Goal: Task Accomplishment & Management: Complete application form

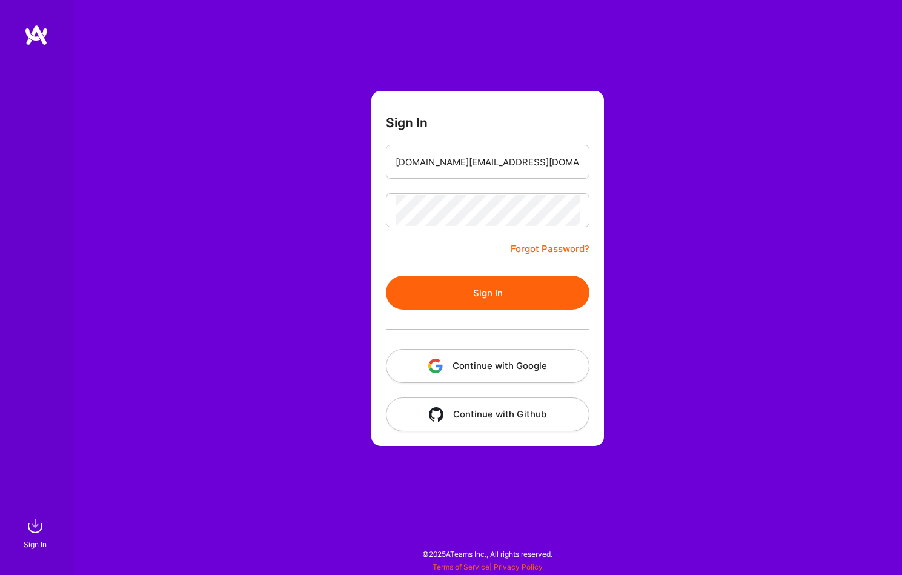
click at [508, 297] on button "Sign In" at bounding box center [488, 293] width 204 height 34
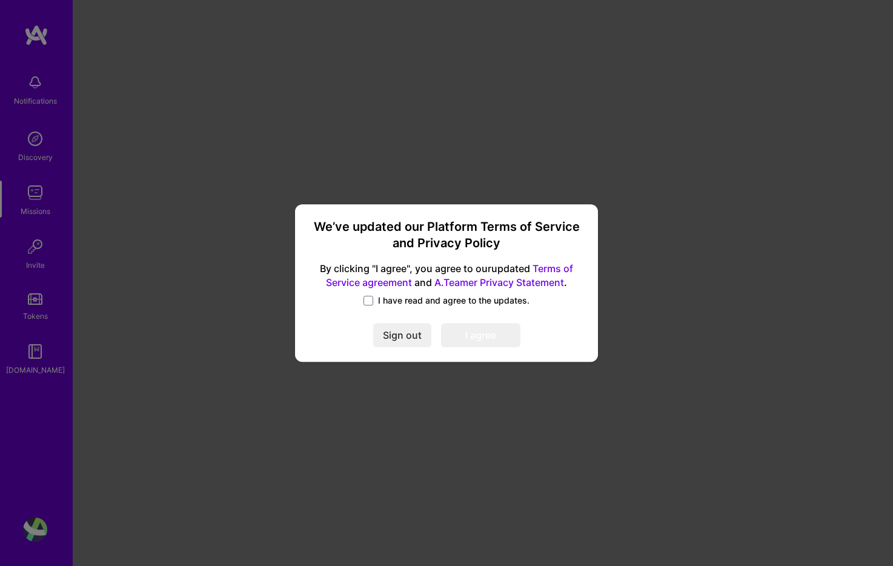
click at [395, 306] on span "I have read and agree to the updates." at bounding box center [453, 301] width 151 height 12
click at [0, 0] on input "I have read and agree to the updates." at bounding box center [0, 0] width 0 height 0
click at [525, 334] on div "Sign out I agree" at bounding box center [447, 335] width 274 height 24
click at [501, 334] on button "I agree" at bounding box center [480, 335] width 79 height 24
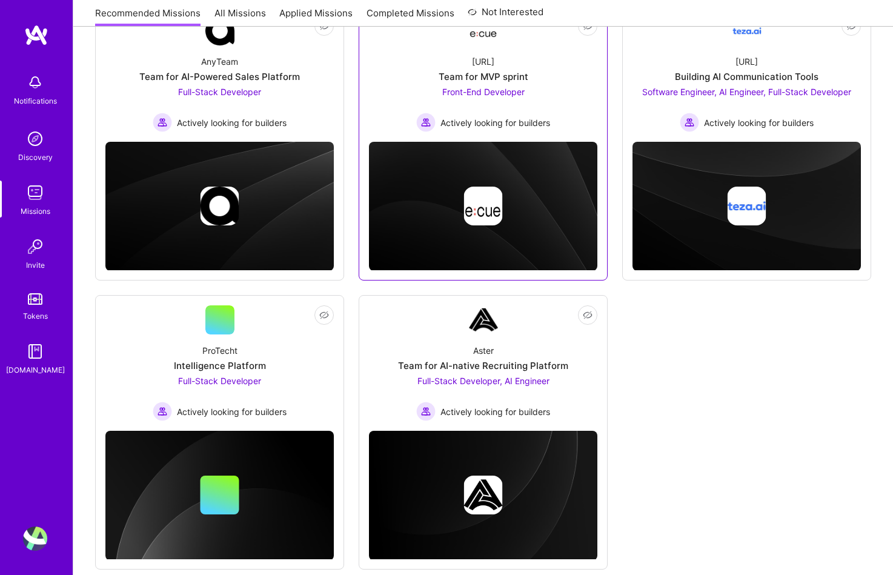
scroll to position [222, 0]
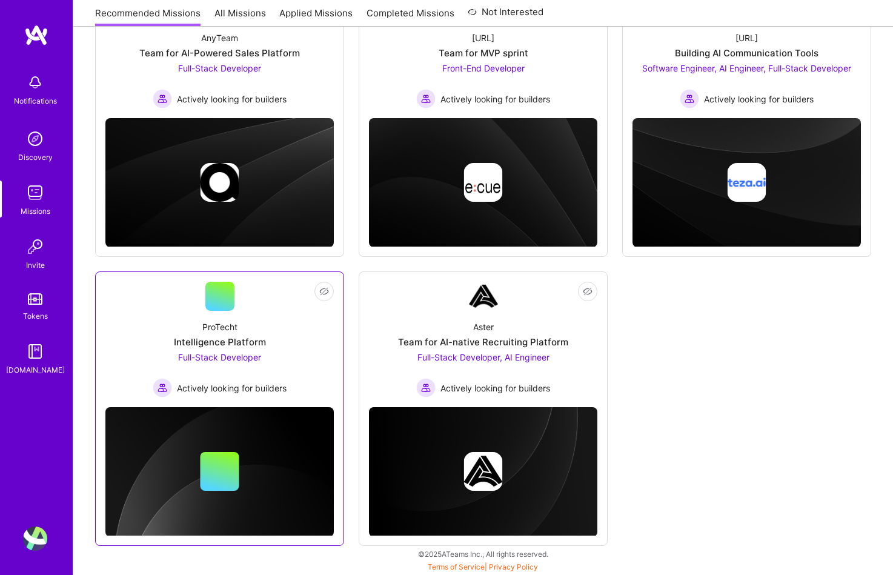
click at [221, 491] on img at bounding box center [219, 472] width 228 height 130
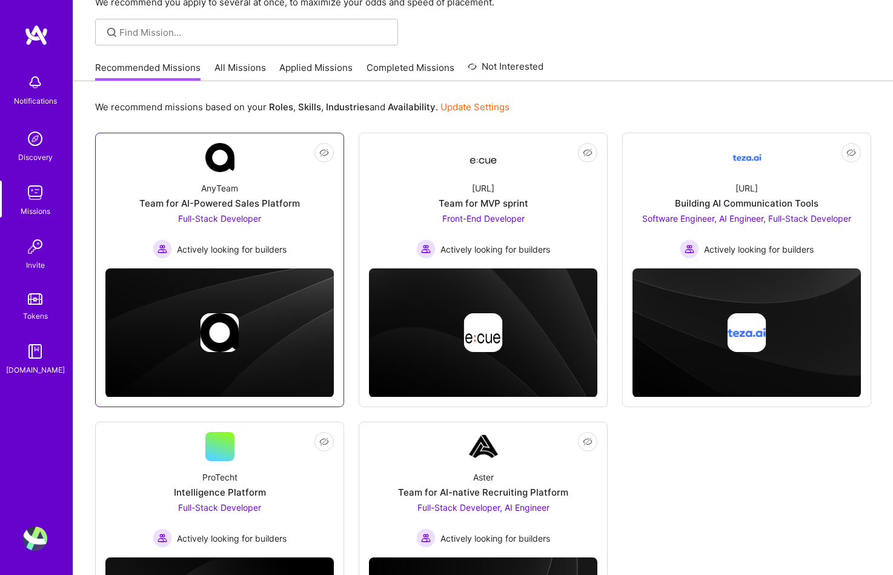
scroll to position [53, 0]
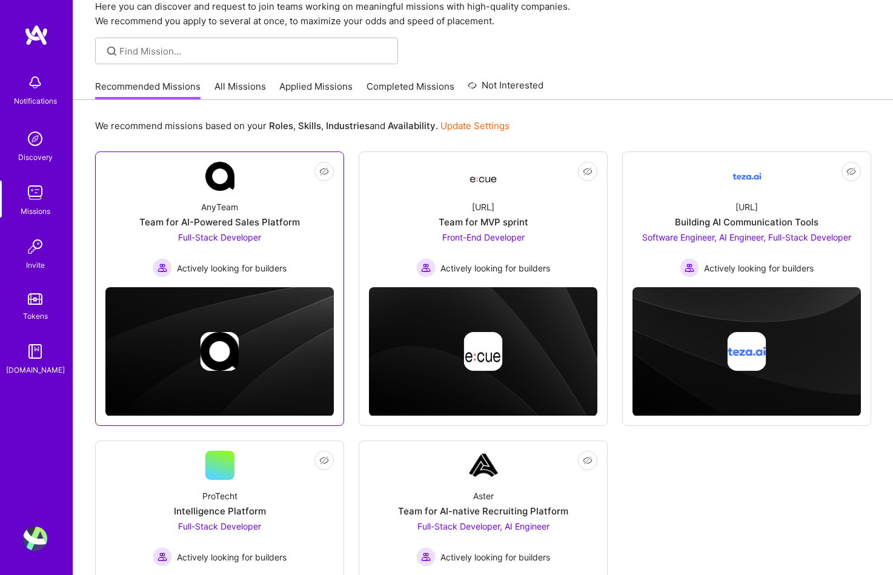
click at [276, 201] on div "AnyTeam Team for AI-Powered Sales Platform Full-Stack Developer Actively lookin…" at bounding box center [219, 234] width 228 height 87
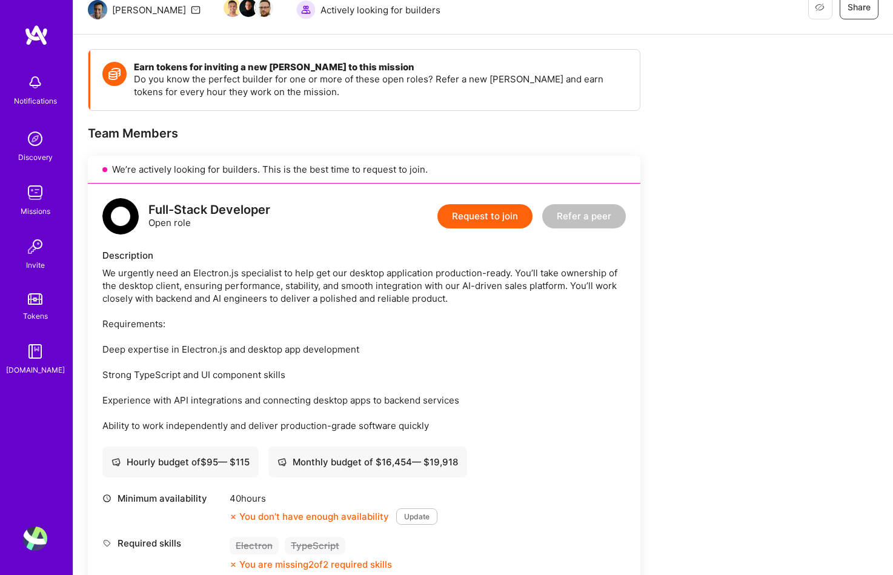
scroll to position [129, 0]
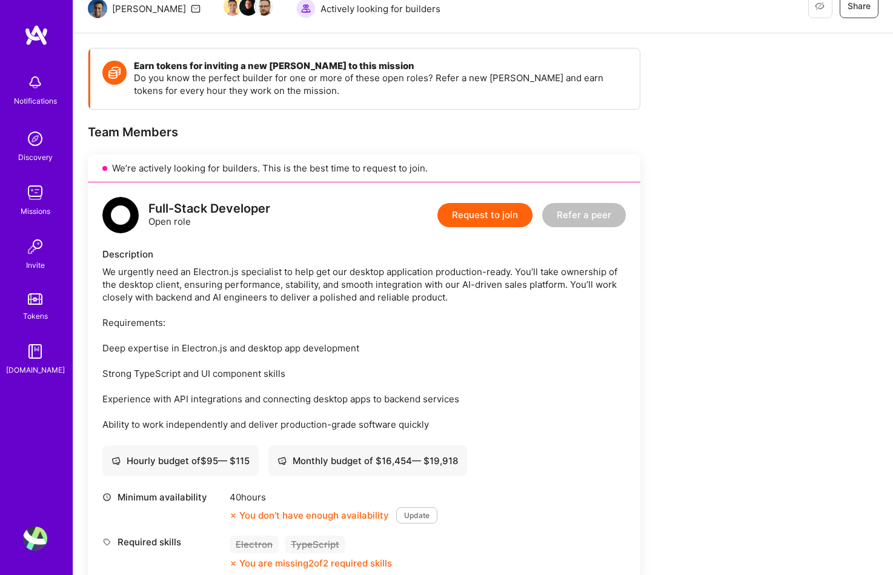
click at [407, 515] on button "Update" at bounding box center [416, 515] width 41 height 16
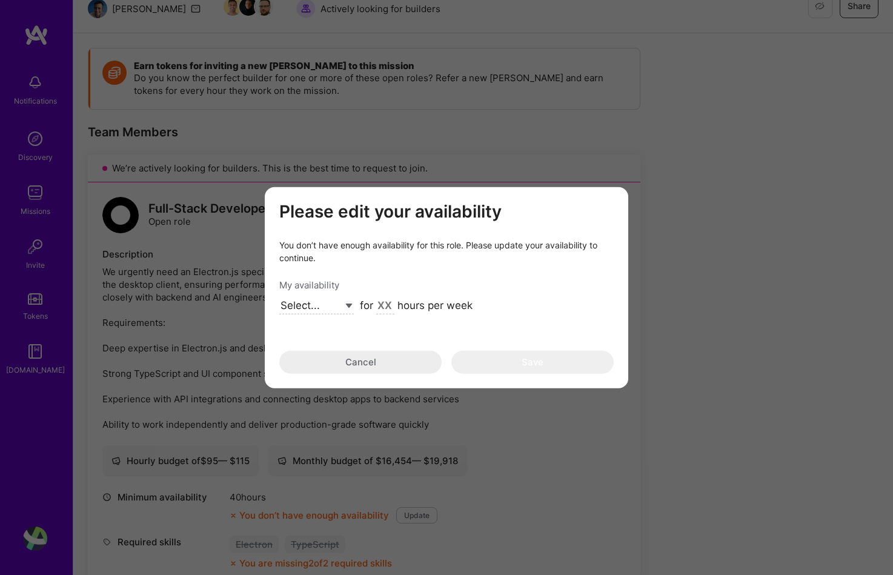
click at [340, 302] on select "Select... Right Now Future Date Not Available" at bounding box center [316, 306] width 75 height 16
select select "Right Now"
click at [388, 305] on input "modal" at bounding box center [385, 307] width 18 height 16
type input "60"
click at [530, 363] on button "Save" at bounding box center [532, 362] width 162 height 23
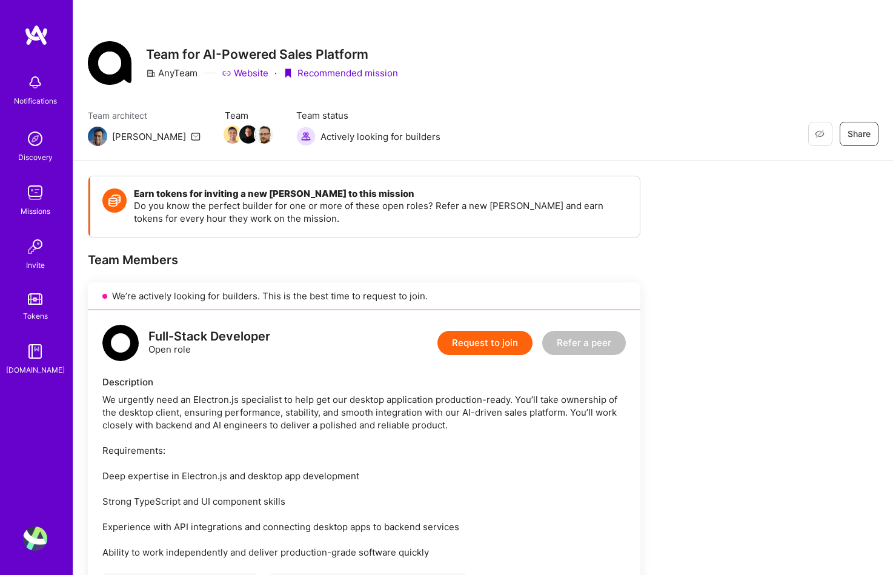
scroll to position [0, 0]
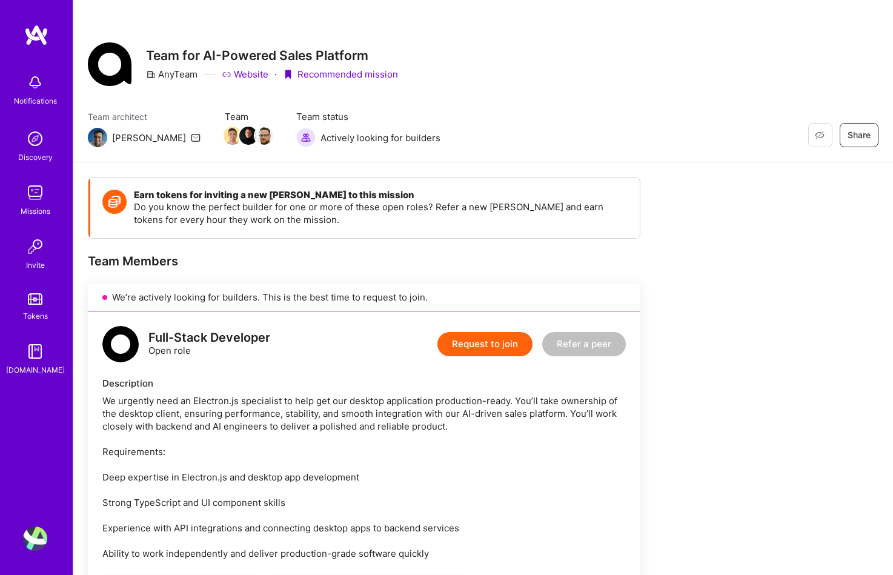
click at [41, 541] on img at bounding box center [35, 539] width 24 height 24
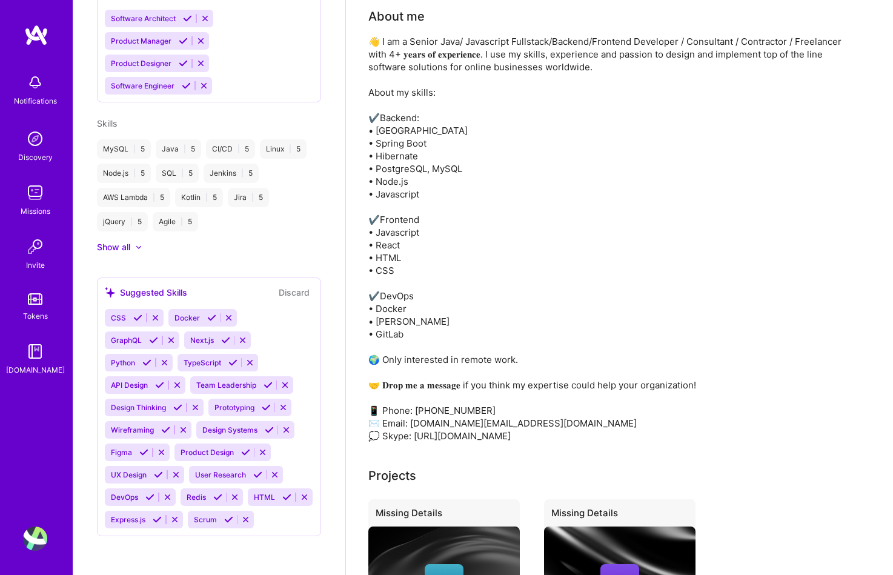
scroll to position [378, 0]
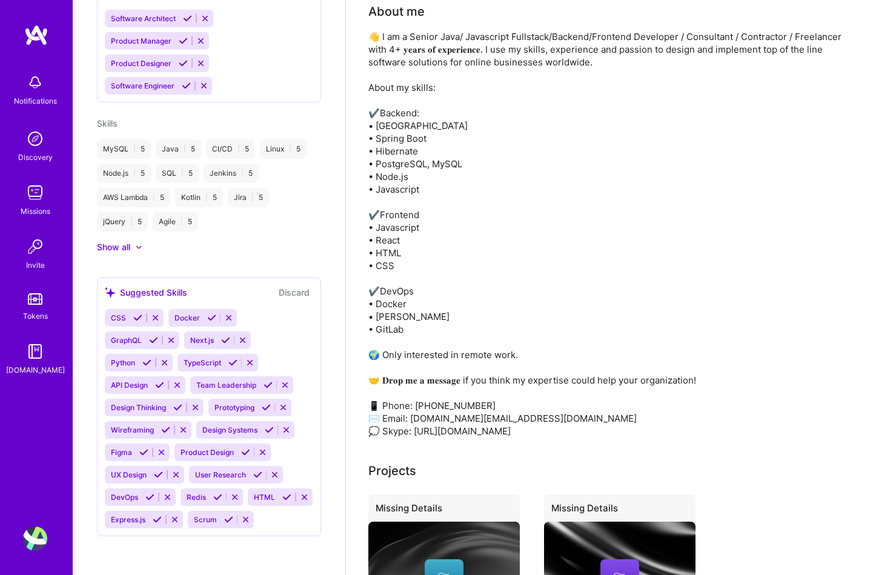
click at [211, 521] on div "CSS Docker GraphQL Next.js Python TypeScript API Design Team Leadership Design …" at bounding box center [209, 418] width 208 height 219
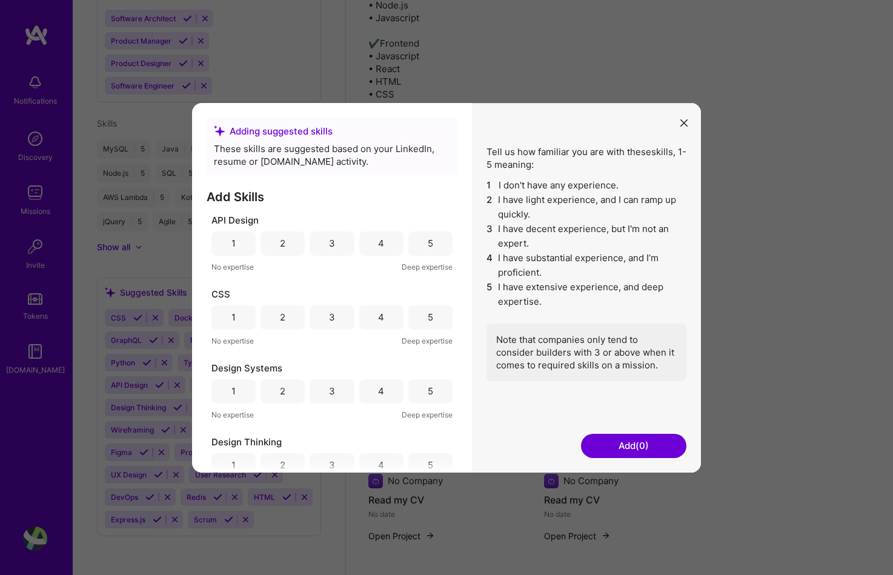
scroll to position [147, 0]
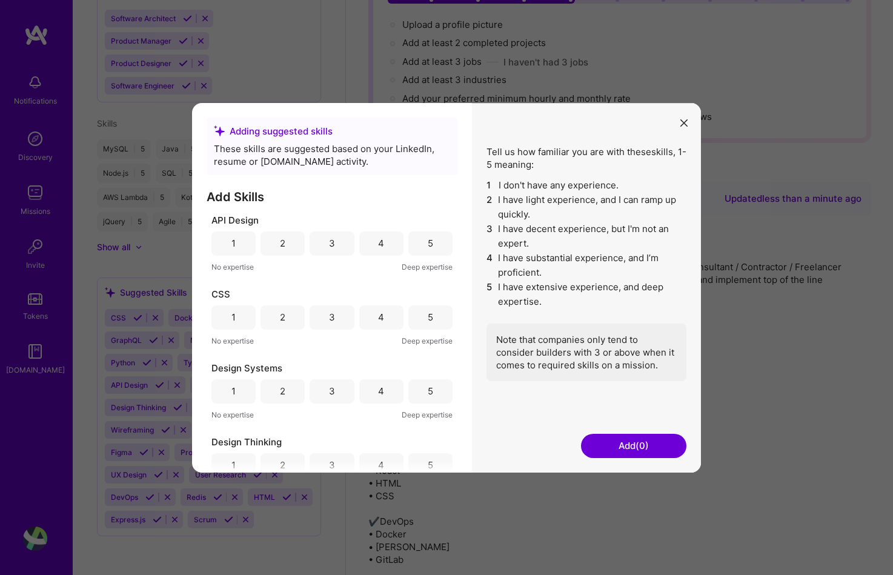
click at [418, 249] on div "5" at bounding box center [430, 243] width 44 height 24
click at [428, 314] on div "5" at bounding box center [430, 317] width 5 height 13
click at [428, 388] on div "5" at bounding box center [430, 391] width 5 height 13
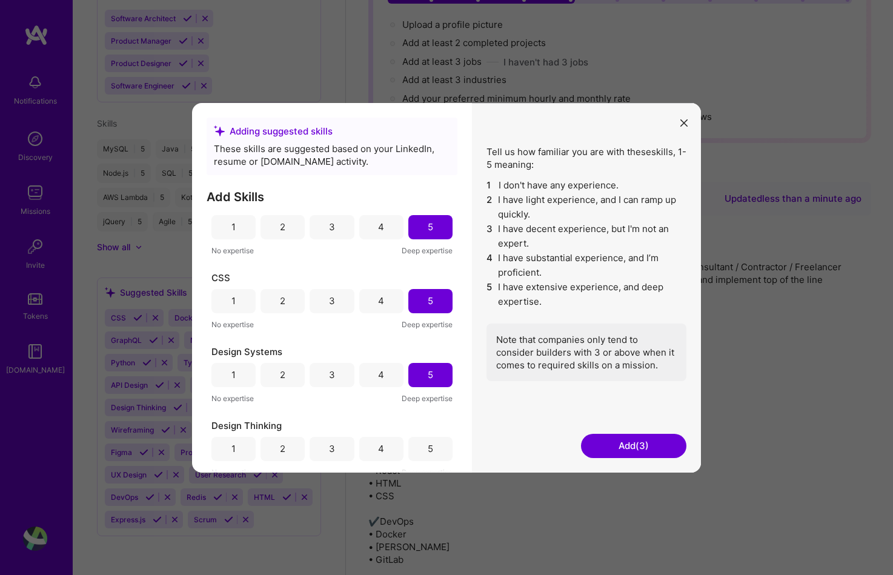
click at [428, 453] on div "5" at bounding box center [430, 448] width 5 height 13
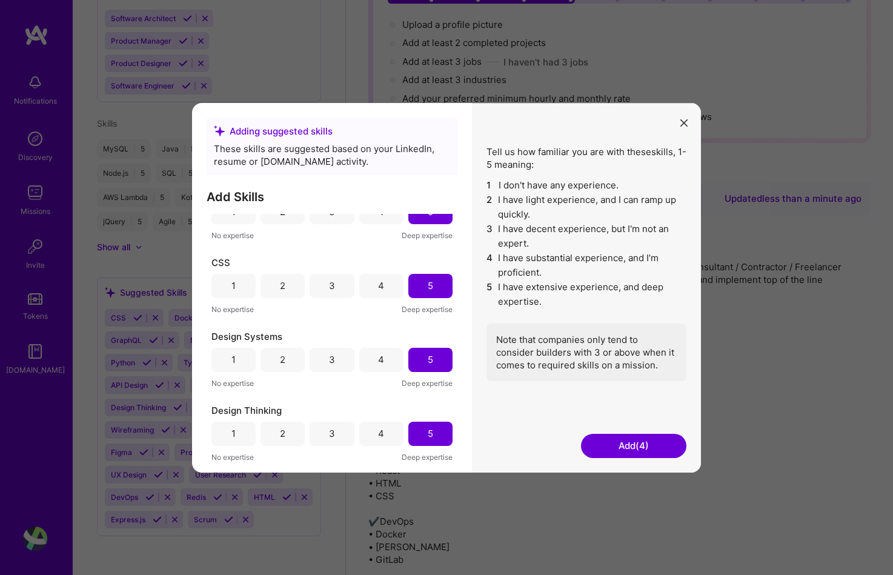
scroll to position [123, 0]
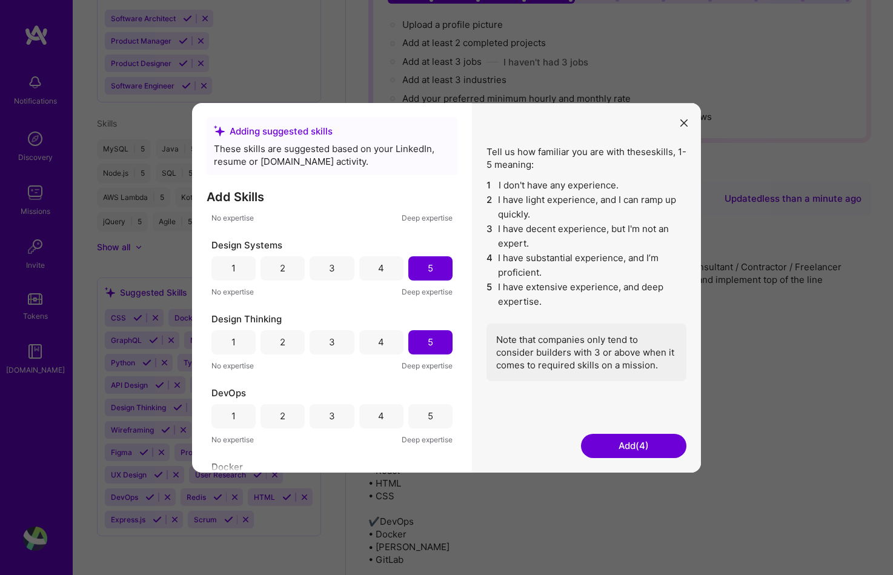
click at [433, 419] on div "5" at bounding box center [430, 416] width 44 height 24
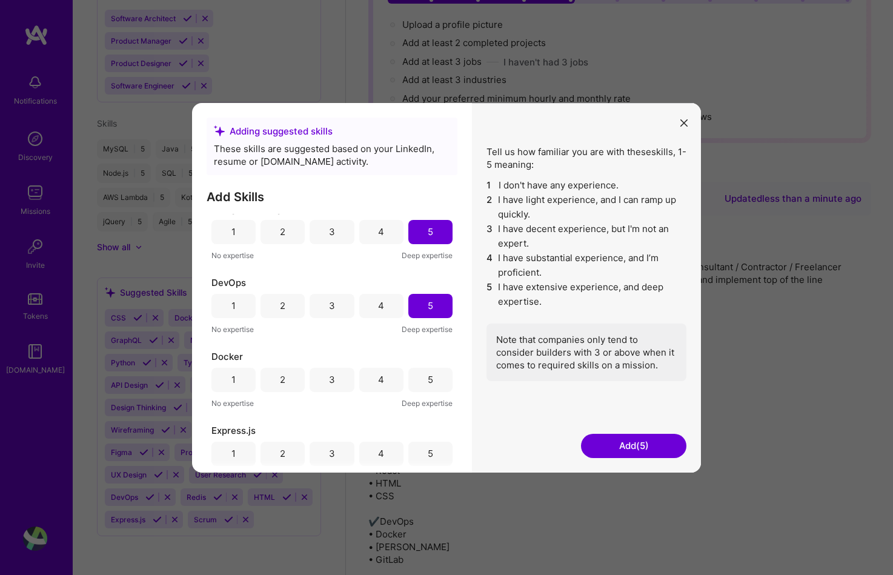
click at [430, 373] on div "5" at bounding box center [430, 379] width 44 height 24
click at [437, 452] on div "5" at bounding box center [430, 453] width 44 height 24
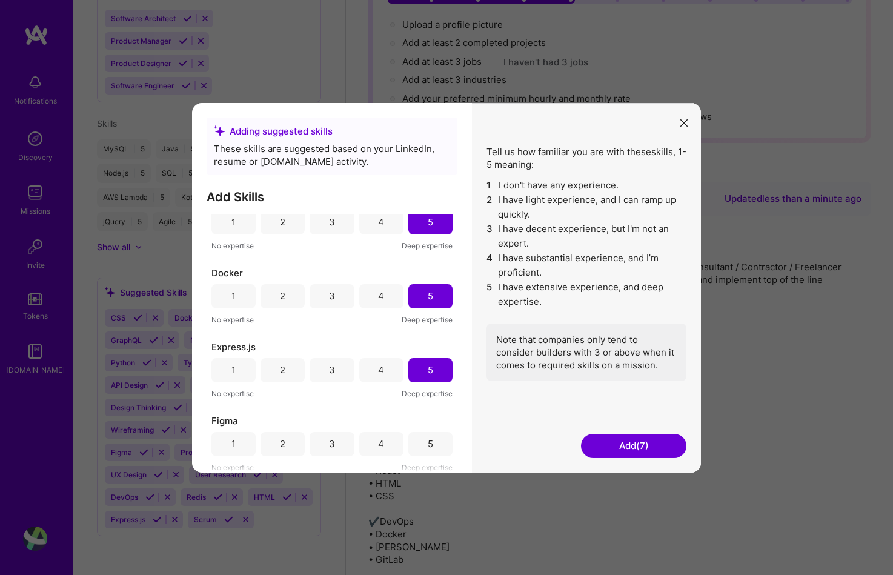
scroll to position [458, 0]
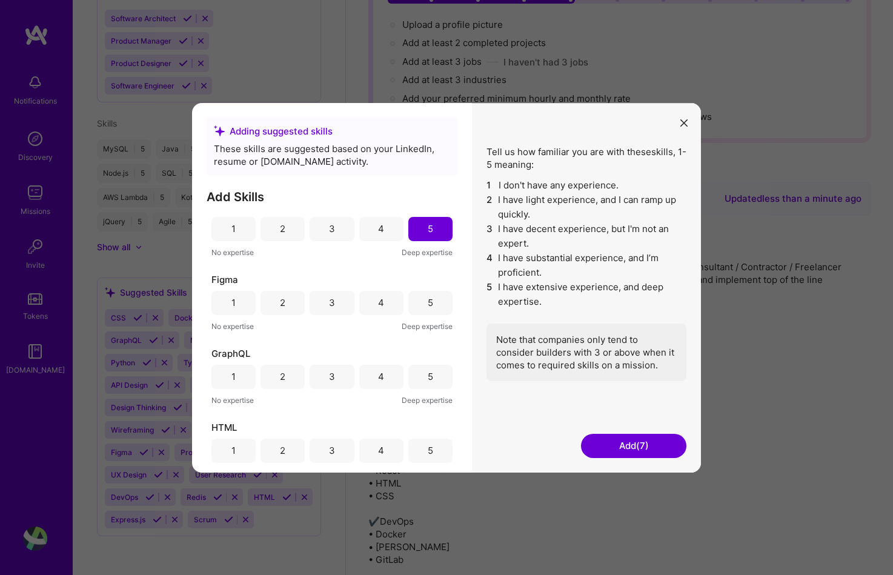
click at [440, 301] on div "5" at bounding box center [430, 302] width 44 height 24
click at [434, 379] on div "5" at bounding box center [430, 376] width 44 height 24
click at [430, 449] on div "5" at bounding box center [430, 450] width 44 height 24
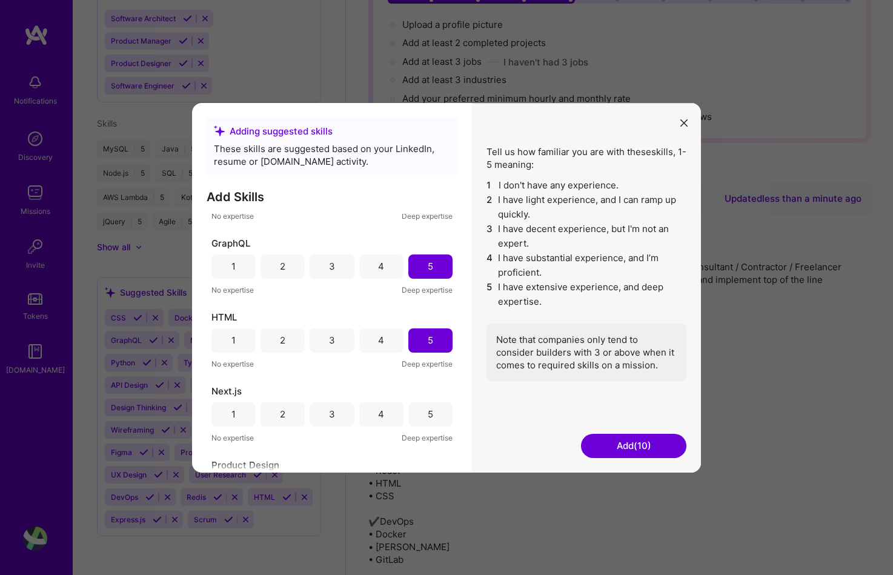
click at [432, 421] on div "5" at bounding box center [430, 414] width 44 height 24
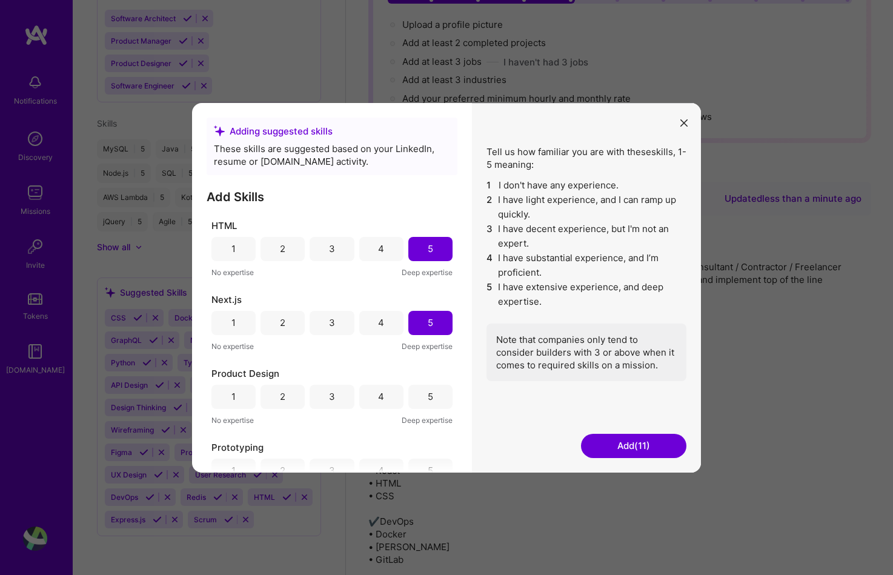
click at [430, 403] on div "5" at bounding box center [430, 396] width 44 height 24
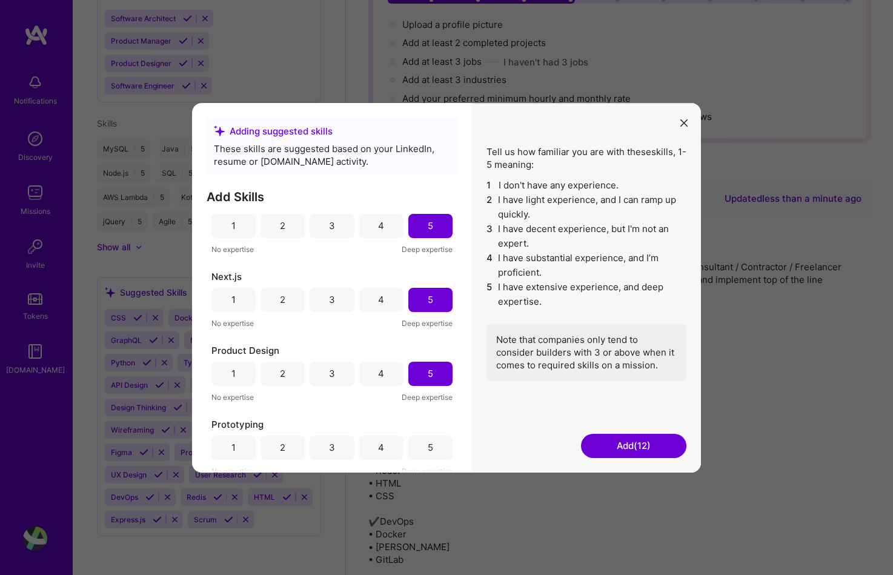
scroll to position [780, 0]
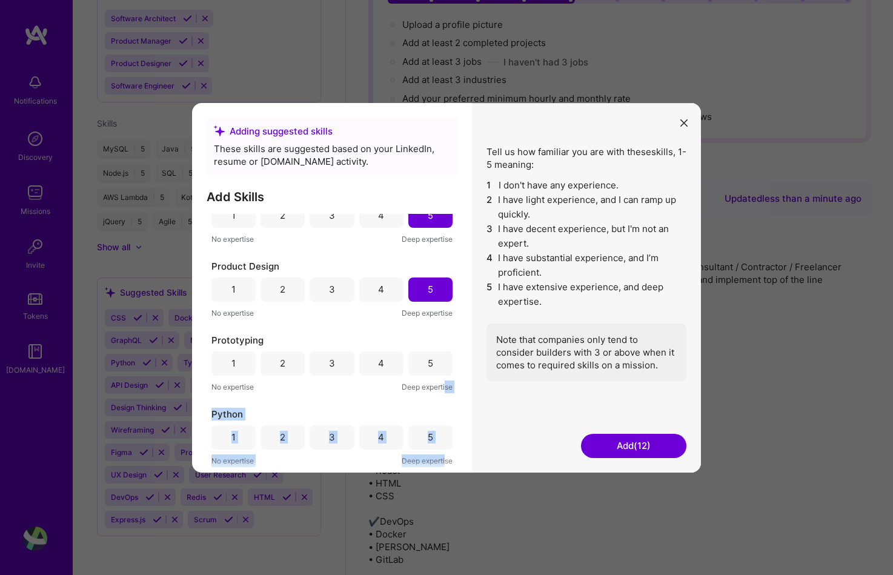
click at [441, 443] on div "API Design 1 2 3 4 5 No expertise Deep expertise CSS 1 2 3 4 5 No expertise Dee…" at bounding box center [332, 342] width 251 height 259
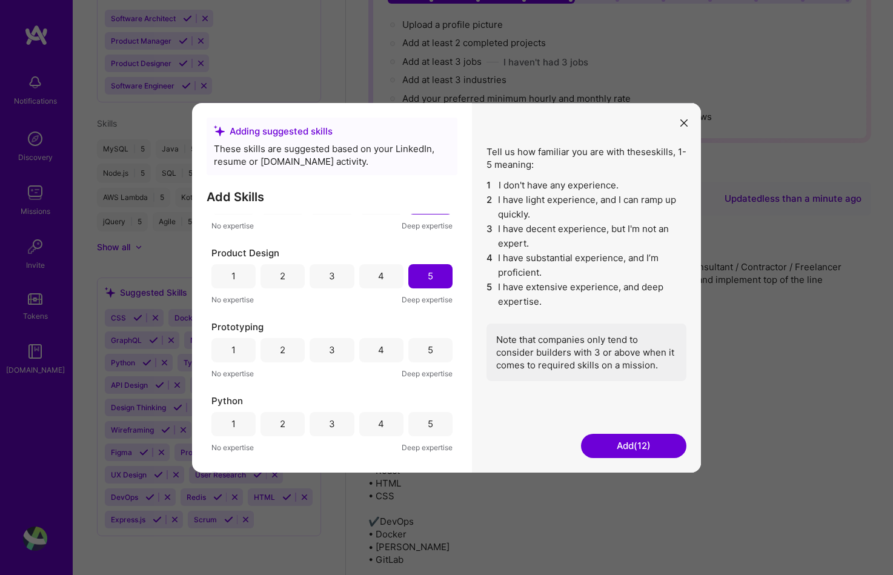
click at [428, 352] on div "5" at bounding box center [430, 350] width 44 height 24
click at [421, 422] on div "5" at bounding box center [430, 423] width 44 height 24
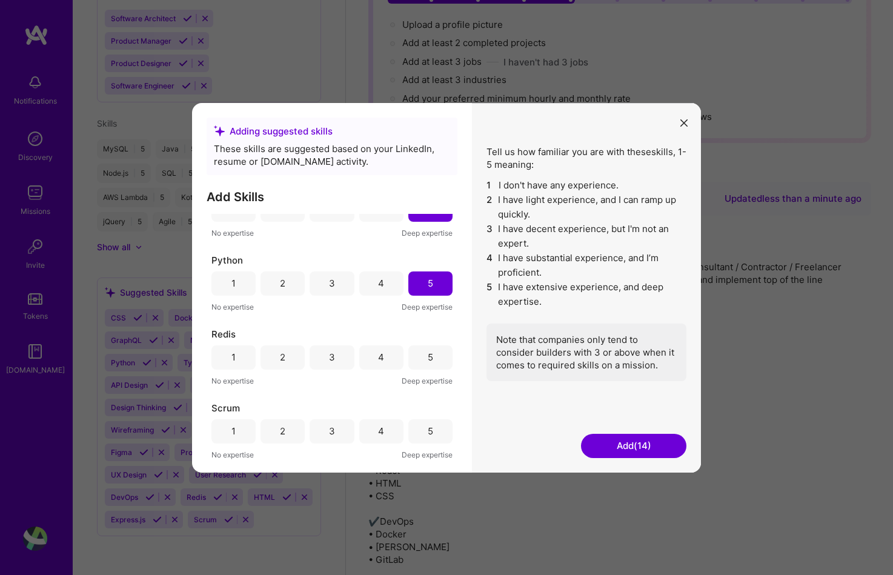
scroll to position [970, 0]
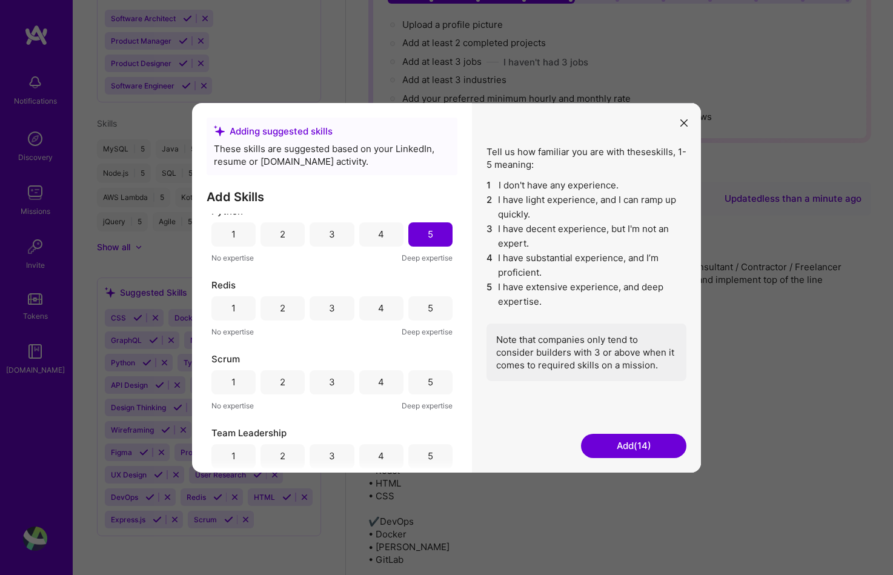
click at [431, 303] on div "5" at bounding box center [430, 308] width 44 height 24
click at [430, 367] on div "Scrum 1 2 3 4 5 No expertise Deep expertise" at bounding box center [331, 381] width 241 height 59
click at [432, 384] on div "5" at bounding box center [430, 382] width 44 height 24
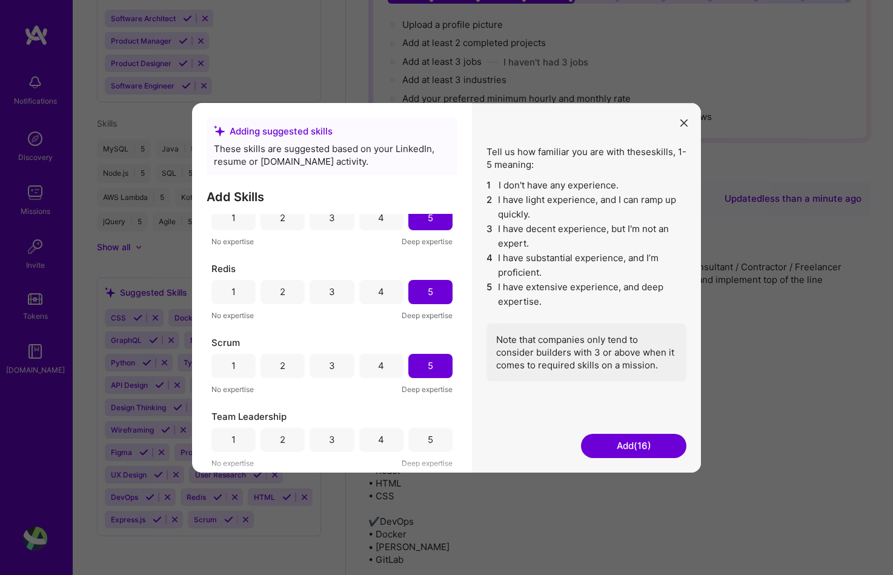
click at [419, 429] on div "5" at bounding box center [430, 439] width 44 height 24
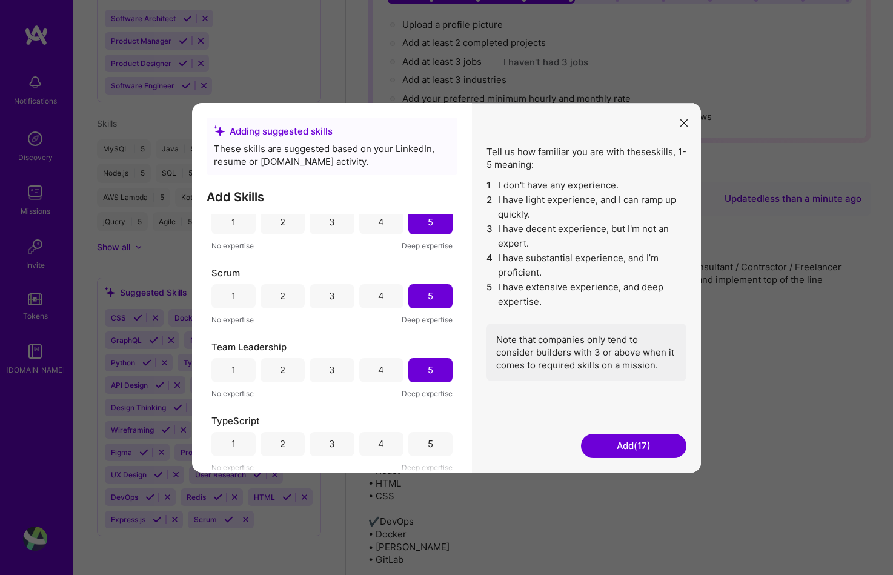
scroll to position [1183, 0]
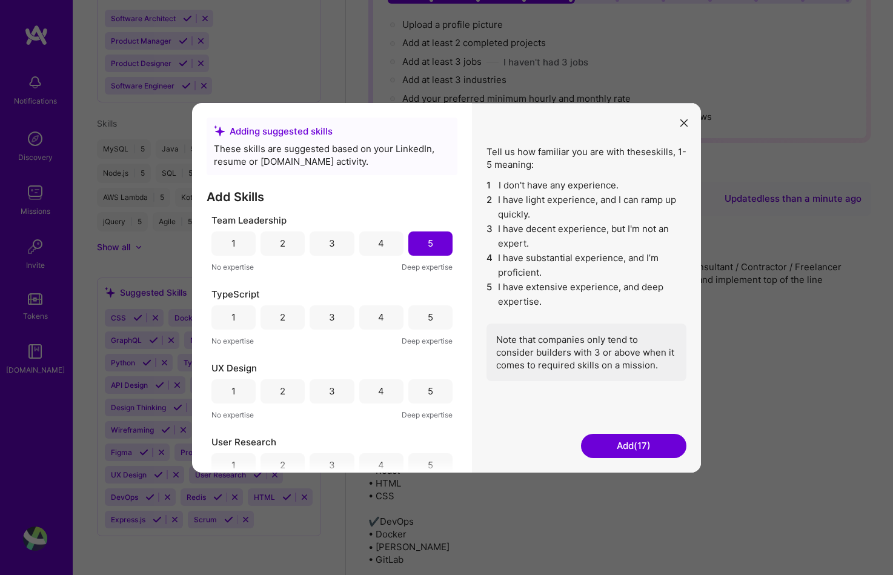
click at [432, 314] on div "5" at bounding box center [430, 317] width 44 height 24
click at [431, 396] on div "5" at bounding box center [430, 391] width 44 height 24
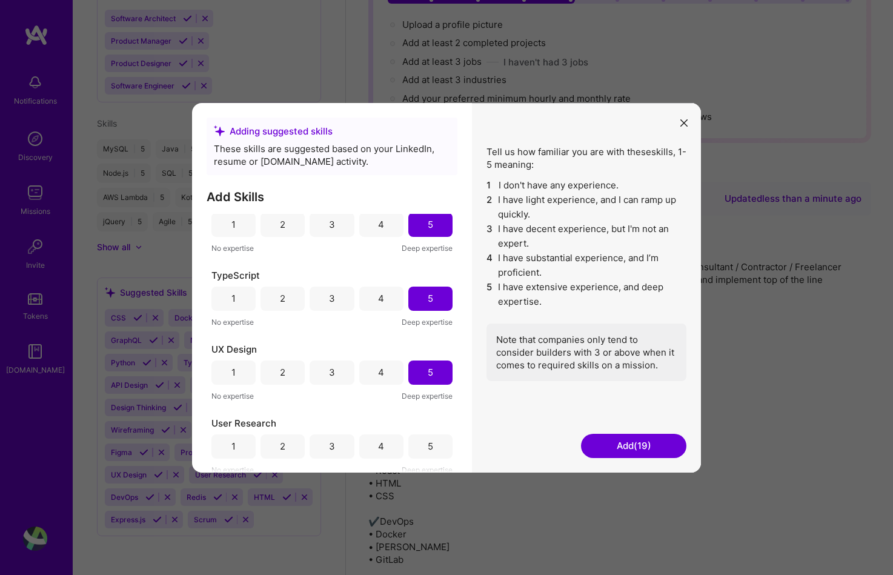
click at [436, 442] on div "5" at bounding box center [430, 446] width 44 height 24
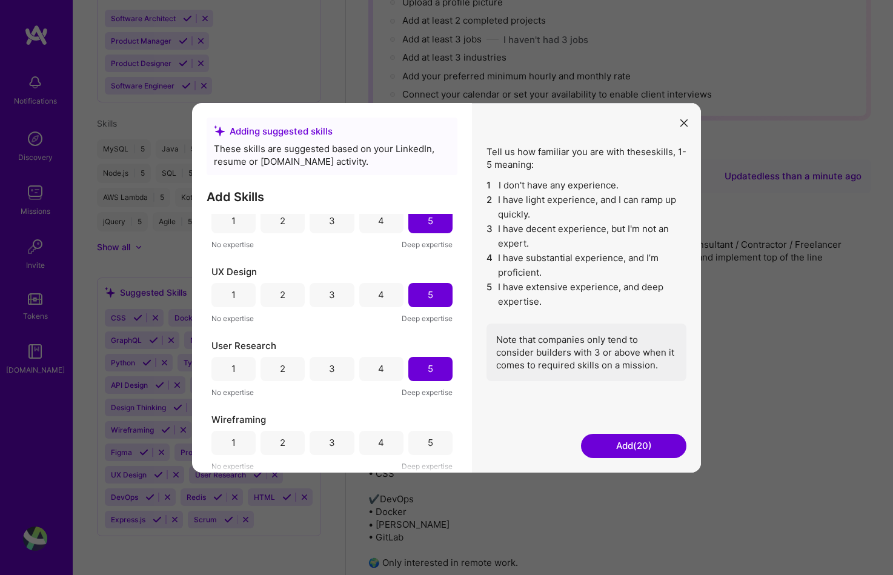
scroll to position [173, 0]
click at [424, 429] on div "Wireframing 1 2 3 4 5 No expertise Deep expertise" at bounding box center [331, 442] width 241 height 59
click at [428, 436] on div "5" at bounding box center [430, 442] width 5 height 13
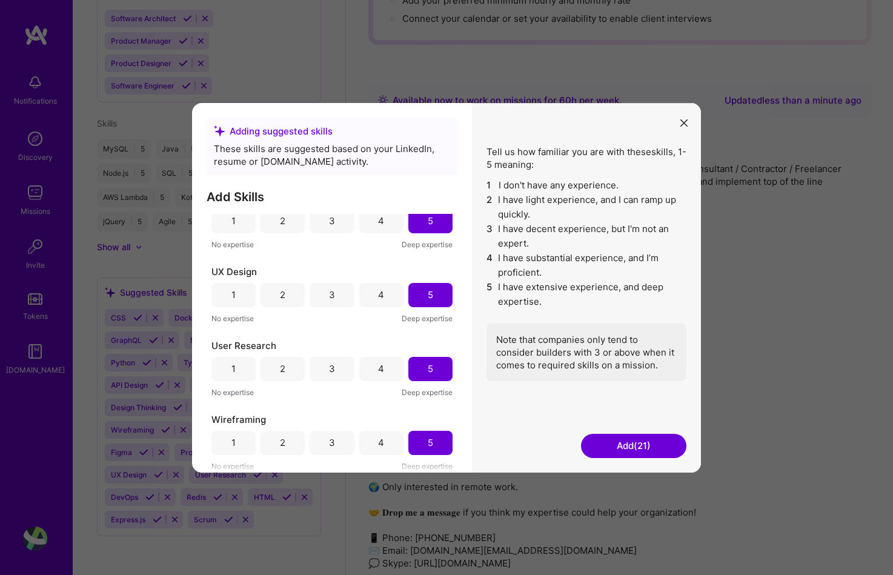
scroll to position [250, 0]
click at [623, 435] on button "Add (21)" at bounding box center [633, 446] width 105 height 24
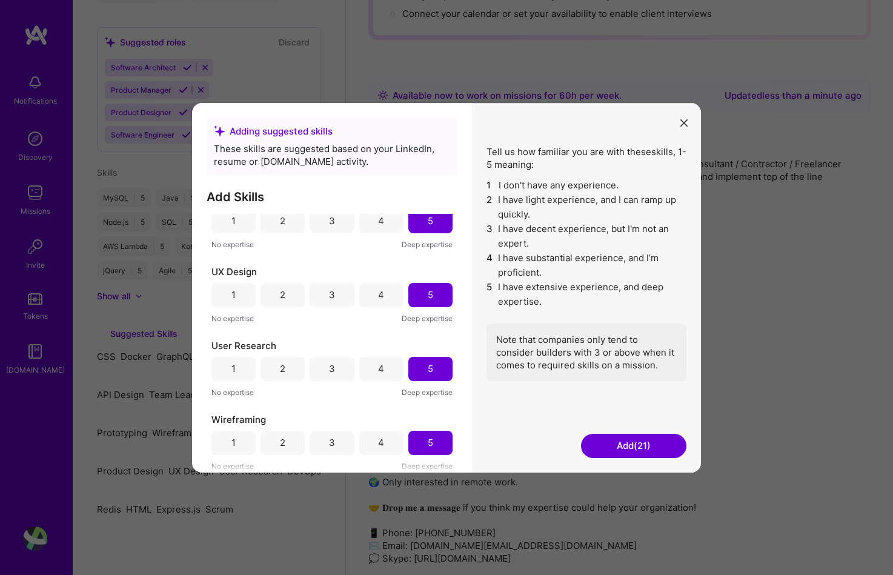
scroll to position [161, 0]
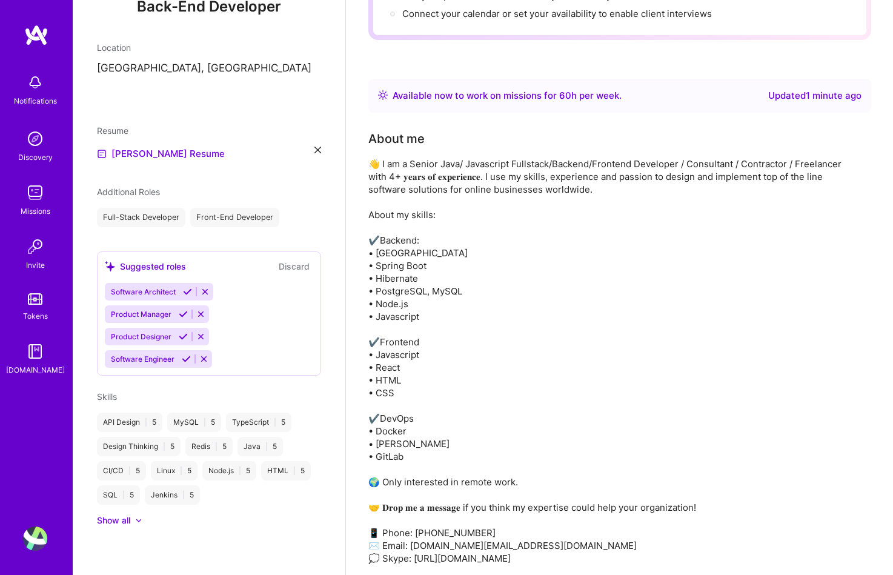
click at [614, 447] on div "👋 I am a Senior Java/ Javascript Fullstack/Backend/Frontend Developer / Consult…" at bounding box center [610, 361] width 485 height 407
click at [125, 522] on div "Show all" at bounding box center [113, 520] width 33 height 12
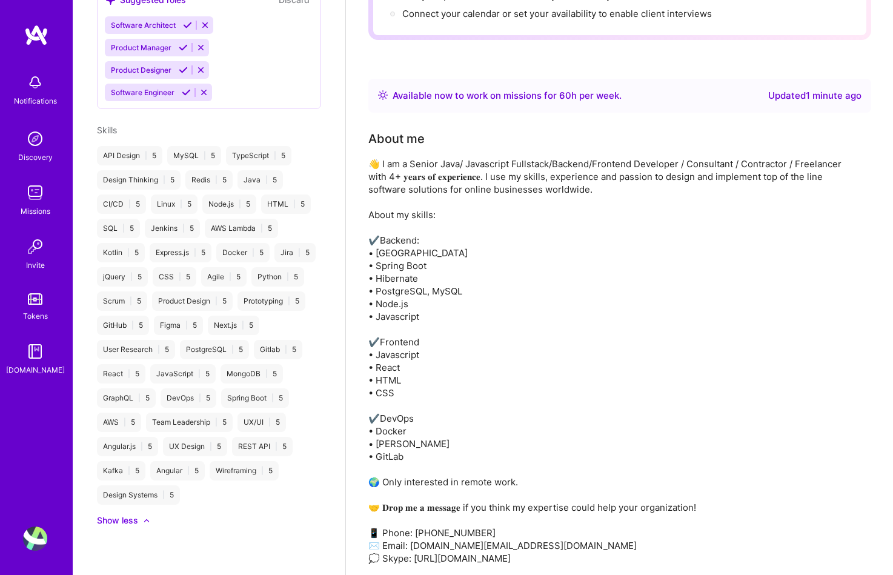
click at [134, 524] on div "Show less" at bounding box center [117, 520] width 41 height 12
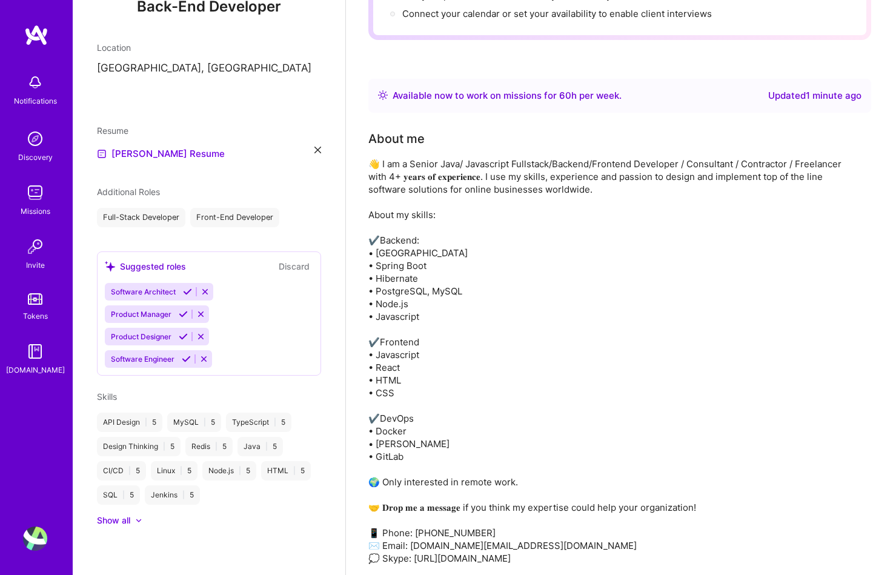
scroll to position [0, 0]
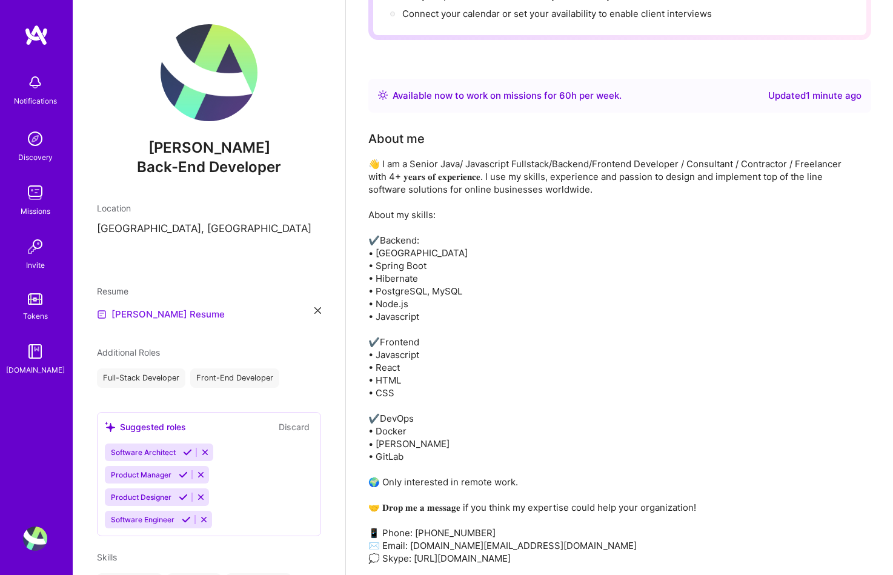
click at [136, 310] on link "[PERSON_NAME] Resume" at bounding box center [161, 314] width 128 height 15
click at [314, 310] on icon at bounding box center [317, 310] width 7 height 7
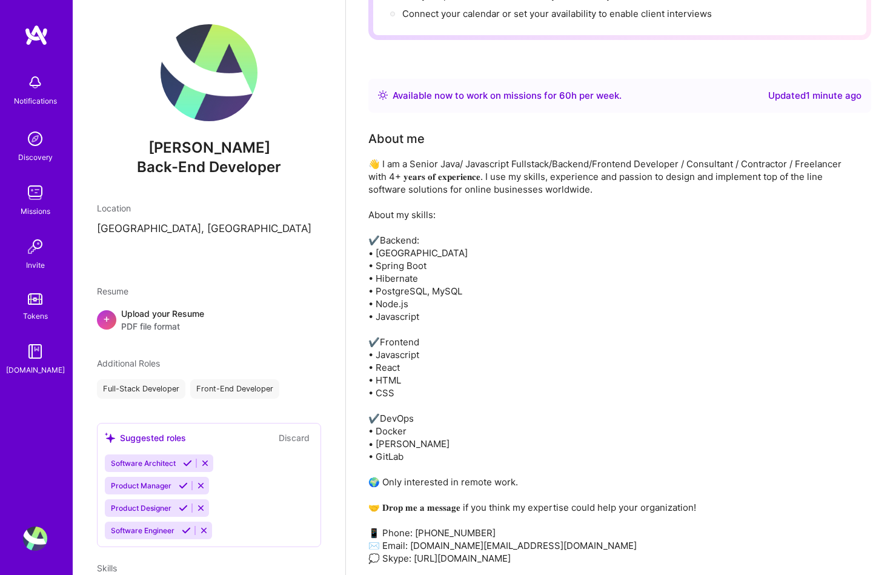
click at [168, 320] on span "PDF file format" at bounding box center [162, 326] width 83 height 13
click at [149, 325] on link "[PERSON_NAME] Resume" at bounding box center [161, 327] width 128 height 15
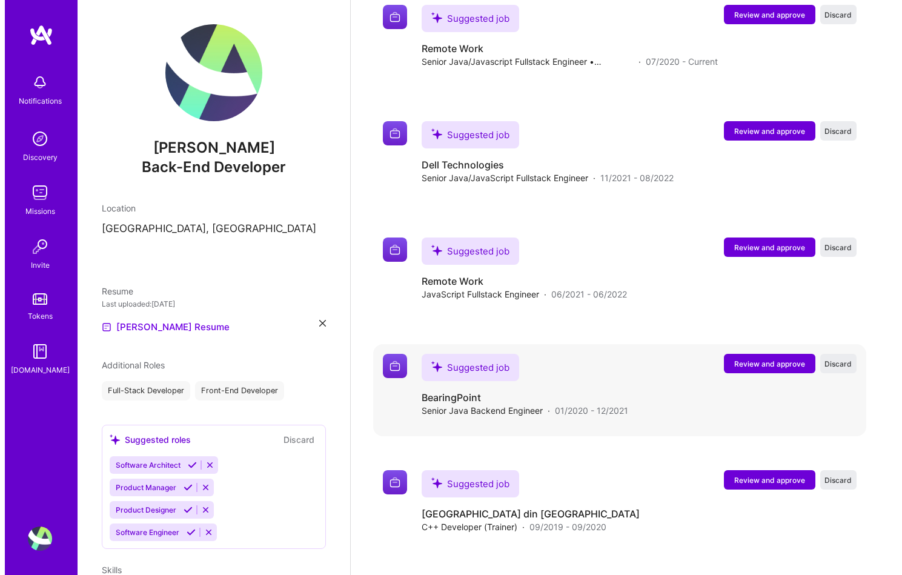
scroll to position [724, 0]
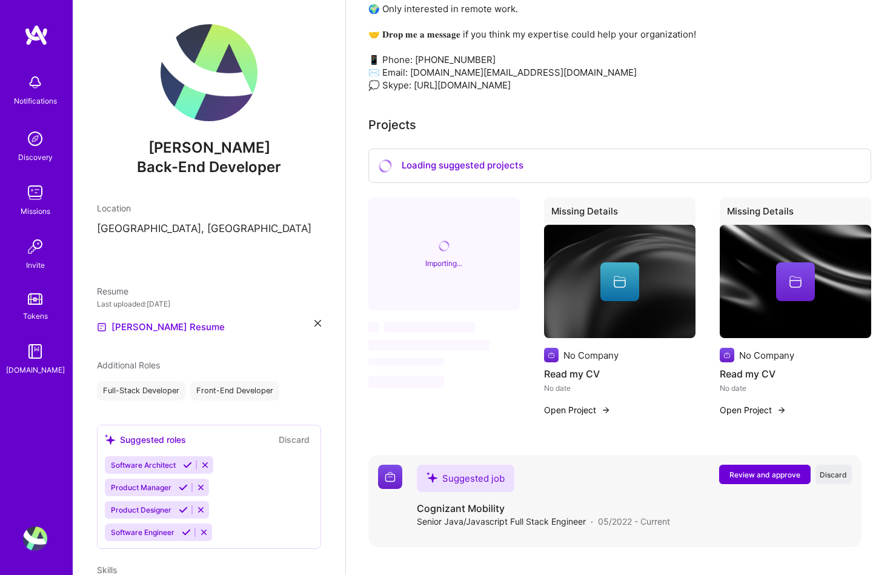
click at [740, 470] on span "Review and approve" at bounding box center [765, 475] width 71 height 10
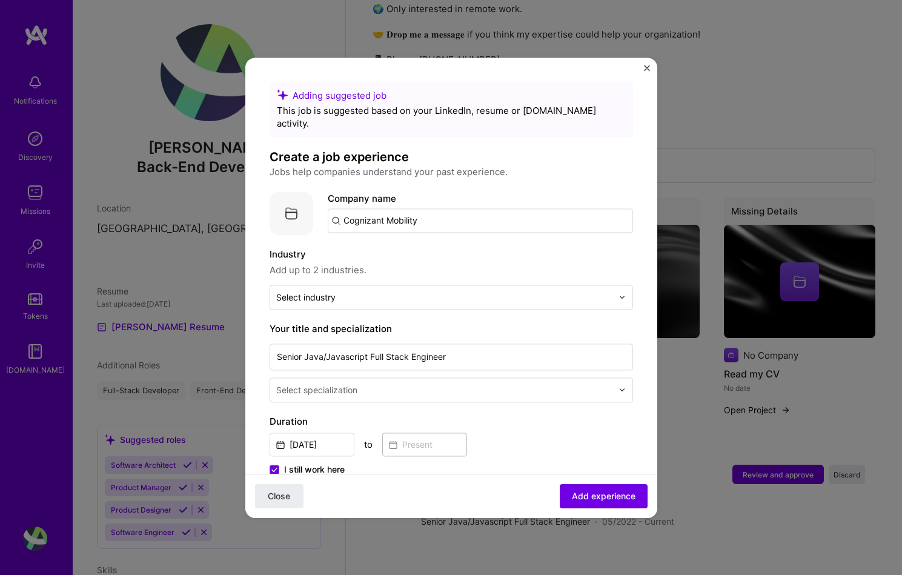
drag, startPoint x: 496, startPoint y: 197, endPoint x: 250, endPoint y: 223, distance: 247.4
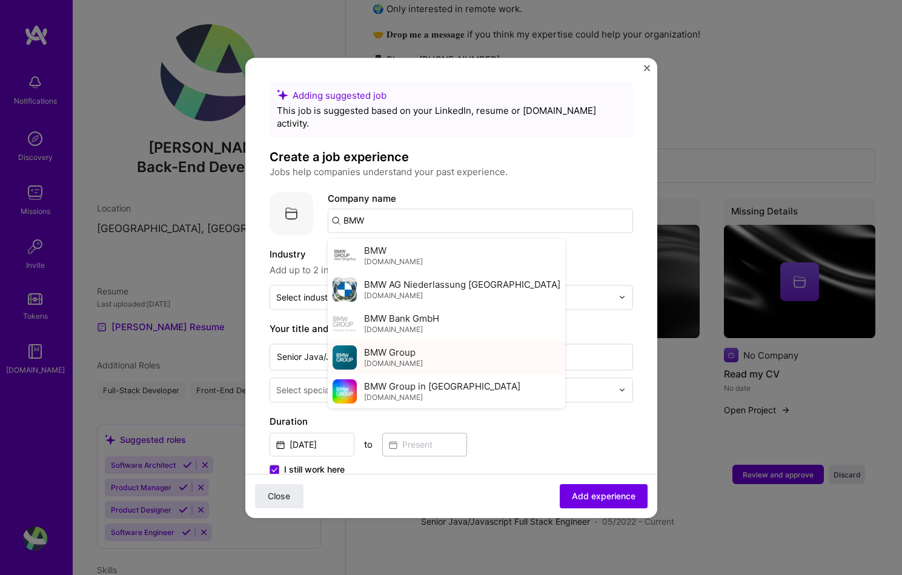
click at [439, 350] on div "BMW Group [DOMAIN_NAME]" at bounding box center [447, 358] width 238 height 34
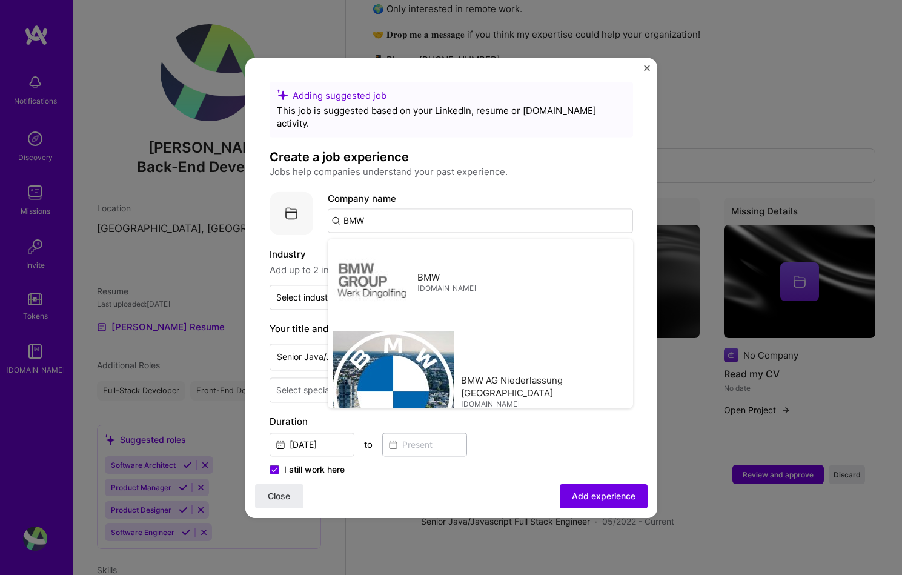
type input "BMW Group"
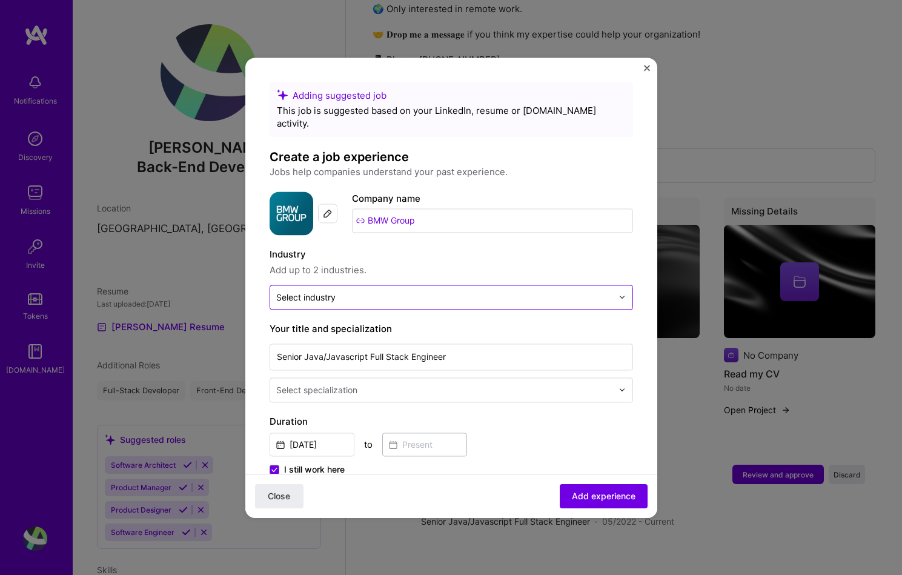
click at [409, 291] on input "text" at bounding box center [444, 297] width 336 height 13
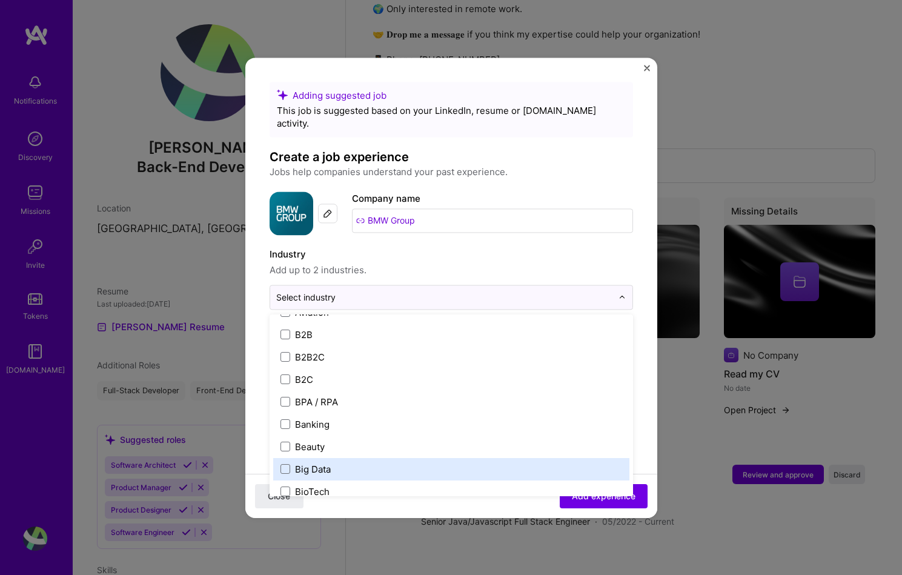
scroll to position [295, 0]
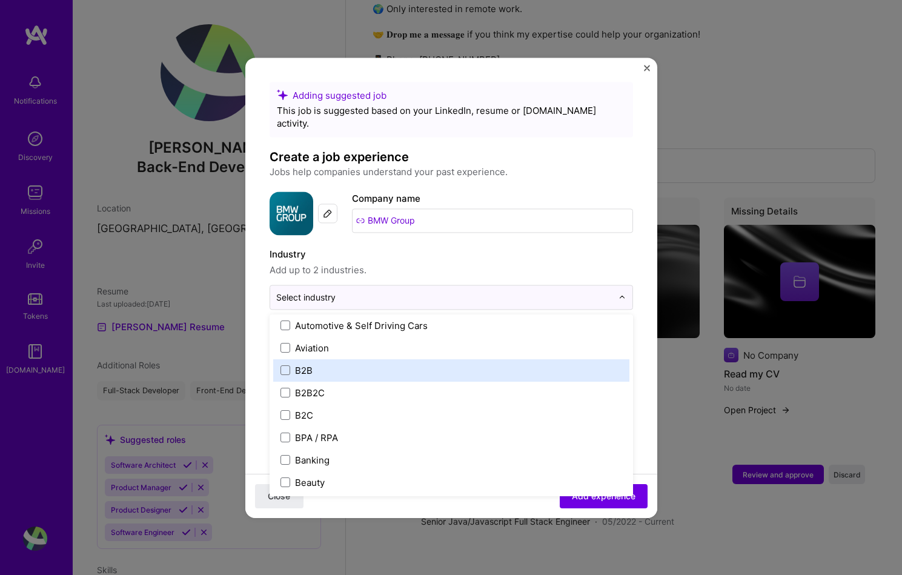
click at [380, 364] on label "B2B" at bounding box center [452, 370] width 342 height 13
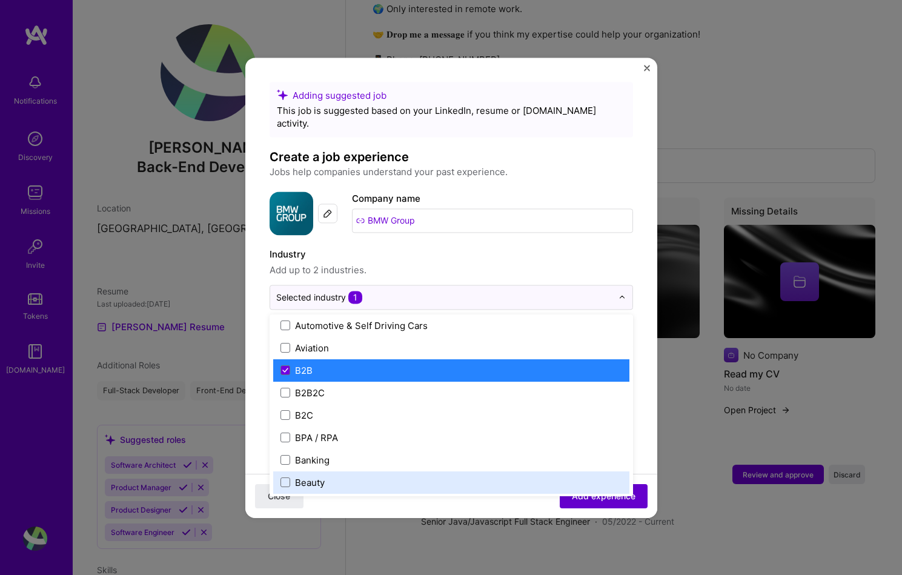
click at [581, 492] on span "Add experience" at bounding box center [604, 496] width 64 height 12
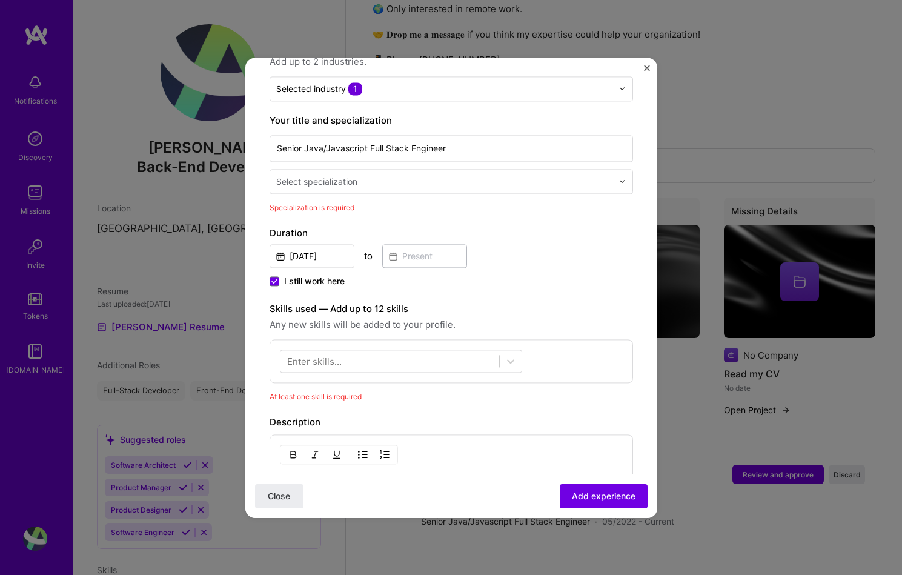
scroll to position [207, 0]
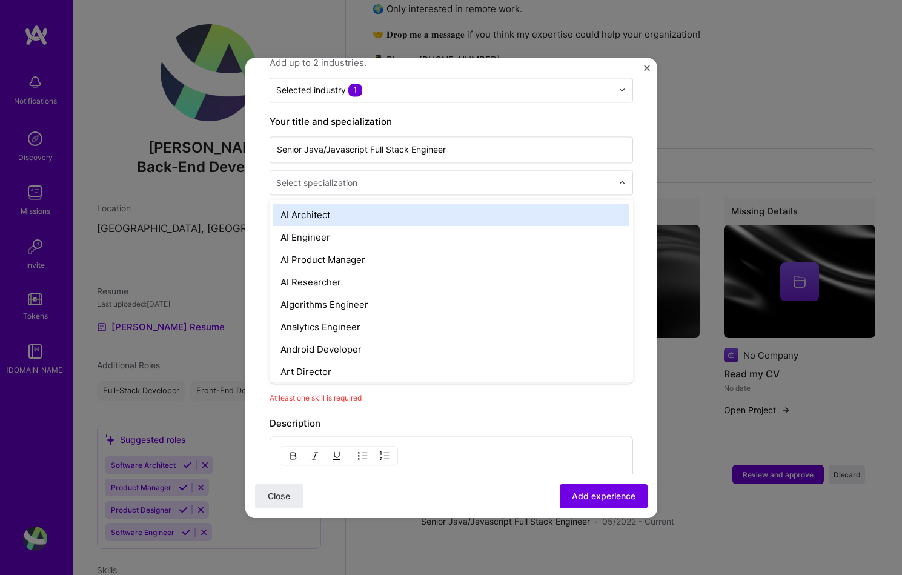
click at [353, 181] on div "Select specialization" at bounding box center [444, 183] width 348 height 24
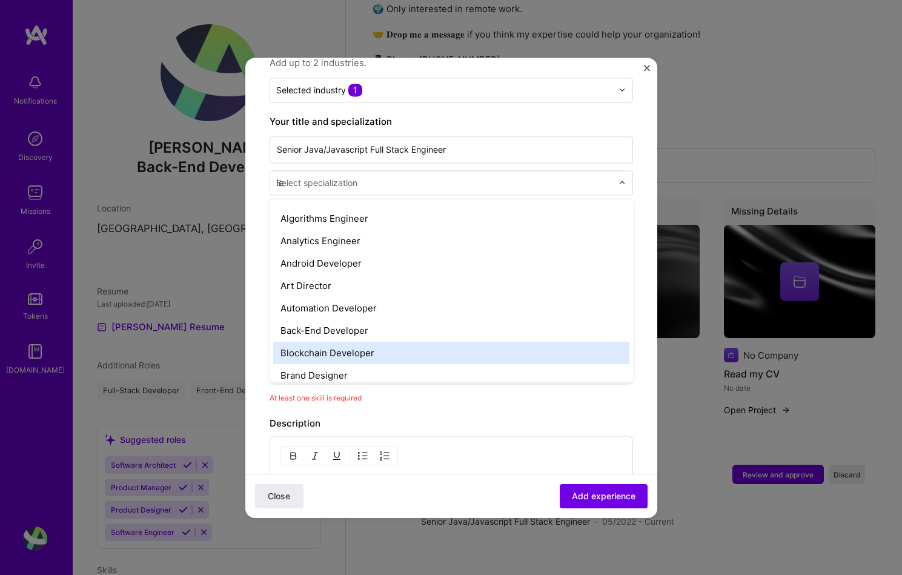
scroll to position [0, 0]
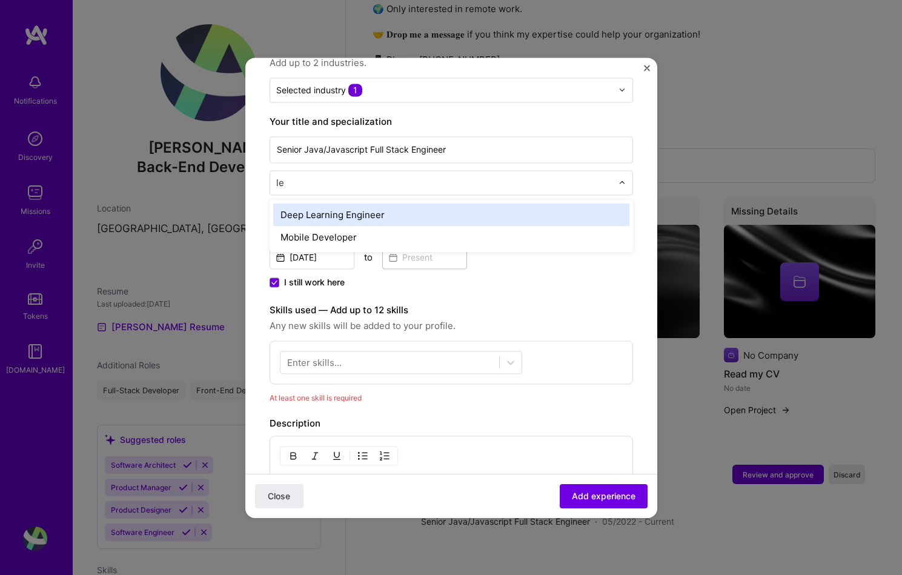
type input "l"
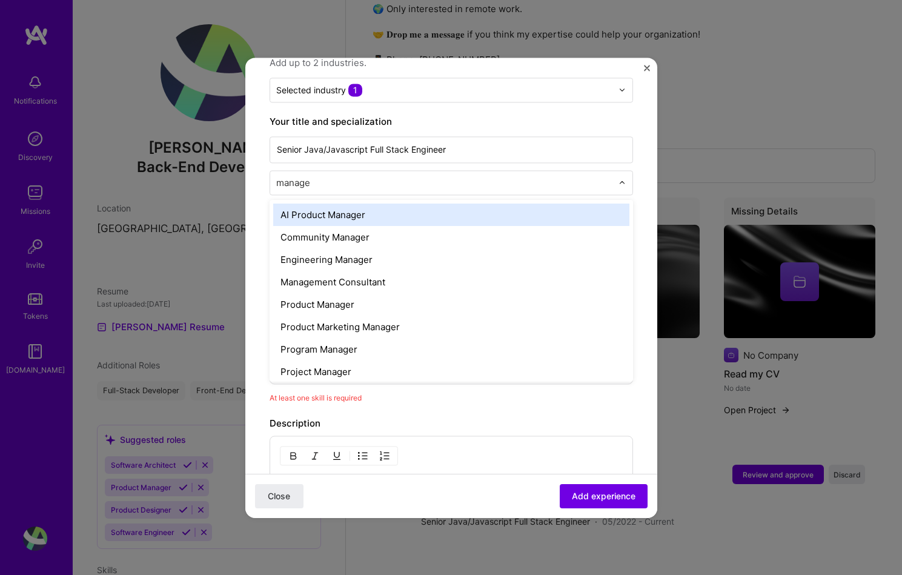
type input "manager"
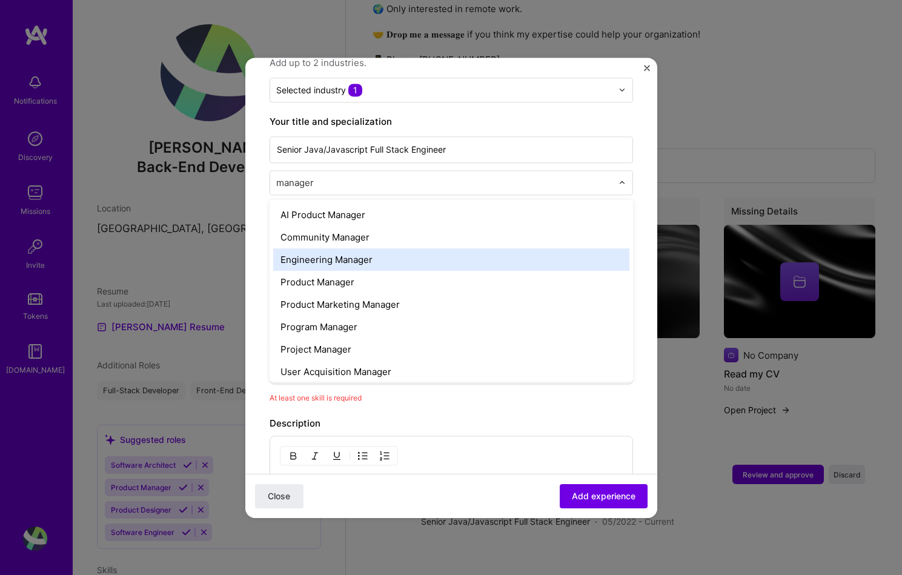
click at [353, 248] on div "Engineering Manager" at bounding box center [451, 259] width 356 height 22
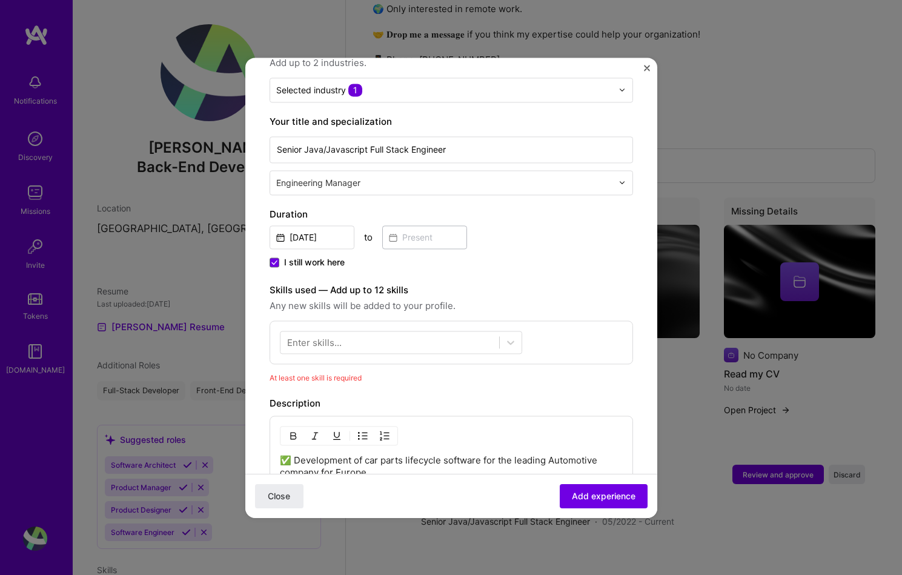
click at [291, 256] on span "I still work here" at bounding box center [314, 262] width 61 height 12
click at [0, 0] on input "I still work here" at bounding box center [0, 0] width 0 height 0
click at [461, 225] on input at bounding box center [424, 237] width 85 height 24
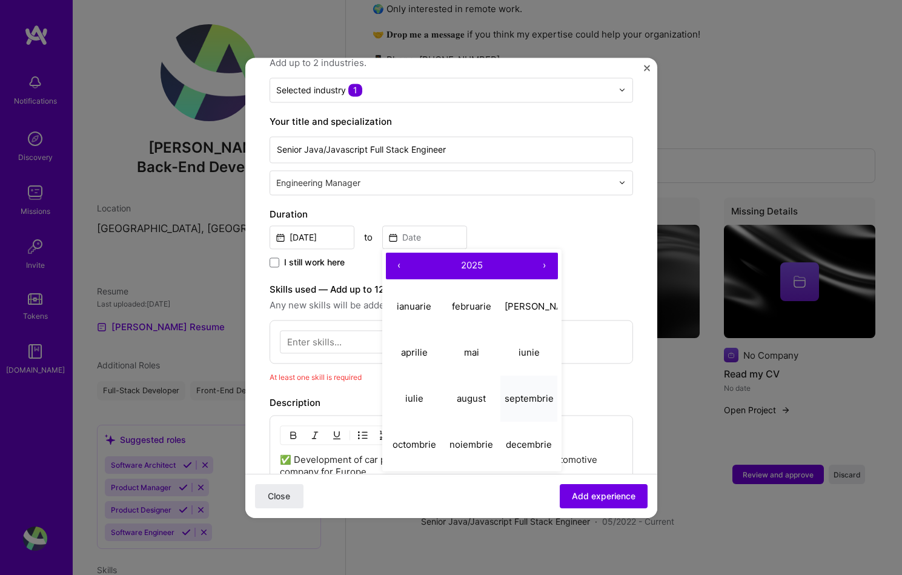
click at [517, 393] on abbr "septembrie" at bounding box center [529, 399] width 49 height 12
type input "[DATE]"
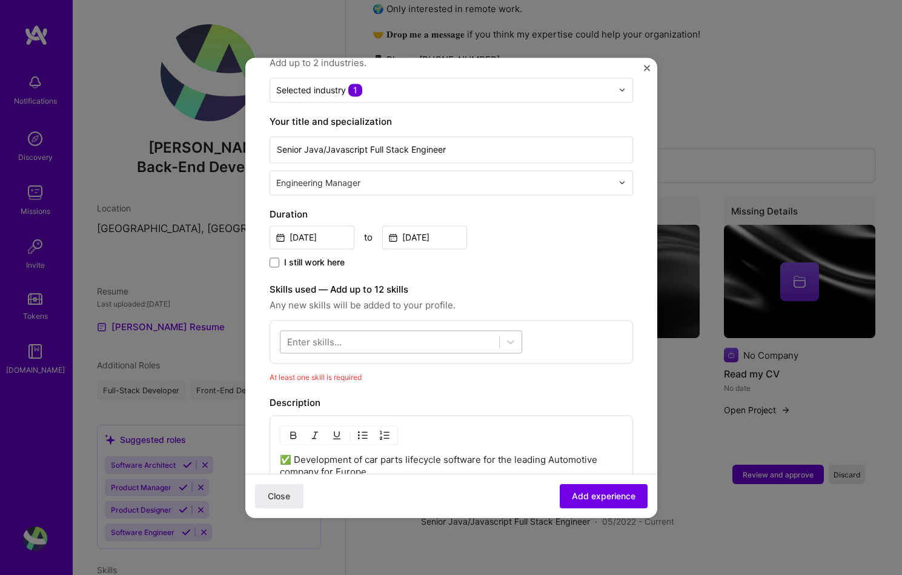
click at [468, 331] on div at bounding box center [390, 341] width 219 height 20
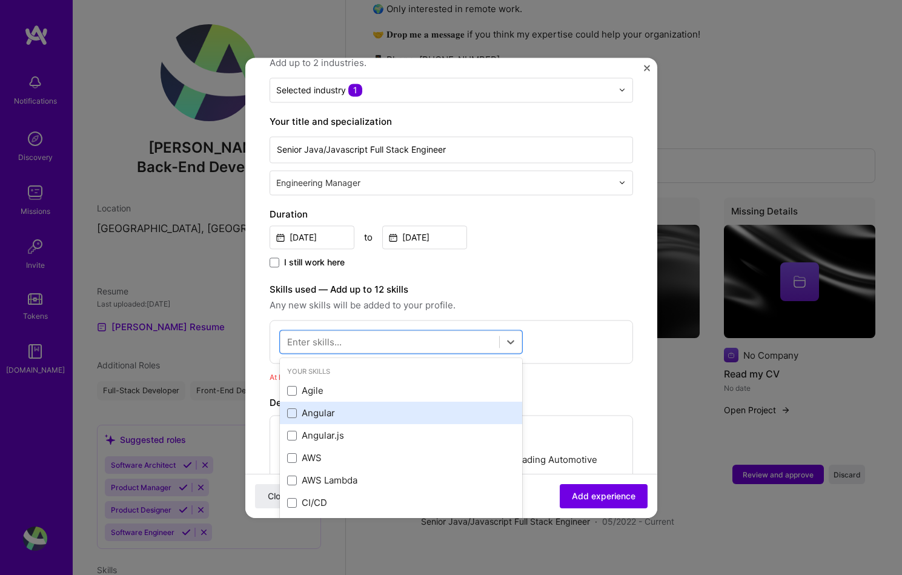
click at [303, 402] on div "Angular" at bounding box center [401, 413] width 242 height 22
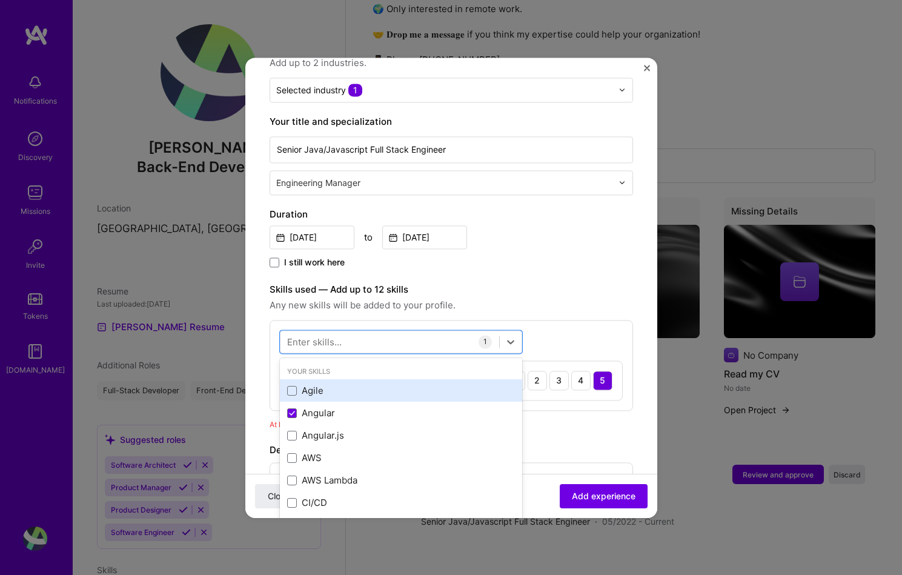
click at [296, 385] on div "Agile" at bounding box center [401, 391] width 228 height 13
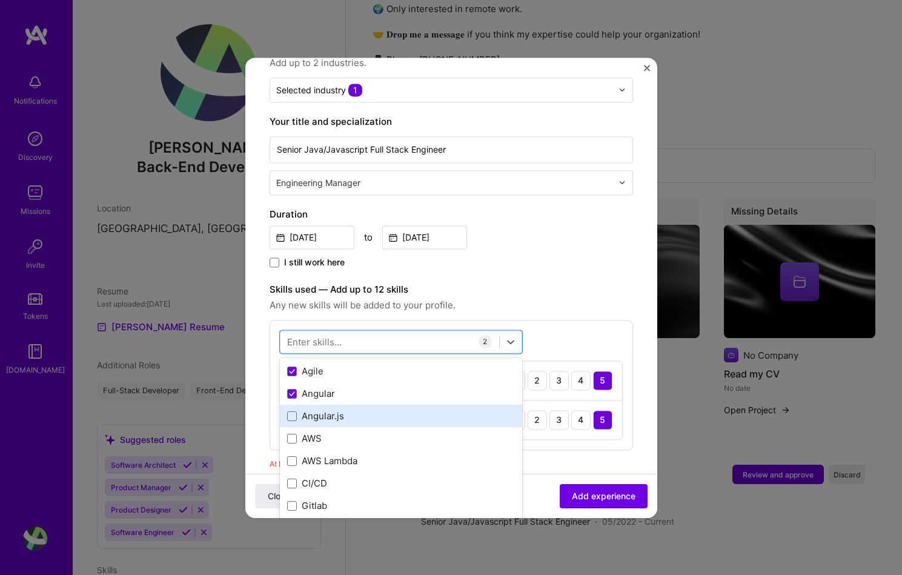
click at [330, 410] on div "Angular.js" at bounding box center [401, 416] width 228 height 13
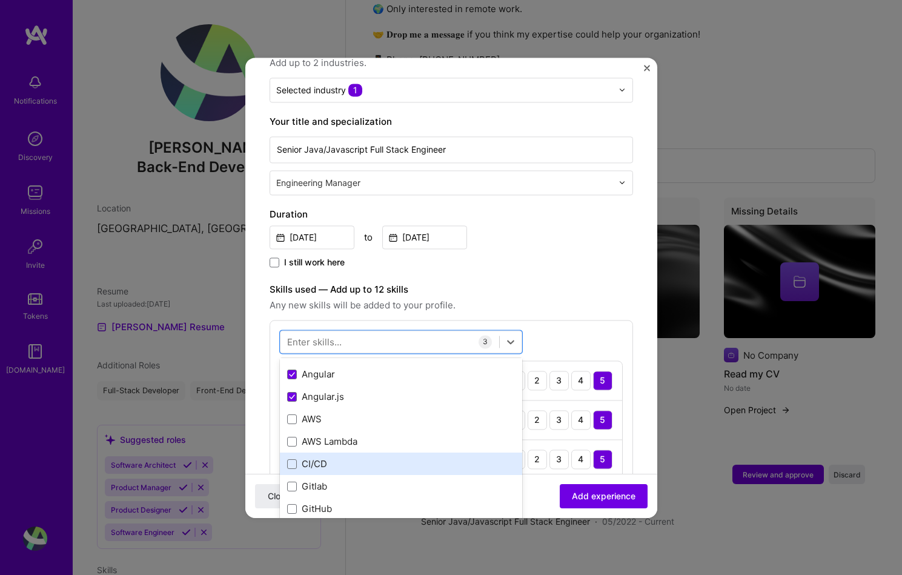
click at [336, 453] on div "CI/CD" at bounding box center [401, 464] width 242 height 22
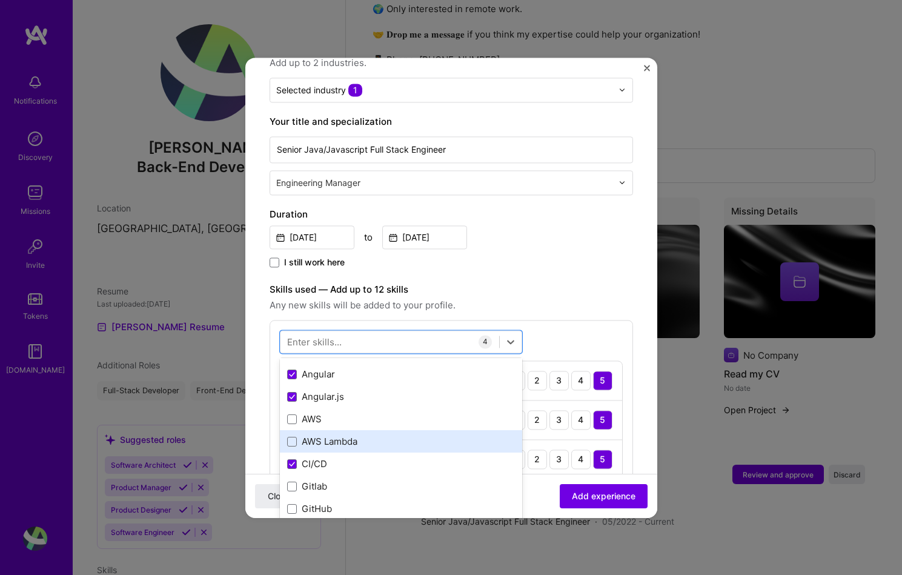
scroll to position [53, 0]
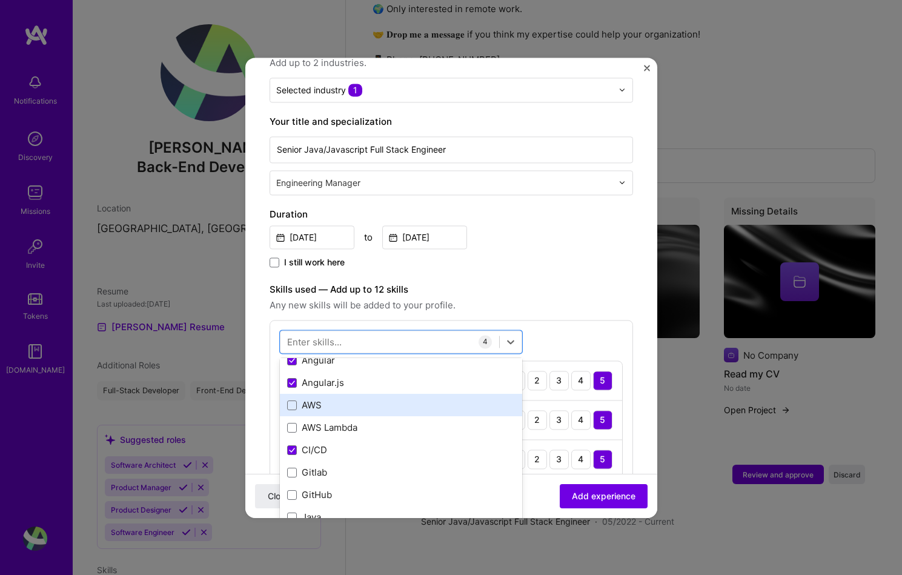
click at [328, 399] on div "AWS" at bounding box center [401, 405] width 228 height 13
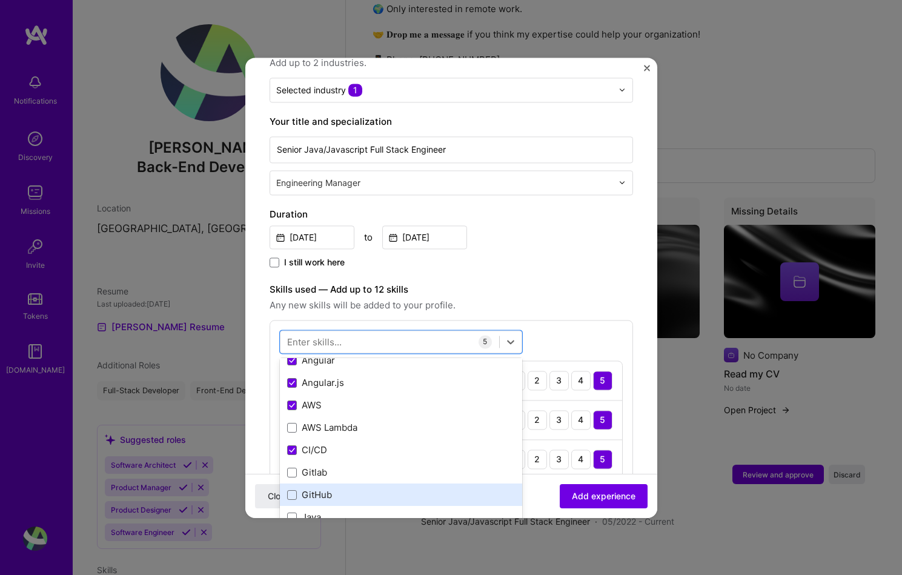
click at [325, 489] on div "GitHub" at bounding box center [401, 495] width 242 height 22
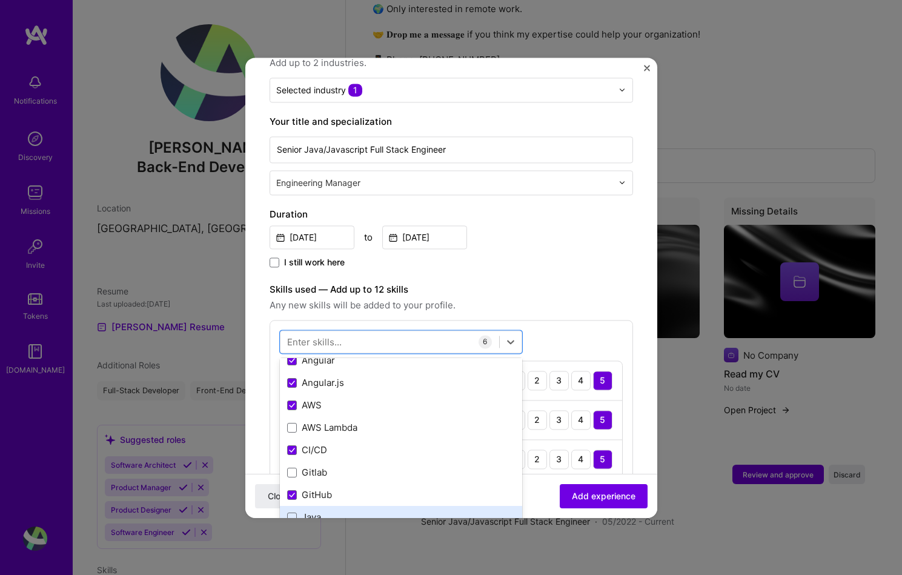
click at [322, 511] on div "Java" at bounding box center [401, 518] width 242 height 22
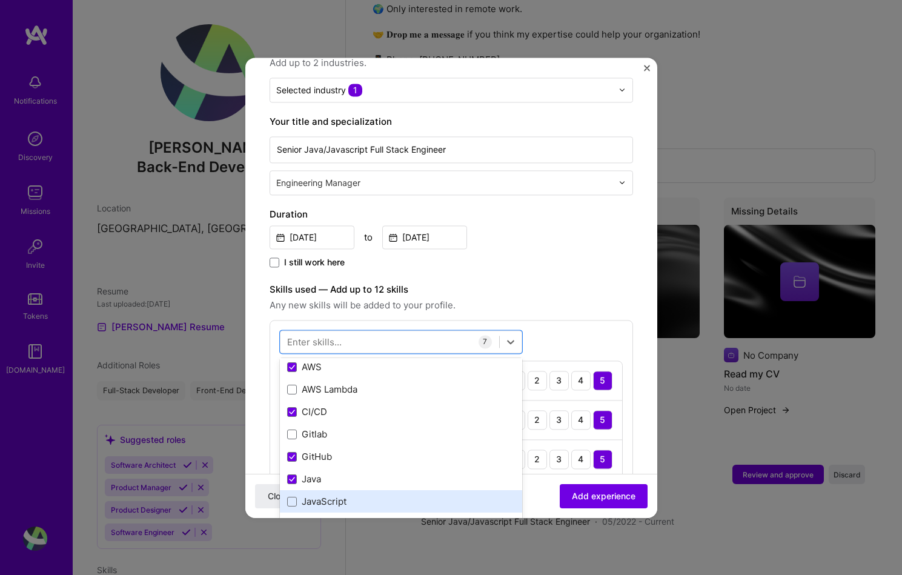
click at [334, 496] on div "JavaScript" at bounding box center [401, 502] width 228 height 13
click at [329, 496] on div "Jenkins" at bounding box center [401, 502] width 228 height 13
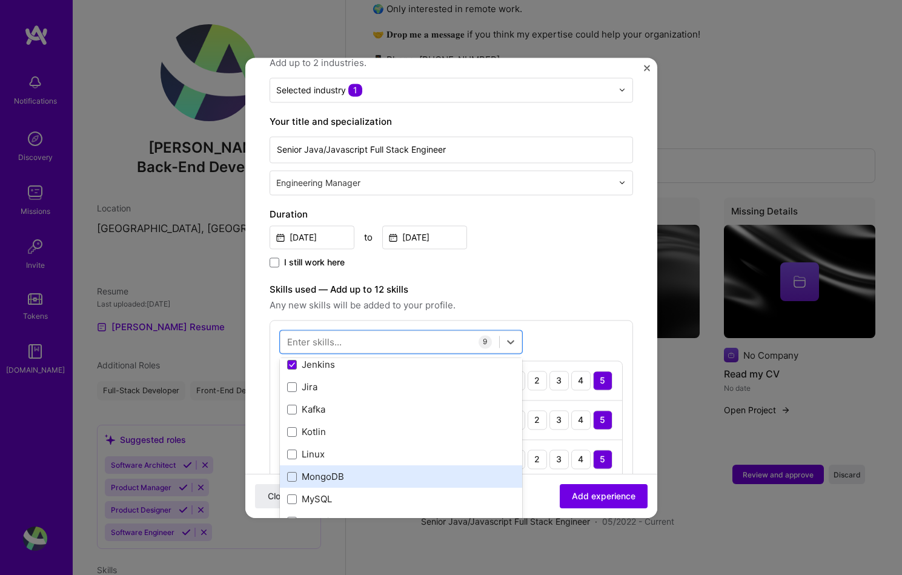
scroll to position [275, 0]
click at [371, 468] on div "MySQL" at bounding box center [401, 474] width 228 height 13
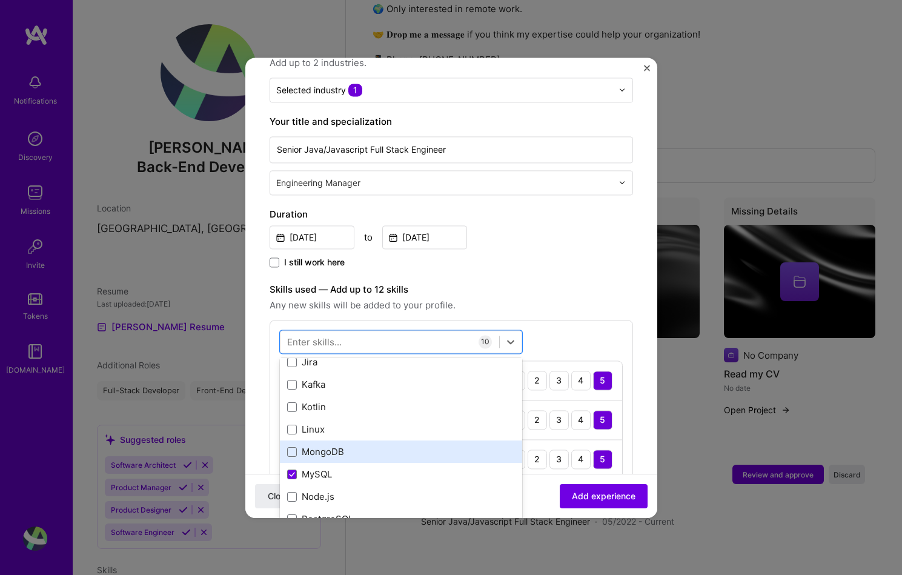
click at [368, 447] on div "MongoDB" at bounding box center [401, 452] width 242 height 22
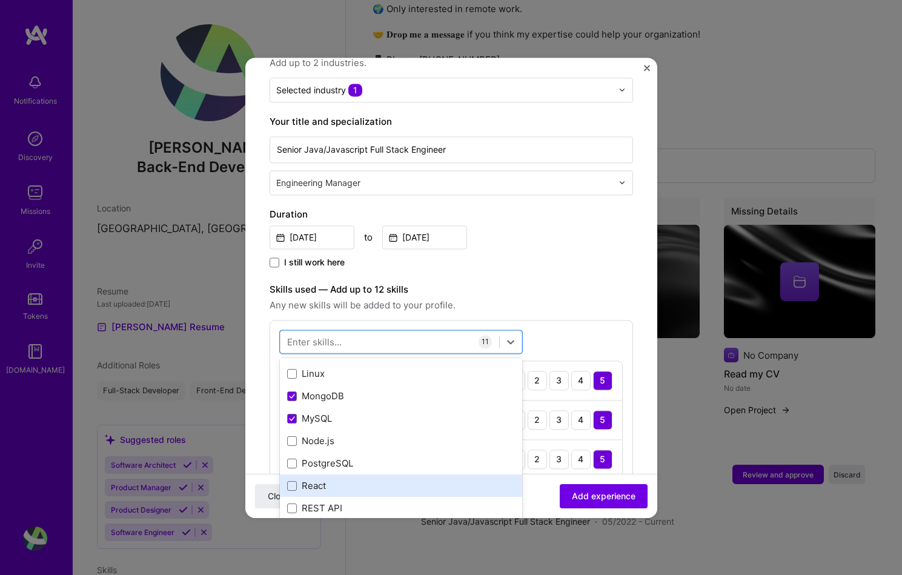
click at [364, 480] on div "React" at bounding box center [401, 486] width 228 height 13
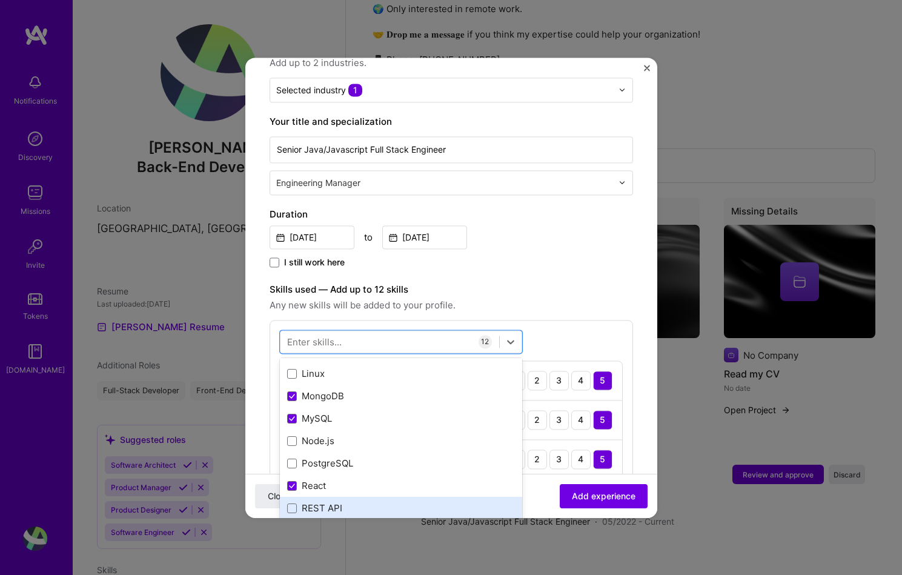
click at [399, 498] on div "REST API" at bounding box center [401, 509] width 242 height 22
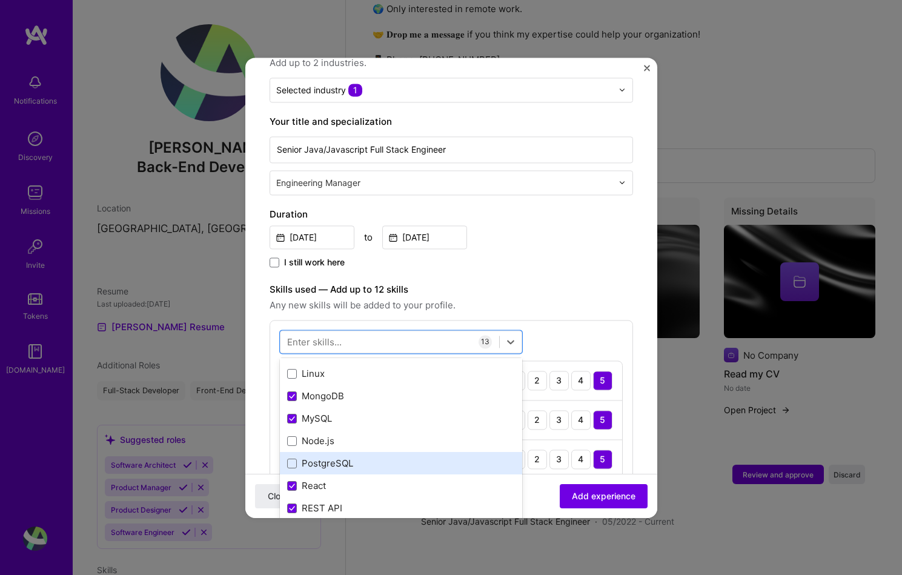
click at [353, 458] on div "PostgreSQL" at bounding box center [401, 464] width 228 height 13
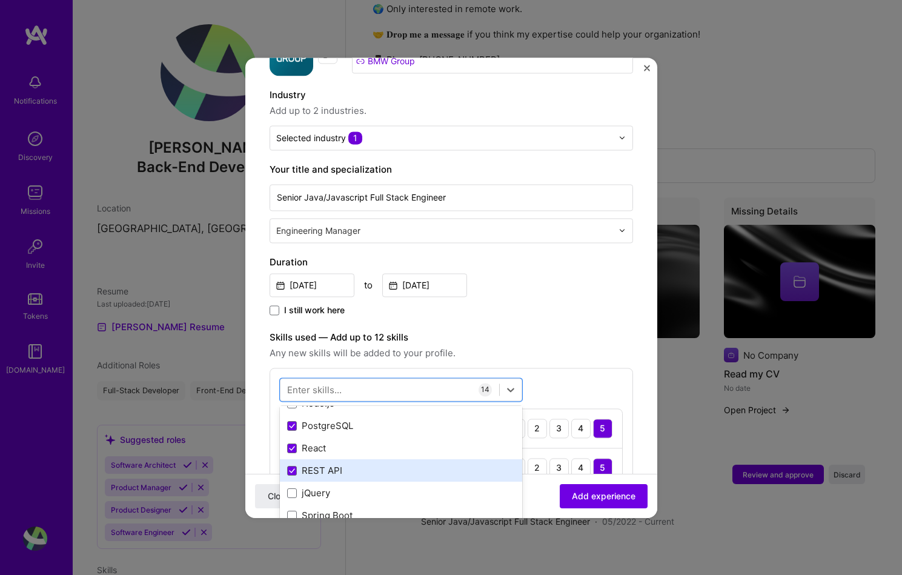
scroll to position [398, 0]
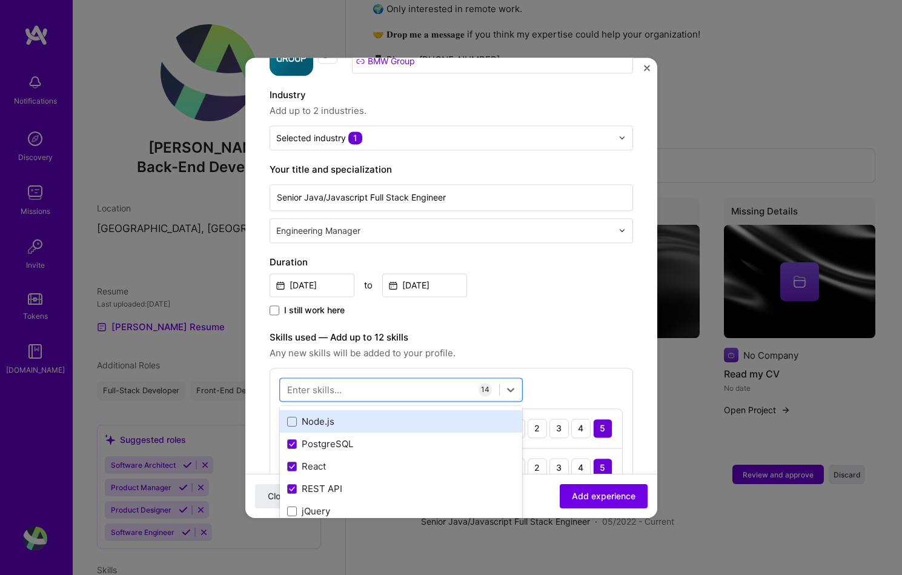
click at [321, 419] on div "Node.js" at bounding box center [401, 422] width 242 height 22
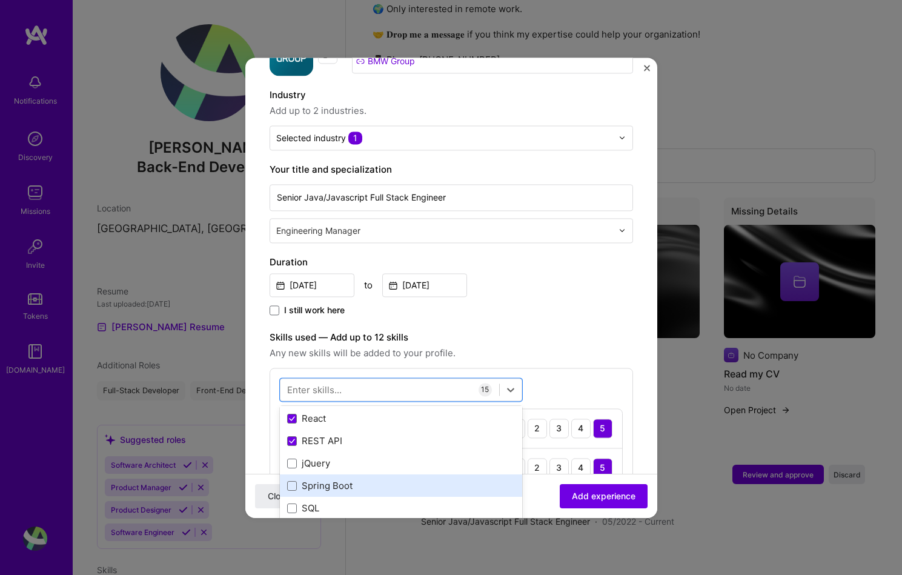
scroll to position [456, 0]
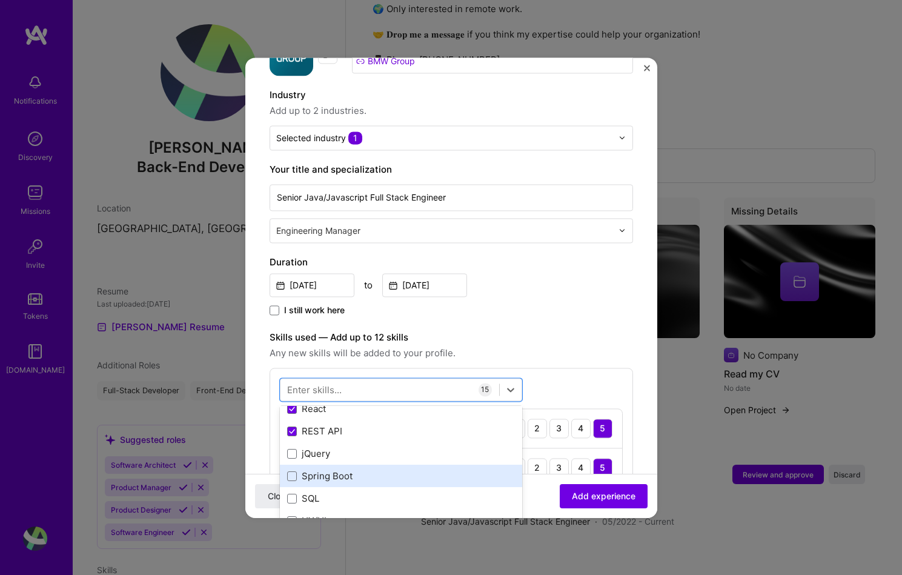
click at [326, 470] on div "Spring Boot" at bounding box center [401, 476] width 228 height 13
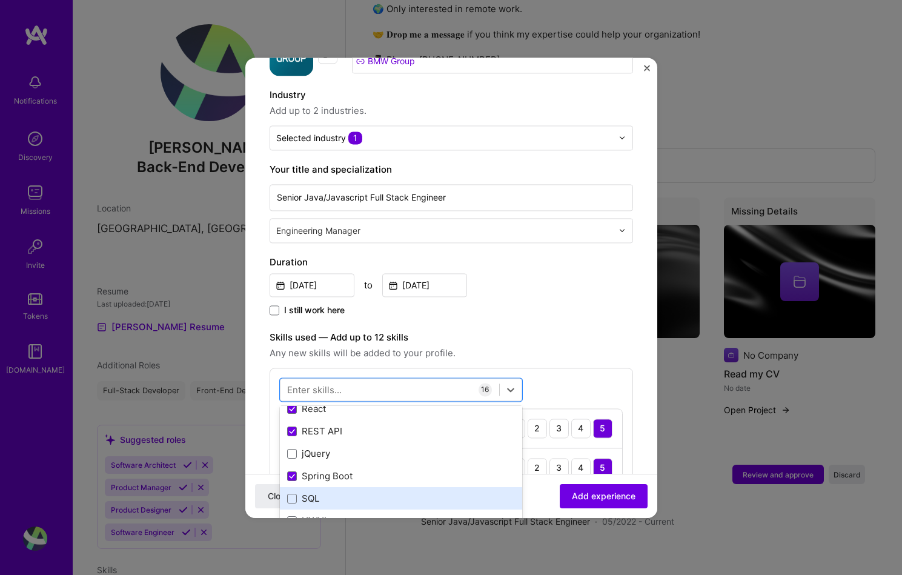
click at [321, 493] on div "SQL" at bounding box center [401, 499] width 228 height 13
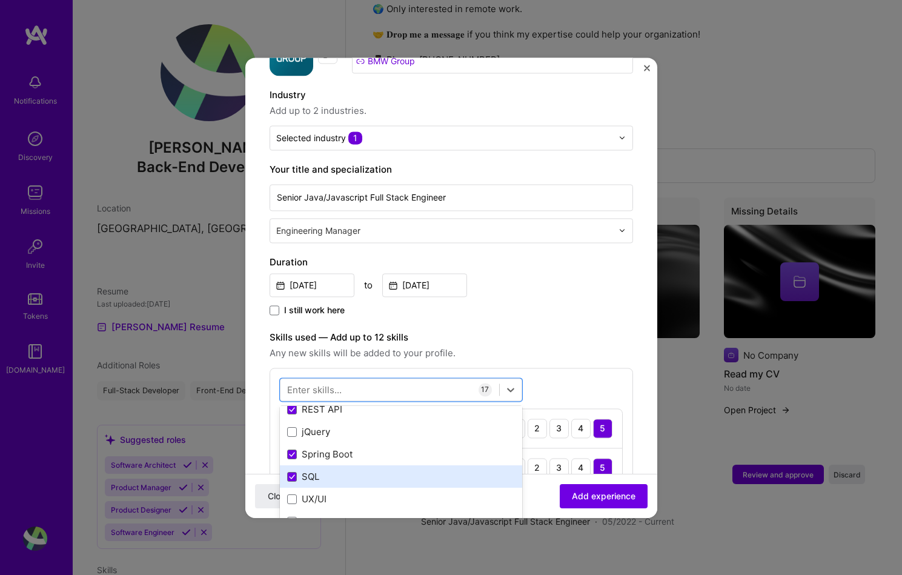
scroll to position [582, 0]
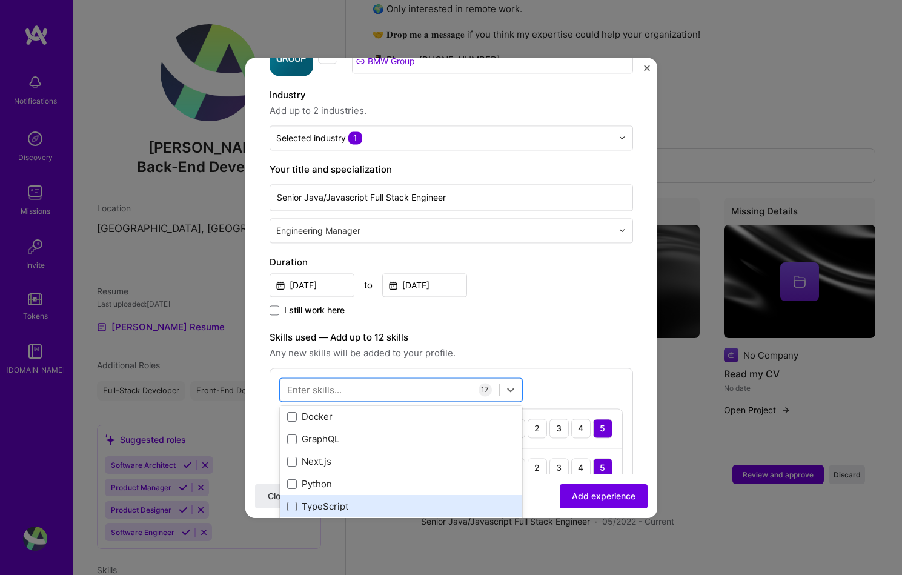
click at [328, 496] on div "TypeScript" at bounding box center [401, 507] width 242 height 22
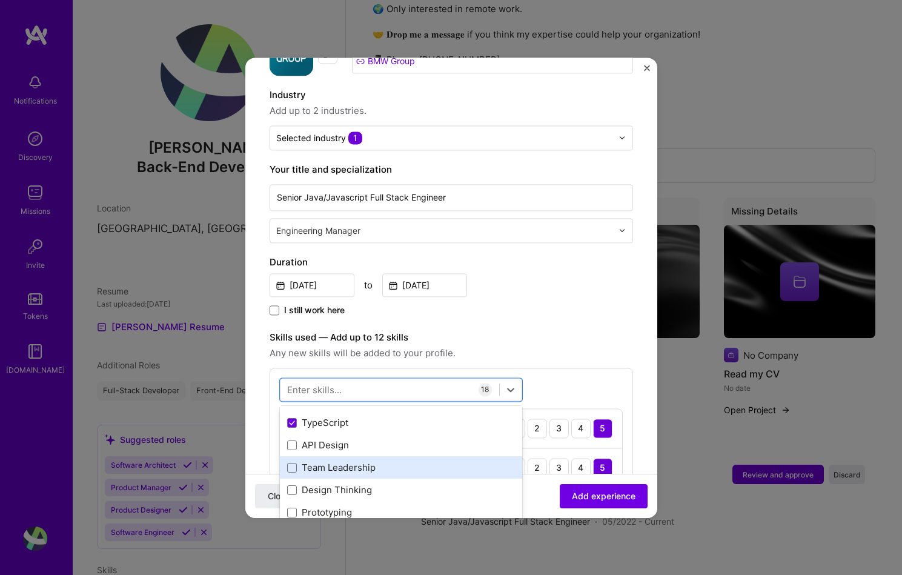
scroll to position [690, 0]
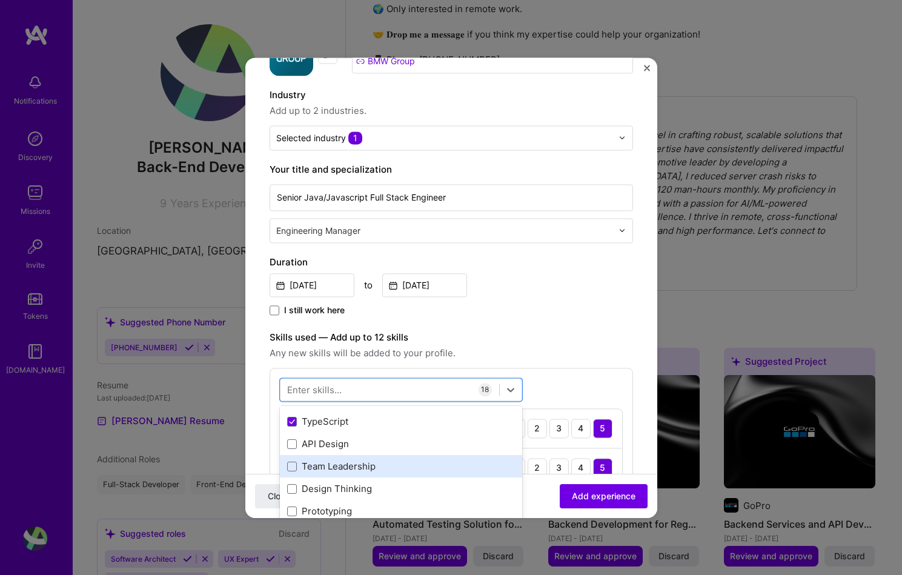
click at [383, 461] on div "Team Leadership" at bounding box center [401, 467] width 228 height 13
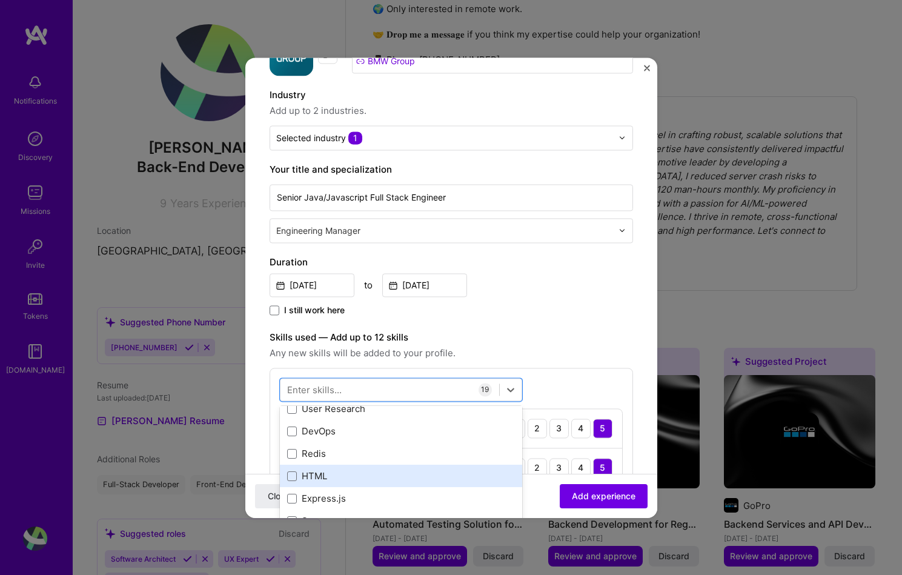
scroll to position [935, 0]
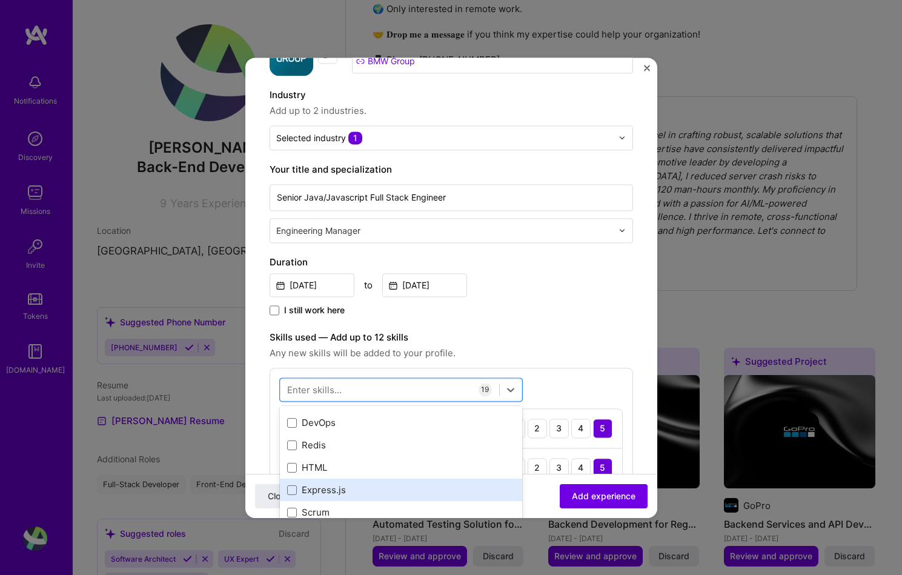
click at [392, 484] on div "Express.js" at bounding box center [401, 490] width 228 height 13
click at [396, 492] on div "Scrum" at bounding box center [401, 495] width 242 height 22
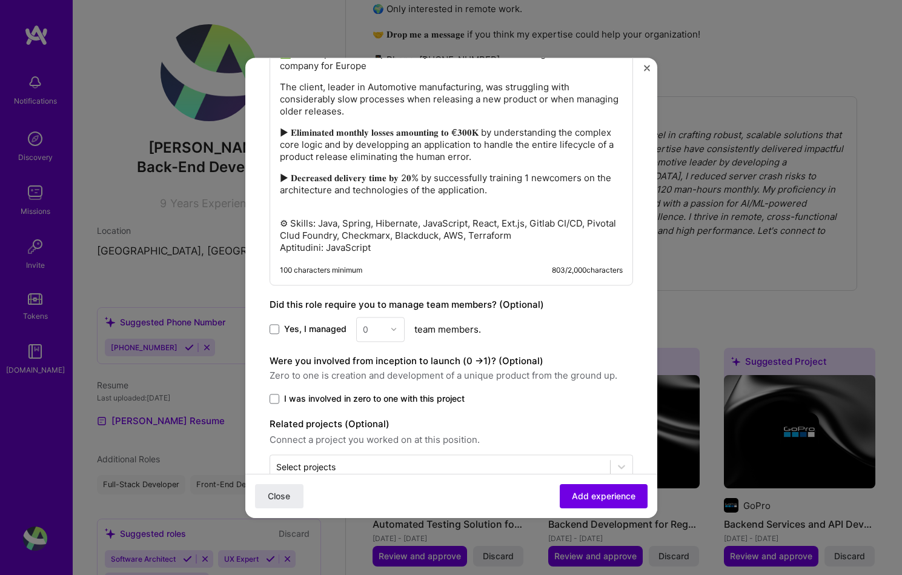
scroll to position [1478, 0]
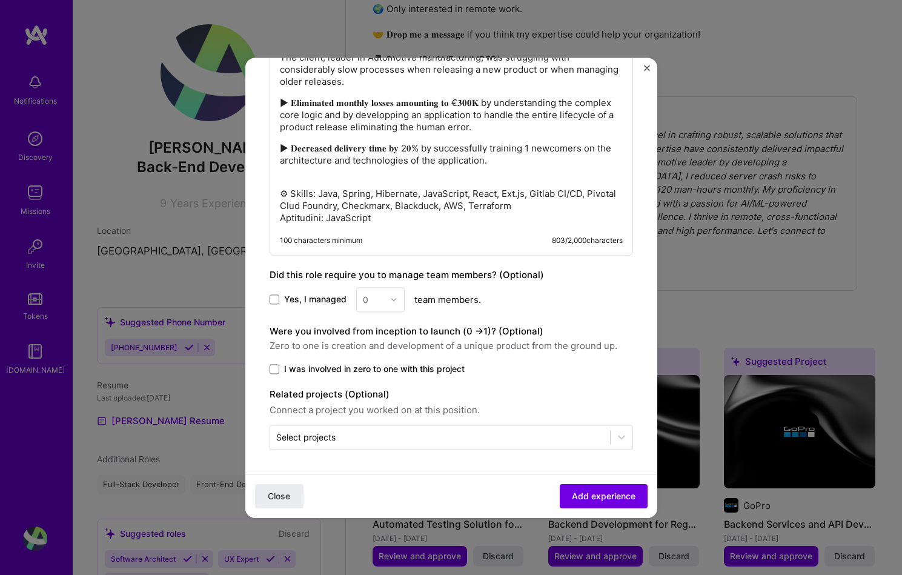
click at [394, 302] on div "0" at bounding box center [380, 299] width 48 height 25
click at [391, 297] on div "0" at bounding box center [380, 299] width 48 height 25
click at [274, 302] on span at bounding box center [275, 300] width 10 height 10
click at [0, 0] on input "Yes, I managed" at bounding box center [0, 0] width 0 height 0
click at [387, 302] on div "0" at bounding box center [373, 300] width 33 height 24
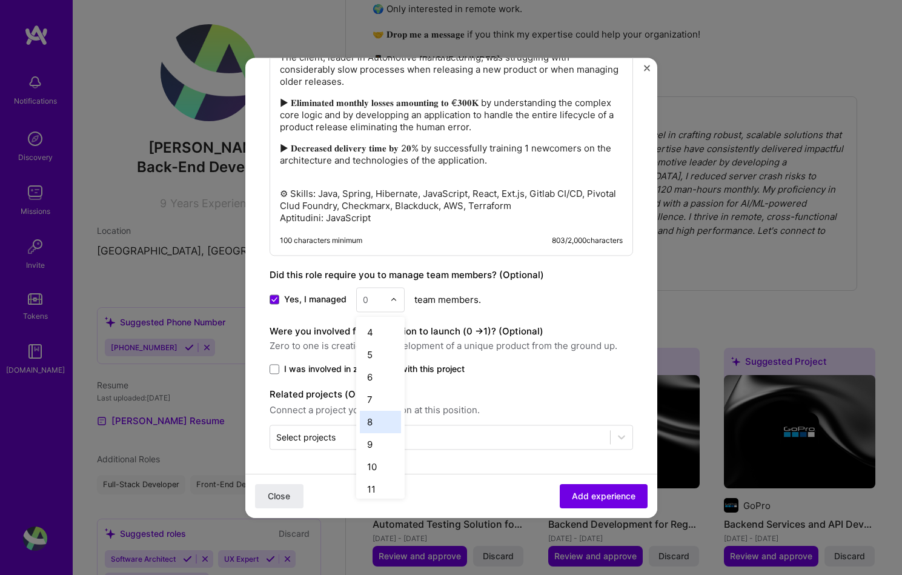
scroll to position [188, 0]
click at [378, 485] on div "16" at bounding box center [380, 479] width 41 height 22
click at [330, 372] on span "I was involved in zero to one with this project" at bounding box center [374, 369] width 181 height 12
click at [0, 0] on input "I was involved in zero to one with this project" at bounding box center [0, 0] width 0 height 0
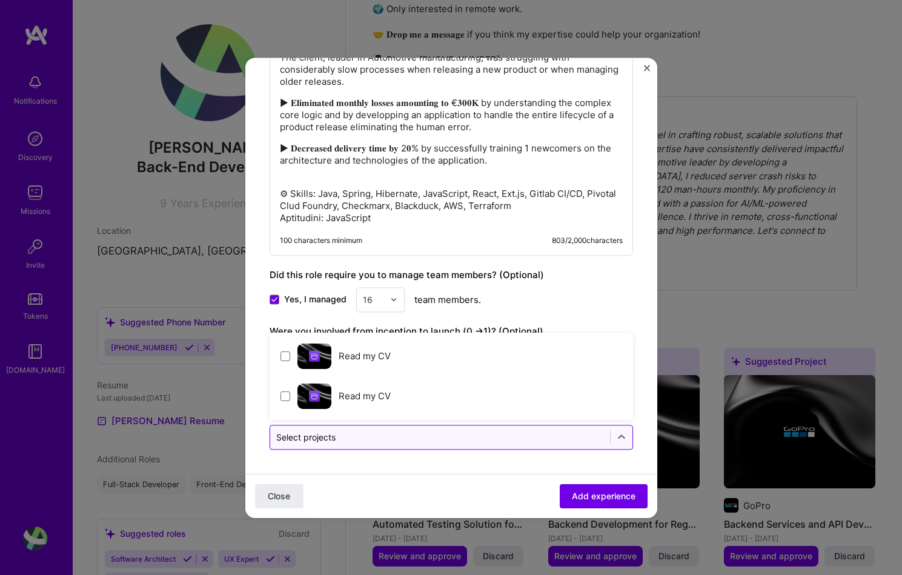
click at [399, 438] on input "text" at bounding box center [440, 437] width 328 height 13
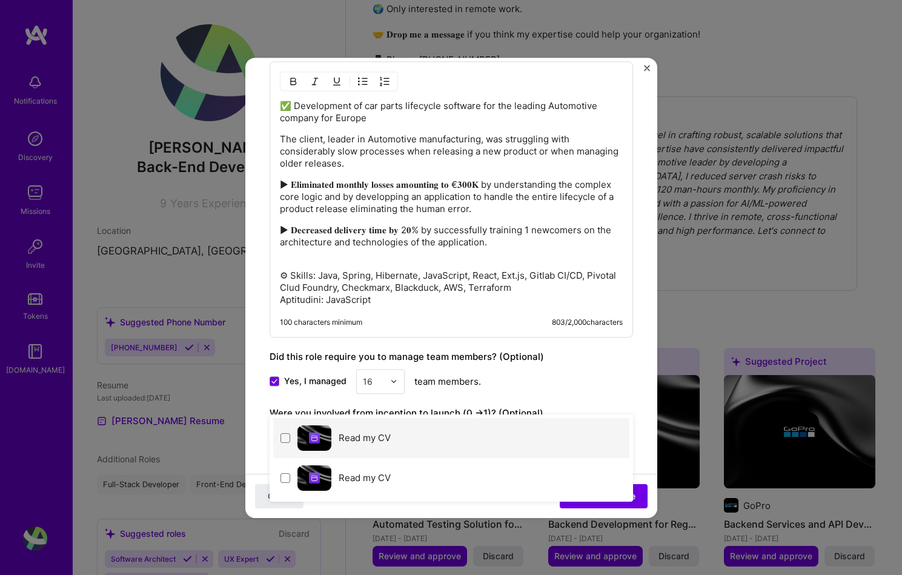
scroll to position [1396, 0]
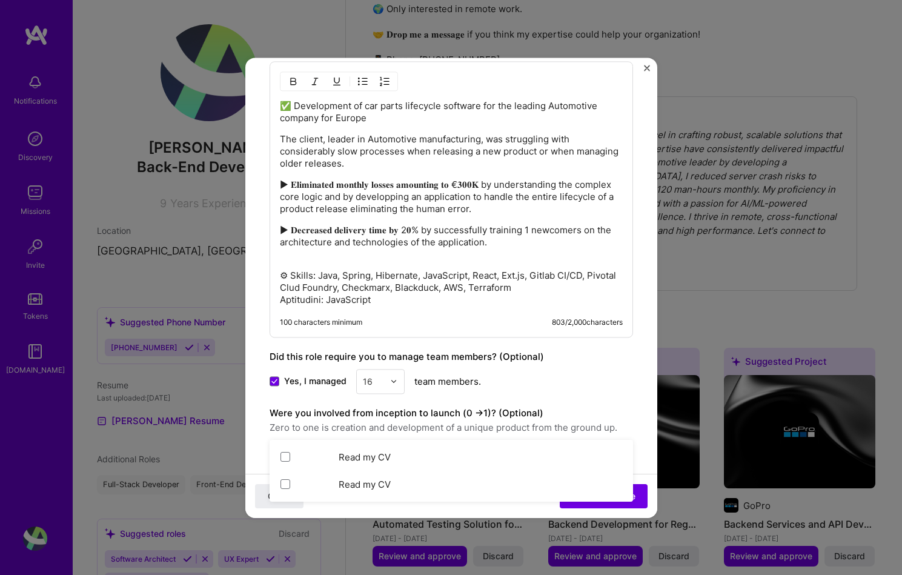
click at [574, 364] on div "Did this role require you to manage team members? (Optional) Yes, I managed 16 …" at bounding box center [452, 372] width 364 height 44
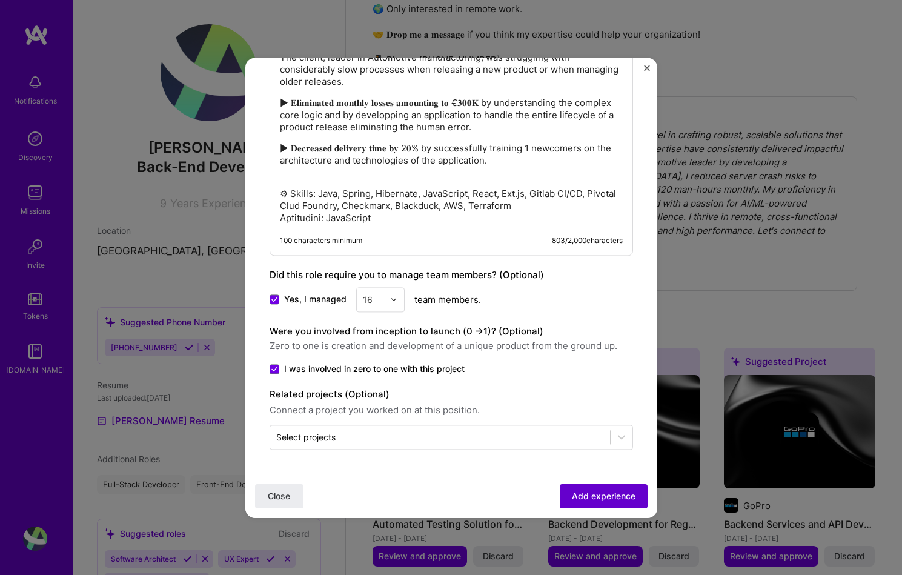
click at [588, 499] on span "Add experience" at bounding box center [604, 496] width 64 height 12
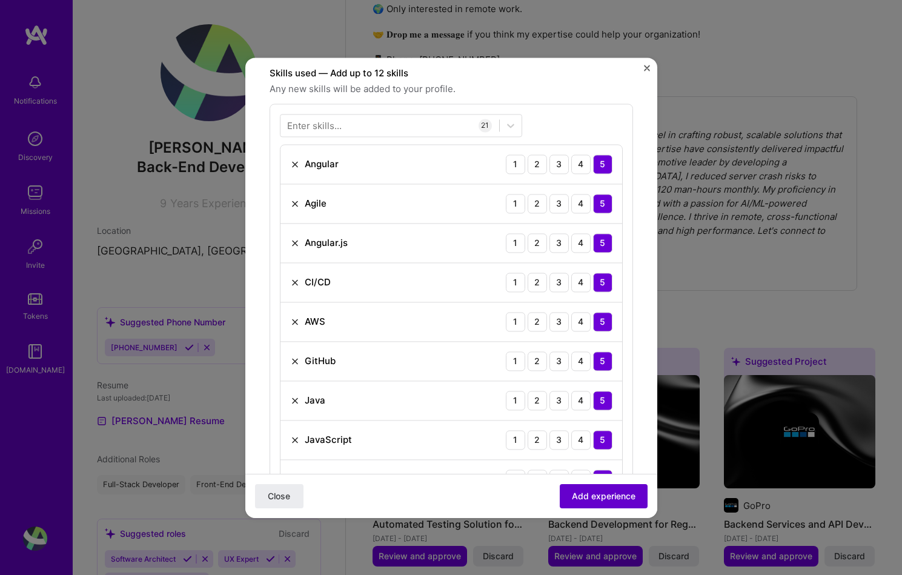
scroll to position [419, 0]
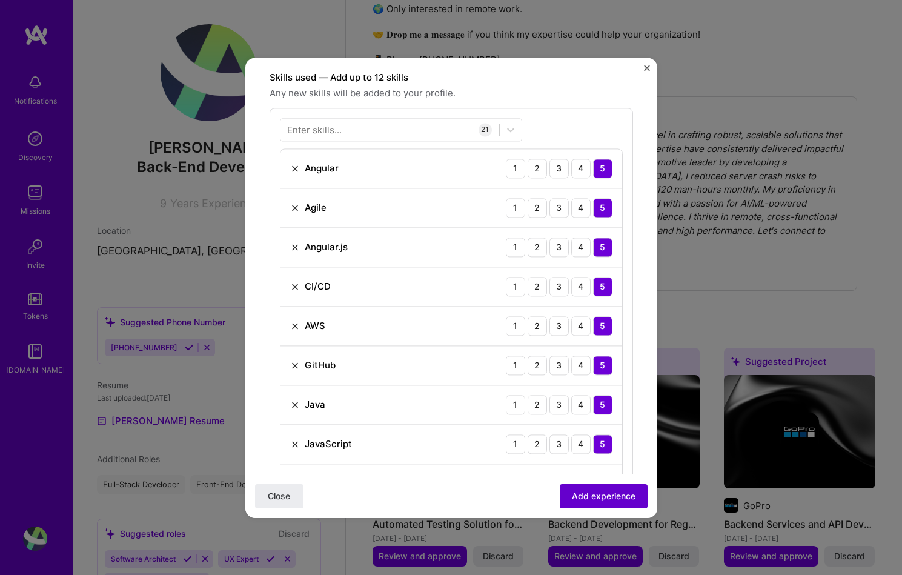
click at [588, 499] on span "Add experience" at bounding box center [604, 496] width 64 height 12
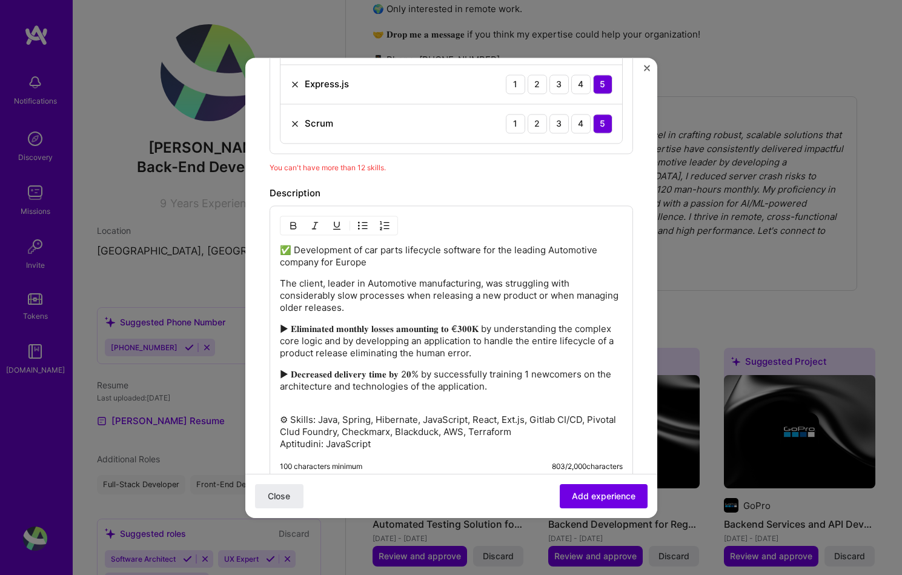
scroll to position [1157, 0]
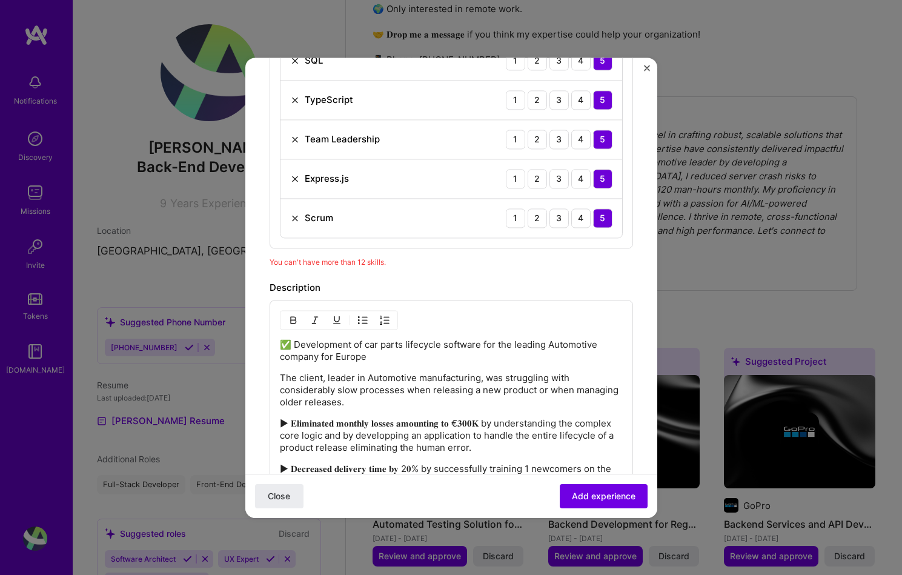
click at [293, 211] on div "Scrum" at bounding box center [311, 217] width 43 height 13
click at [288, 204] on div "[DEMOGRAPHIC_DATA] 1 2 3 4 5" at bounding box center [452, 218] width 342 height 39
click at [294, 213] on img at bounding box center [295, 218] width 10 height 10
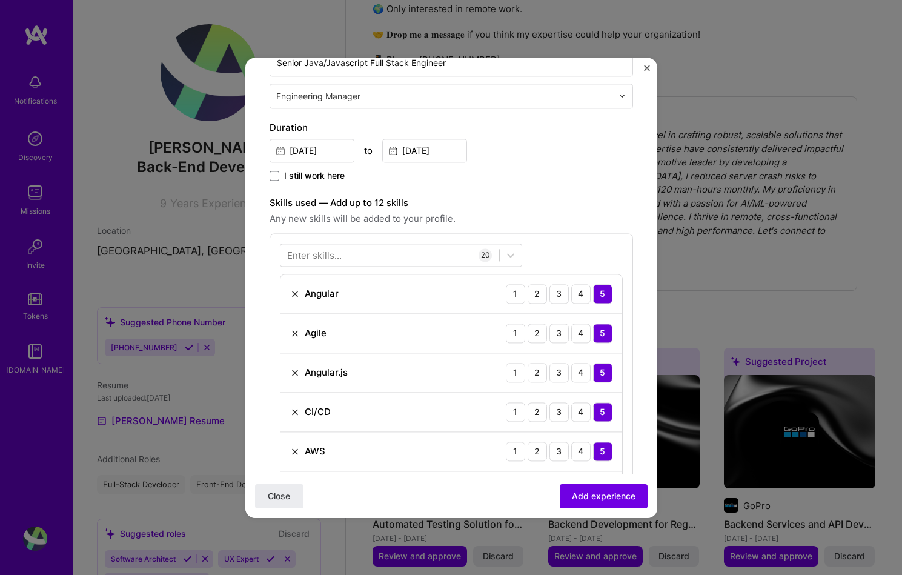
scroll to position [387, 0]
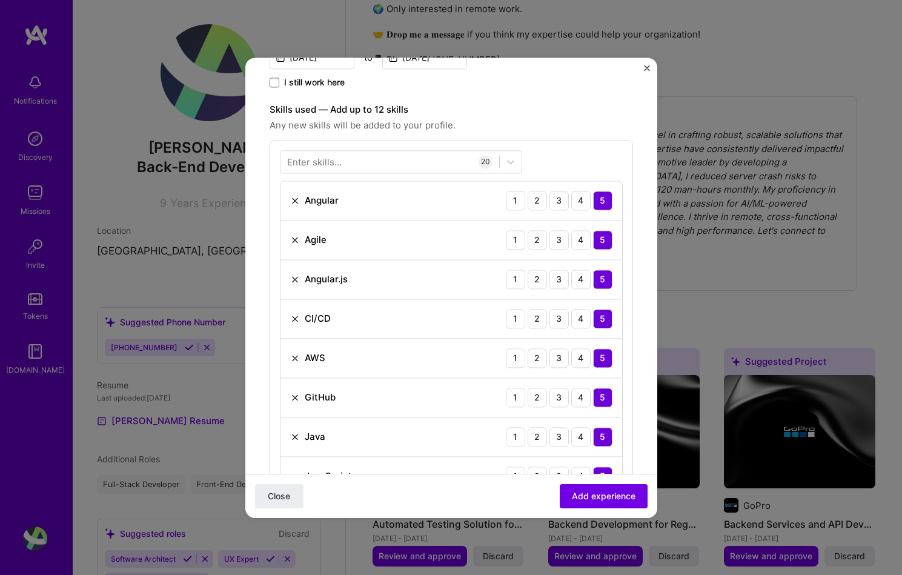
click at [294, 235] on img at bounding box center [295, 240] width 10 height 10
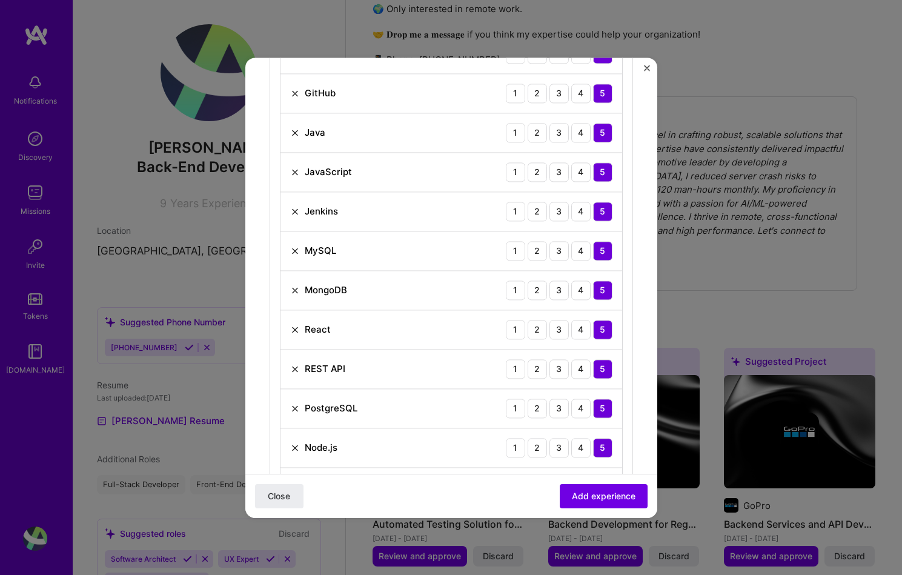
scroll to position [636, 0]
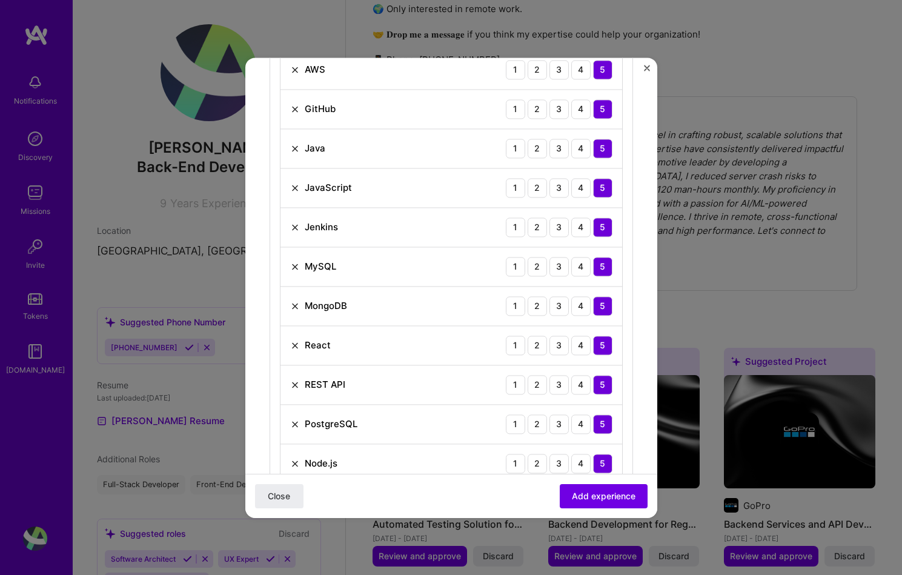
click at [292, 222] on img at bounding box center [295, 227] width 10 height 10
click at [293, 262] on img at bounding box center [295, 267] width 10 height 10
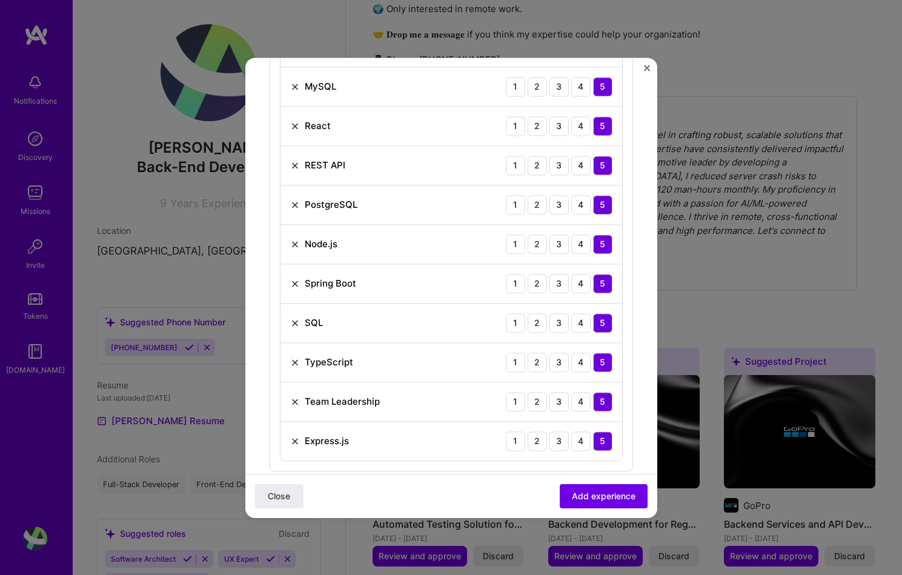
scroll to position [788, 0]
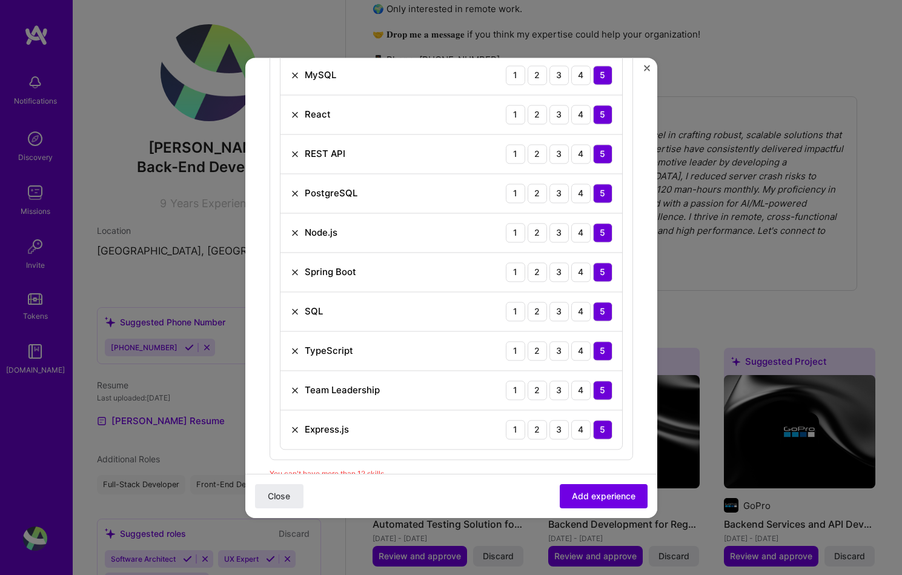
click at [293, 267] on img at bounding box center [295, 272] width 10 height 10
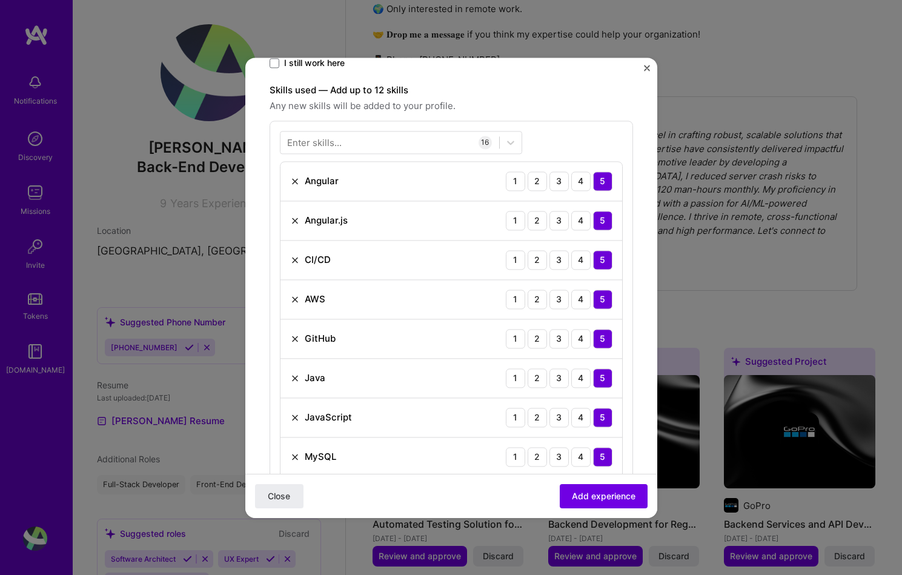
scroll to position [388, 0]
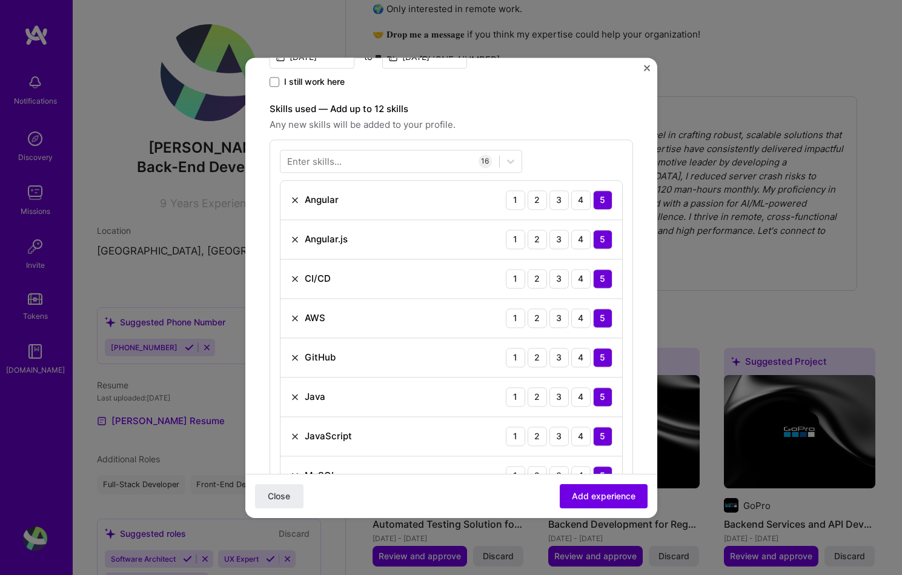
click at [296, 235] on img at bounding box center [295, 240] width 10 height 10
click at [288, 188] on div "Angular 1 2 3 4 5" at bounding box center [452, 200] width 342 height 39
click at [293, 195] on img at bounding box center [295, 200] width 10 height 10
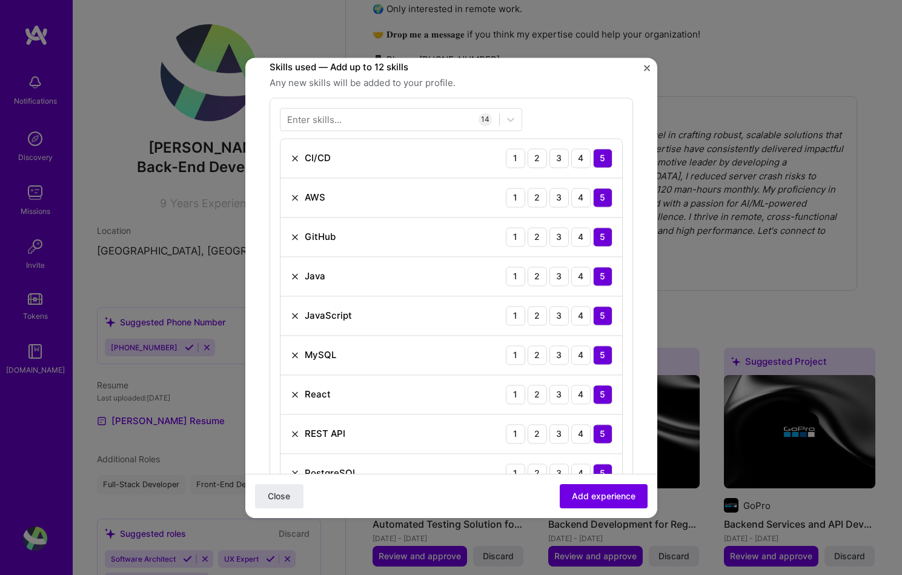
scroll to position [448, 0]
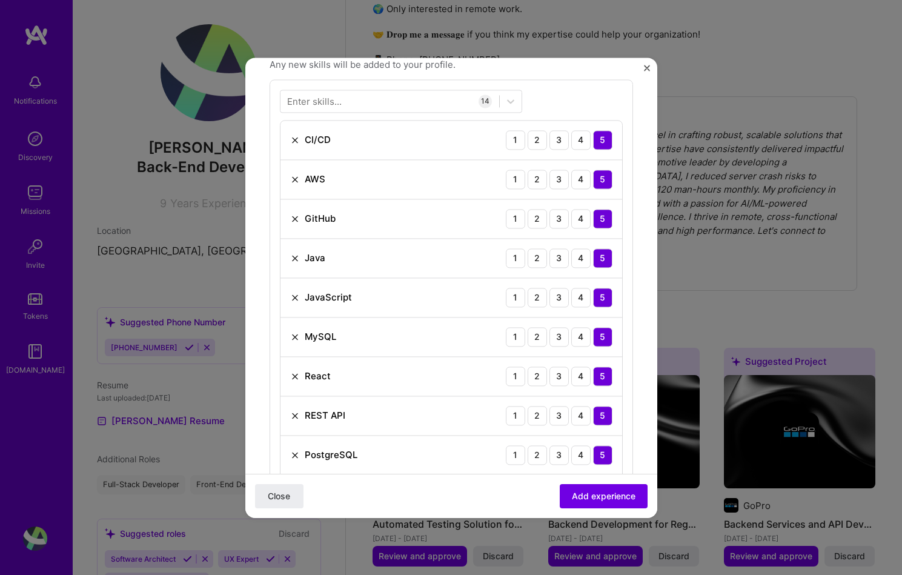
click at [294, 411] on img at bounding box center [295, 416] width 10 height 10
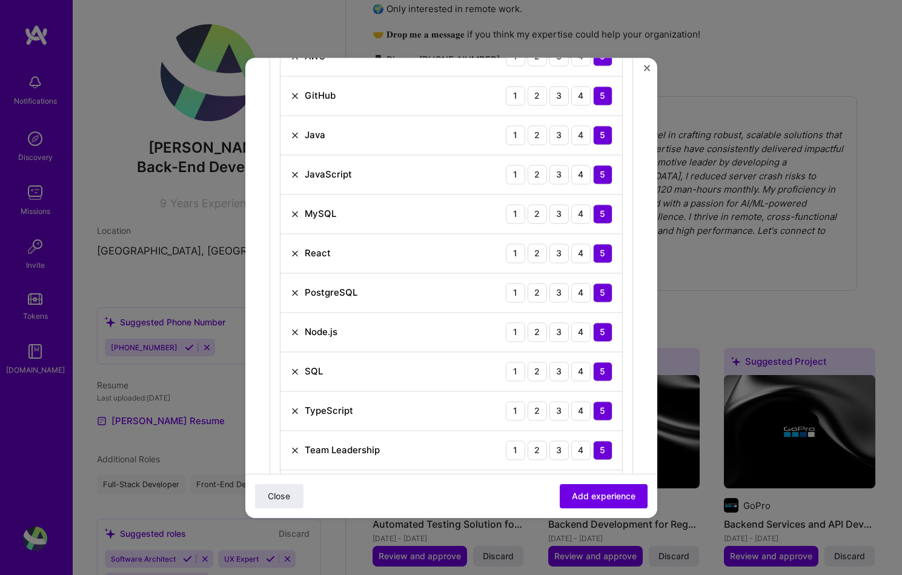
scroll to position [571, 0]
click at [295, 273] on div "PostgreSQL 1 2 3 4 5" at bounding box center [452, 292] width 342 height 39
click at [294, 287] on img at bounding box center [295, 292] width 10 height 10
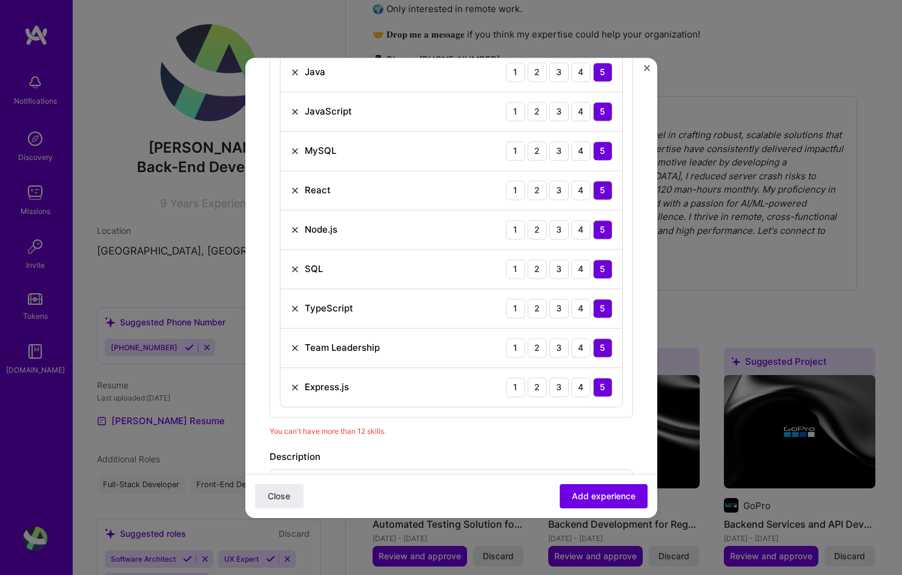
scroll to position [636, 0]
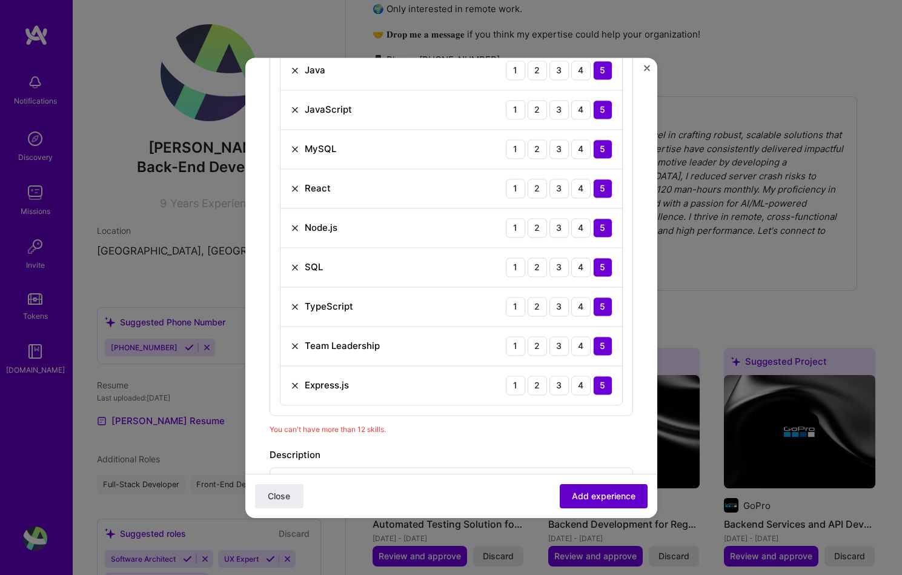
click at [593, 499] on span "Add experience" at bounding box center [604, 496] width 64 height 12
click at [587, 505] on button "Add experience" at bounding box center [604, 496] width 88 height 24
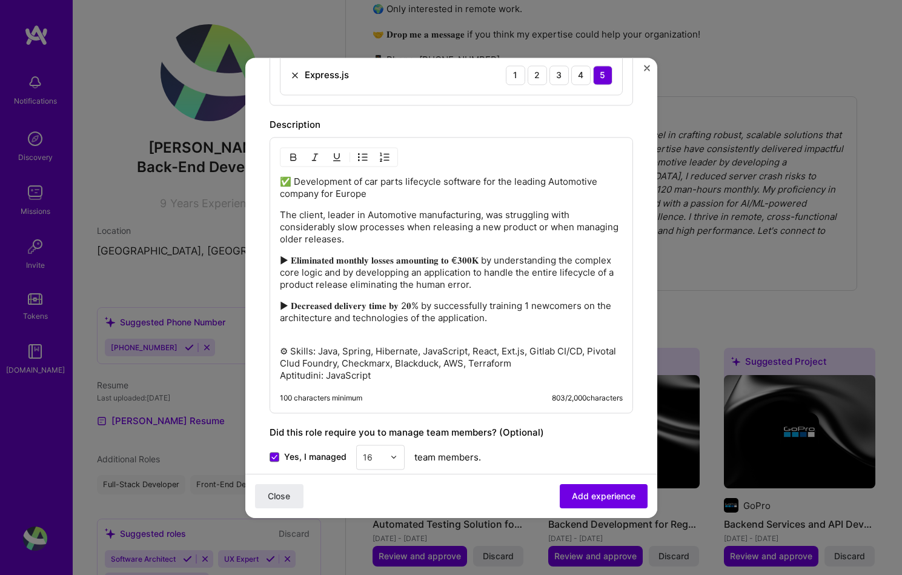
scroll to position [1103, 0]
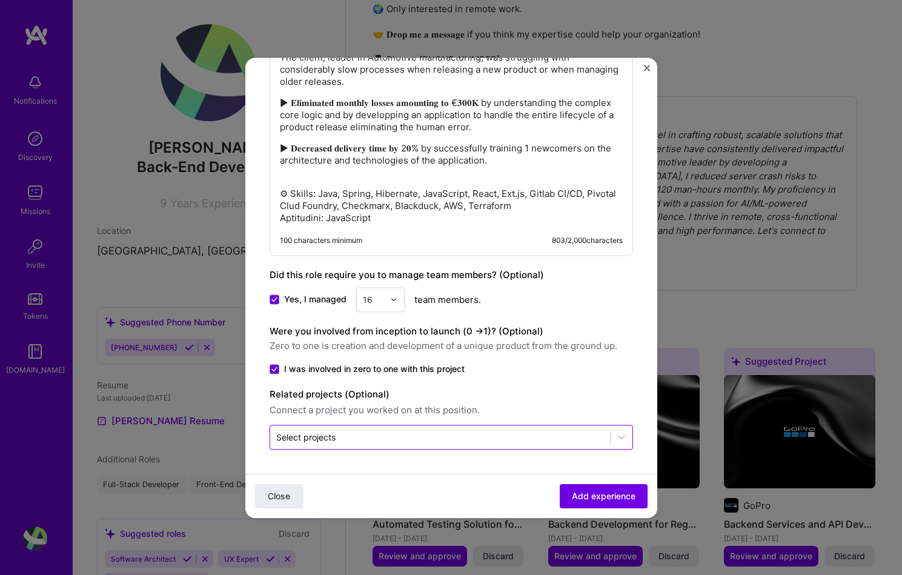
click at [457, 447] on div "Select projects" at bounding box center [440, 437] width 340 height 24
click at [456, 444] on div "Select projects" at bounding box center [440, 437] width 340 height 24
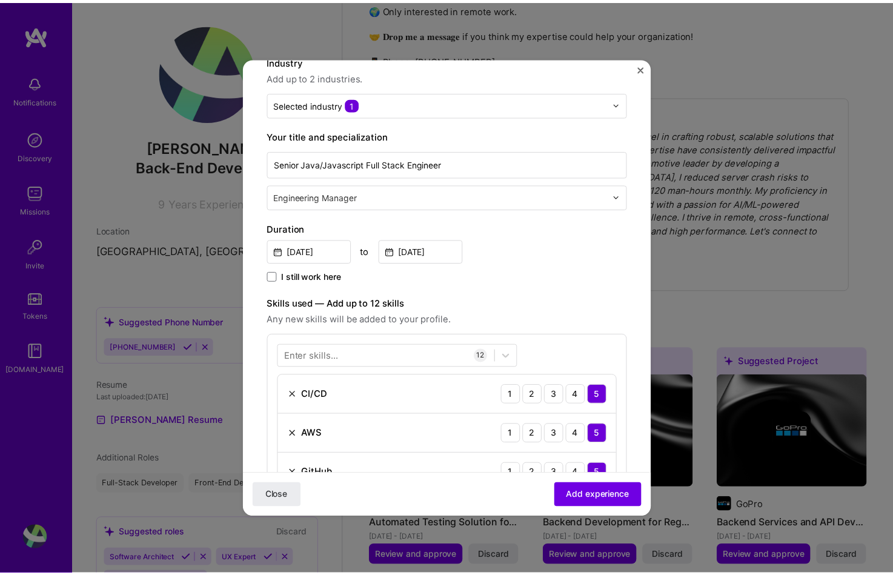
scroll to position [0, 0]
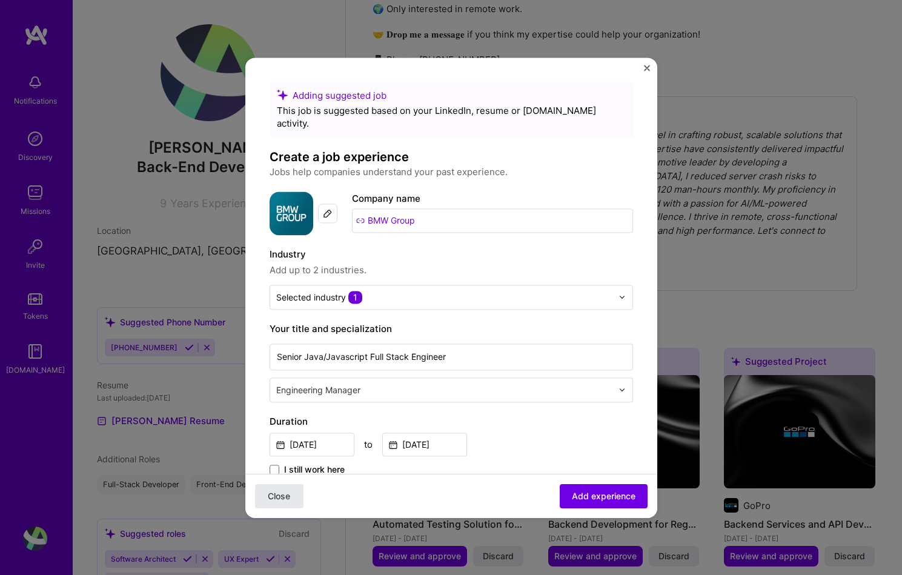
click at [262, 499] on button "Close" at bounding box center [279, 496] width 48 height 24
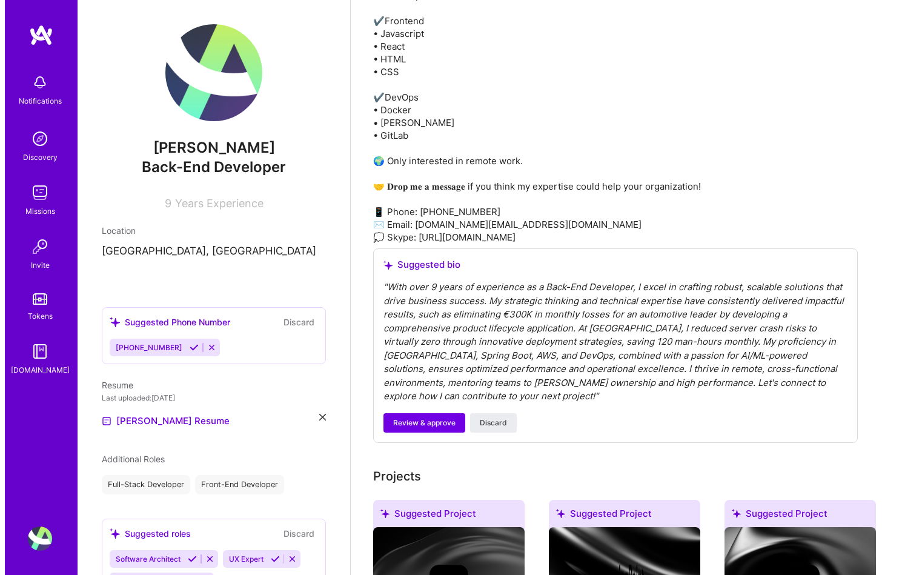
scroll to position [1356, 0]
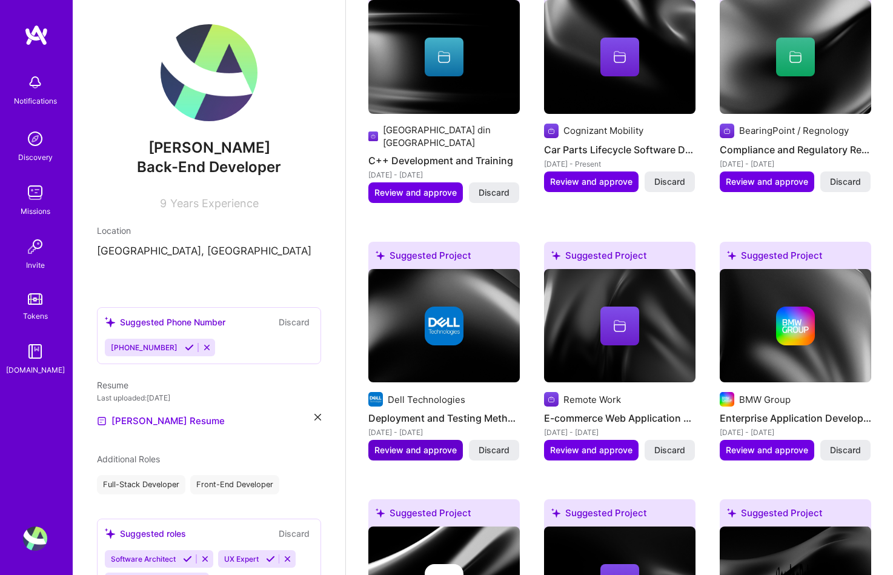
click at [426, 444] on span "Review and approve" at bounding box center [415, 450] width 82 height 12
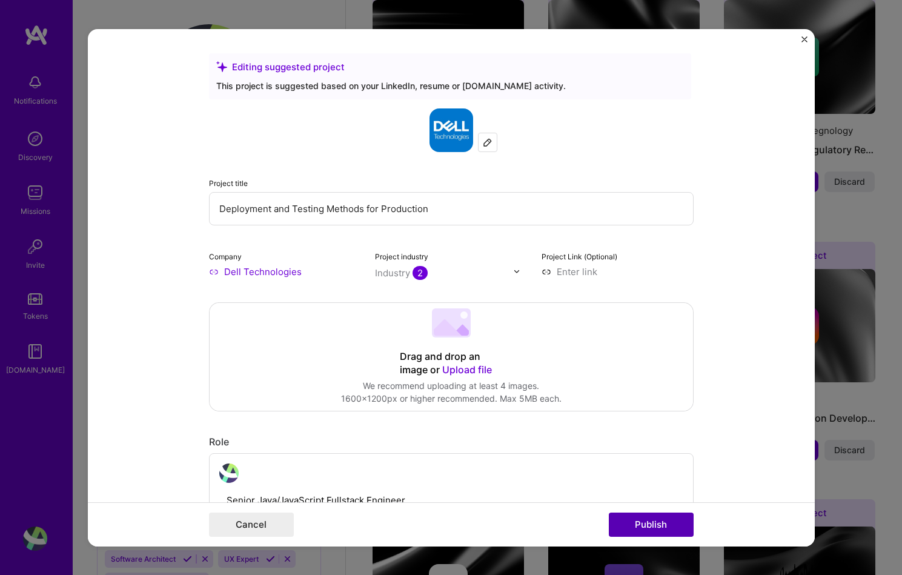
click at [642, 519] on button "Publish" at bounding box center [651, 525] width 85 height 24
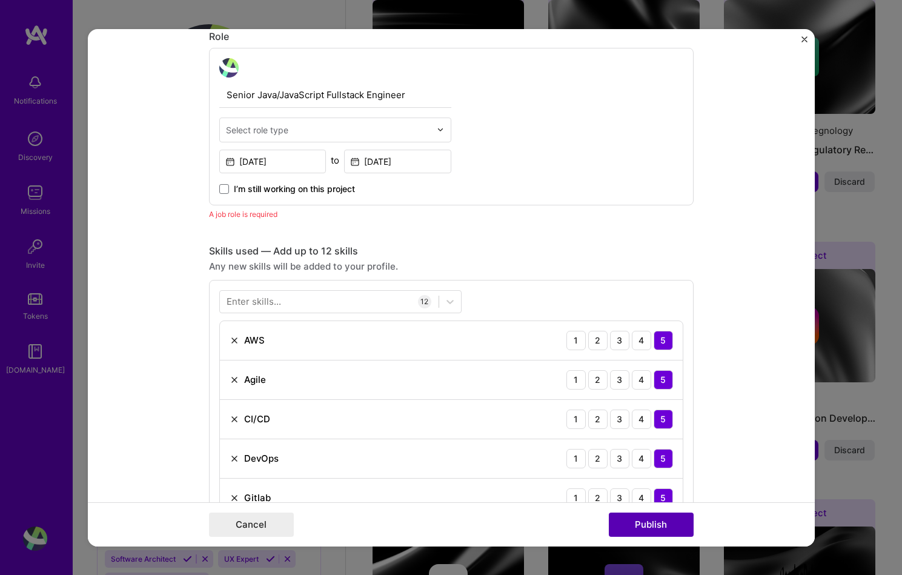
scroll to position [407, 0]
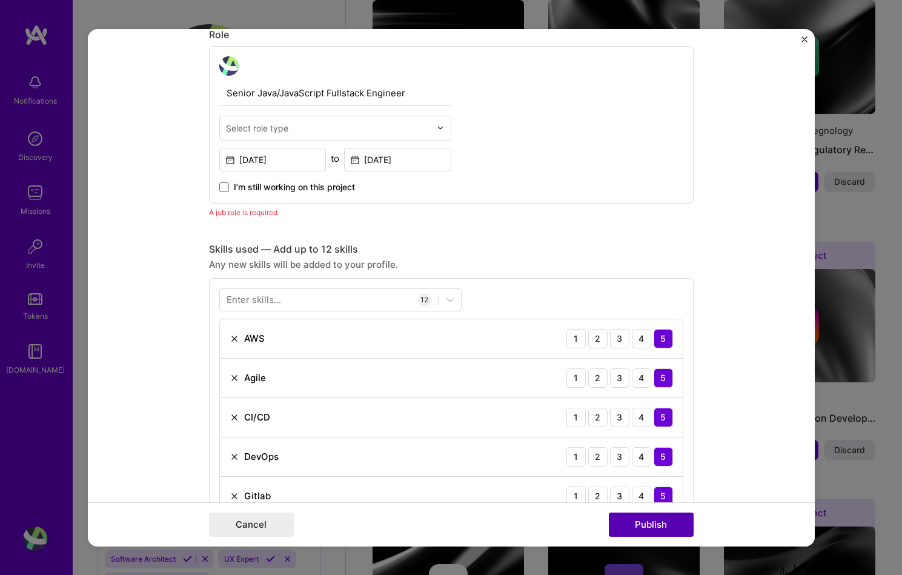
click at [645, 523] on button "Publish" at bounding box center [651, 525] width 85 height 24
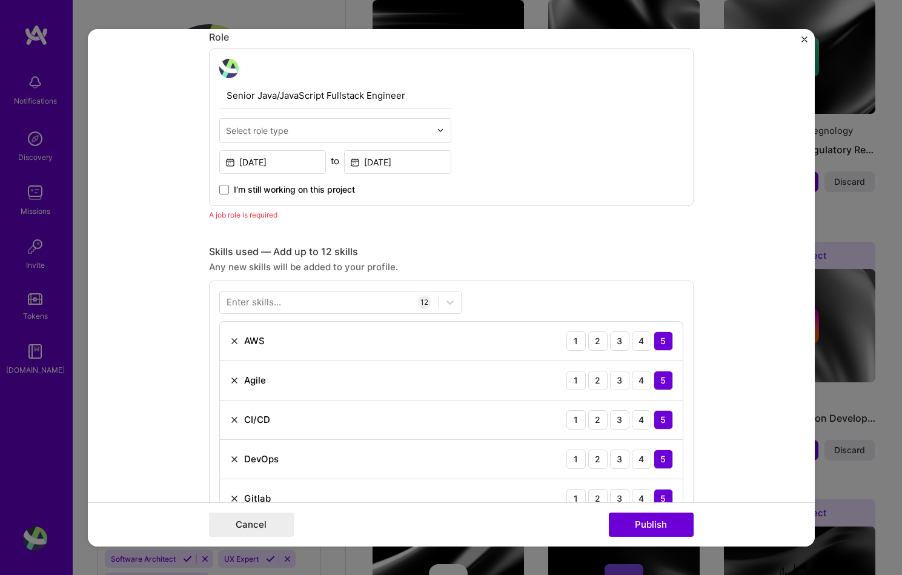
scroll to position [405, 0]
click at [276, 117] on div "Senior Java/JavaScript Fullstack Engineer Select role type [DATE] to [DATE] I’m…" at bounding box center [335, 126] width 232 height 137
click at [276, 124] on div "Select role type" at bounding box center [328, 130] width 217 height 24
type input "Ful"
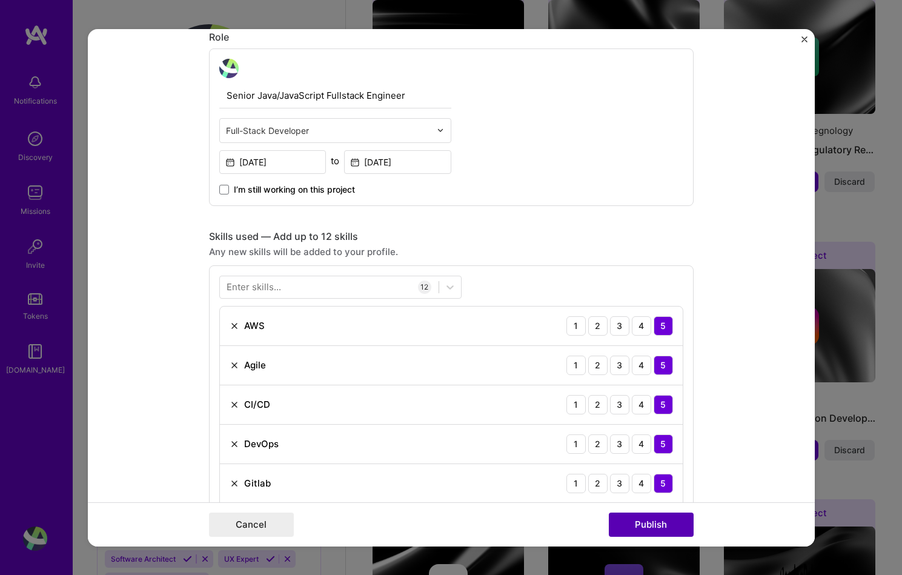
click at [655, 534] on button "Publish" at bounding box center [651, 525] width 85 height 24
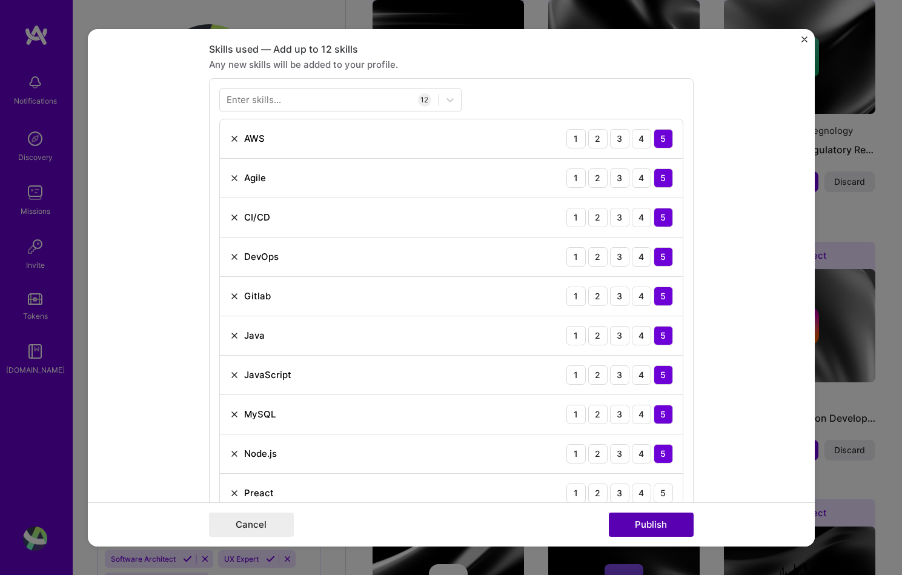
scroll to position [607, 0]
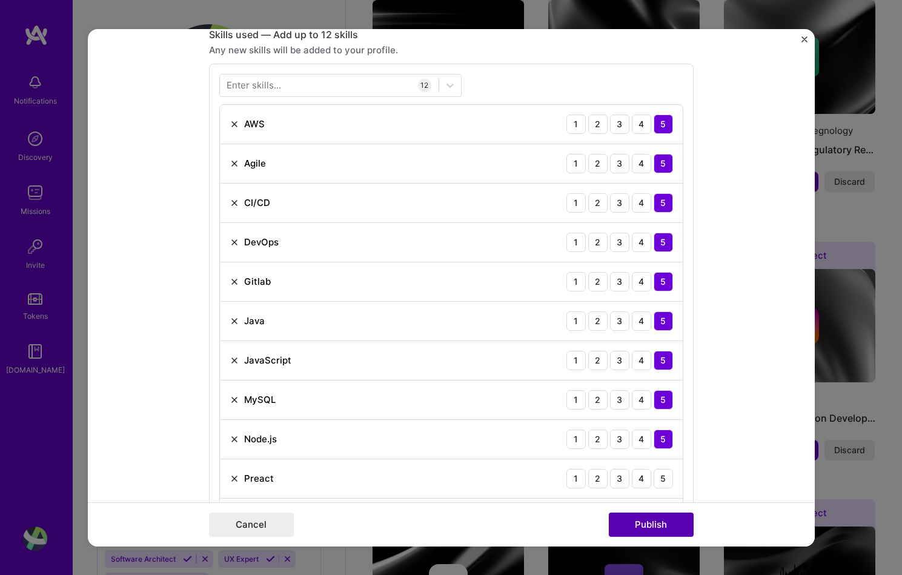
click at [652, 532] on button "Publish" at bounding box center [651, 525] width 85 height 24
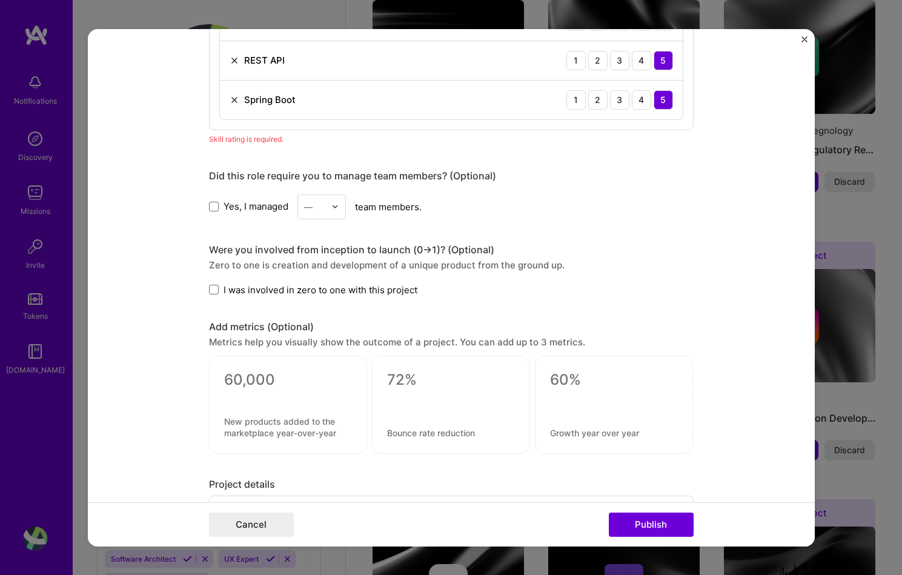
scroll to position [1220, 0]
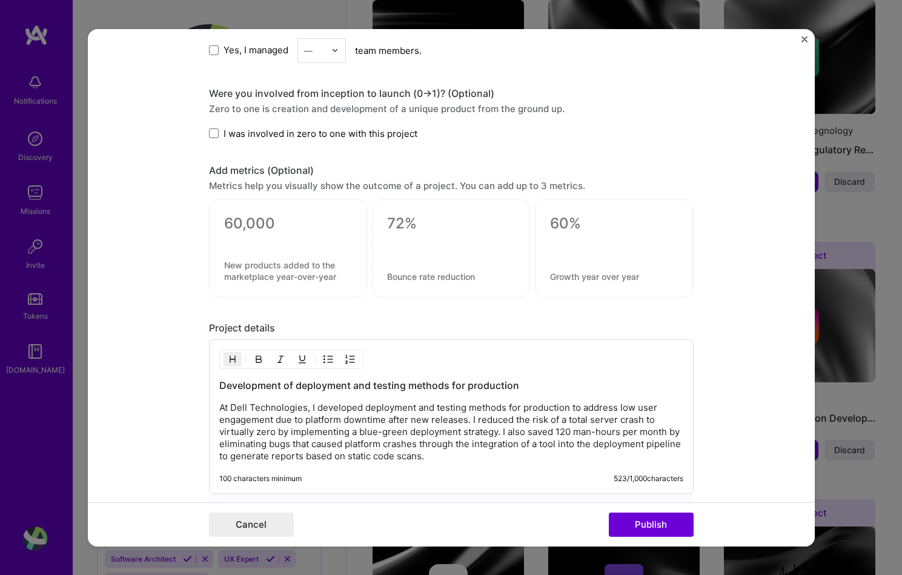
click at [642, 502] on div "Cancel Publish" at bounding box center [451, 524] width 727 height 44
click at [642, 521] on button "Publish" at bounding box center [651, 525] width 85 height 24
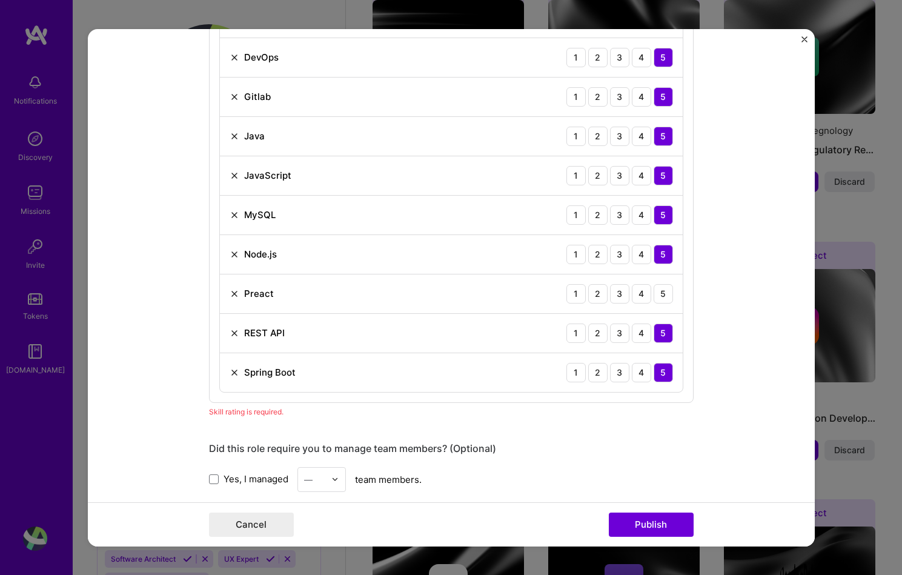
scroll to position [612, 0]
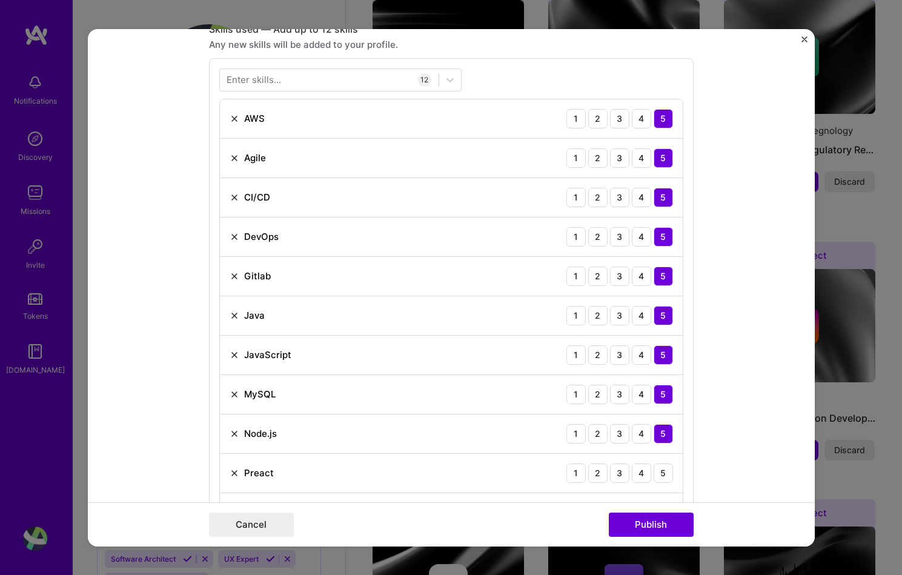
click at [805, 37] on img "Close" at bounding box center [805, 39] width 6 height 6
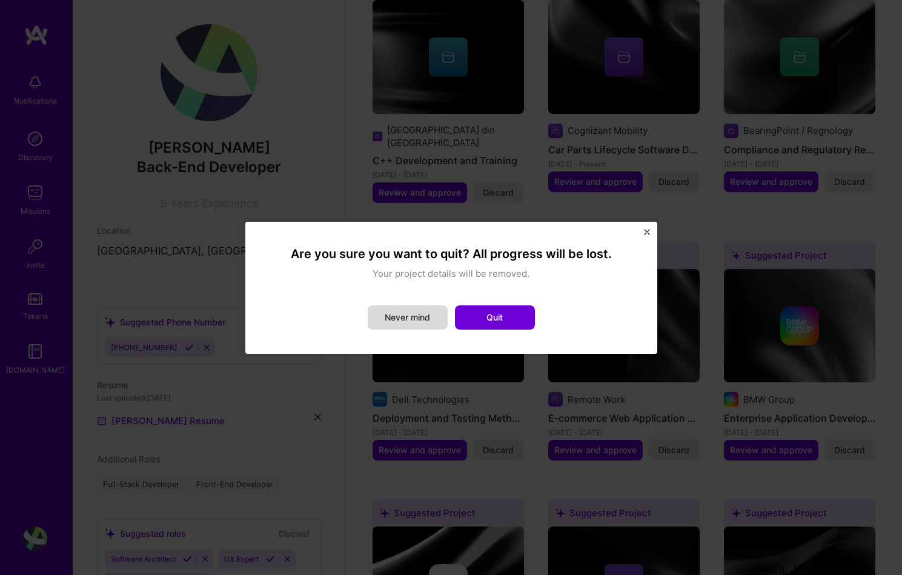
click at [441, 316] on button "Never mind" at bounding box center [408, 317] width 80 height 24
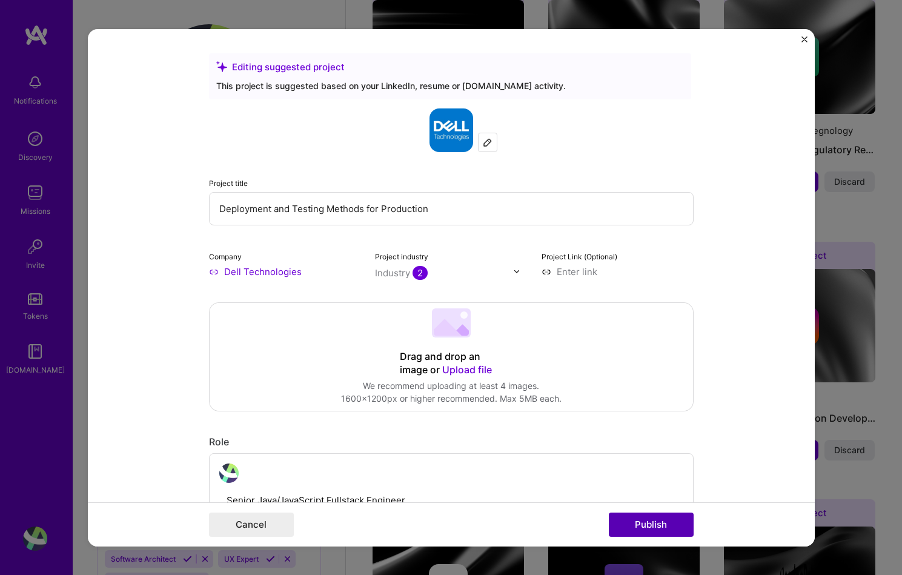
click at [659, 522] on button "Publish" at bounding box center [651, 525] width 85 height 24
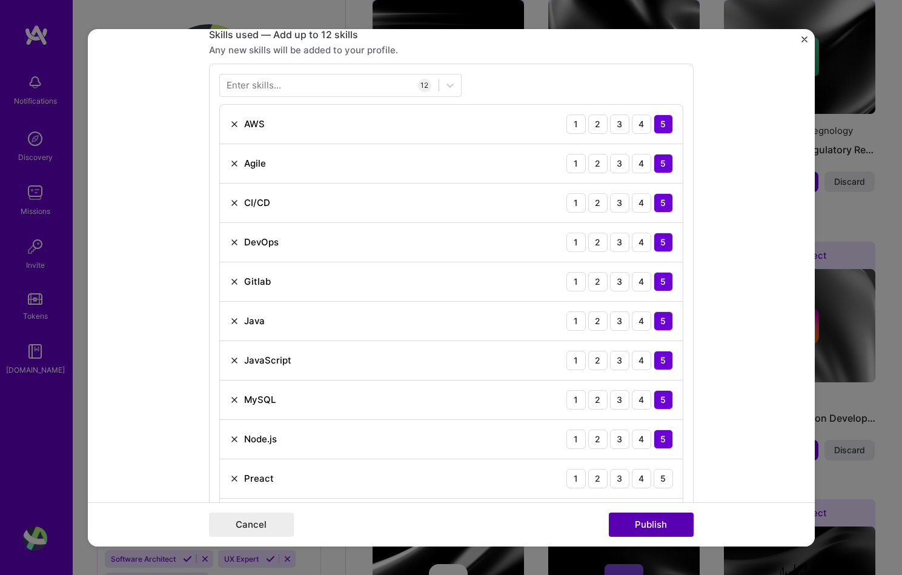
click at [659, 522] on button "Publish" at bounding box center [651, 525] width 85 height 24
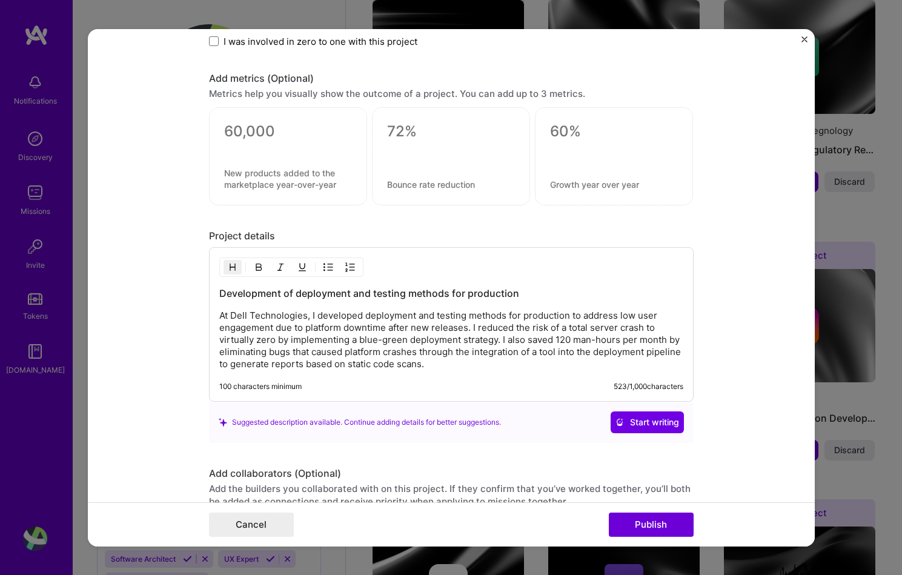
scroll to position [1480, 0]
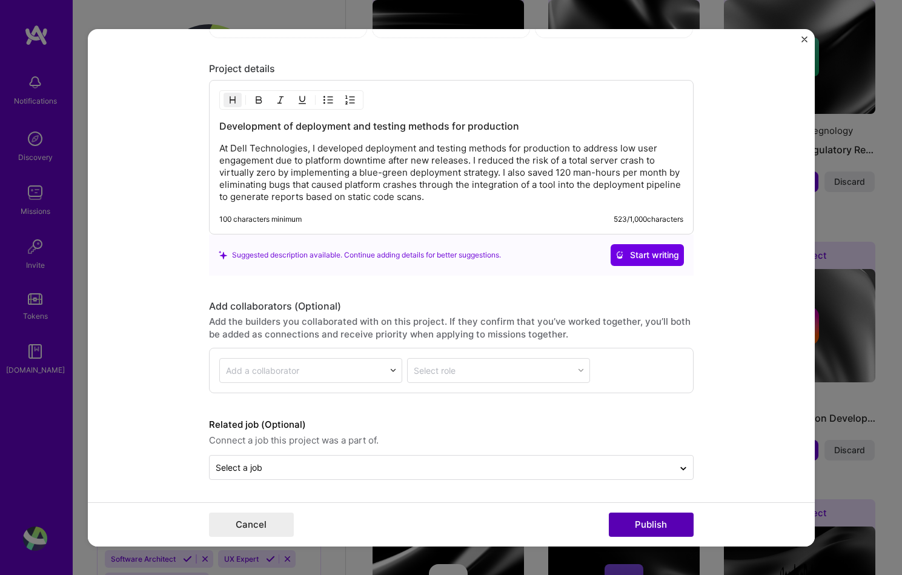
click at [664, 527] on button "Publish" at bounding box center [651, 525] width 85 height 24
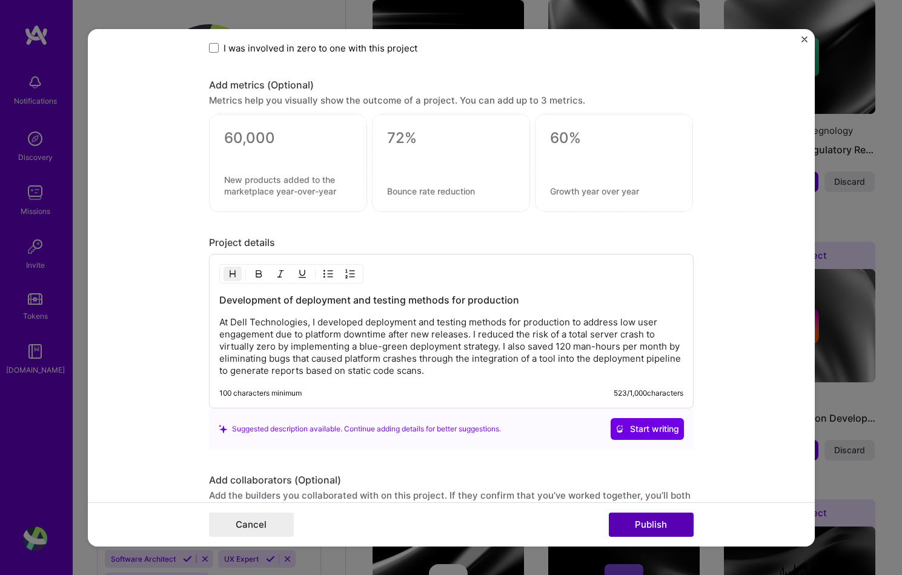
click at [664, 527] on button "Publish" at bounding box center [651, 525] width 85 height 24
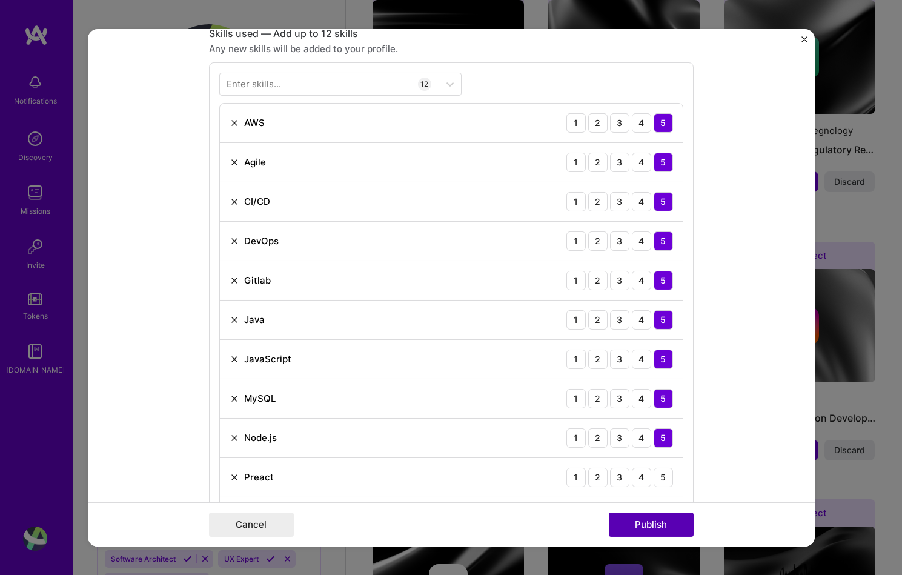
click at [664, 527] on button "Publish" at bounding box center [651, 525] width 85 height 24
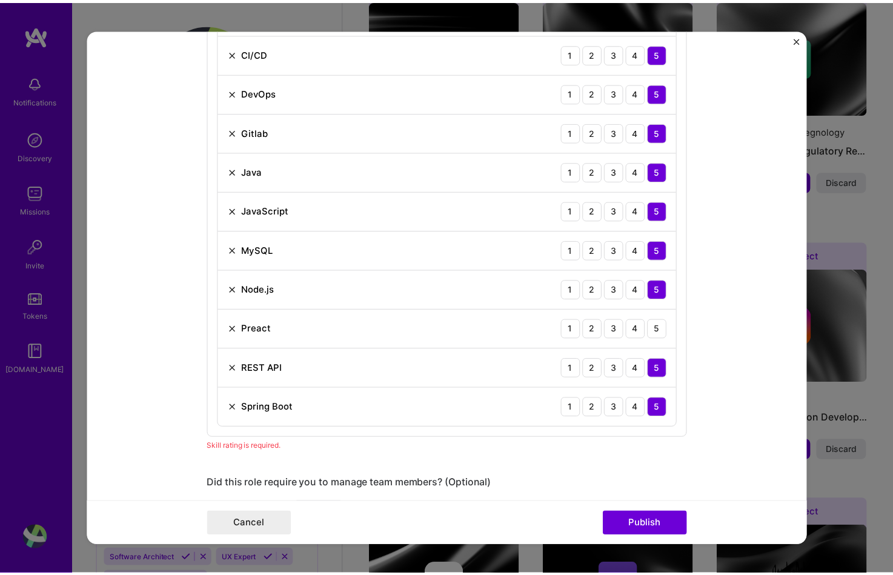
scroll to position [792, 0]
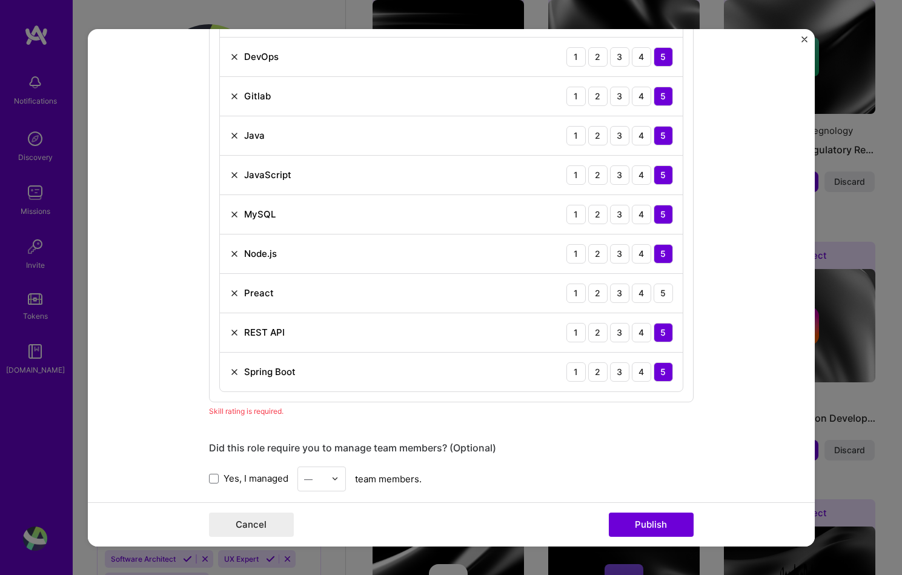
click at [228, 287] on div "Preact 1 2 3 4 5" at bounding box center [451, 292] width 463 height 39
click at [230, 295] on img at bounding box center [235, 293] width 10 height 10
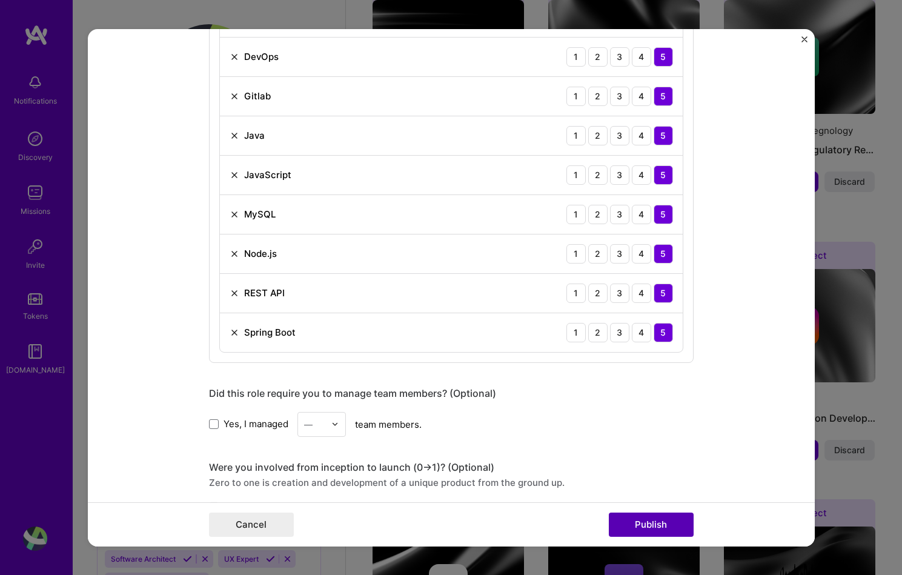
click at [637, 528] on button "Publish" at bounding box center [651, 525] width 85 height 24
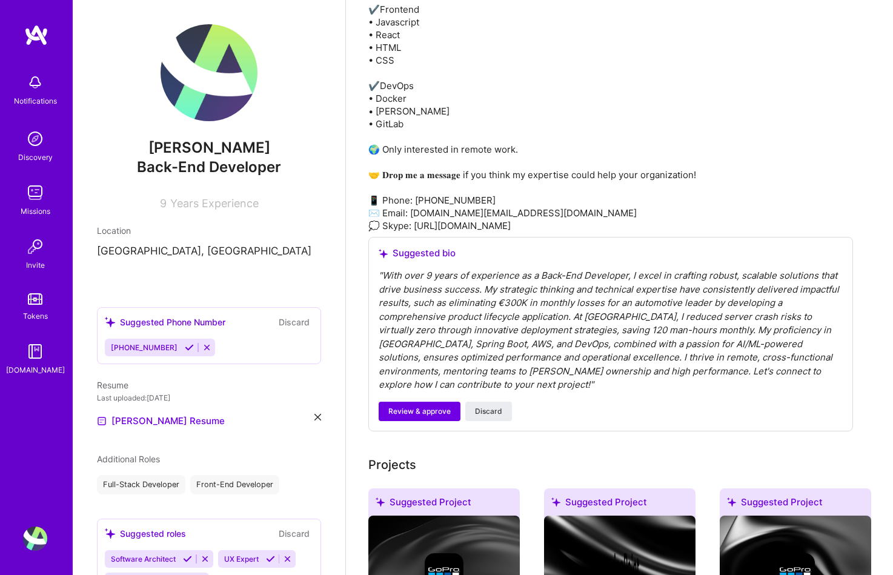
scroll to position [828, 0]
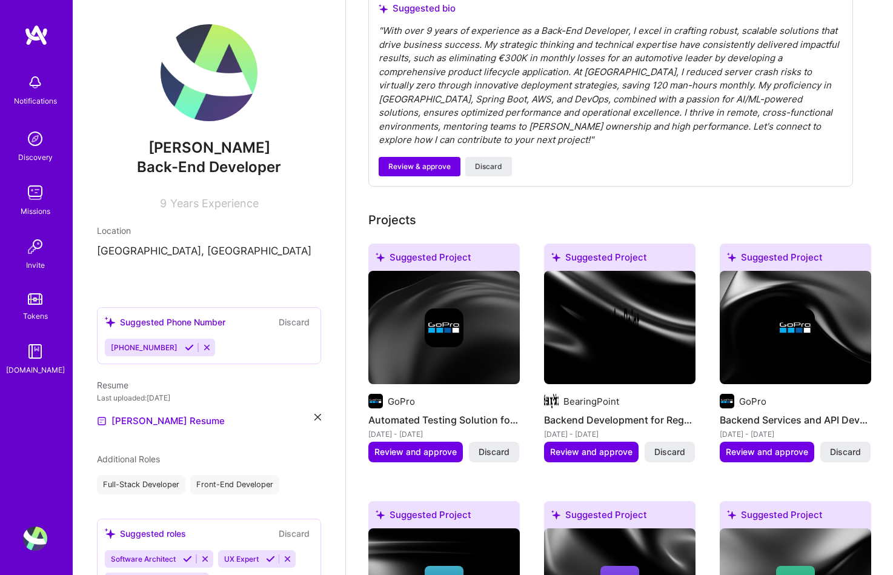
click at [167, 348] on div "[PHONE_NUMBER]" at bounding box center [143, 348] width 76 height 18
click at [185, 348] on icon at bounding box center [189, 347] width 9 height 9
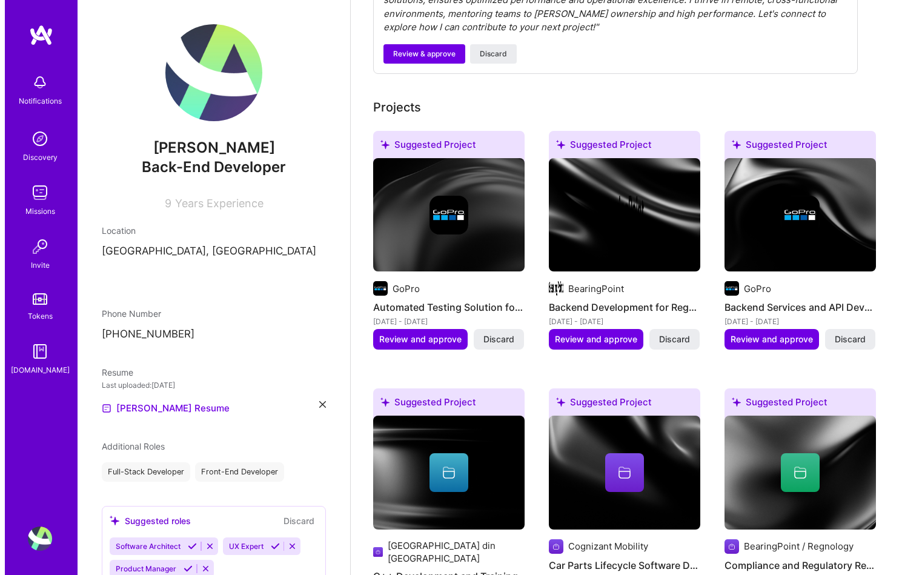
scroll to position [894, 0]
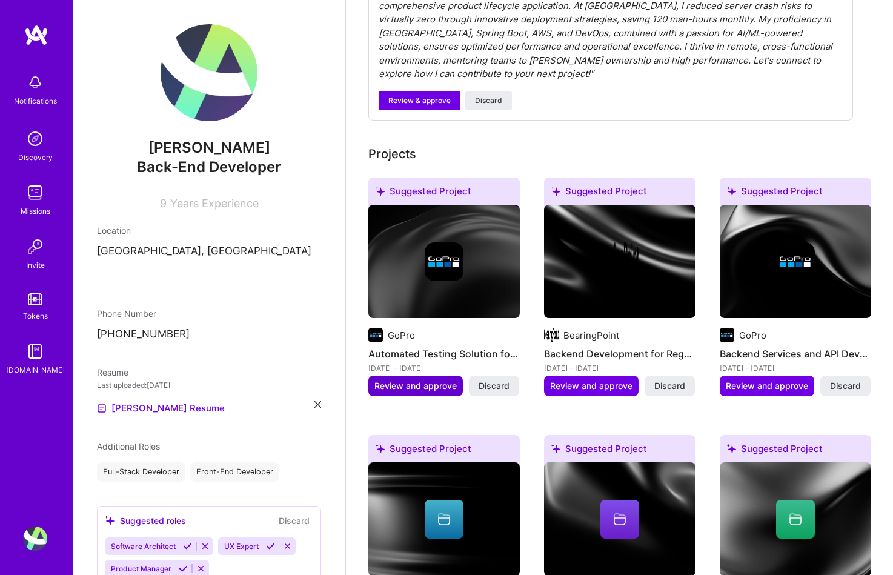
click at [396, 380] on span "Review and approve" at bounding box center [415, 386] width 82 height 12
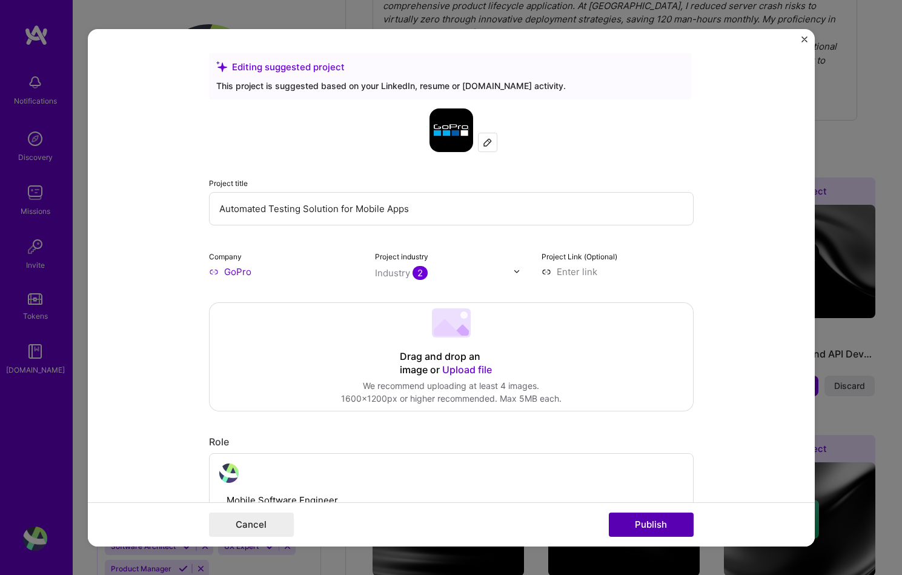
click at [649, 526] on button "Publish" at bounding box center [651, 525] width 85 height 24
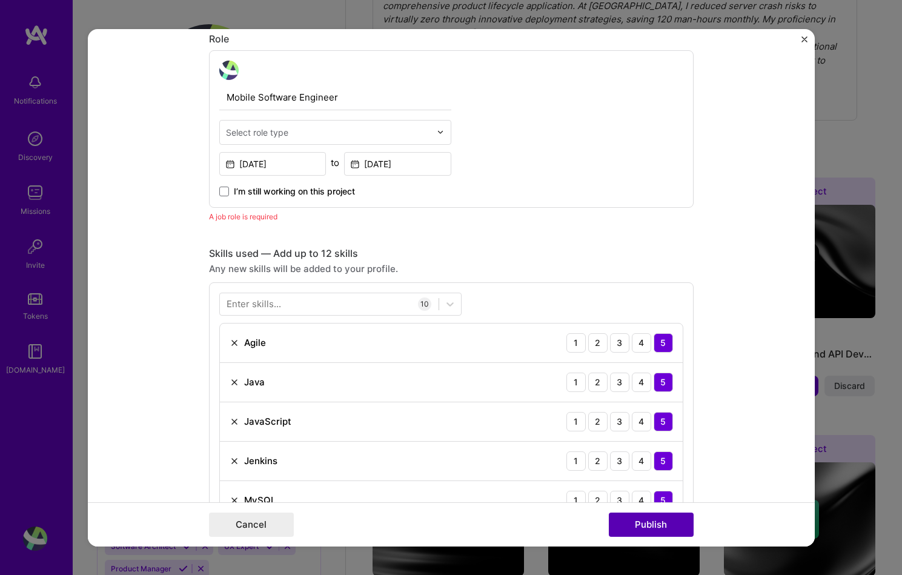
scroll to position [407, 0]
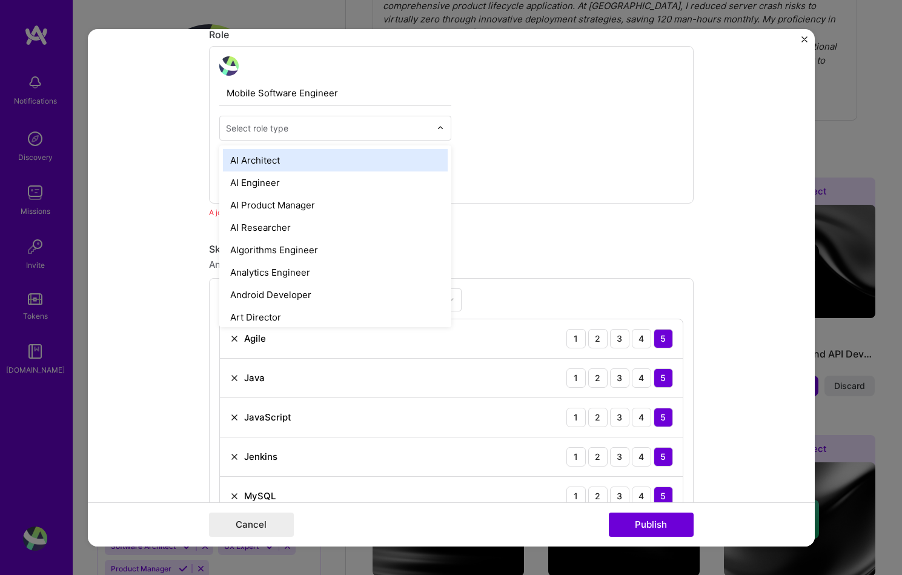
click at [358, 130] on input "text" at bounding box center [328, 127] width 205 height 13
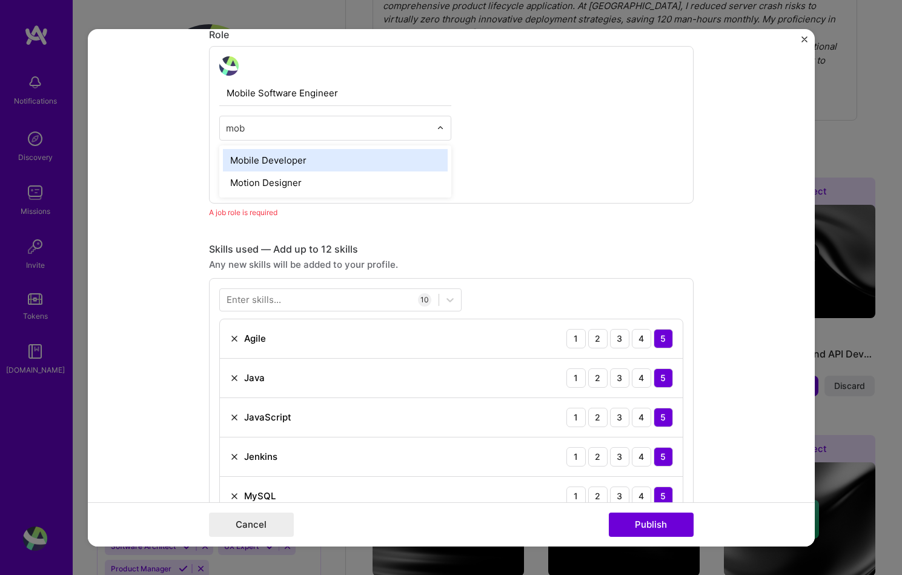
type input "mobi"
click at [284, 161] on div "Mobile Developer" at bounding box center [335, 159] width 225 height 22
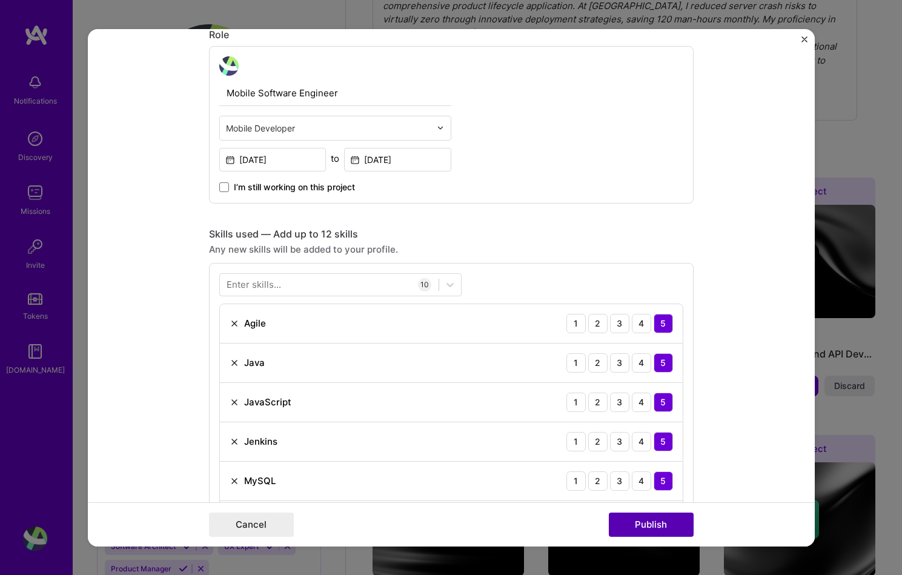
click at [680, 521] on button "Publish" at bounding box center [651, 525] width 85 height 24
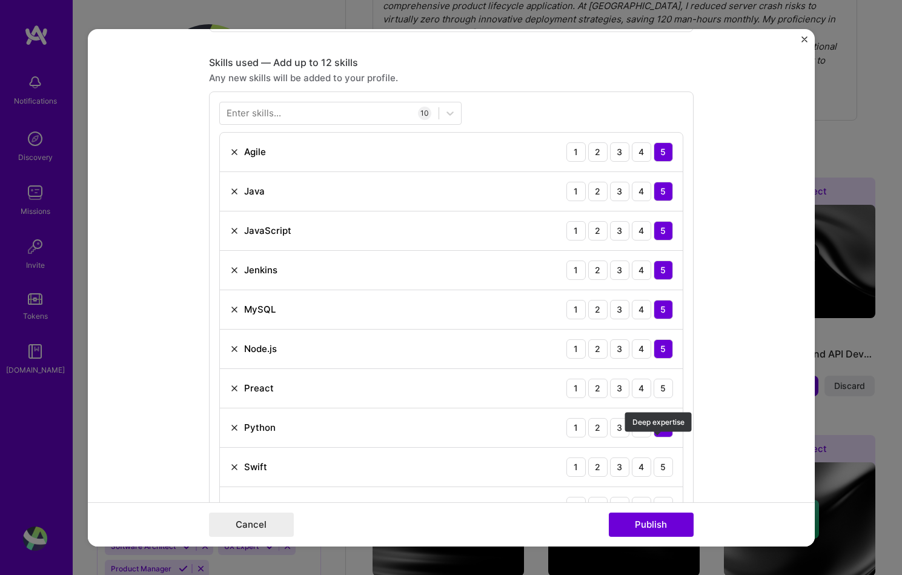
scroll to position [607, 0]
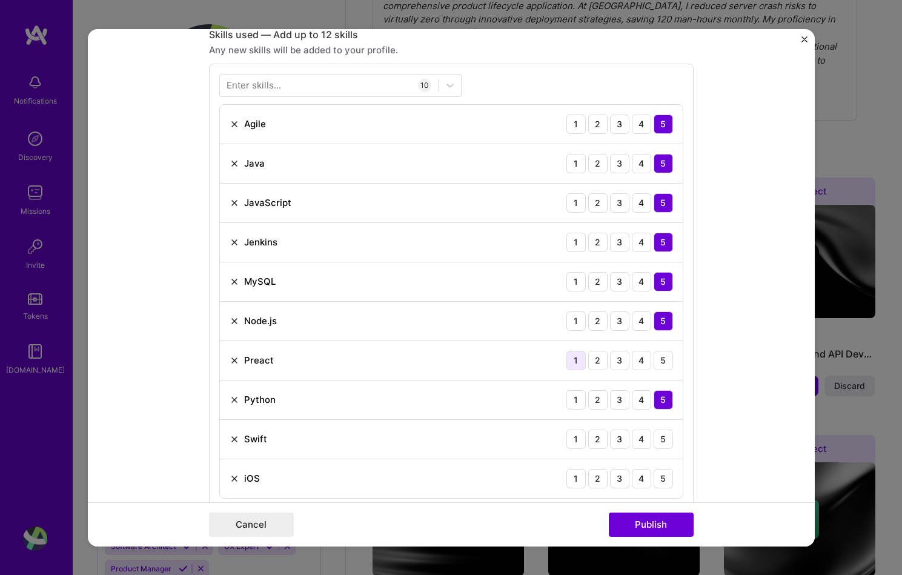
click at [578, 365] on div "1" at bounding box center [576, 359] width 19 height 19
click at [657, 440] on div "5" at bounding box center [663, 438] width 19 height 19
click at [680, 484] on div "Enter skills... 10 Agile 1 2 3 4 5 Java 1 2 3 4 5 JavaScript 1 2 3 4 5 [PERSON_…" at bounding box center [451, 285] width 485 height 445
drag, startPoint x: 674, startPoint y: 481, endPoint x: 668, endPoint y: 480, distance: 6.8
click at [674, 481] on div "iOS 1 2 3 4 5" at bounding box center [451, 478] width 463 height 39
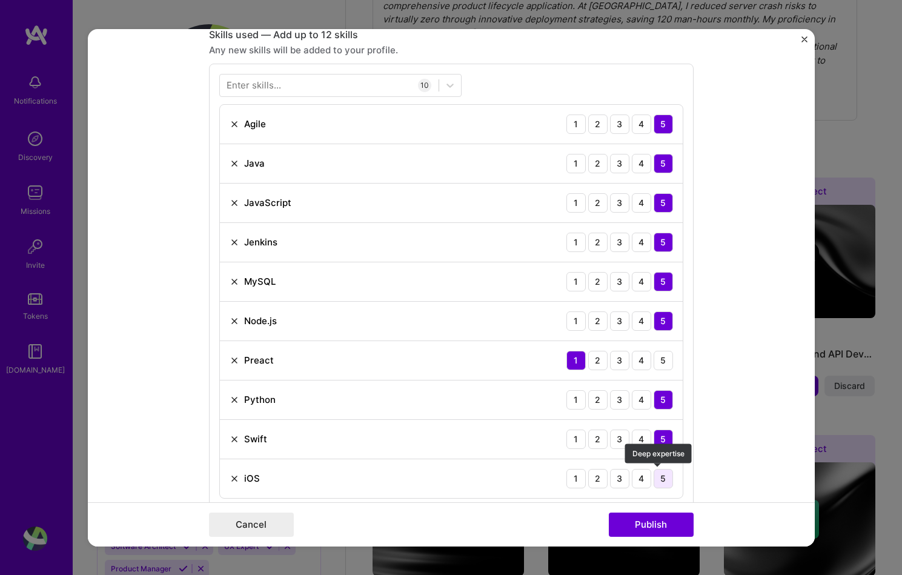
click at [668, 480] on div "5" at bounding box center [663, 477] width 19 height 19
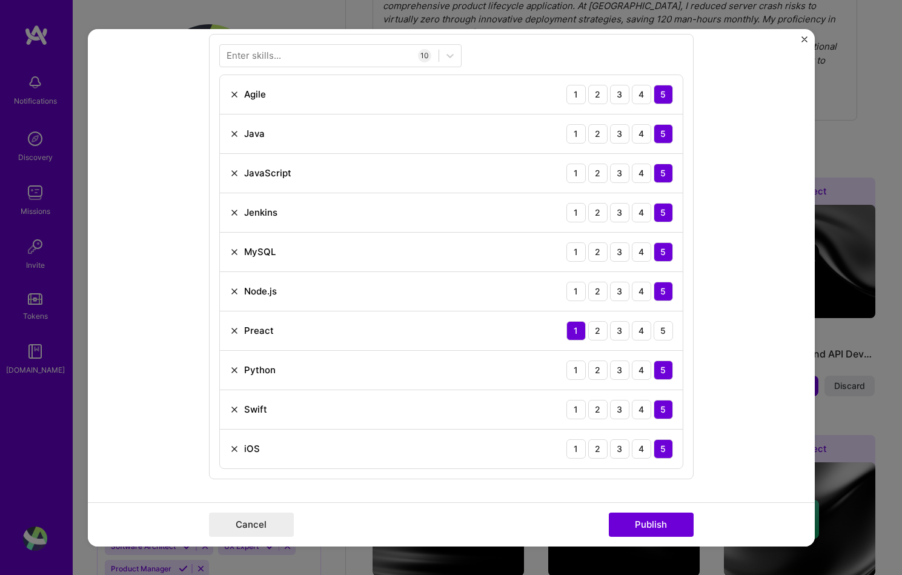
scroll to position [657, 0]
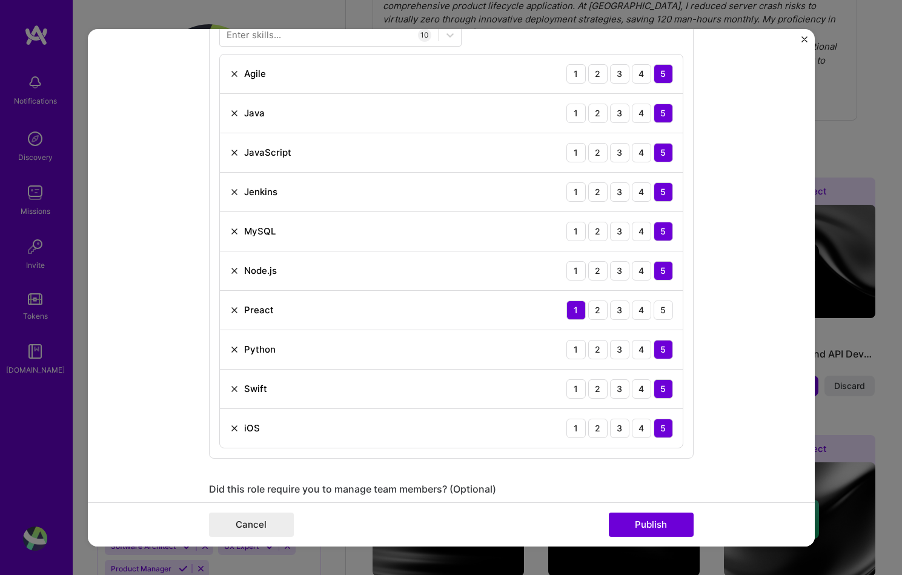
click at [665, 511] on div "Cancel Publish" at bounding box center [451, 524] width 727 height 44
click at [665, 529] on button "Publish" at bounding box center [651, 525] width 85 height 24
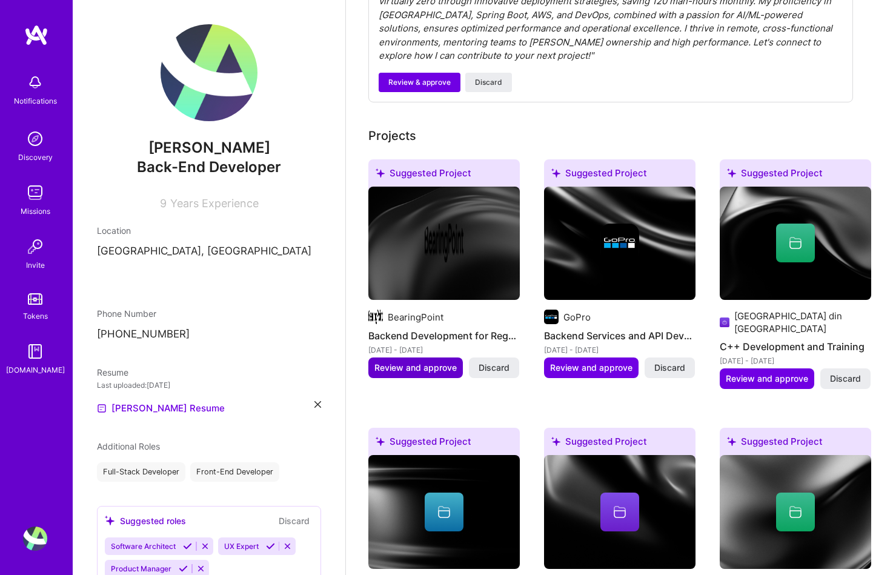
click at [439, 362] on span "Review and approve" at bounding box center [415, 368] width 82 height 12
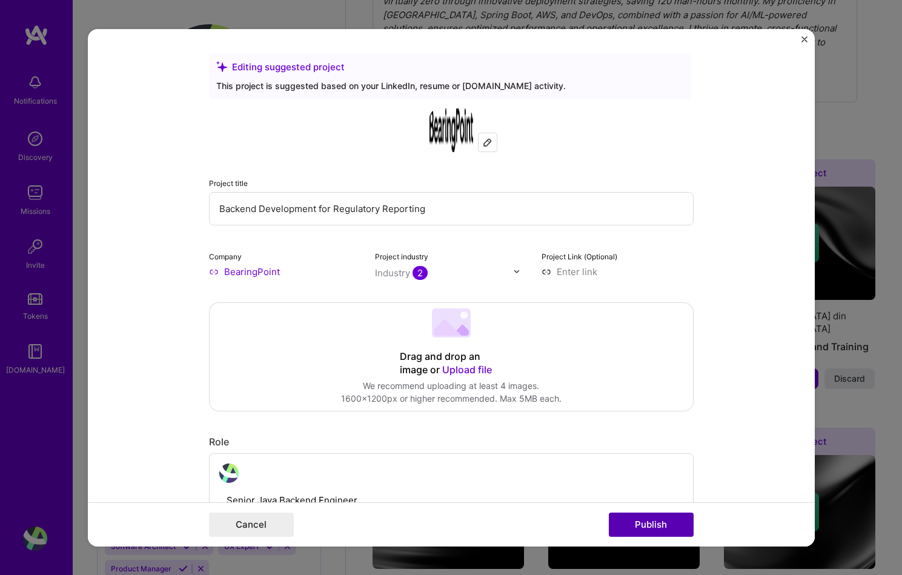
click at [654, 519] on button "Publish" at bounding box center [651, 525] width 85 height 24
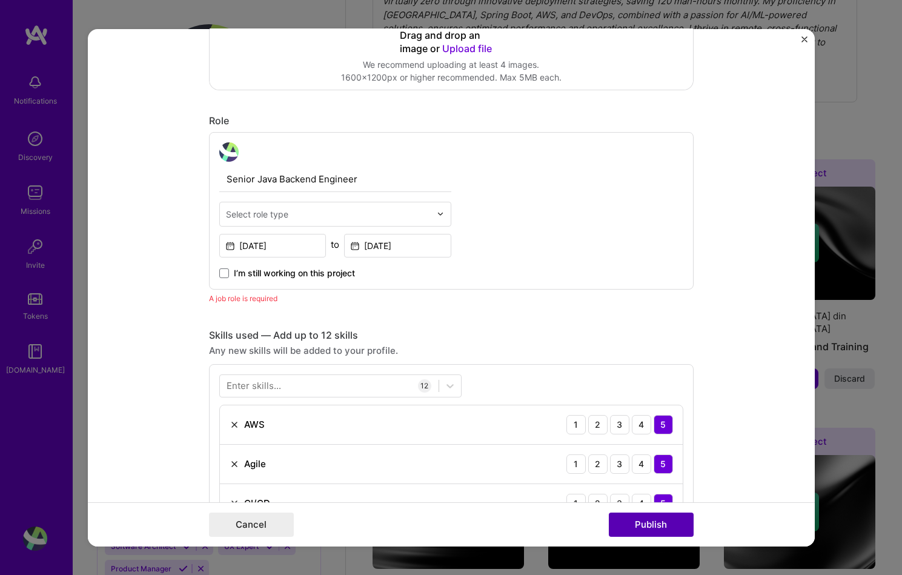
scroll to position [407, 0]
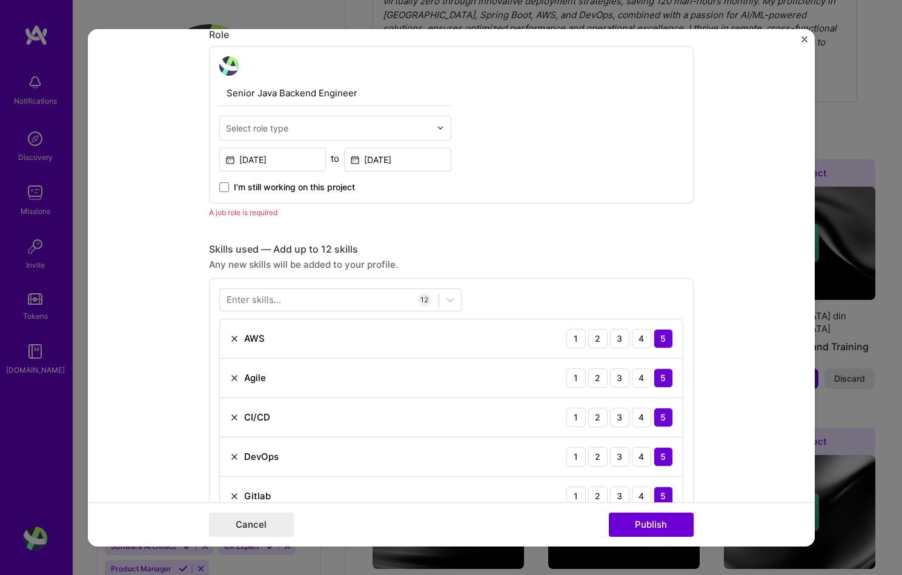
click at [274, 124] on div "Select role type" at bounding box center [257, 127] width 62 height 13
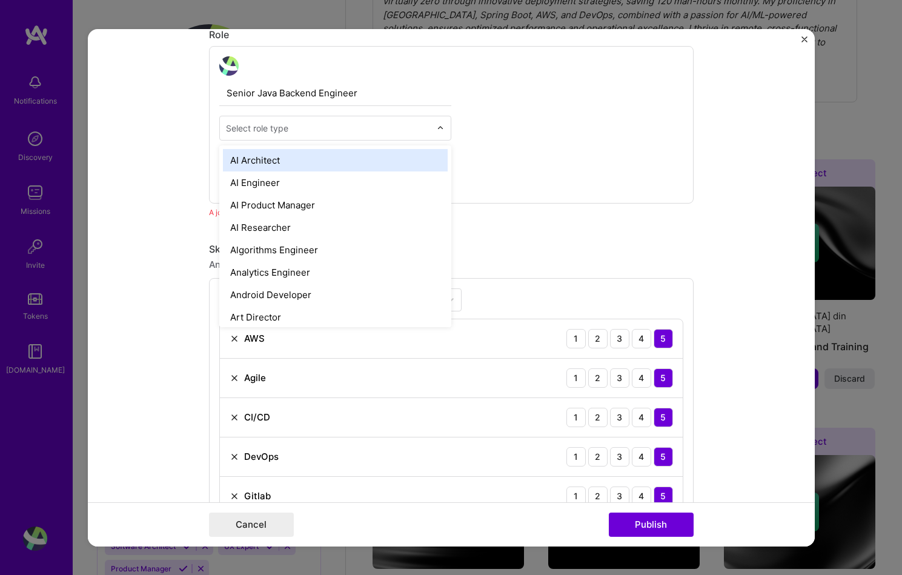
type input "f"
type input "bac"
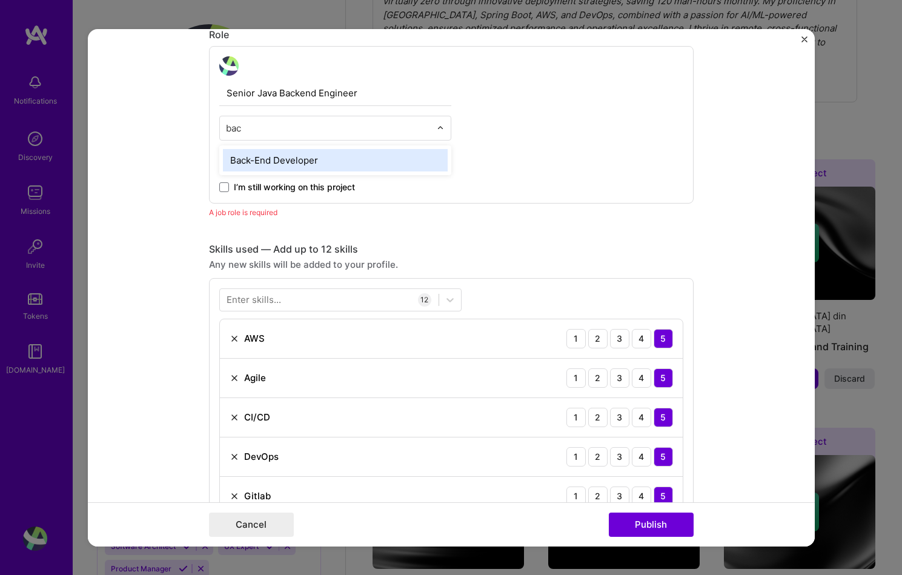
click at [386, 168] on div "Back-End Developer" at bounding box center [335, 159] width 225 height 22
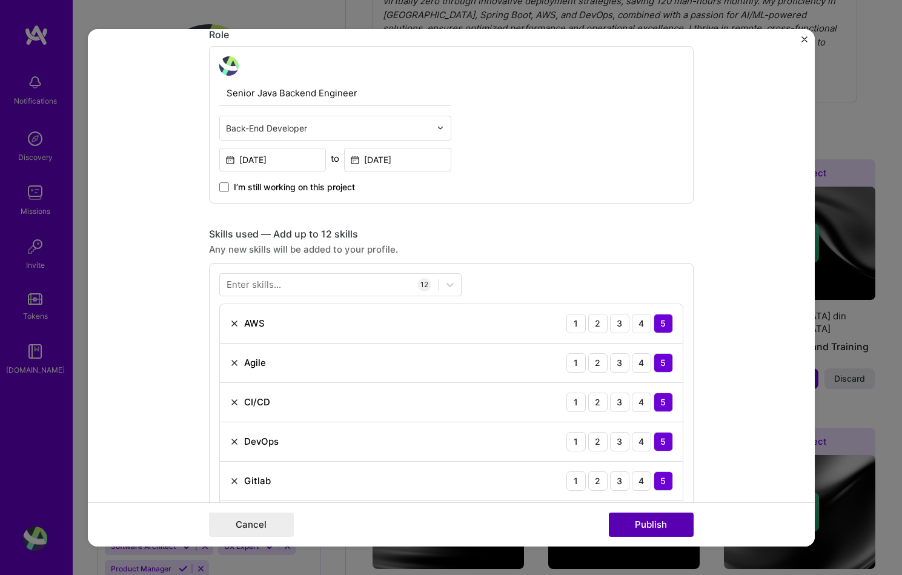
click at [648, 522] on button "Publish" at bounding box center [651, 525] width 85 height 24
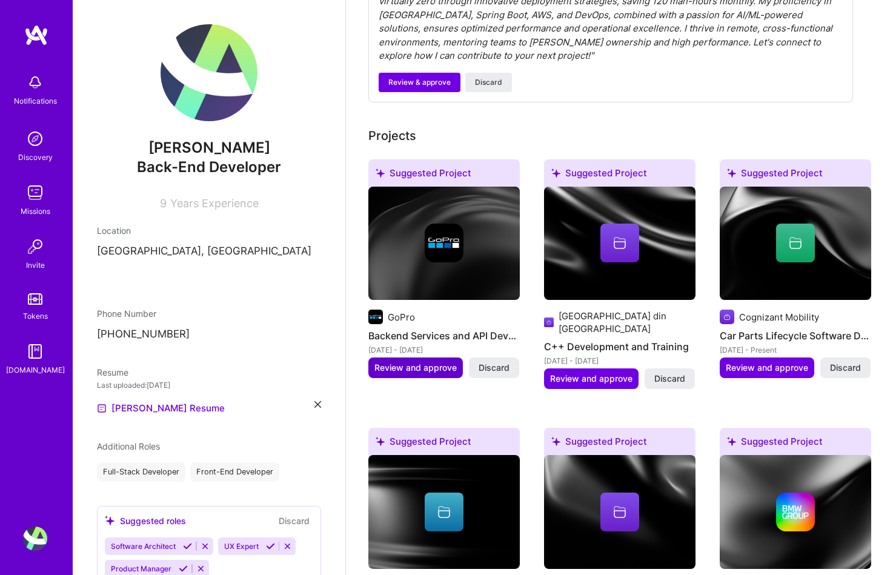
click at [430, 362] on span "Review and approve" at bounding box center [415, 368] width 82 height 12
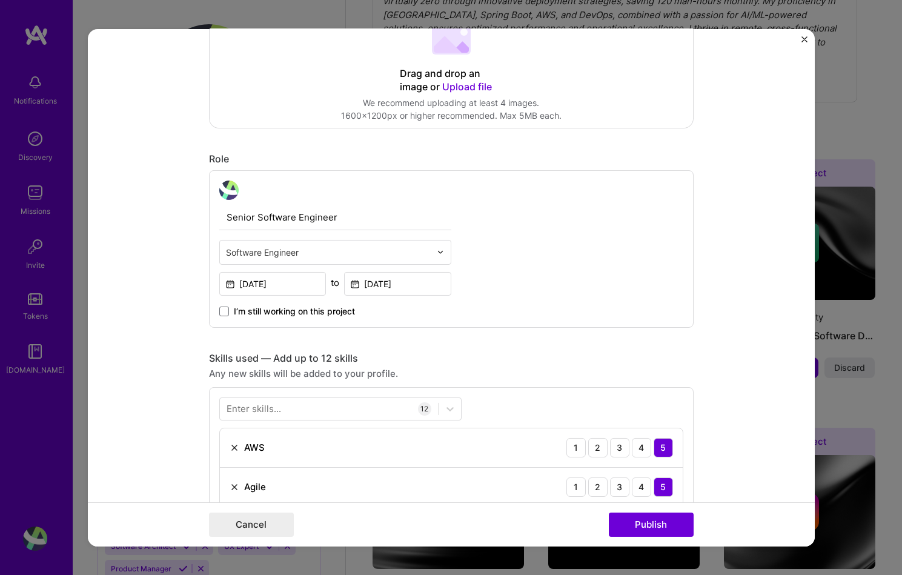
scroll to position [404, 0]
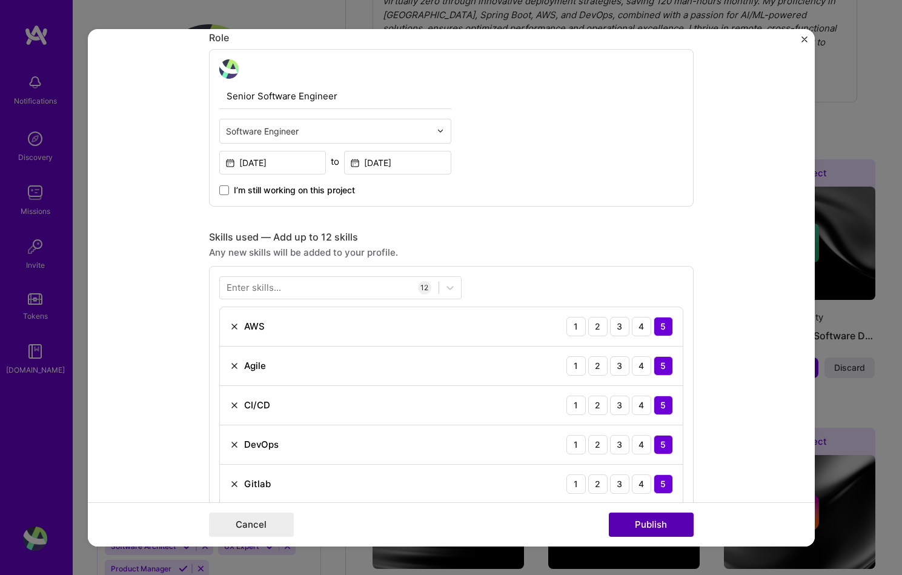
click at [661, 522] on button "Publish" at bounding box center [651, 525] width 85 height 24
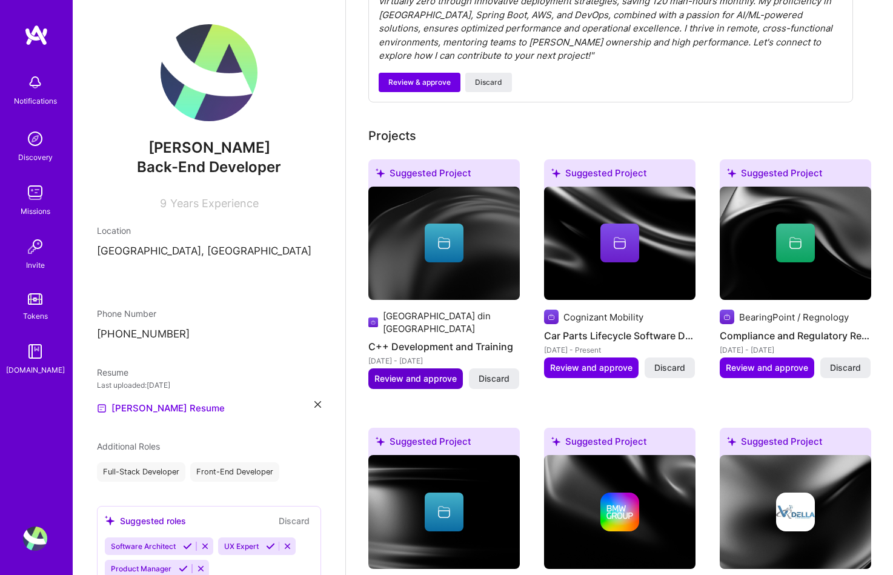
click at [395, 368] on button "Review and approve" at bounding box center [415, 378] width 95 height 21
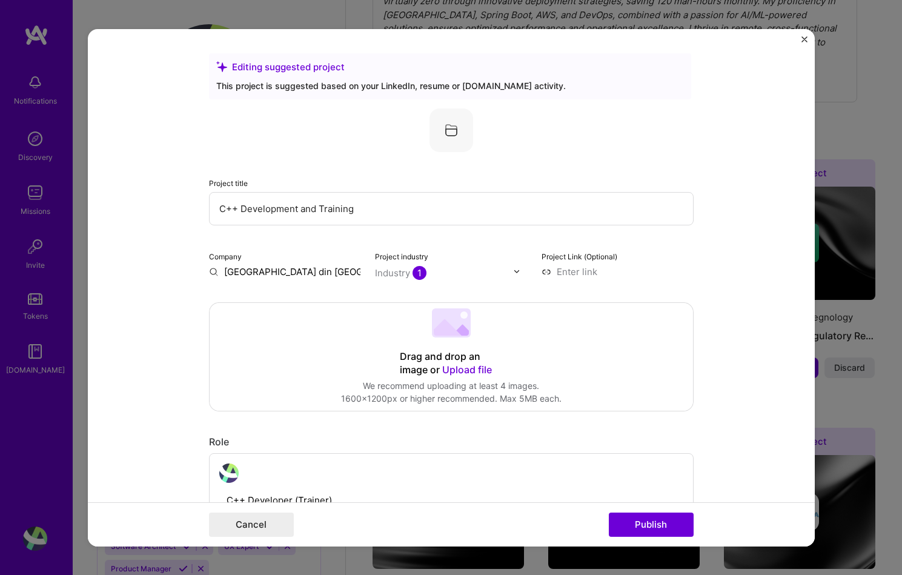
click at [633, 511] on div "Cancel Publish" at bounding box center [451, 524] width 727 height 44
click at [634, 519] on button "Publish" at bounding box center [651, 525] width 85 height 24
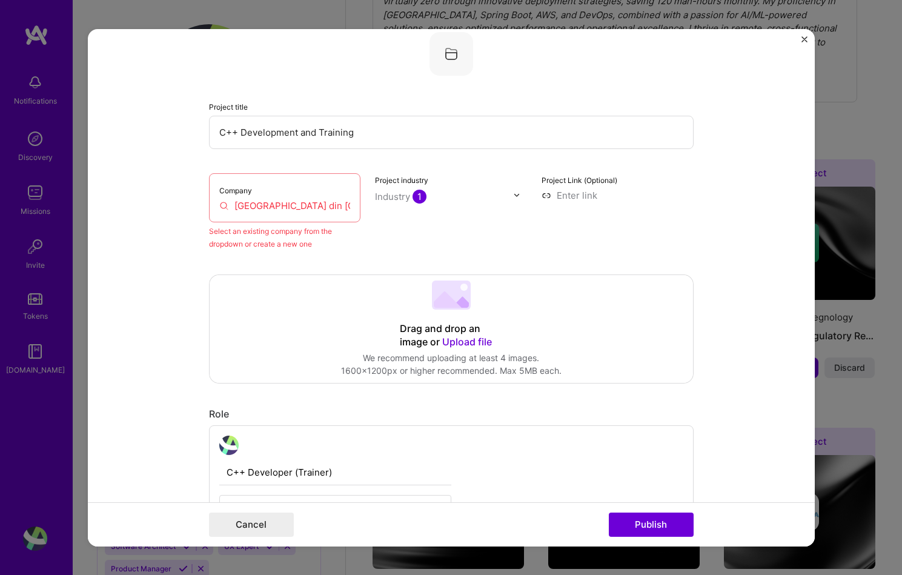
scroll to position [79, 0]
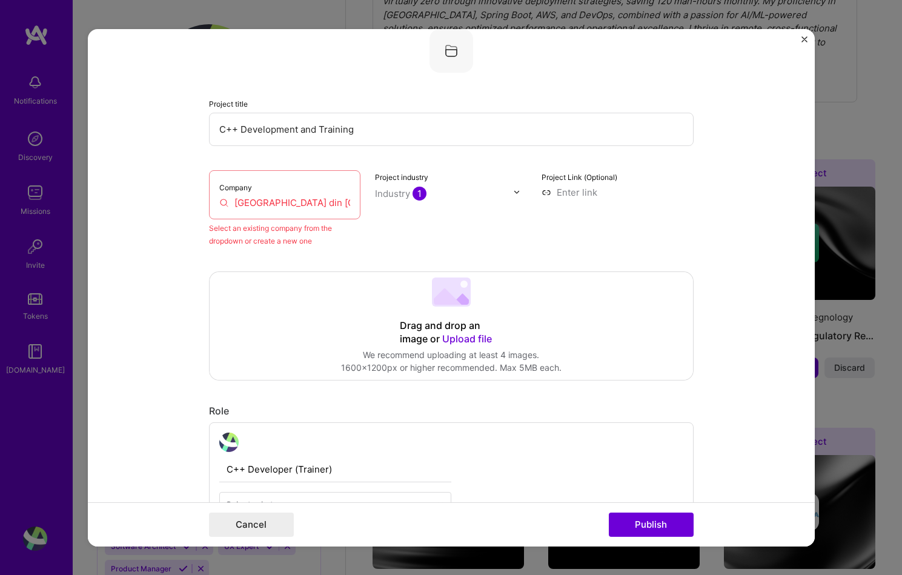
click at [269, 202] on input "[GEOGRAPHIC_DATA] din [GEOGRAPHIC_DATA]" at bounding box center [284, 202] width 131 height 13
drag, startPoint x: 273, startPoint y: 205, endPoint x: 411, endPoint y: 202, distance: 138.8
click at [411, 202] on div "Company [GEOGRAPHIC_DATA] din [GEOGRAPHIC_DATA] Select an existing company from…" at bounding box center [451, 208] width 485 height 77
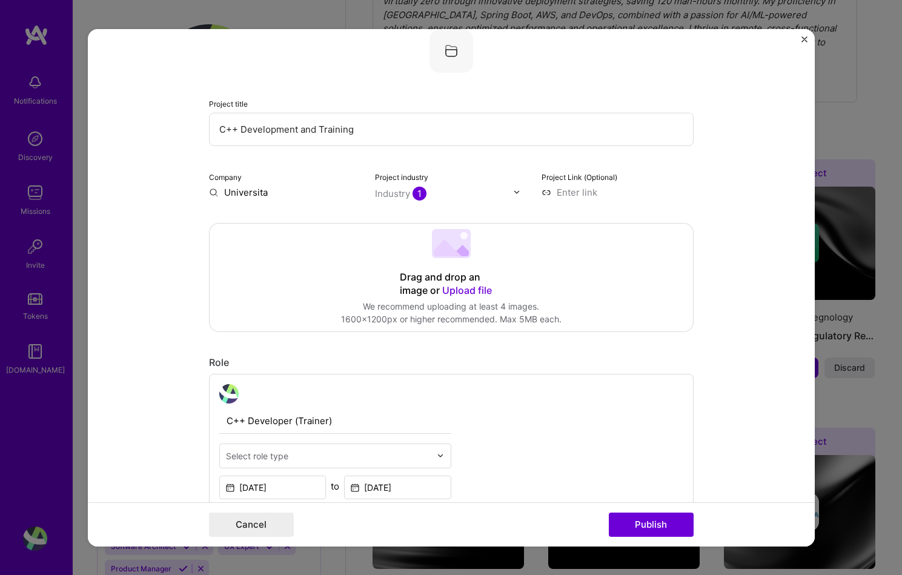
scroll to position [0, 0]
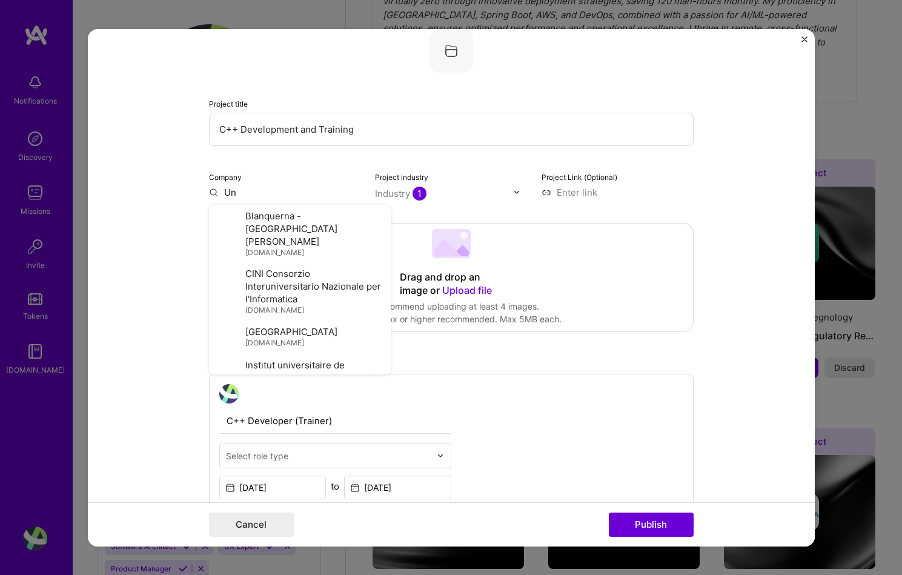
type input "U"
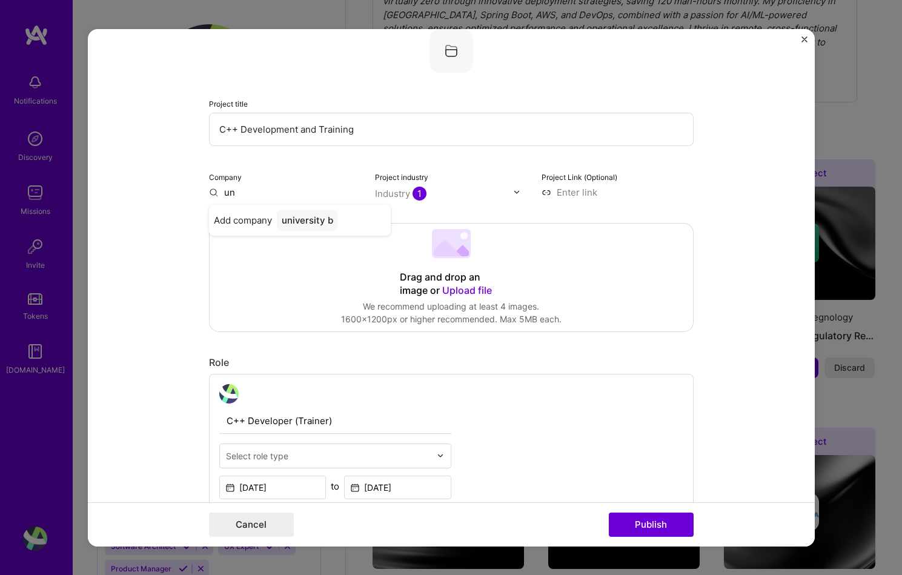
type input "u"
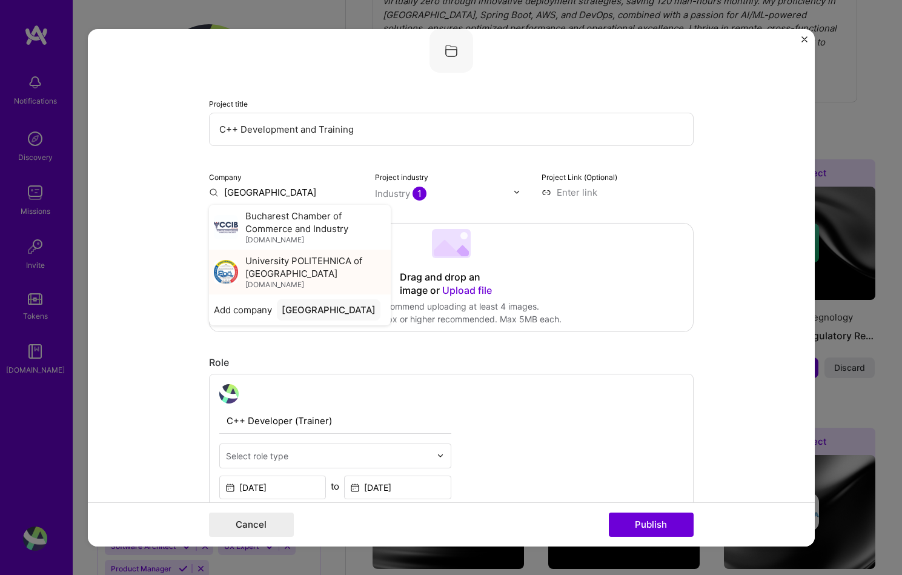
click at [261, 259] on span "University POLITEHNICA of [GEOGRAPHIC_DATA]" at bounding box center [315, 266] width 141 height 25
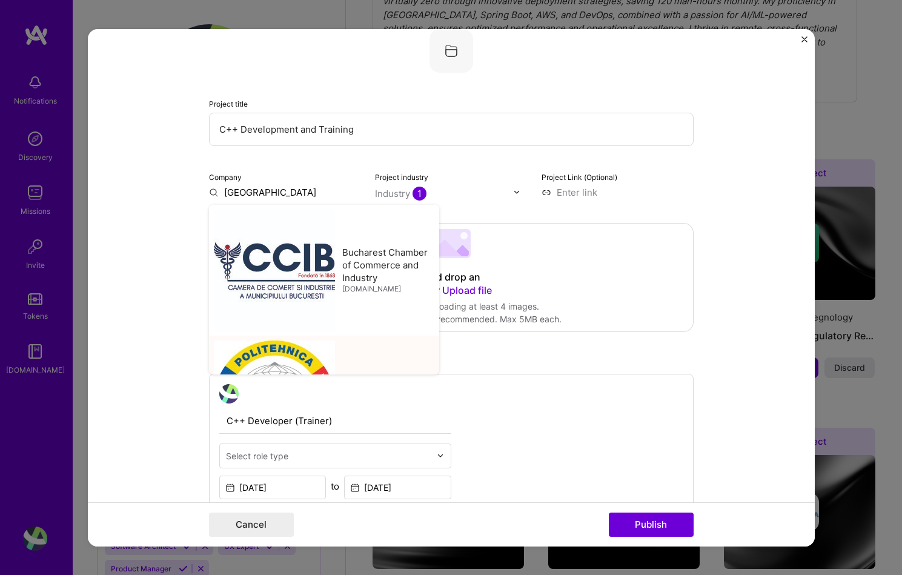
type input "University POLITEHNICA of [GEOGRAPHIC_DATA]"
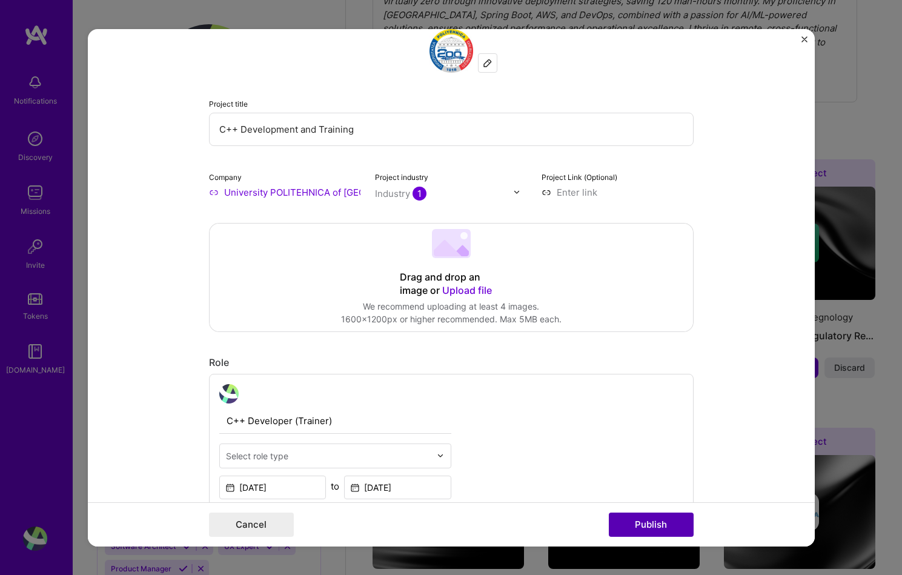
click at [666, 522] on button "Publish" at bounding box center [651, 525] width 85 height 24
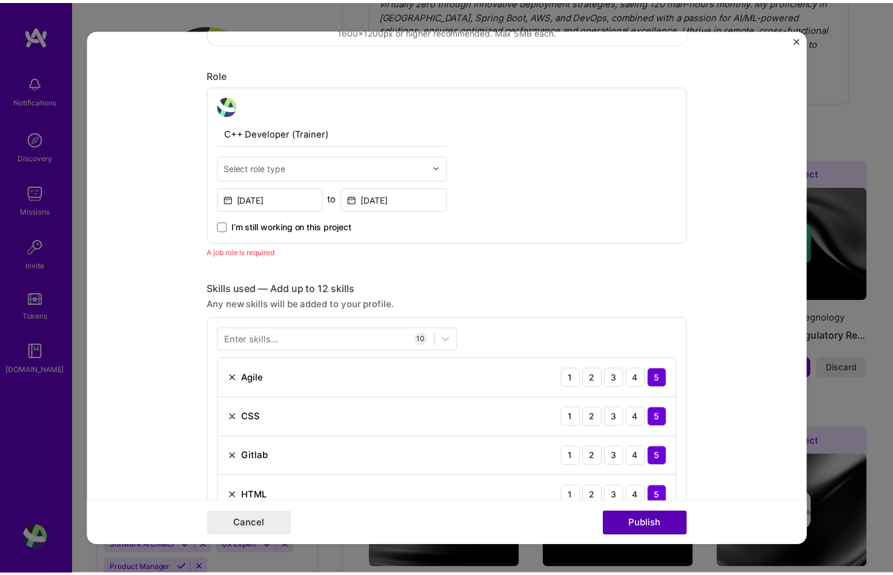
scroll to position [407, 0]
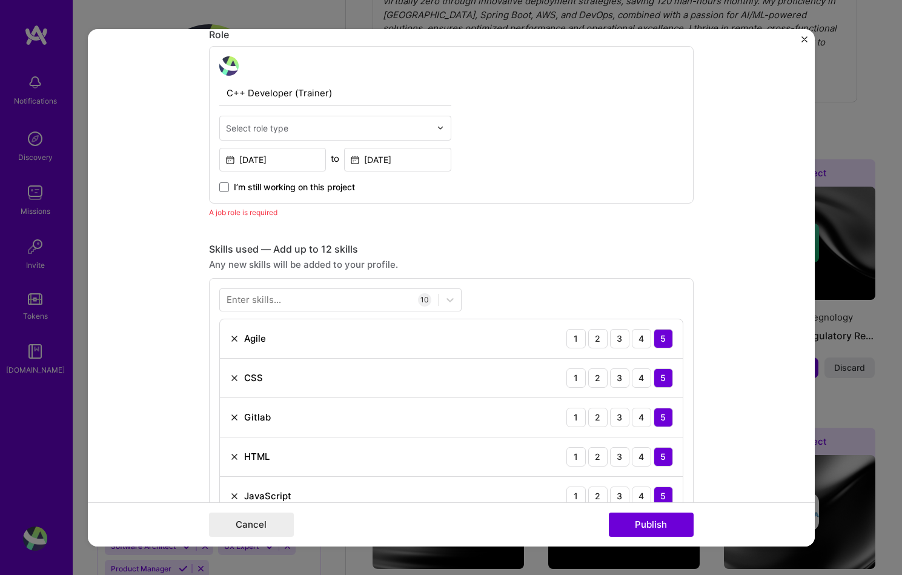
click at [297, 122] on input "text" at bounding box center [328, 127] width 205 height 13
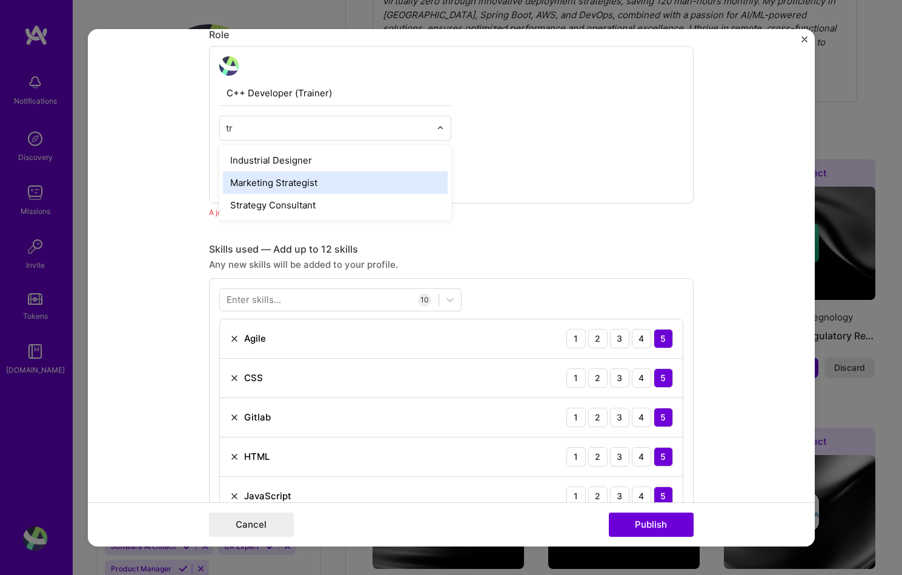
type input "t"
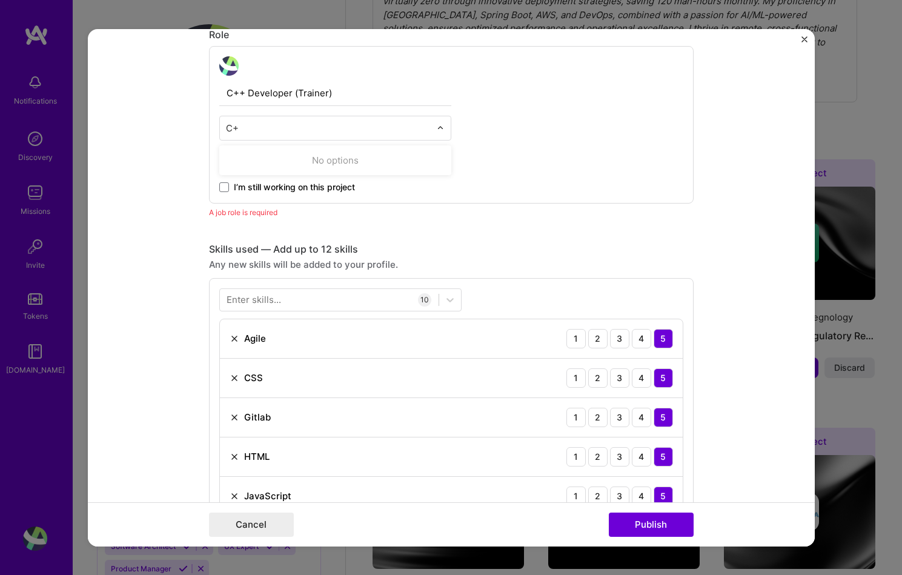
type input "C"
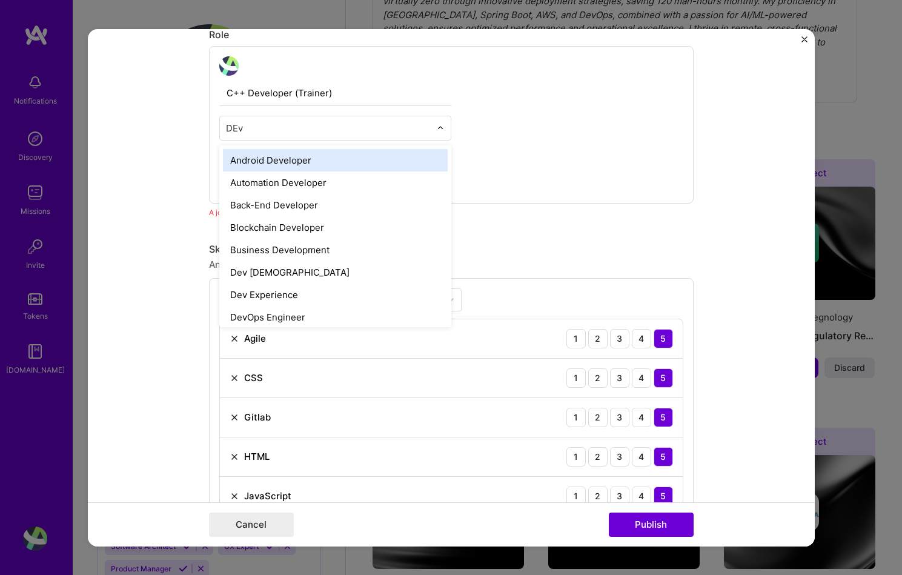
type input "DEve"
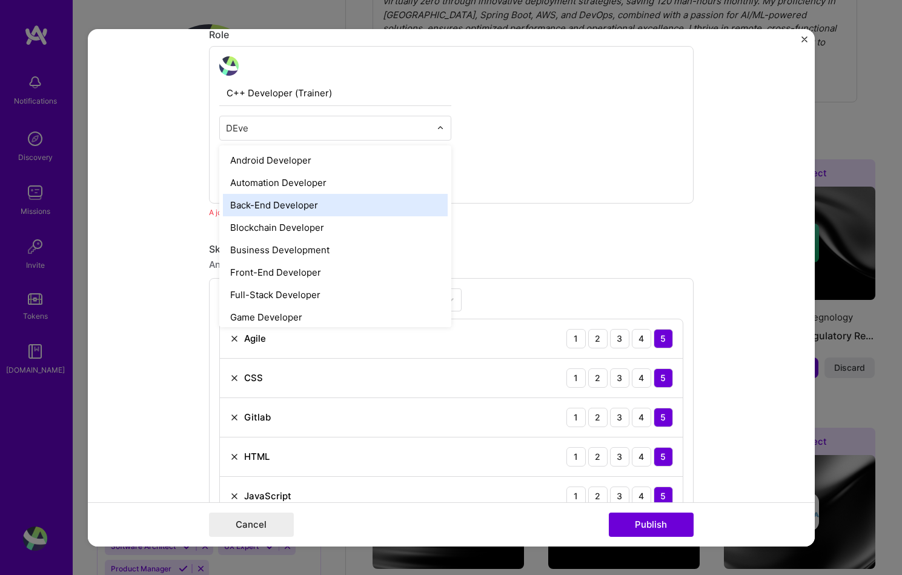
click at [336, 209] on div "Back-End Developer" at bounding box center [335, 204] width 225 height 22
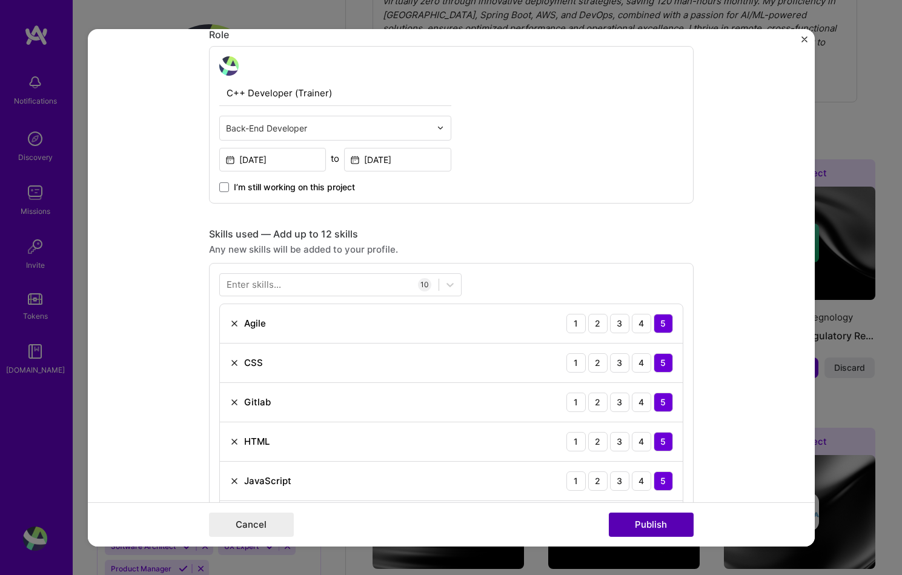
click at [640, 514] on button "Publish" at bounding box center [651, 525] width 85 height 24
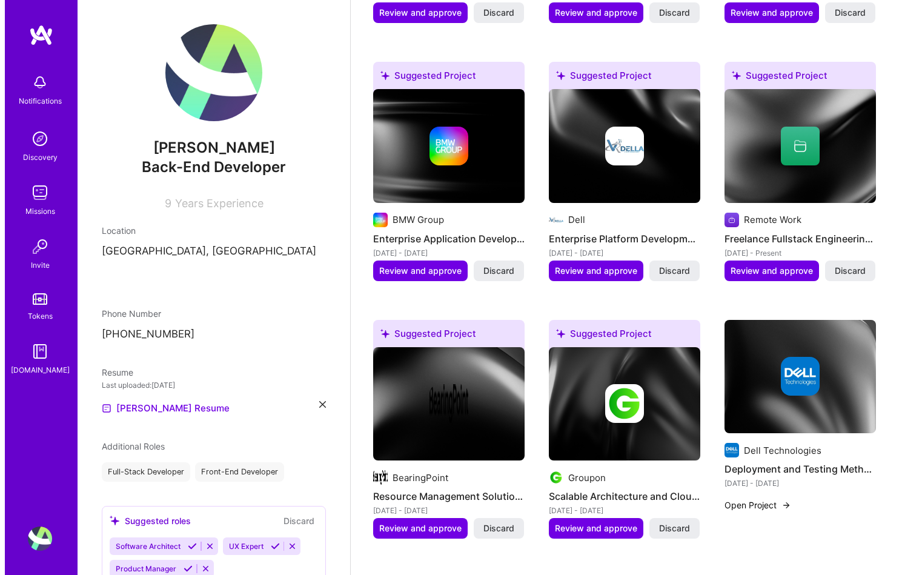
scroll to position [1463, 0]
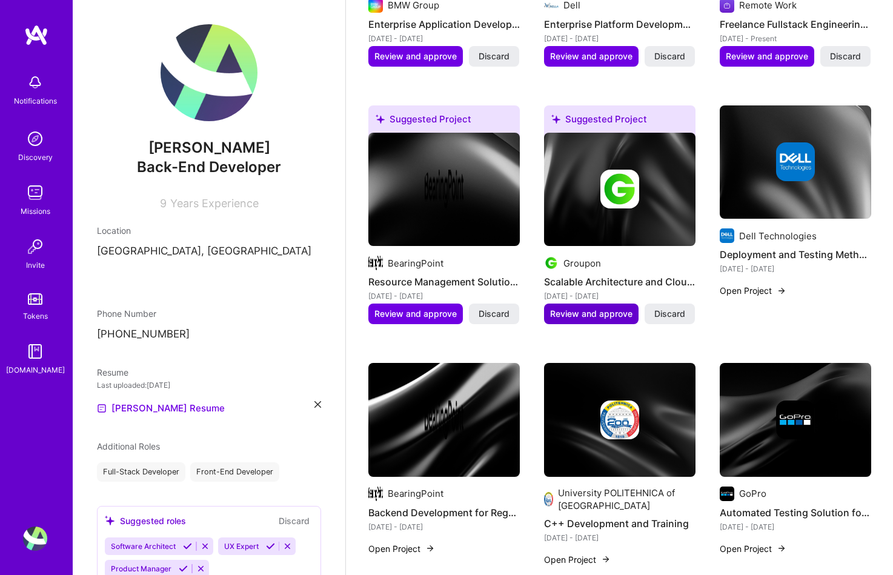
click at [601, 308] on span "Review and approve" at bounding box center [591, 314] width 82 height 12
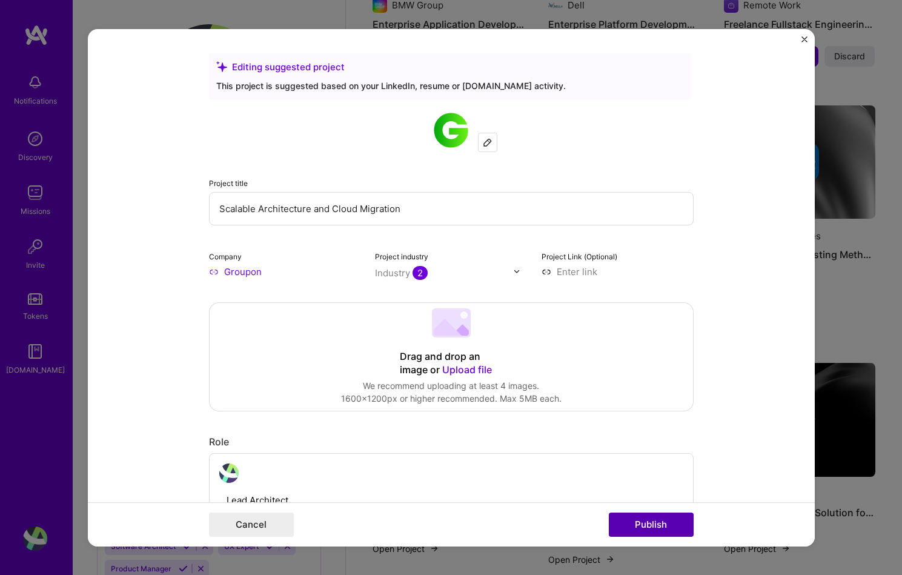
click at [661, 524] on button "Publish" at bounding box center [651, 525] width 85 height 24
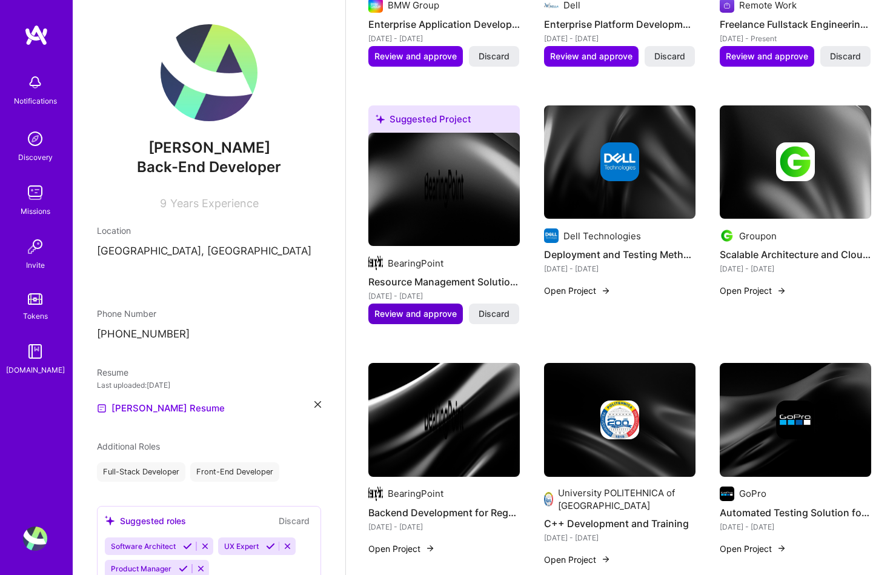
click at [405, 308] on span "Review and approve" at bounding box center [415, 314] width 82 height 12
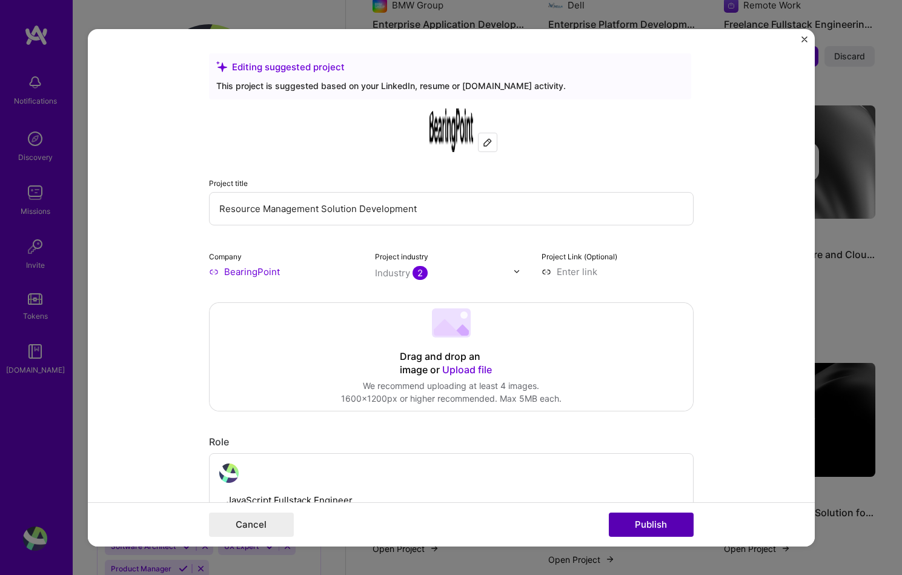
click at [648, 522] on button "Publish" at bounding box center [651, 525] width 85 height 24
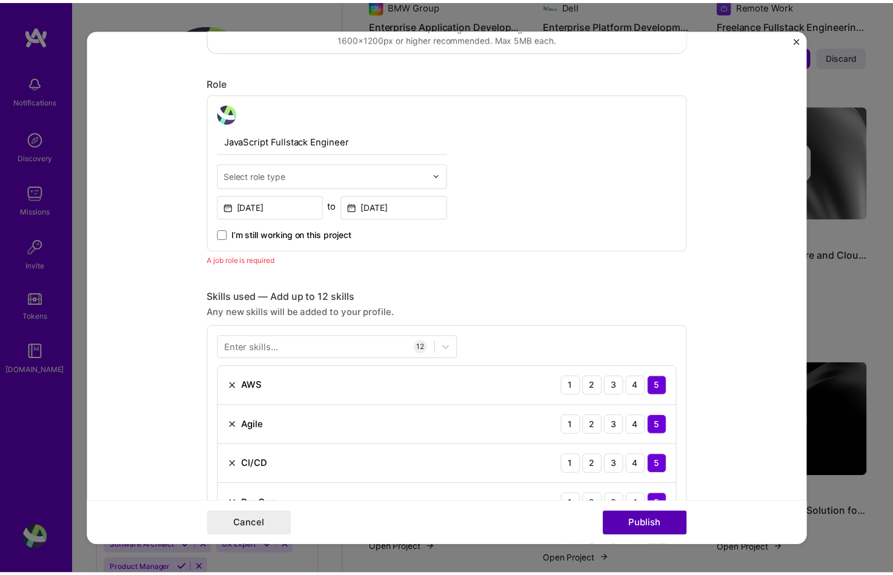
scroll to position [407, 0]
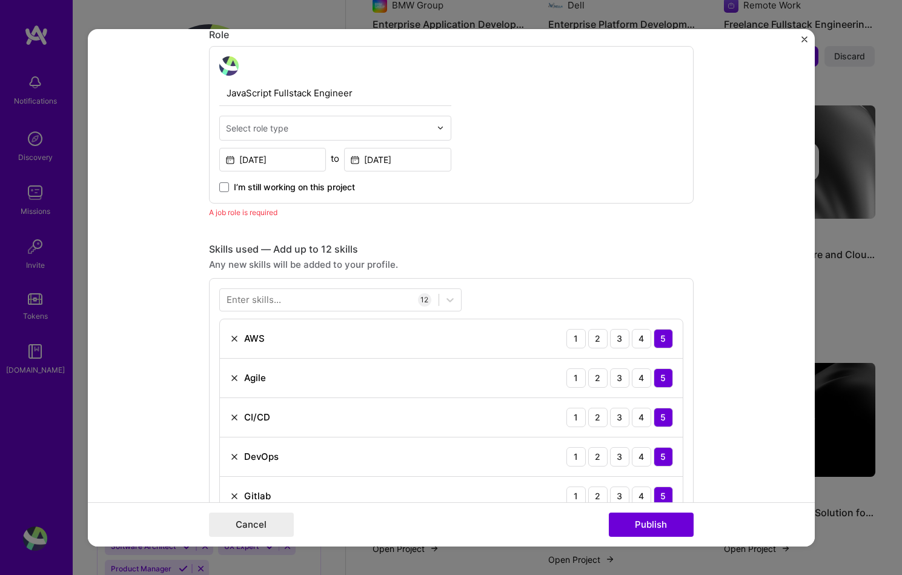
click at [319, 121] on div at bounding box center [328, 127] width 205 height 15
type input "full"
click at [325, 156] on div "Full-Stack Developer" at bounding box center [335, 159] width 225 height 22
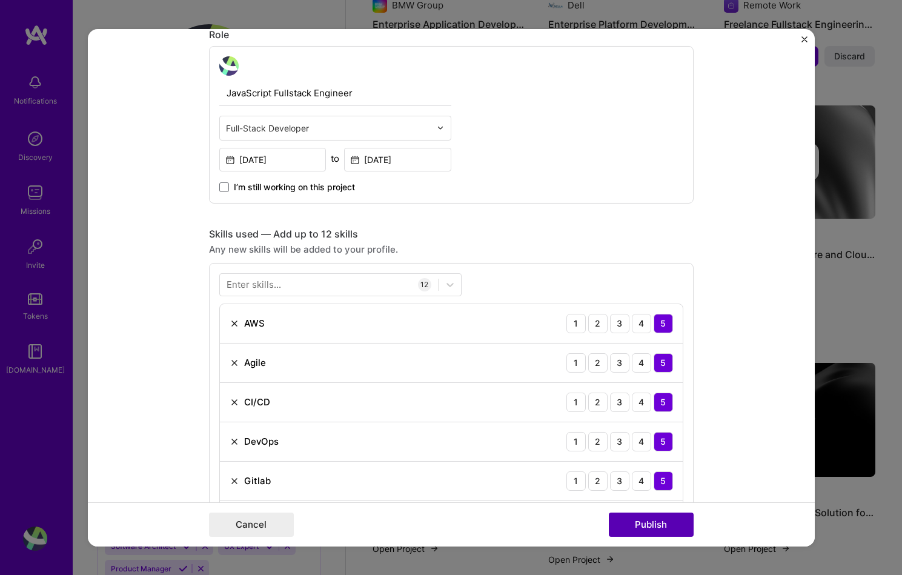
click at [684, 525] on button "Publish" at bounding box center [651, 525] width 85 height 24
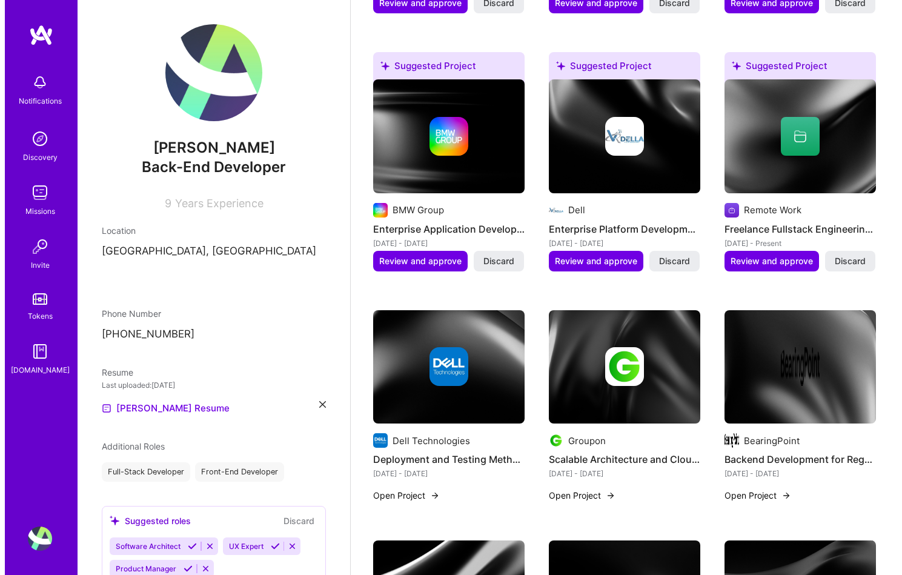
scroll to position [1211, 0]
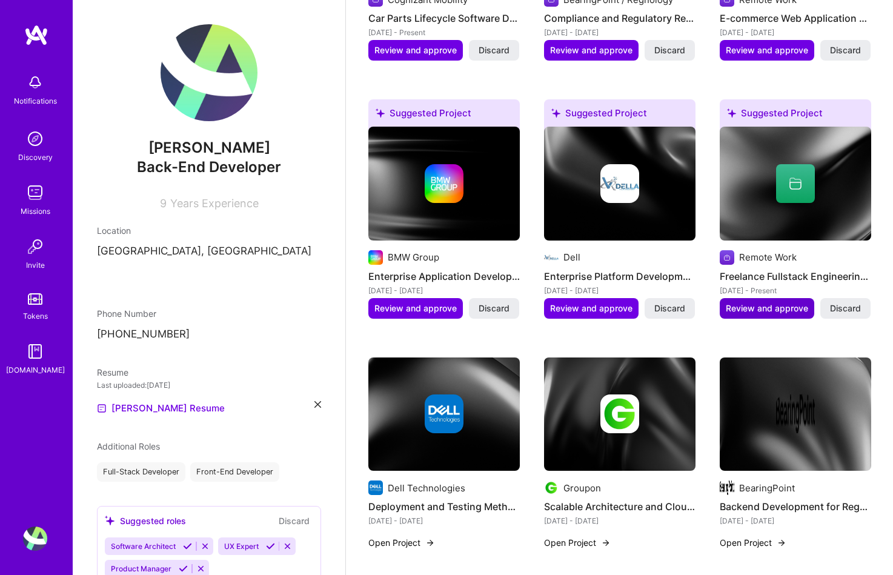
click at [765, 302] on span "Review and approve" at bounding box center [767, 308] width 82 height 12
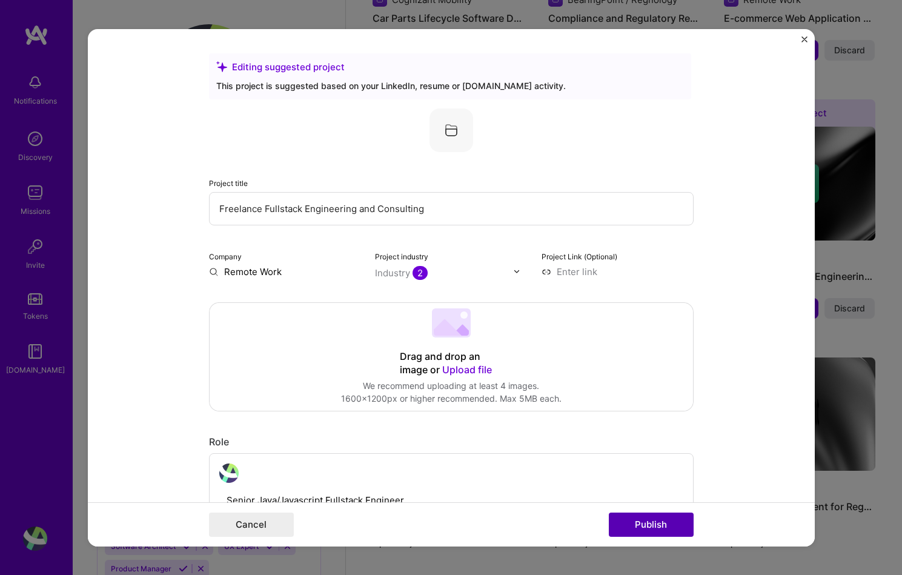
click at [653, 524] on button "Publish" at bounding box center [651, 525] width 85 height 24
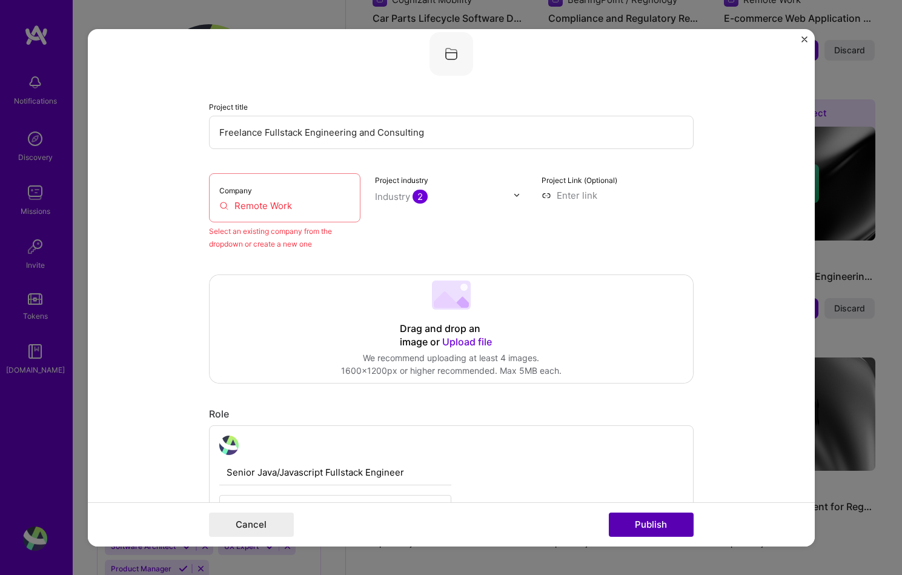
scroll to position [79, 0]
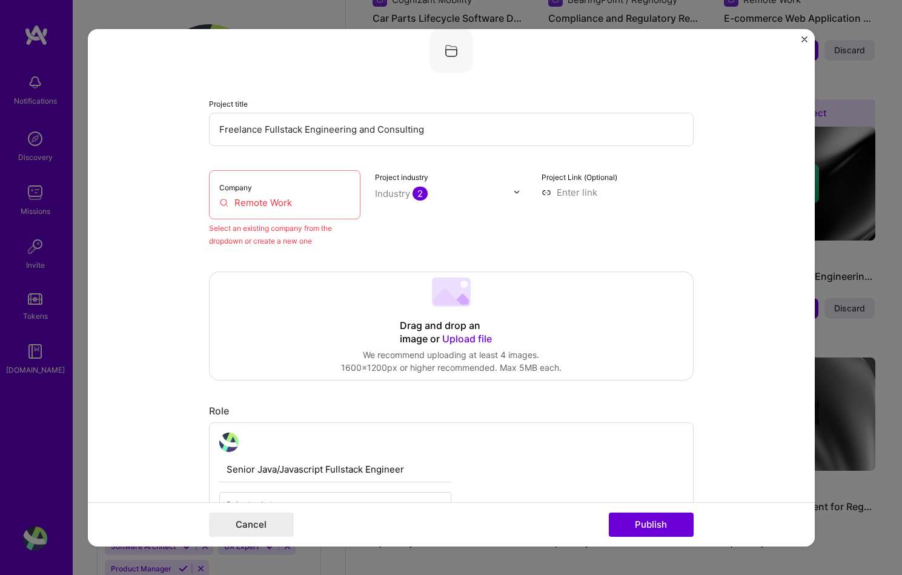
drag, startPoint x: 309, startPoint y: 199, endPoint x: 216, endPoint y: 200, distance: 93.3
click at [219, 200] on input "Remote Work" at bounding box center [284, 202] width 131 height 13
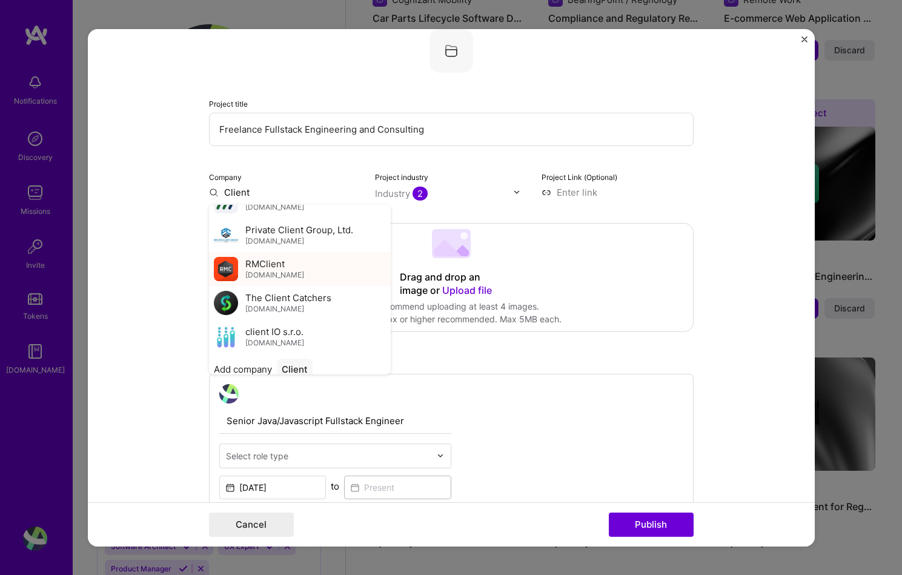
scroll to position [235, 0]
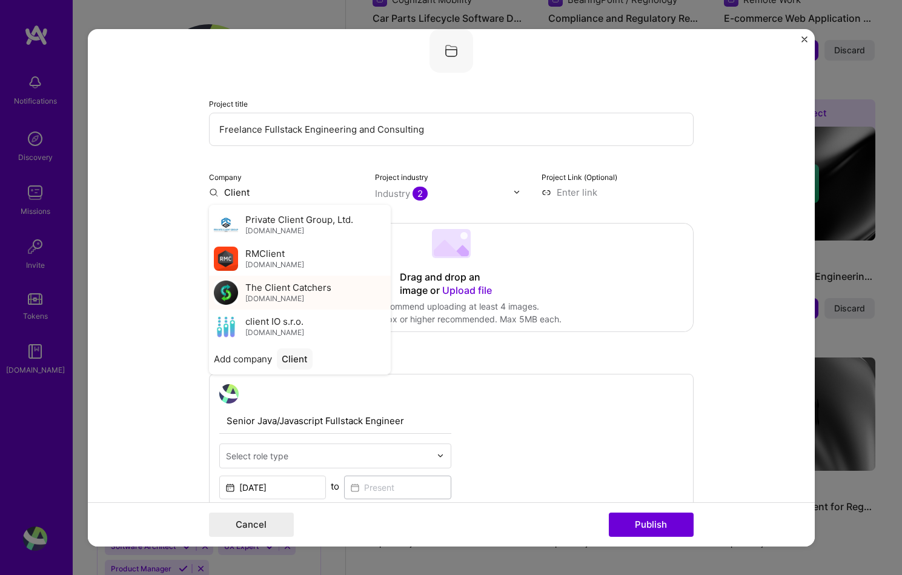
click at [345, 285] on div "The Client Catchers [DOMAIN_NAME]" at bounding box center [300, 292] width 182 height 34
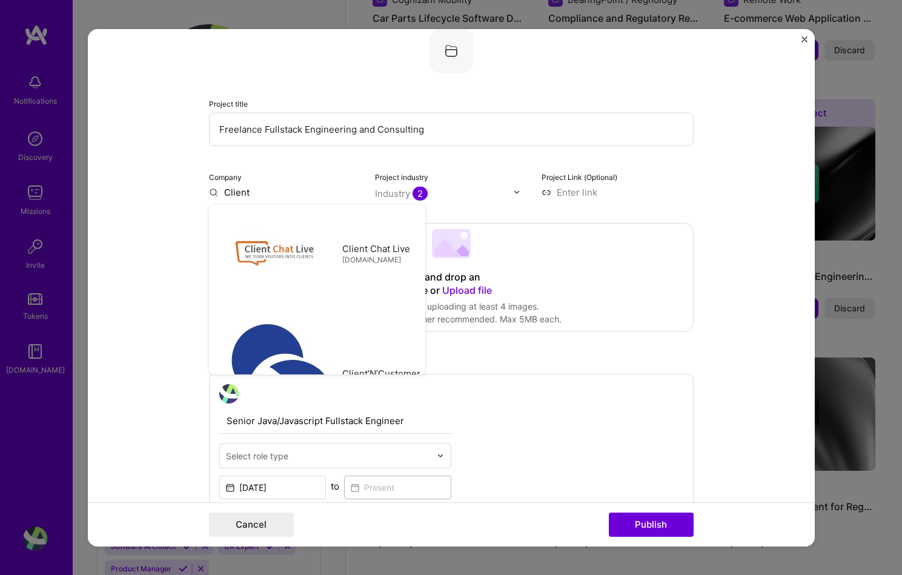
type input "The Client Catchers"
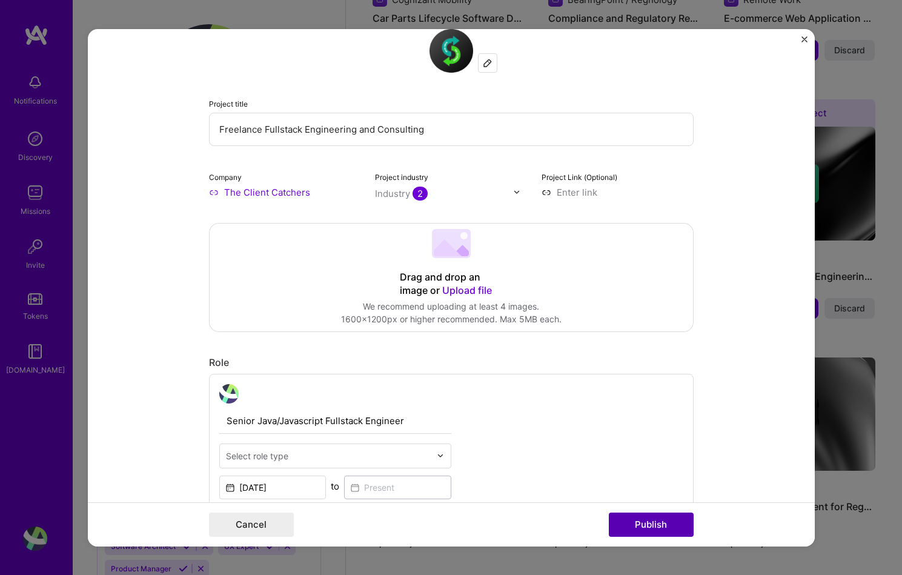
click at [657, 535] on button "Publish" at bounding box center [651, 525] width 85 height 24
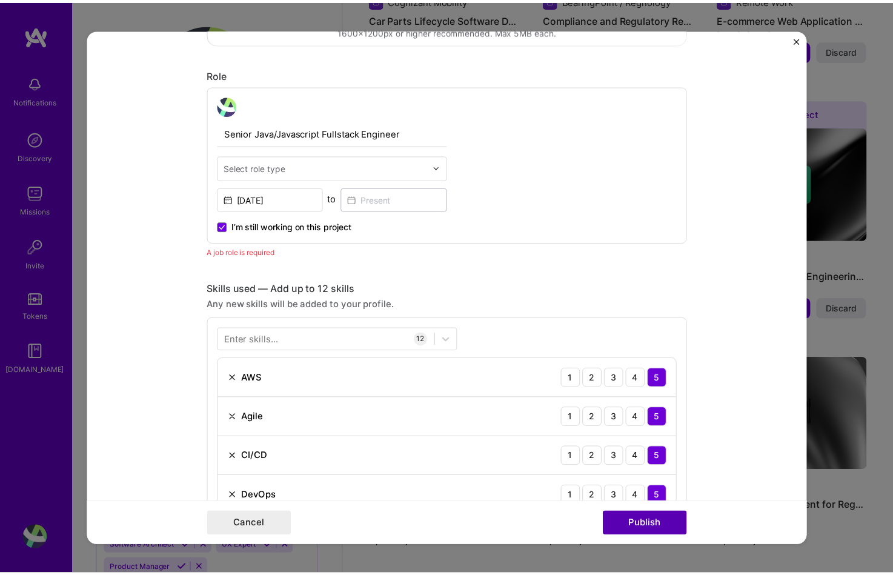
scroll to position [407, 0]
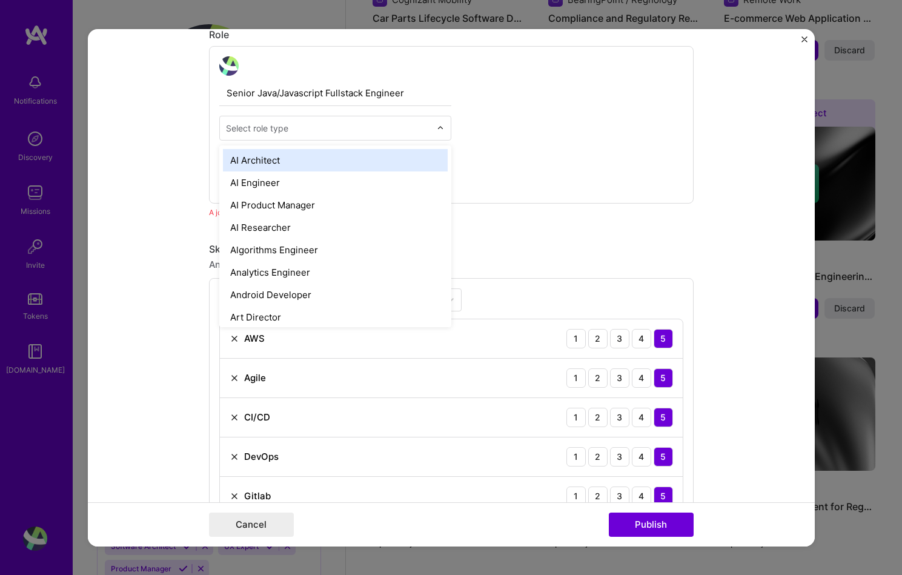
click at [285, 136] on div "Select role type" at bounding box center [328, 128] width 217 height 24
type input "ful"
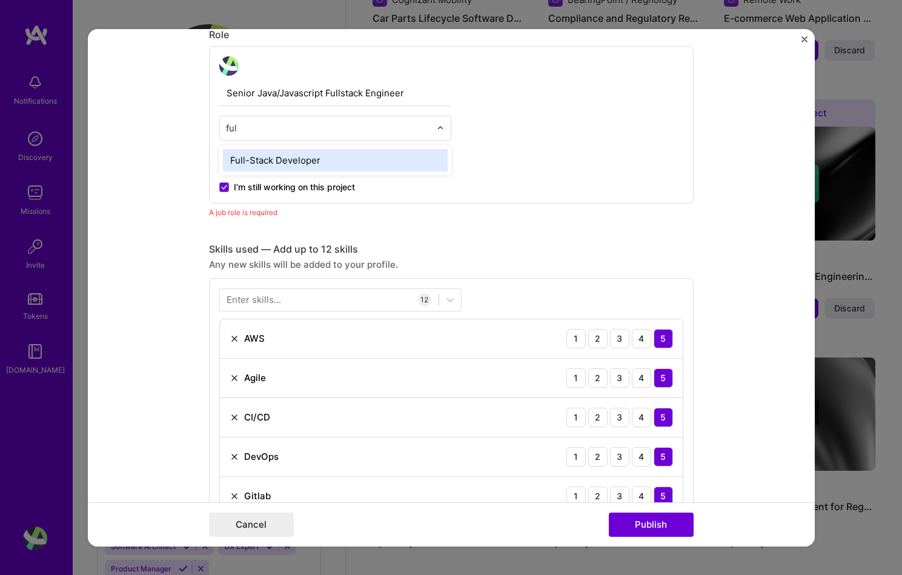
click at [299, 158] on div "Full-Stack Developer" at bounding box center [335, 159] width 225 height 22
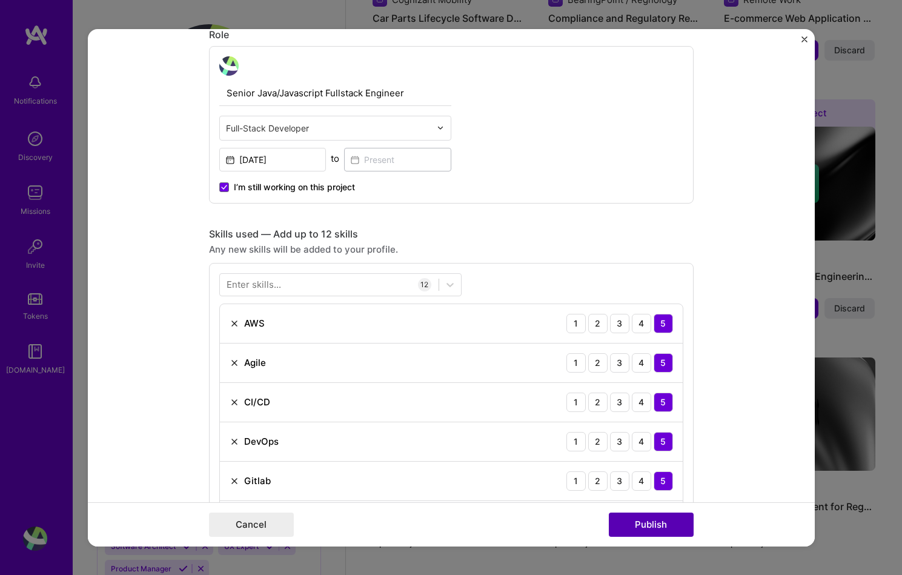
click at [659, 528] on button "Publish" at bounding box center [651, 525] width 85 height 24
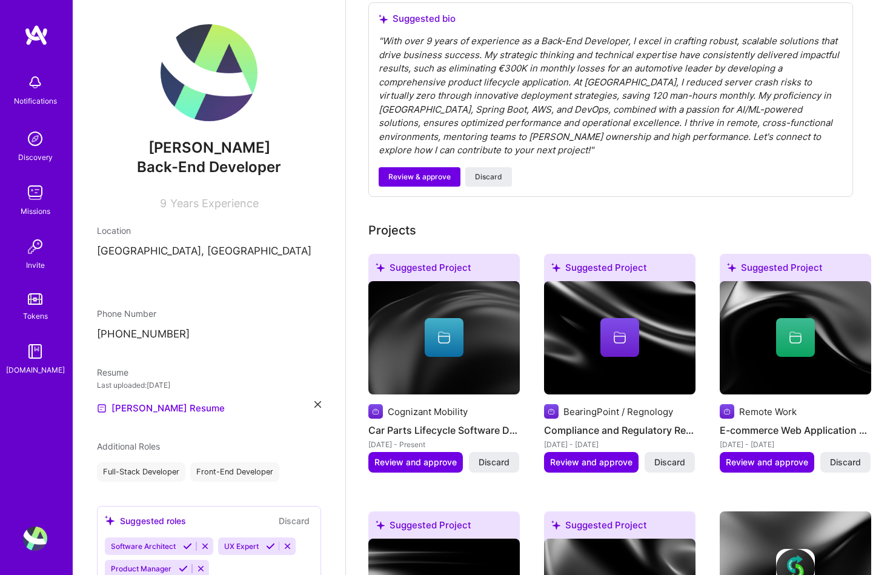
scroll to position [1047, 0]
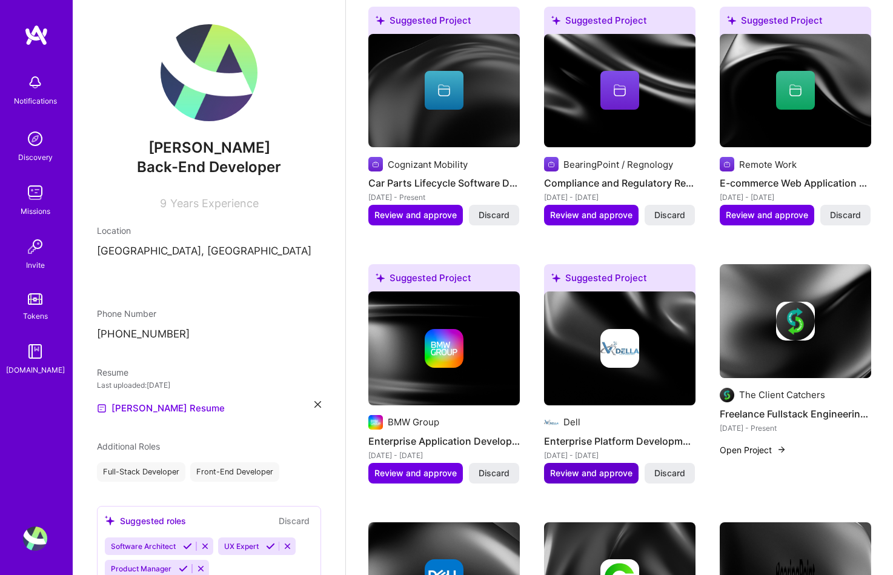
click at [607, 467] on span "Review and approve" at bounding box center [591, 473] width 82 height 12
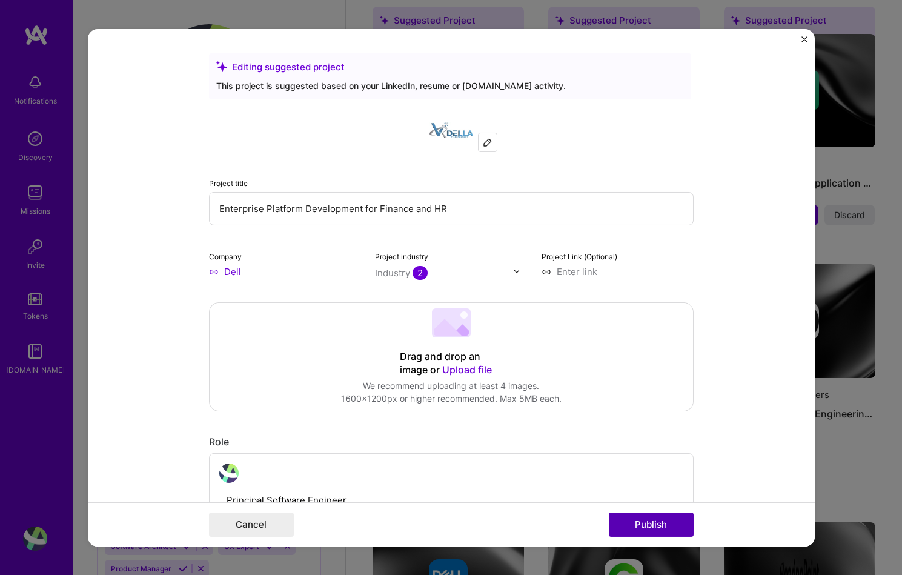
click at [645, 536] on button "Publish" at bounding box center [651, 525] width 85 height 24
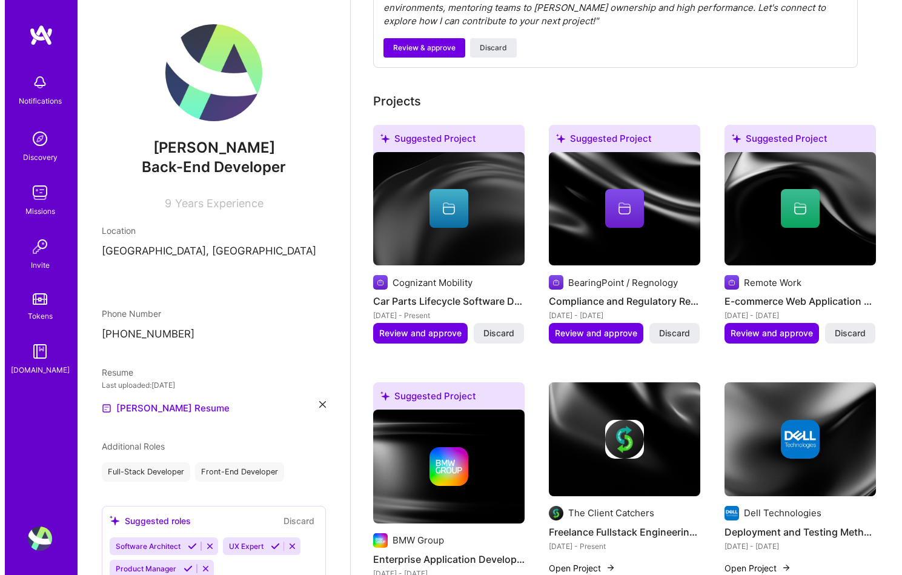
scroll to position [929, 0]
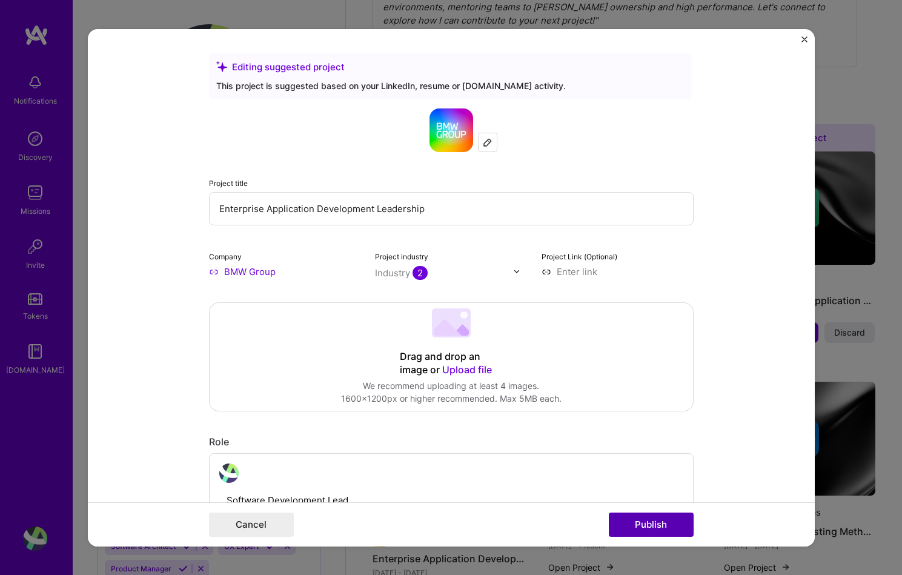
click at [642, 517] on button "Publish" at bounding box center [651, 525] width 85 height 24
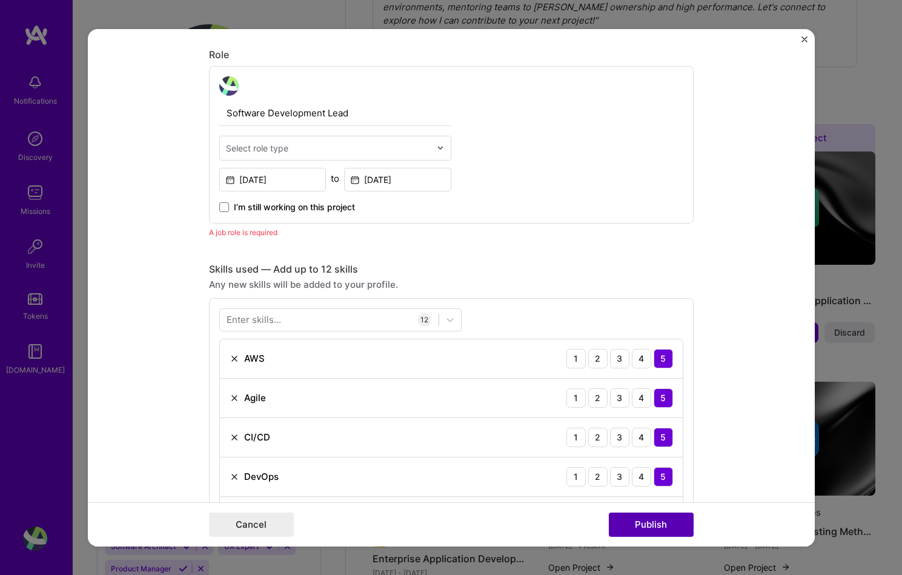
scroll to position [407, 0]
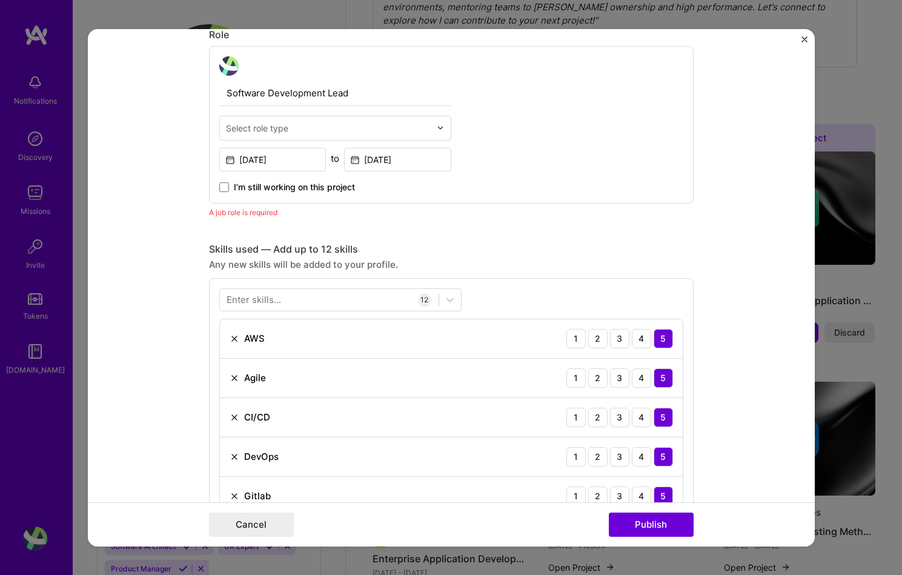
click at [294, 125] on input "text" at bounding box center [328, 127] width 205 height 13
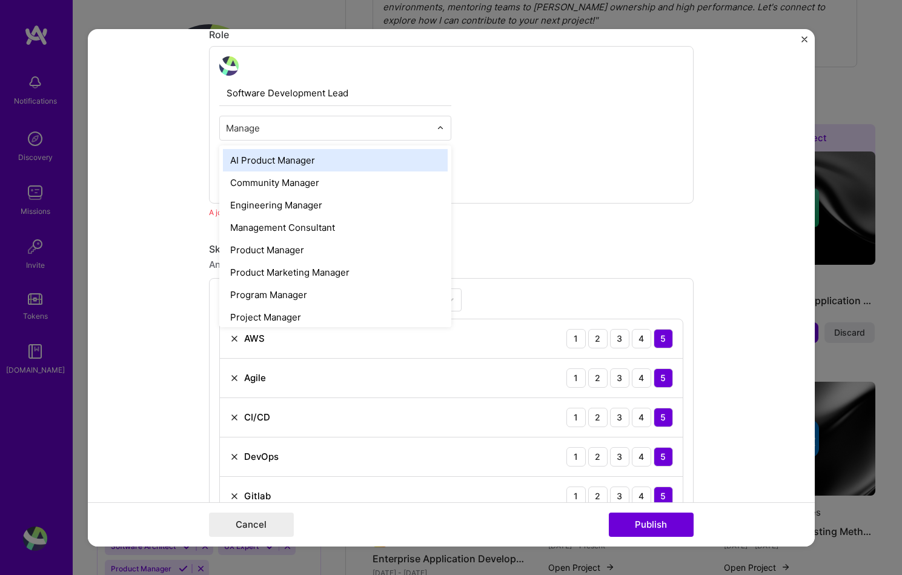
type input "Manager"
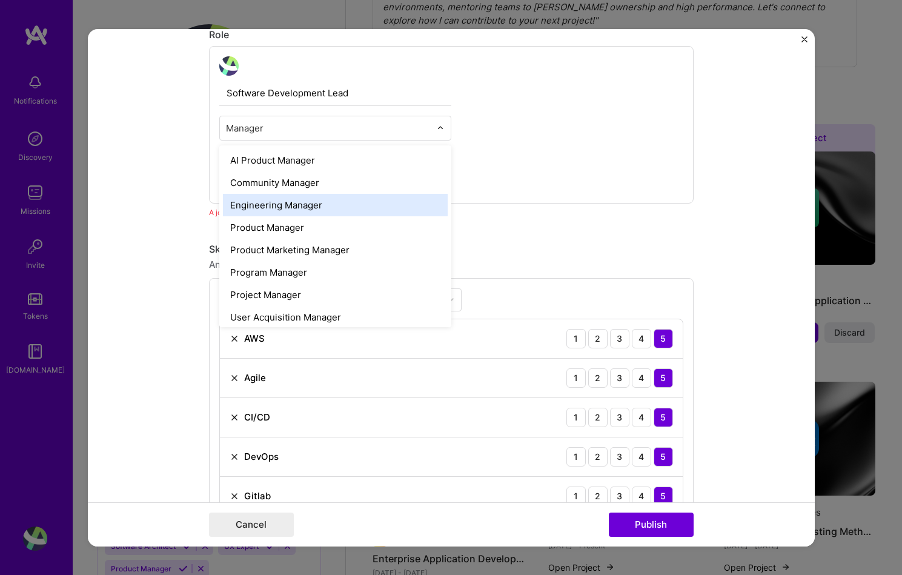
click at [299, 215] on div "Engineering Manager" at bounding box center [335, 204] width 225 height 22
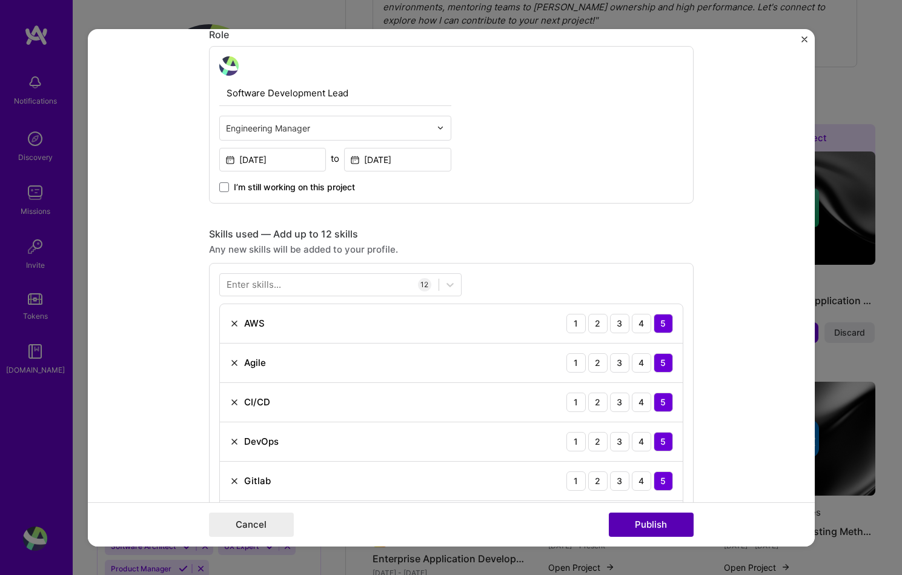
click at [671, 525] on button "Publish" at bounding box center [651, 525] width 85 height 24
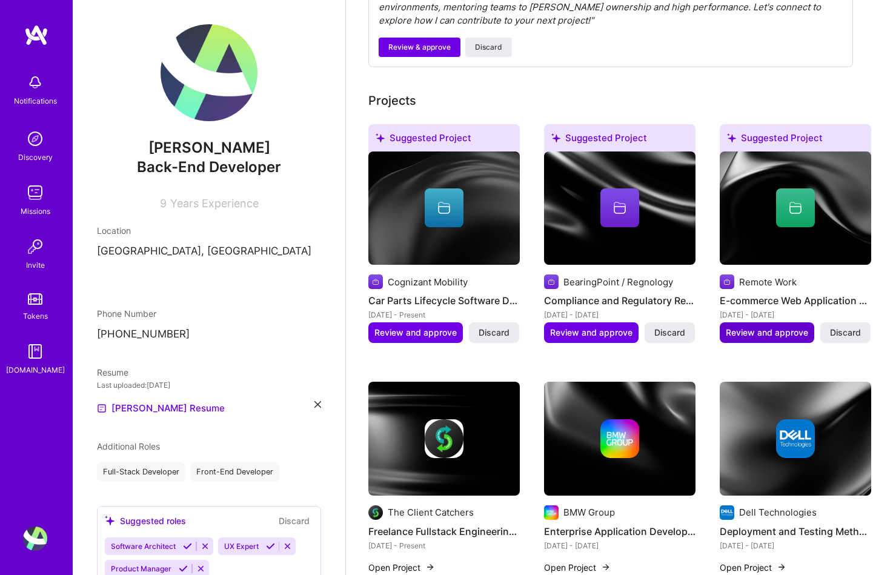
click at [760, 327] on span "Review and approve" at bounding box center [767, 333] width 82 height 12
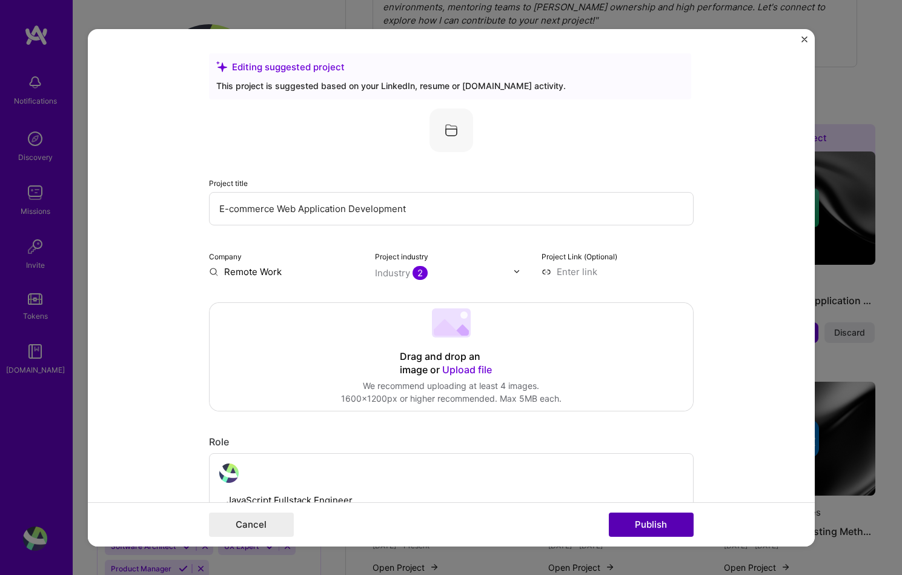
click at [631, 525] on button "Publish" at bounding box center [651, 525] width 85 height 24
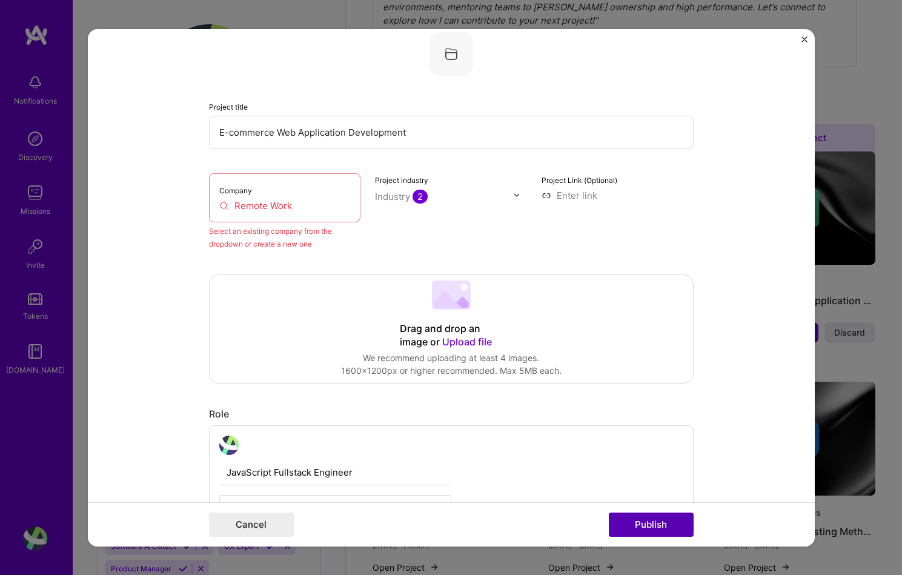
scroll to position [79, 0]
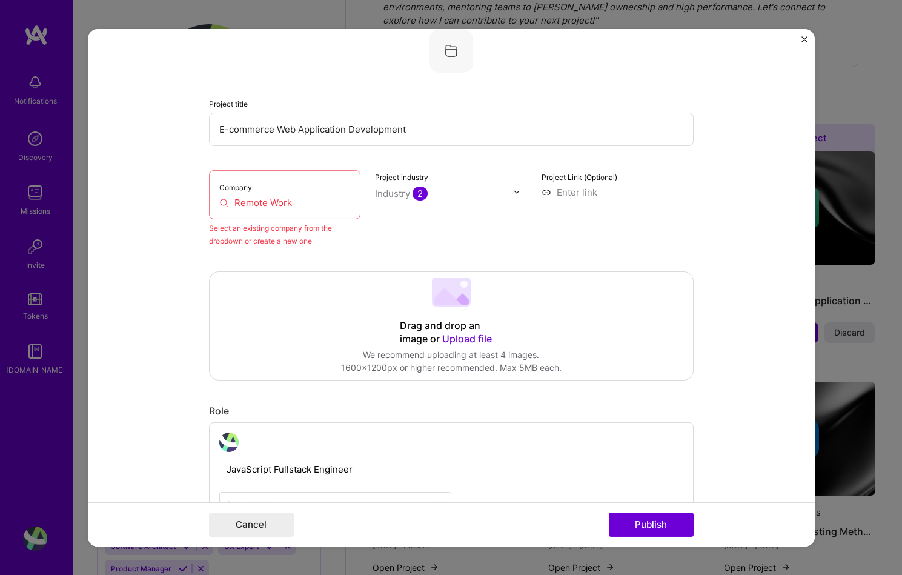
click at [802, 39] on img "Close" at bounding box center [805, 39] width 6 height 6
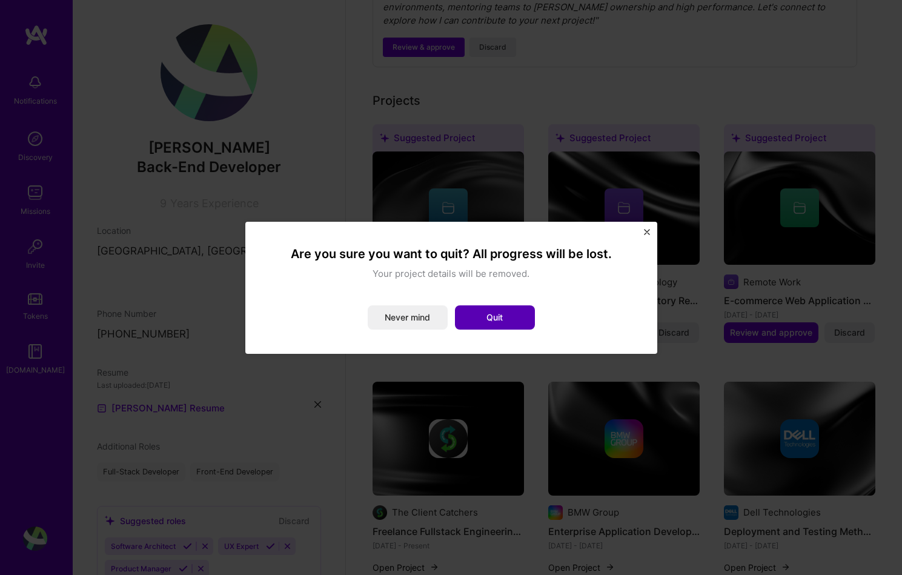
click at [500, 320] on button "Quit" at bounding box center [495, 317] width 80 height 24
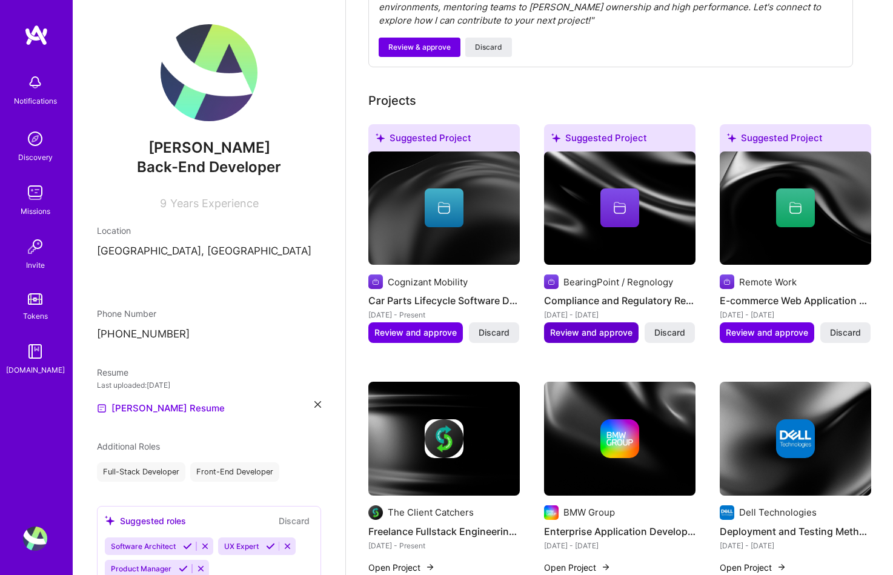
click at [582, 327] on span "Review and approve" at bounding box center [591, 333] width 82 height 12
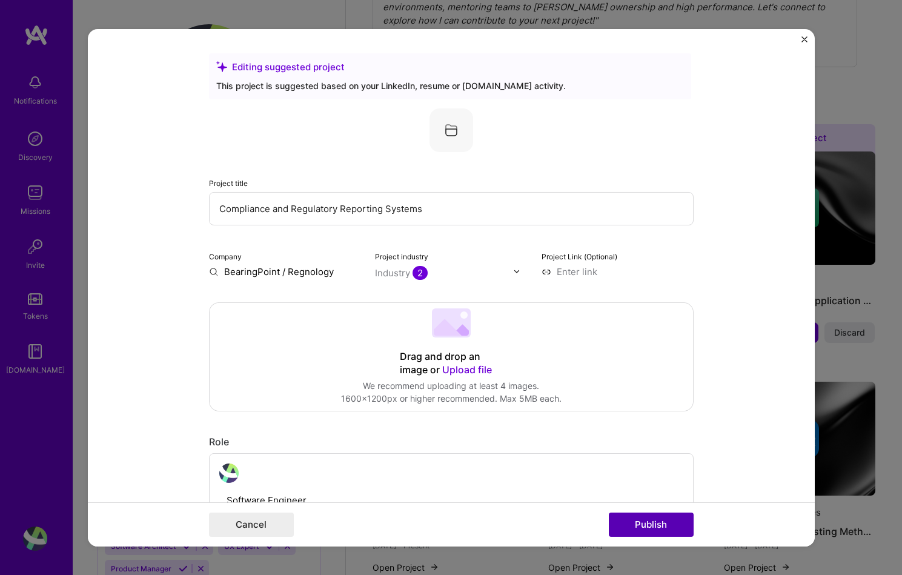
click at [635, 527] on button "Publish" at bounding box center [651, 525] width 85 height 24
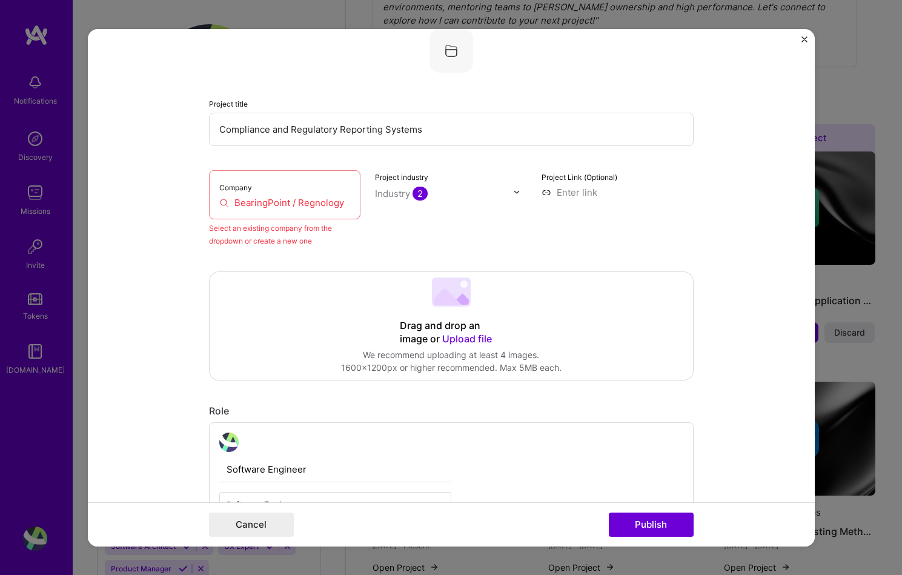
click at [314, 204] on input "BearingPoint / Regnology" at bounding box center [284, 202] width 131 height 13
drag, startPoint x: 342, startPoint y: 204, endPoint x: 42, endPoint y: 195, distance: 300.7
click at [42, 195] on div "Editing suggested project This project is suggested based on your LinkedIn, res…" at bounding box center [451, 287] width 902 height 575
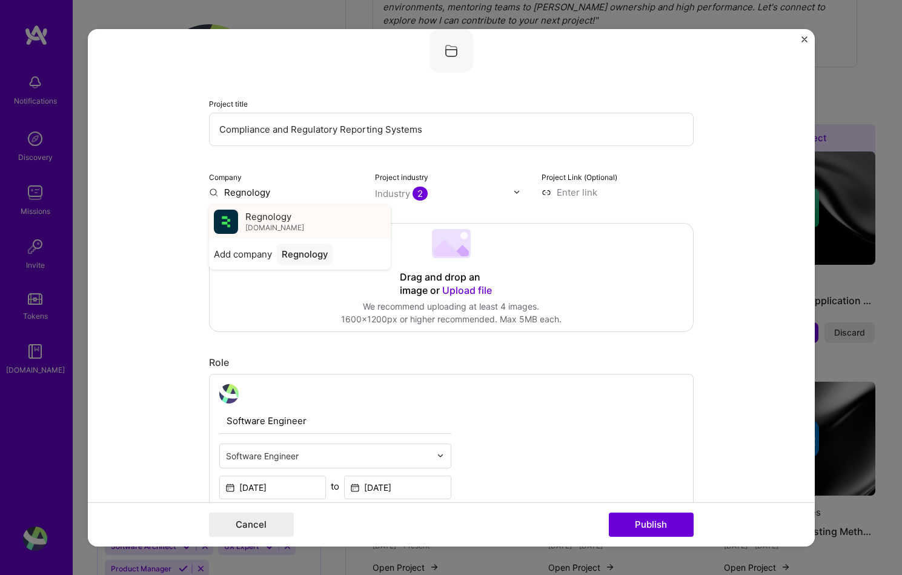
type input "Regnology"
click at [295, 215] on div "Regnology [DOMAIN_NAME]" at bounding box center [300, 221] width 182 height 34
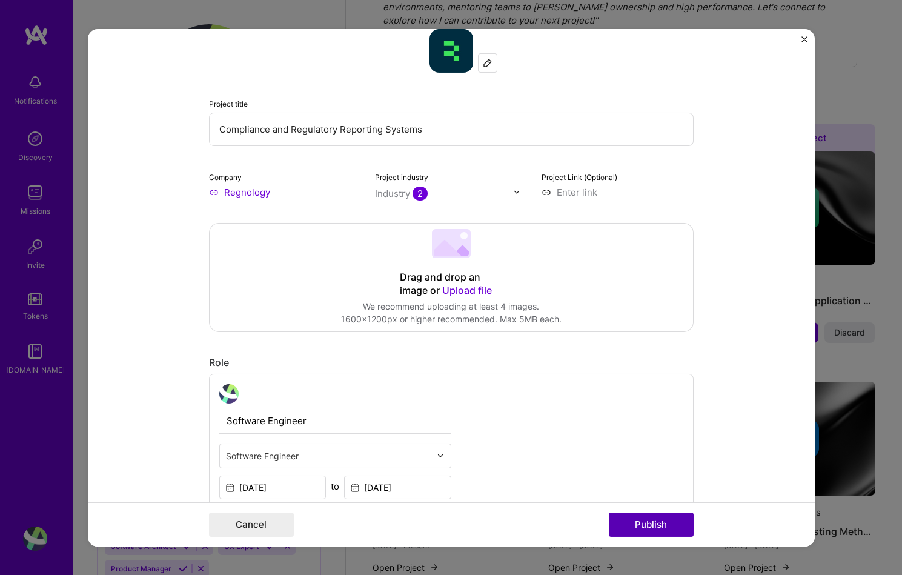
click at [653, 520] on button "Publish" at bounding box center [651, 525] width 85 height 24
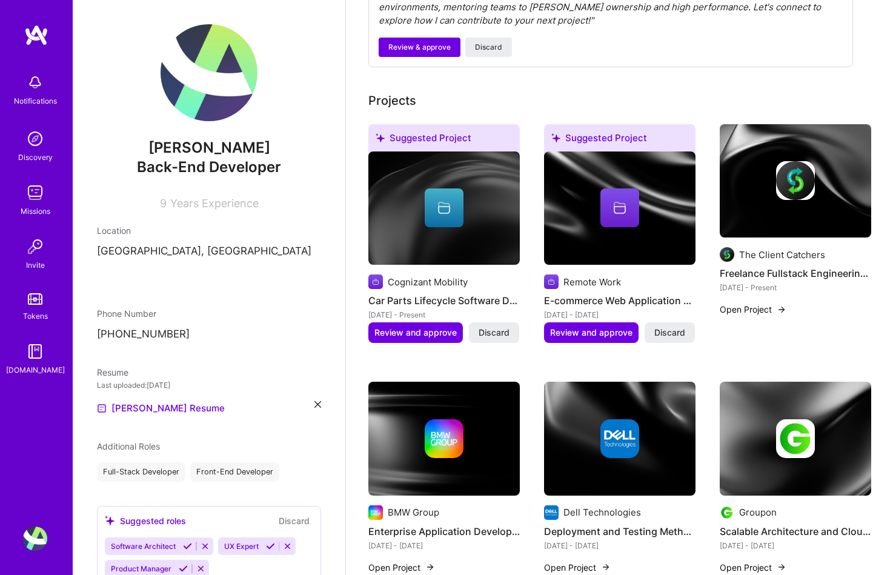
click at [409, 308] on div "[DATE] - Present" at bounding box center [443, 314] width 151 height 13
click at [413, 327] on span "Review and approve" at bounding box center [415, 333] width 82 height 12
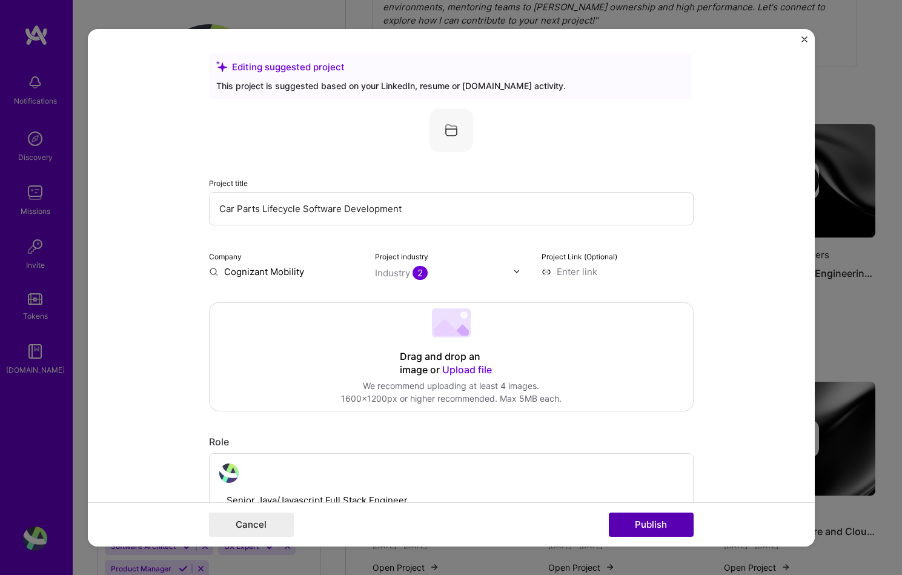
click at [656, 530] on button "Publish" at bounding box center [651, 525] width 85 height 24
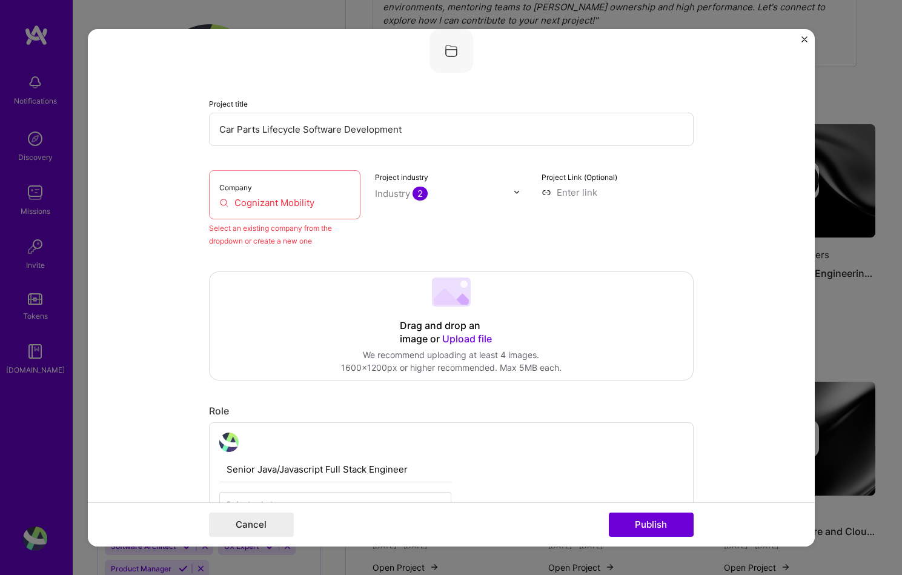
click at [337, 205] on input "Cognizant Mobility" at bounding box center [284, 202] width 131 height 13
drag, startPoint x: 336, startPoint y: 205, endPoint x: 272, endPoint y: 207, distance: 64.3
click at [272, 207] on input "Cognizant Mobility" at bounding box center [284, 202] width 131 height 13
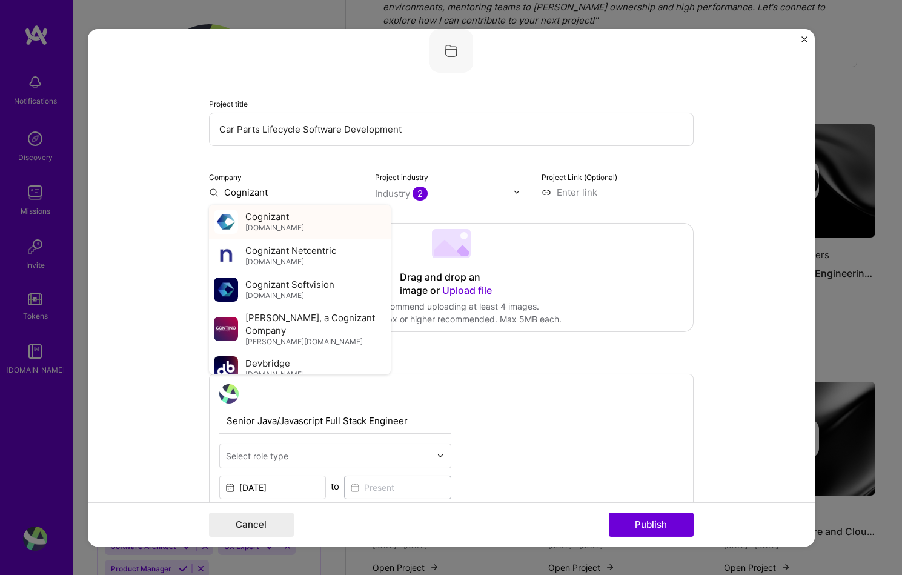
click at [307, 231] on div "Cognizant [DOMAIN_NAME]" at bounding box center [300, 221] width 182 height 34
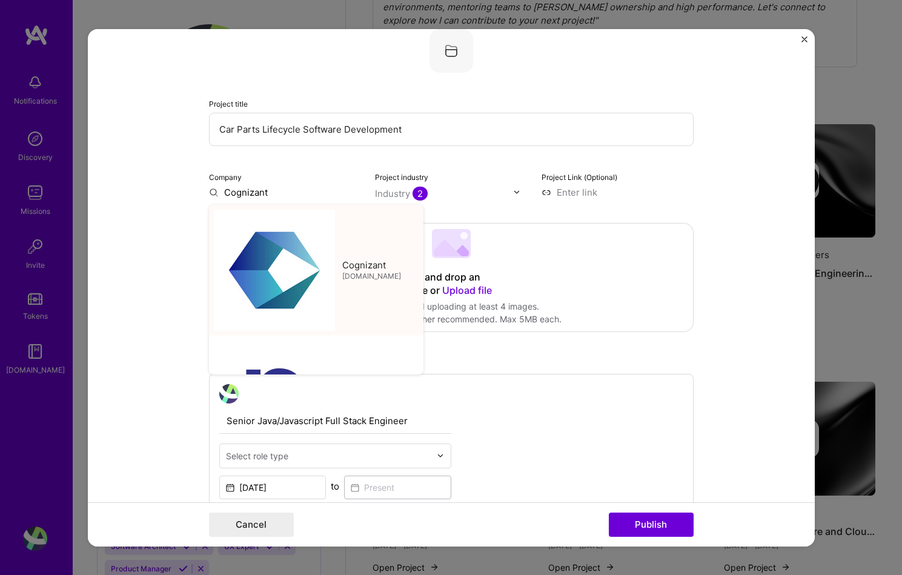
type input "Cognizant"
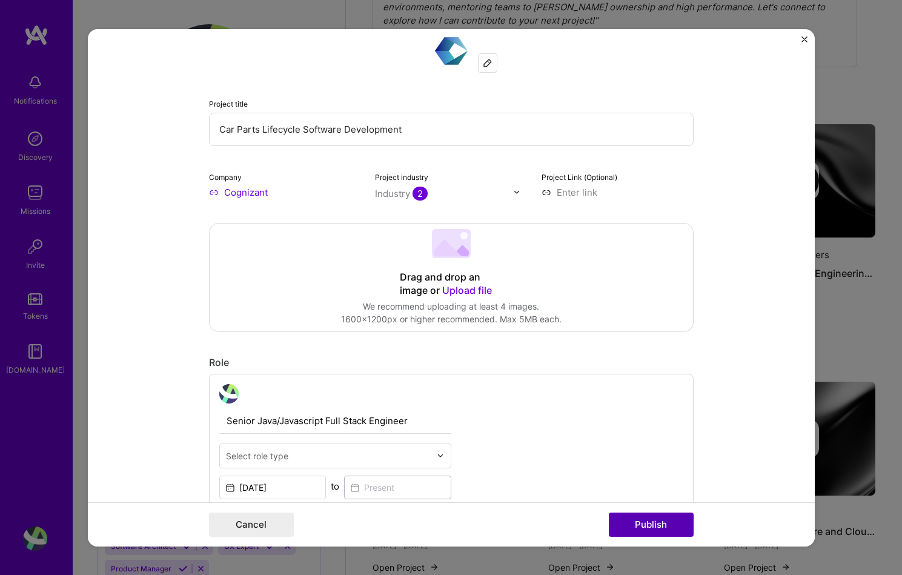
click at [653, 517] on button "Publish" at bounding box center [651, 525] width 85 height 24
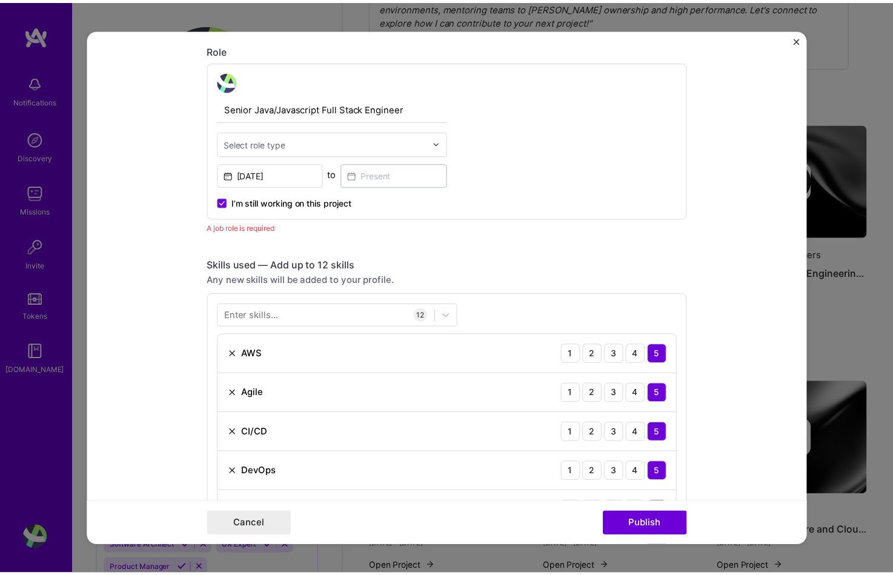
scroll to position [407, 0]
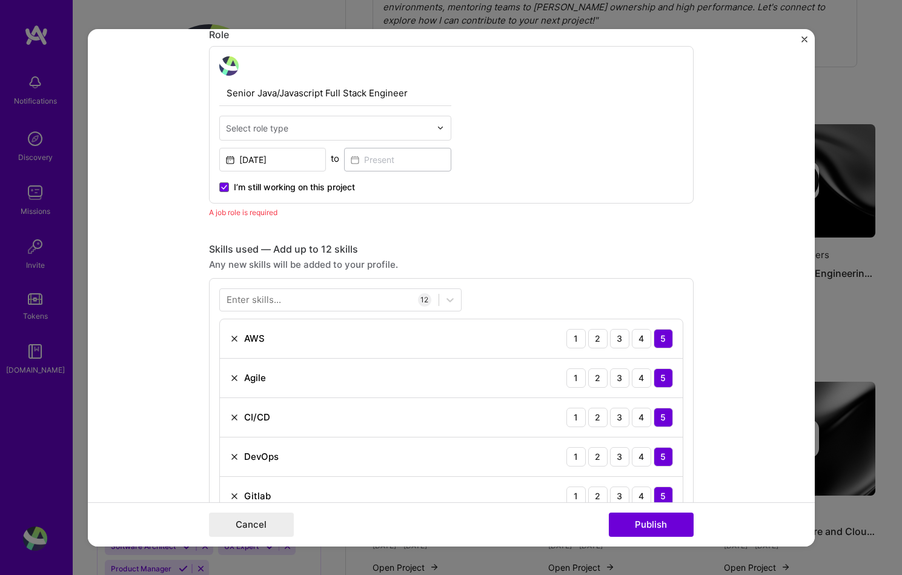
click at [305, 122] on input "text" at bounding box center [328, 127] width 205 height 13
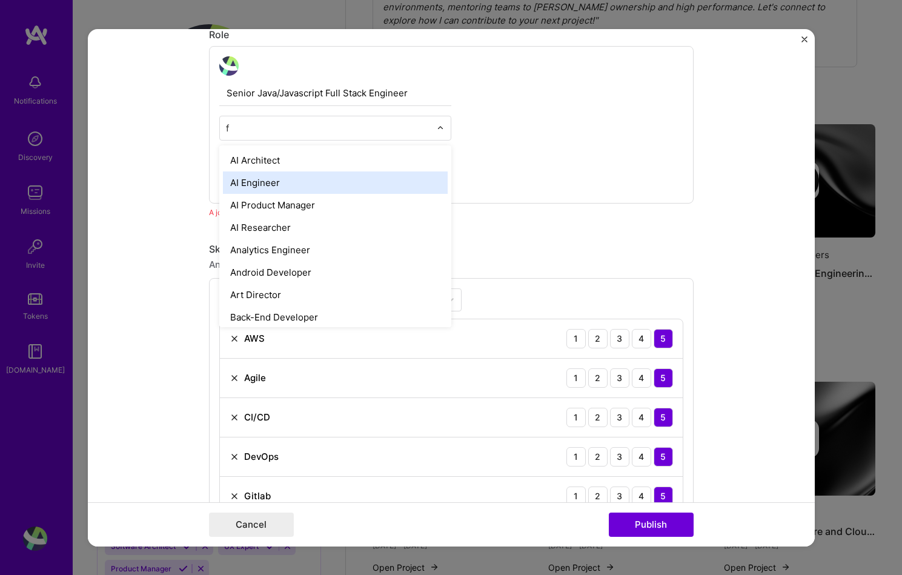
type input "fu"
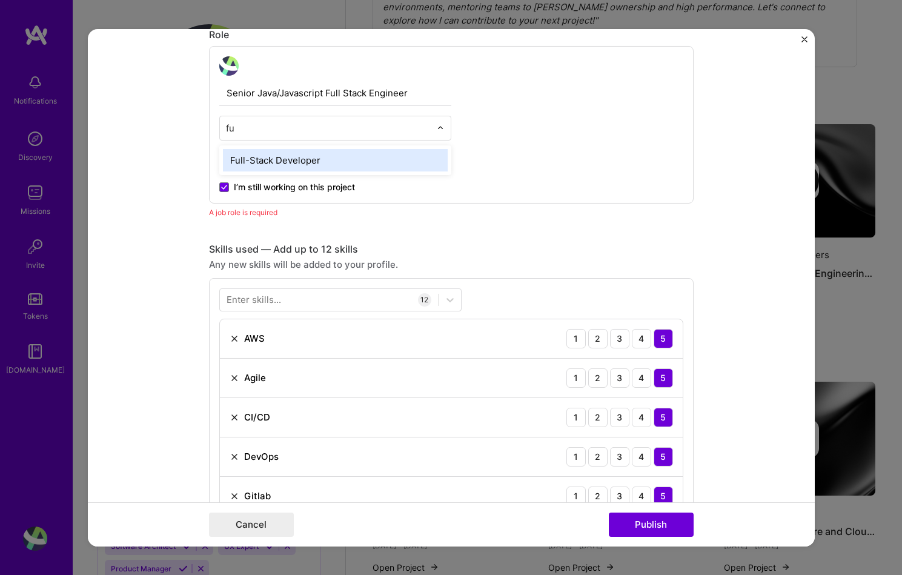
click at [295, 150] on div "Full-Stack Developer" at bounding box center [335, 159] width 225 height 22
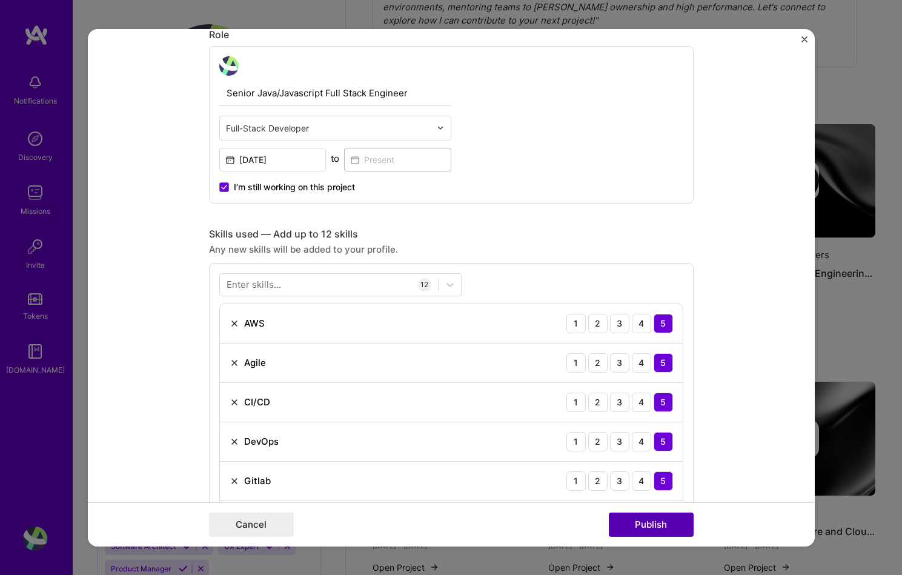
click at [624, 518] on button "Publish" at bounding box center [651, 525] width 85 height 24
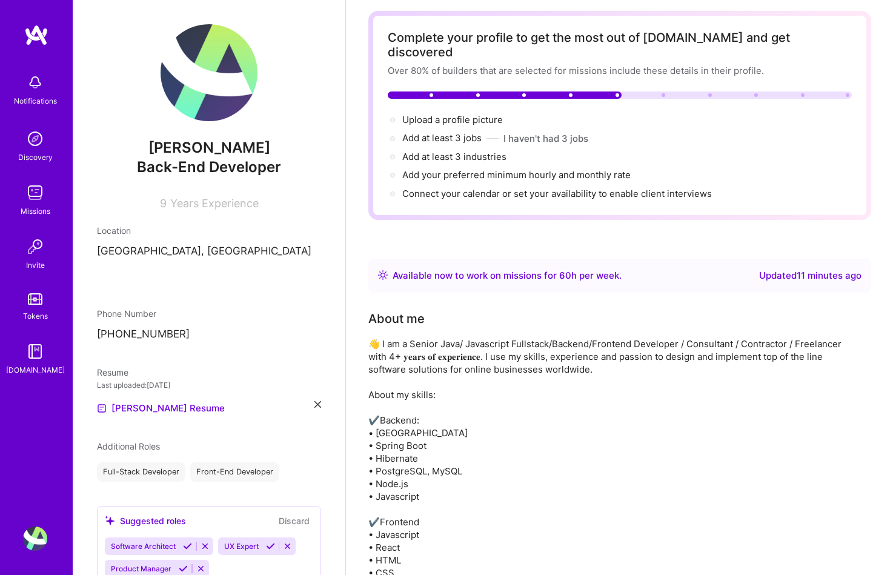
scroll to position [0, 0]
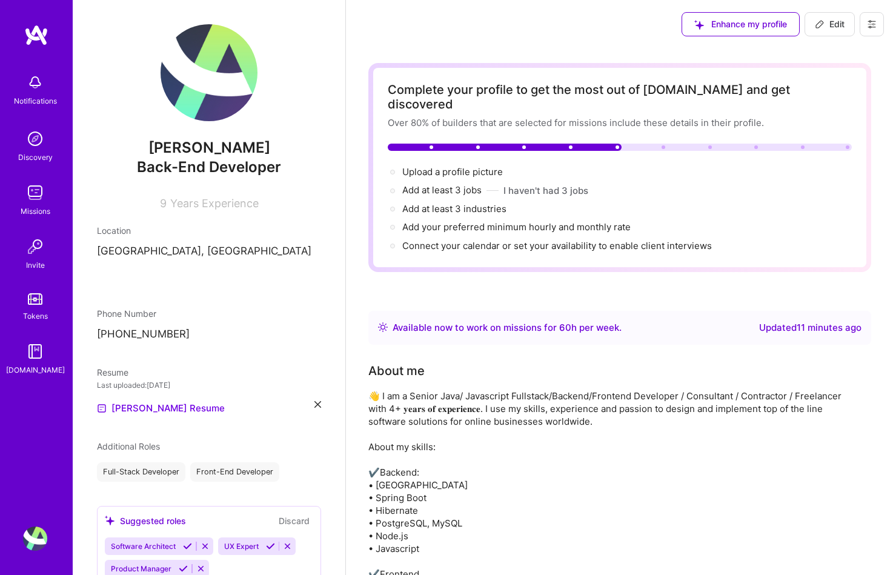
click at [32, 199] on img at bounding box center [35, 193] width 24 height 24
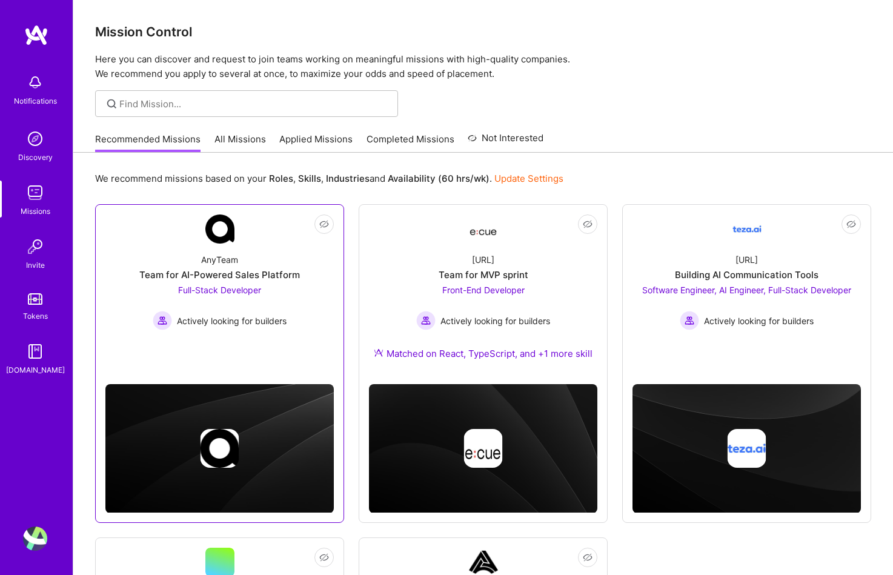
click at [299, 273] on div "AnyTeam Team for AI-Powered Sales Platform Full-Stack Developer Actively lookin…" at bounding box center [219, 287] width 228 height 87
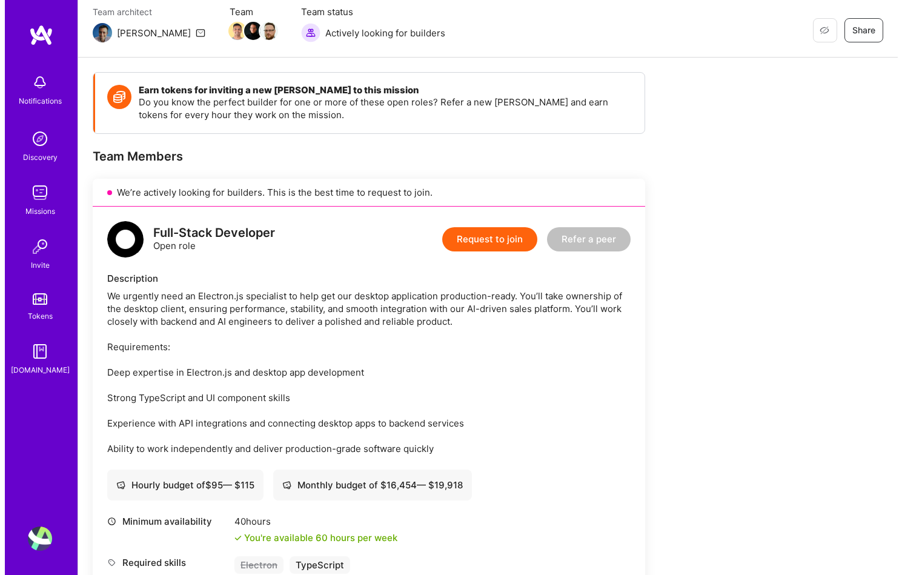
scroll to position [105, 0]
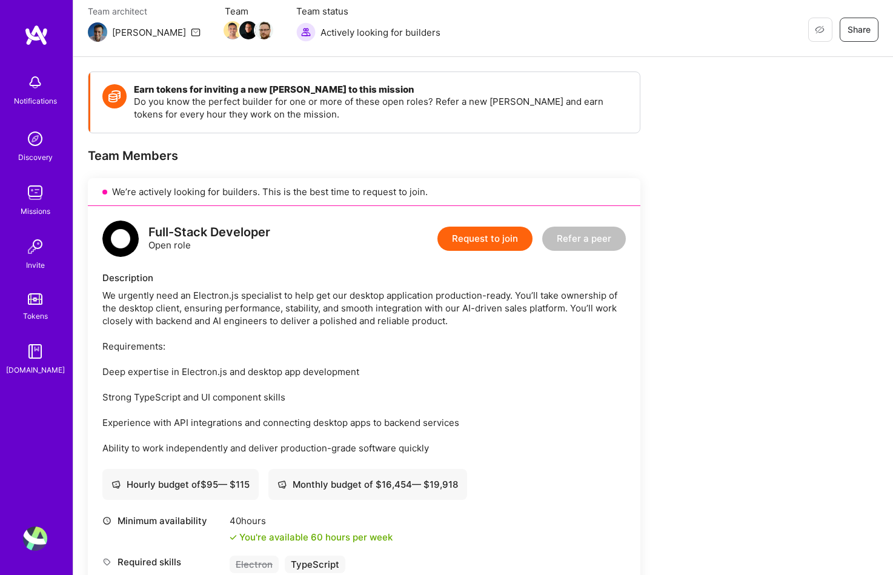
click at [465, 233] on button "Request to join" at bounding box center [485, 239] width 95 height 24
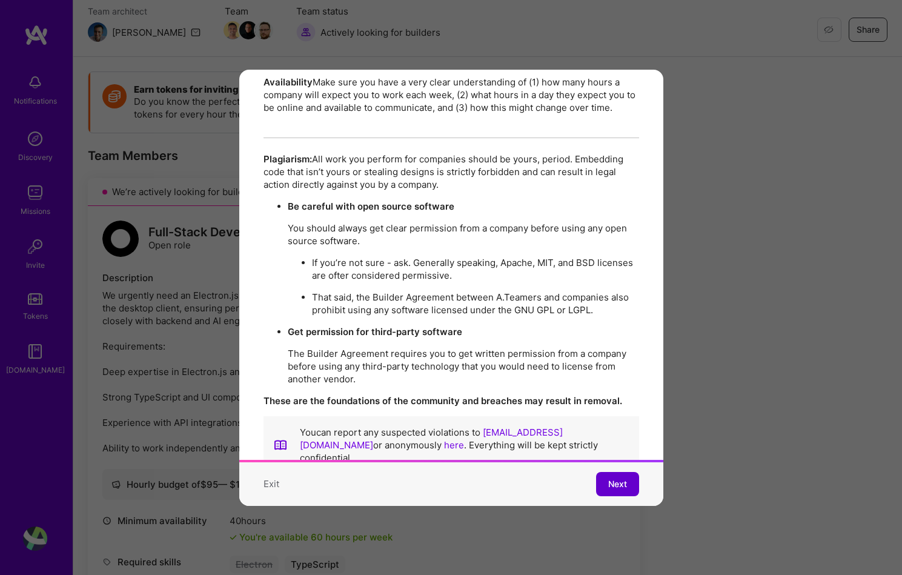
click at [608, 478] on span "Next" at bounding box center [617, 484] width 19 height 12
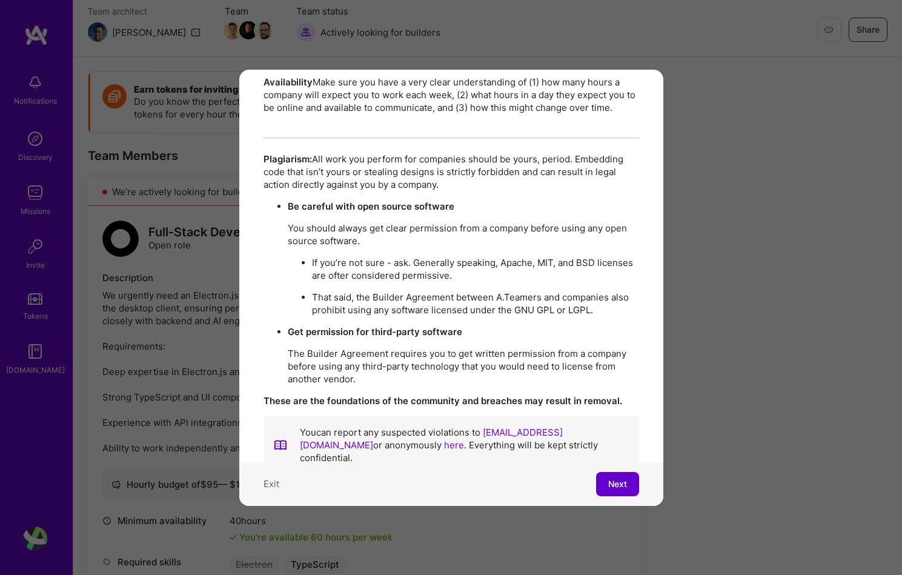
scroll to position [59, 0]
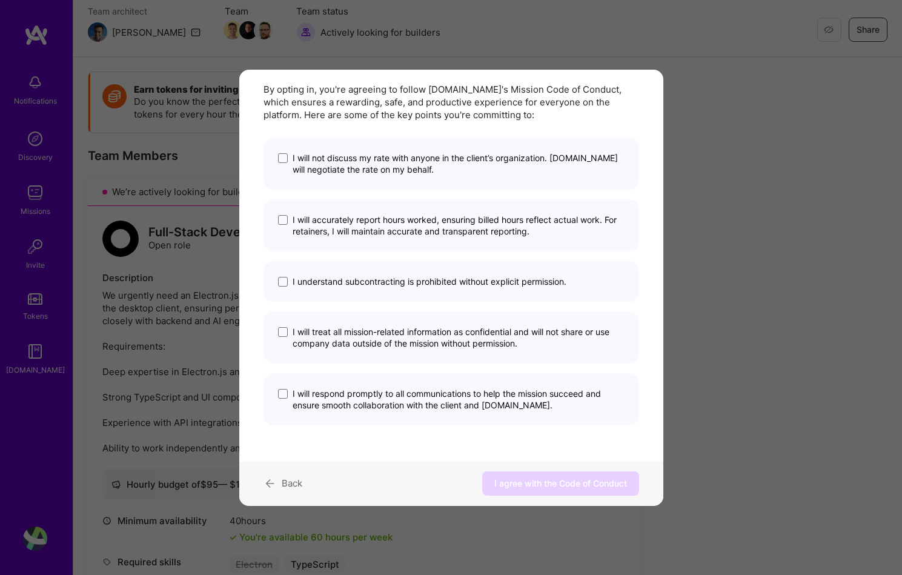
click at [281, 166] on label "I will not discuss my rate with anyone in the client’s organization. [DOMAIN_NA…" at bounding box center [451, 163] width 347 height 23
click at [0, 0] on input "I will not discuss my rate with anyone in the client’s organization. [DOMAIN_NA…" at bounding box center [0, 0] width 0 height 0
click at [290, 221] on label "I will accurately report hours worked, ensuring billed hours reflect actual wor…" at bounding box center [451, 225] width 347 height 23
click at [0, 0] on input "I will accurately report hours worked, ensuring billed hours reflect actual wor…" at bounding box center [0, 0] width 0 height 0
click at [281, 281] on span "modal" at bounding box center [283, 282] width 10 height 10
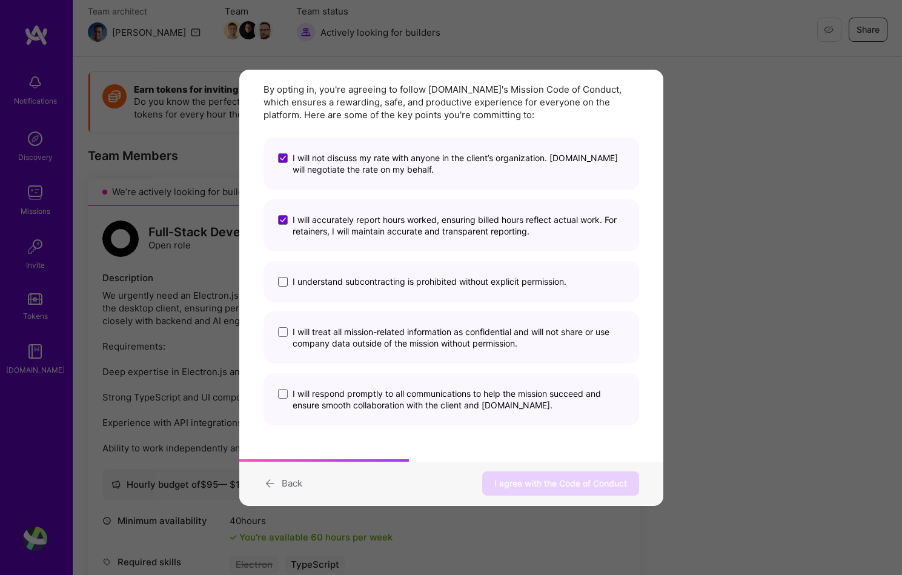
click at [0, 0] on input "I understand subcontracting is prohibited without explicit permission." at bounding box center [0, 0] width 0 height 0
click at [285, 330] on span "modal" at bounding box center [283, 332] width 10 height 10
click at [0, 0] on input "I will treat all mission-related information as confidential and will not share…" at bounding box center [0, 0] width 0 height 0
click at [281, 398] on span "modal" at bounding box center [283, 394] width 10 height 10
click at [0, 0] on input "I will respond promptly to all communications to help the mission succeed and e…" at bounding box center [0, 0] width 0 height 0
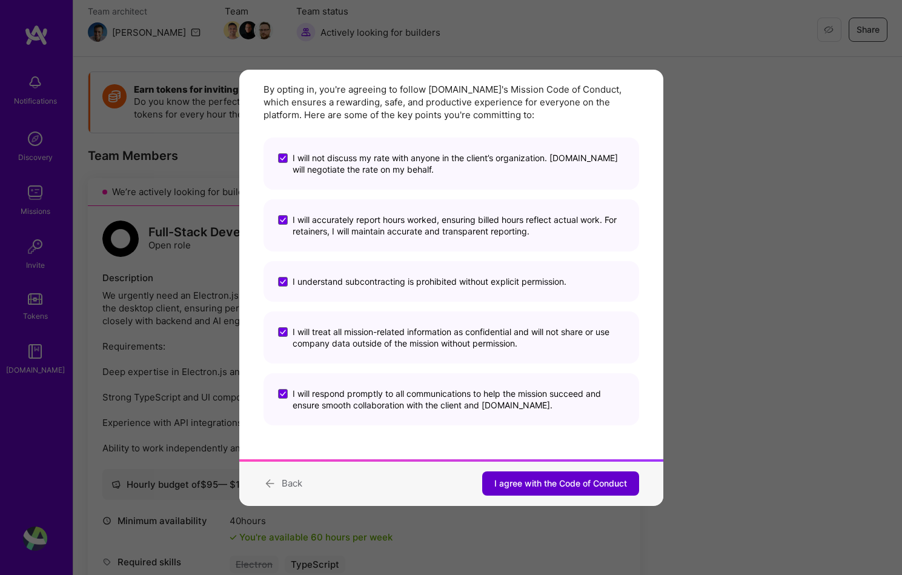
click at [561, 480] on span "I agree with the Code of Conduct" at bounding box center [560, 484] width 133 height 12
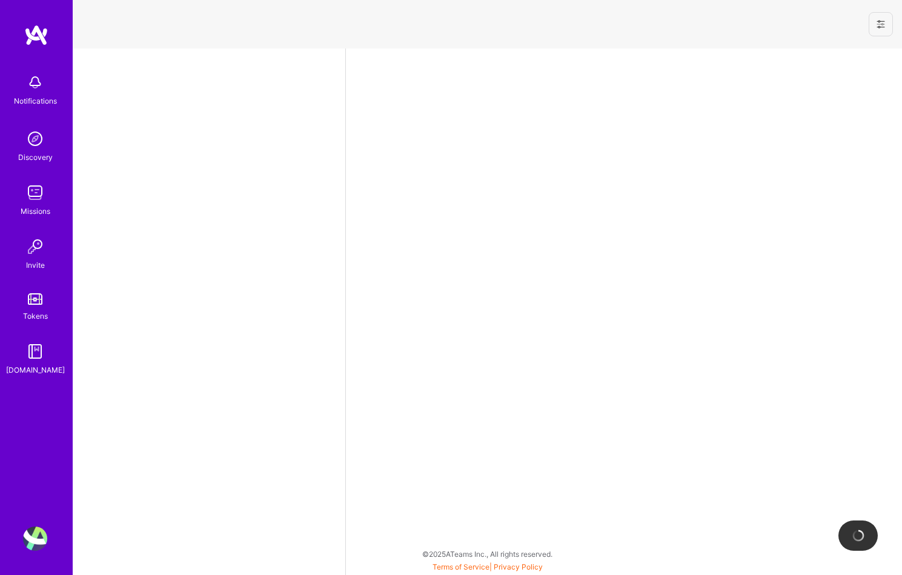
select select "RO"
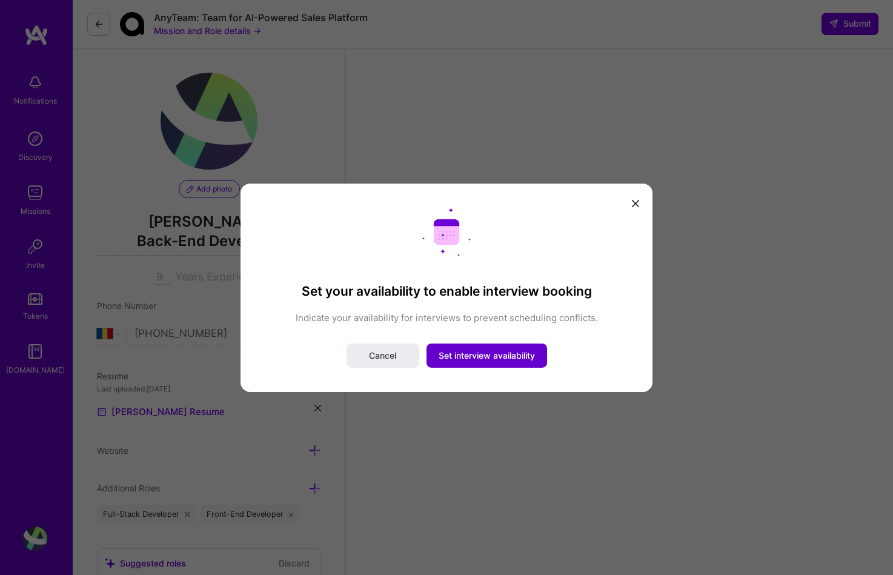
click at [483, 362] on button "Set interview availability" at bounding box center [487, 356] width 121 height 24
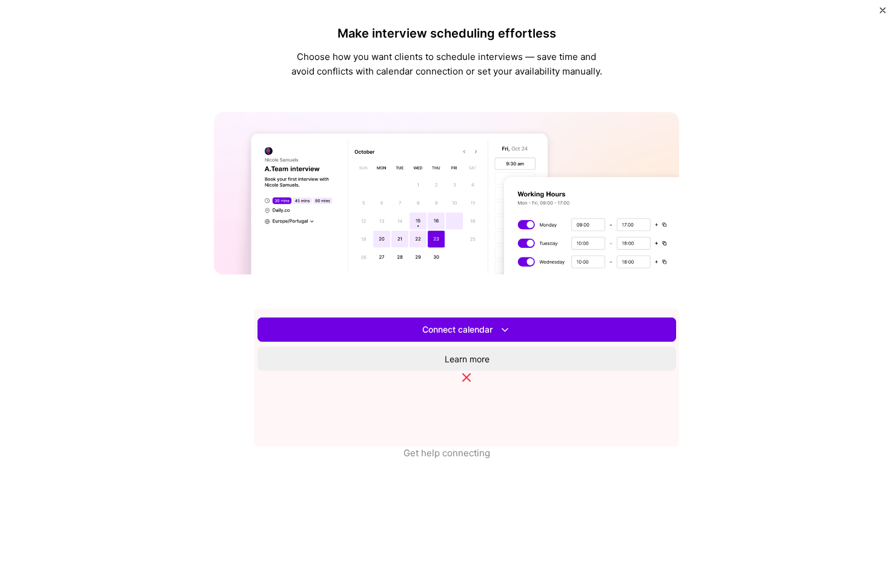
scroll to position [230, 0]
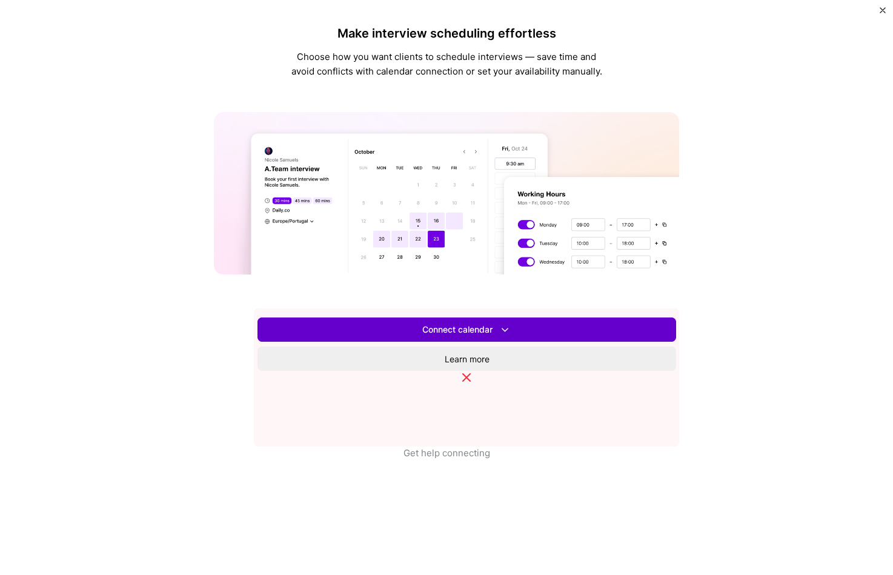
click at [504, 336] on icon at bounding box center [505, 330] width 13 height 13
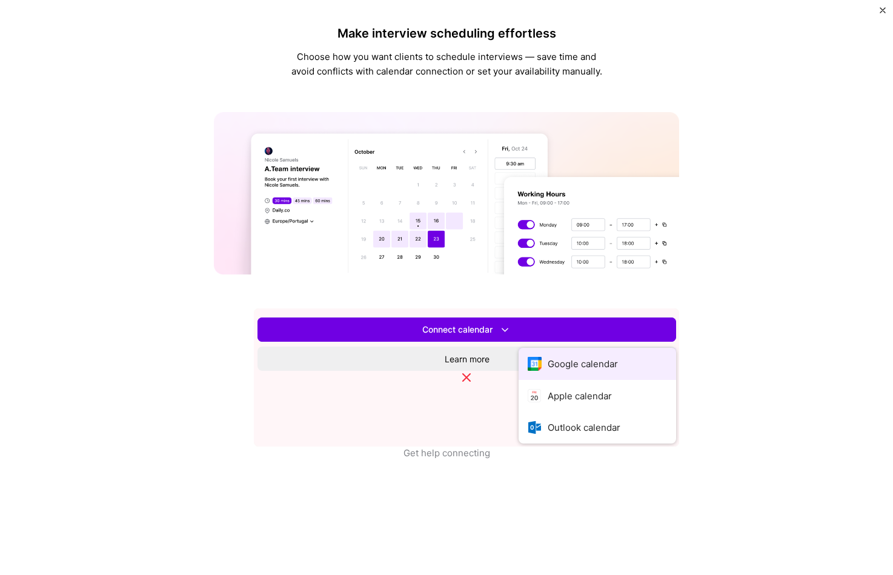
click at [519, 380] on button "Google calendar" at bounding box center [598, 364] width 158 height 32
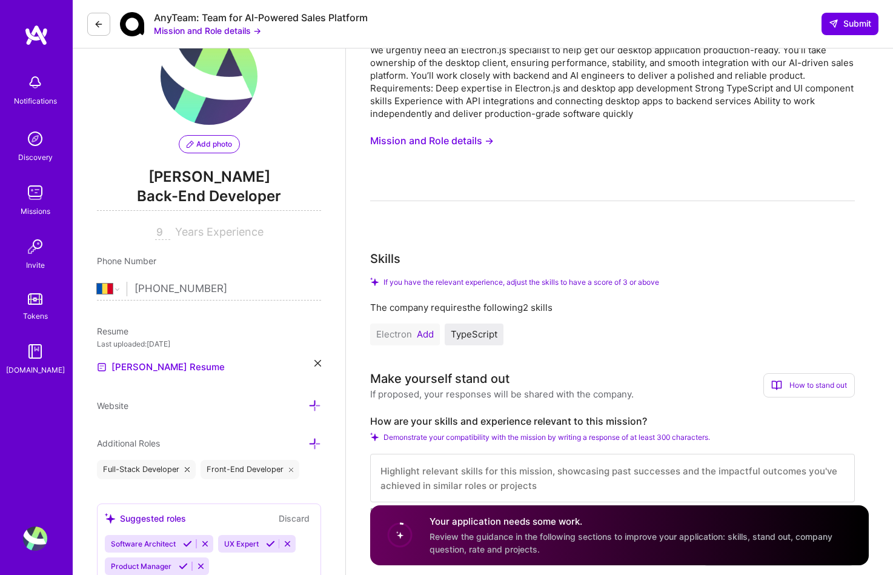
scroll to position [179, 0]
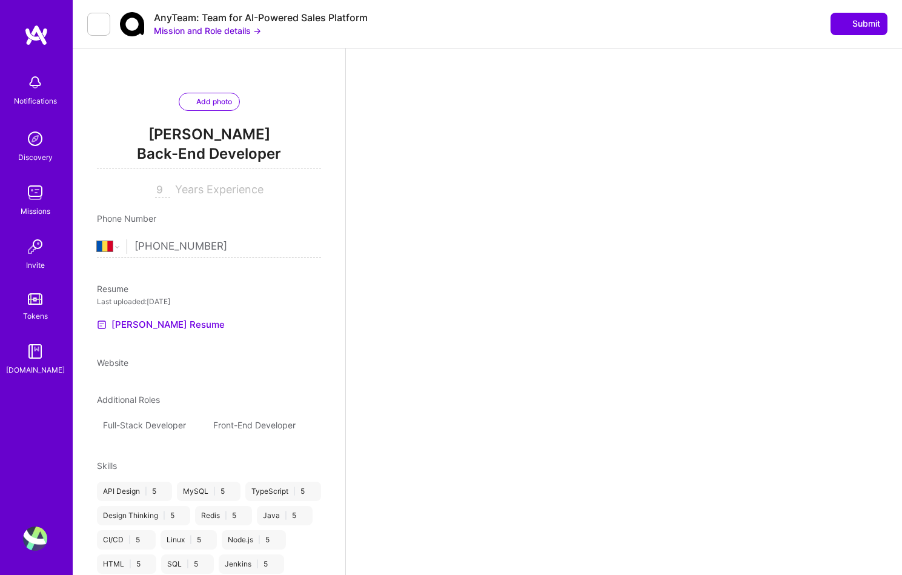
click at [97, 24] on div "AnyTeam: Team for AI-Powered Sales Platform Mission and Role details → Submit" at bounding box center [488, 24] width 830 height 48
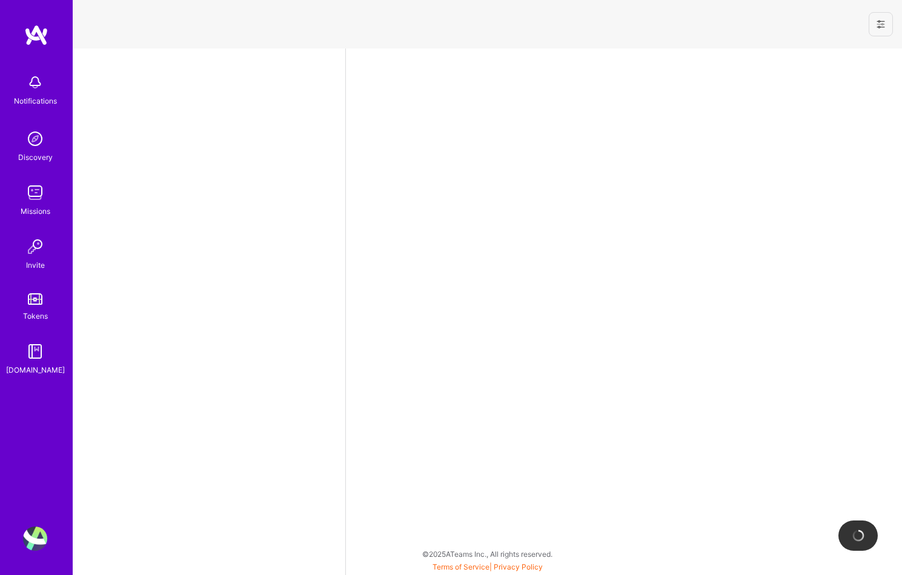
select select "RO"
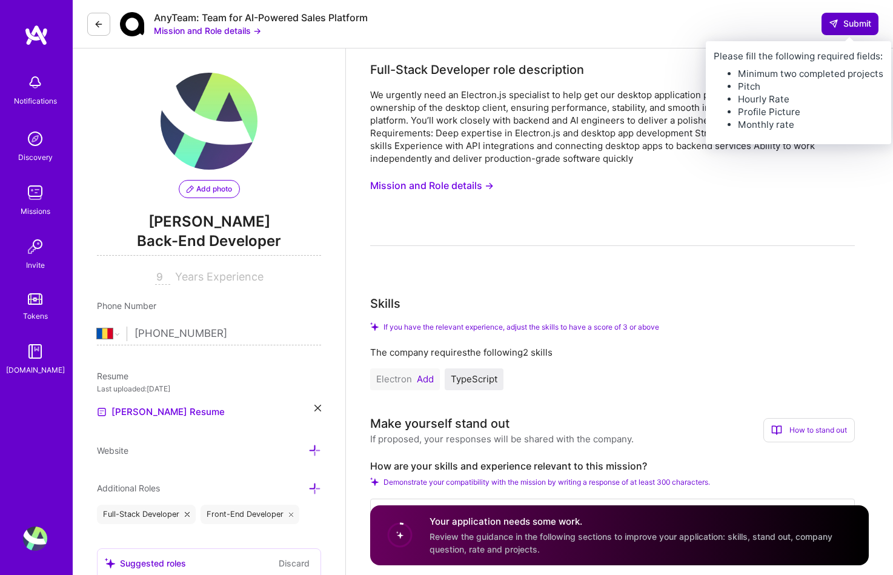
click at [841, 17] on button "Submit" at bounding box center [850, 24] width 57 height 22
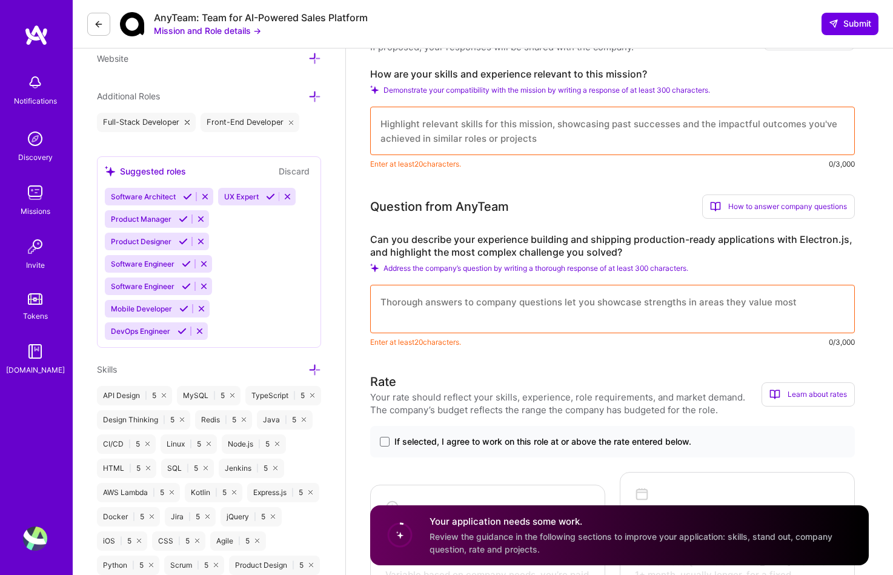
scroll to position [439, 0]
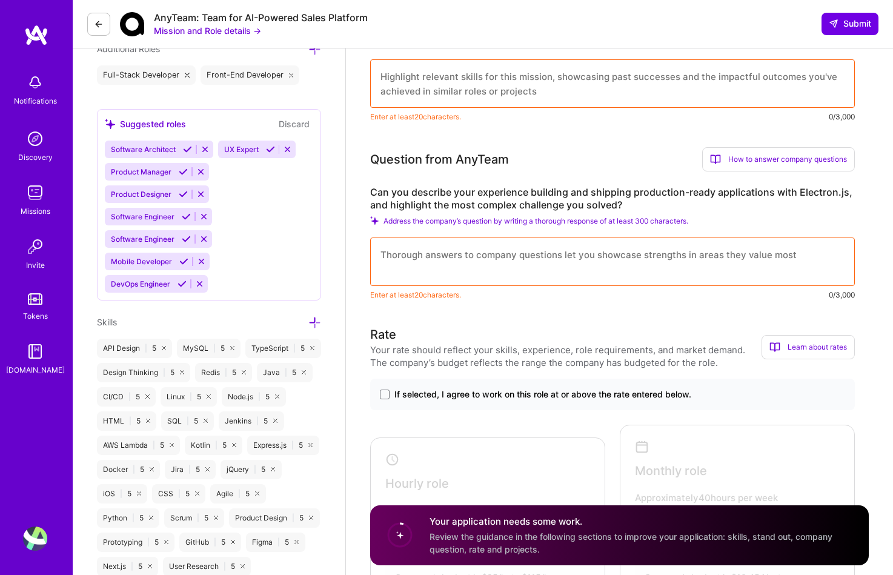
click at [93, 24] on button at bounding box center [98, 24] width 23 height 23
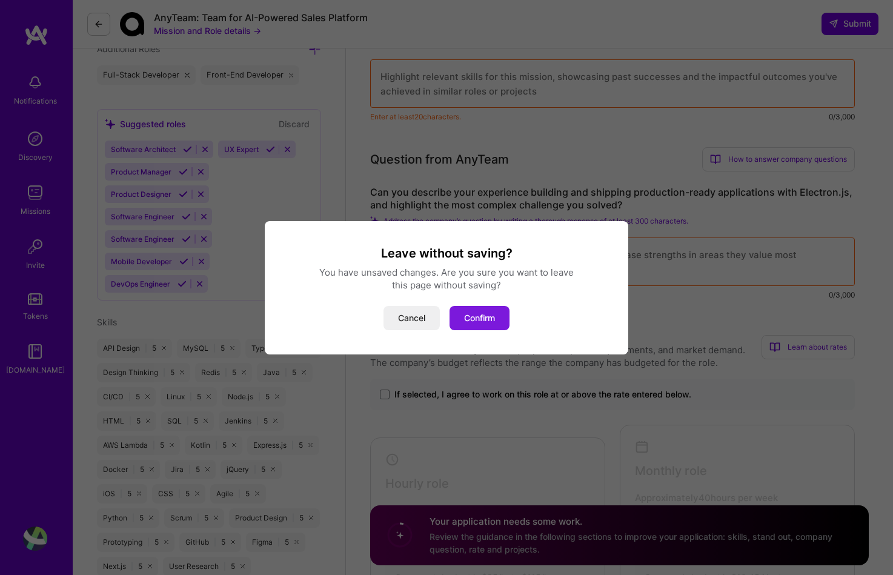
click at [487, 314] on button "Confirm" at bounding box center [480, 318] width 60 height 24
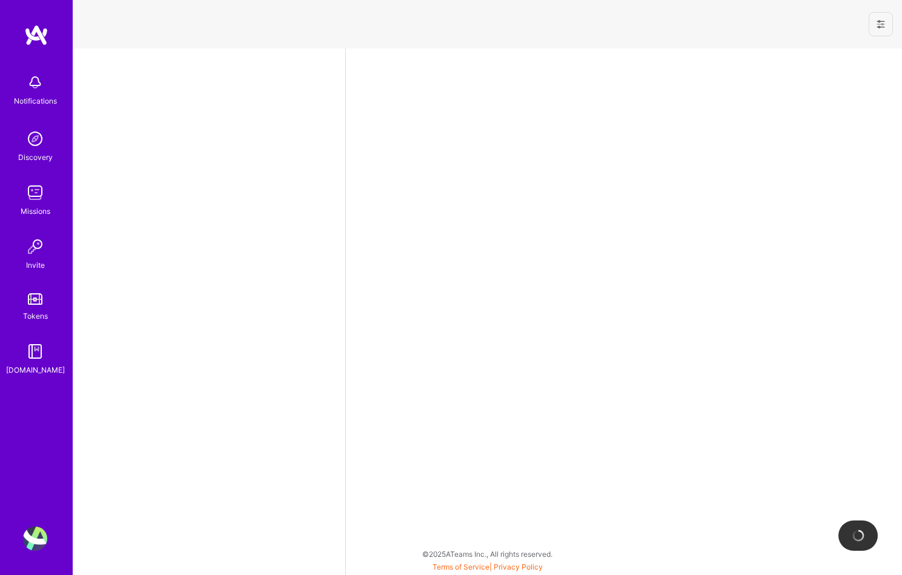
select select "RO"
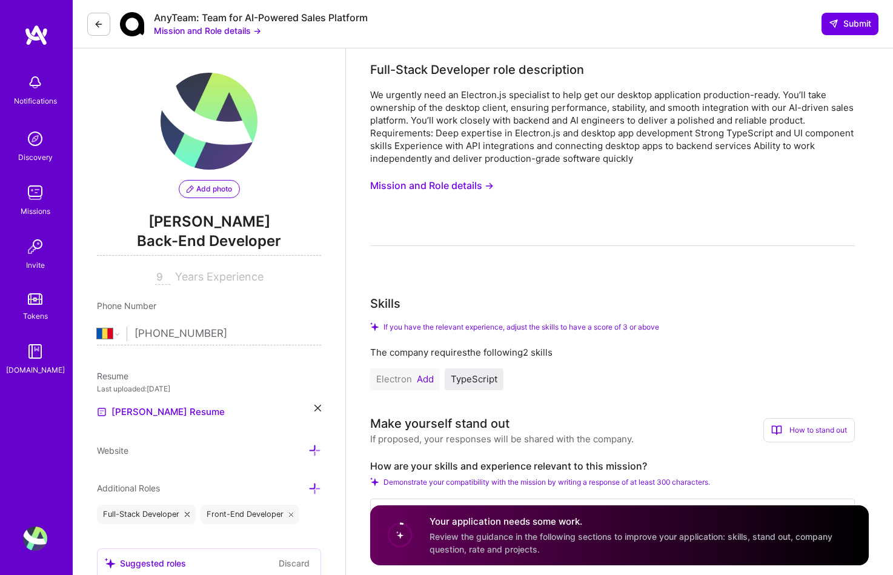
click at [36, 214] on div "Missions" at bounding box center [36, 211] width 30 height 13
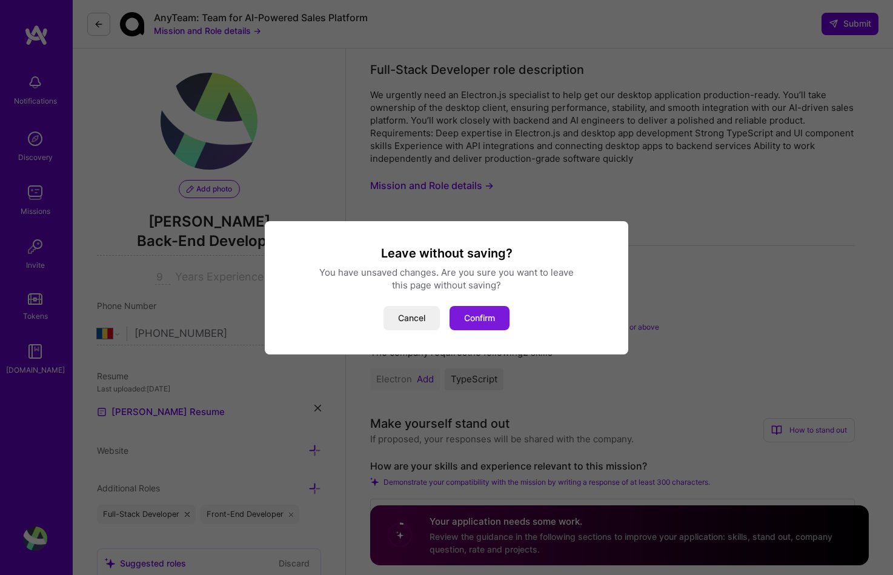
click at [489, 321] on button "Confirm" at bounding box center [480, 318] width 60 height 24
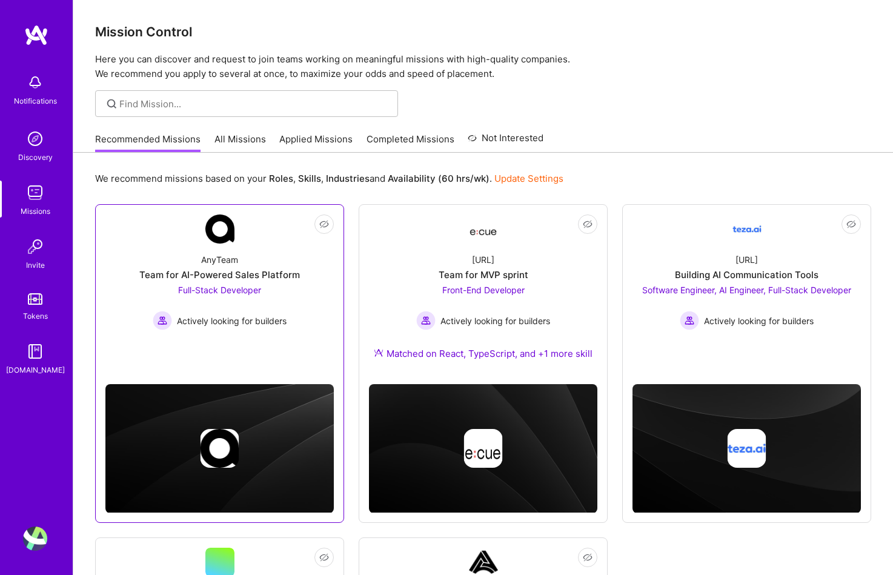
click at [299, 302] on div "AnyTeam Team for AI-Powered Sales Platform Full-Stack Developer Actively lookin…" at bounding box center [219, 287] width 228 height 87
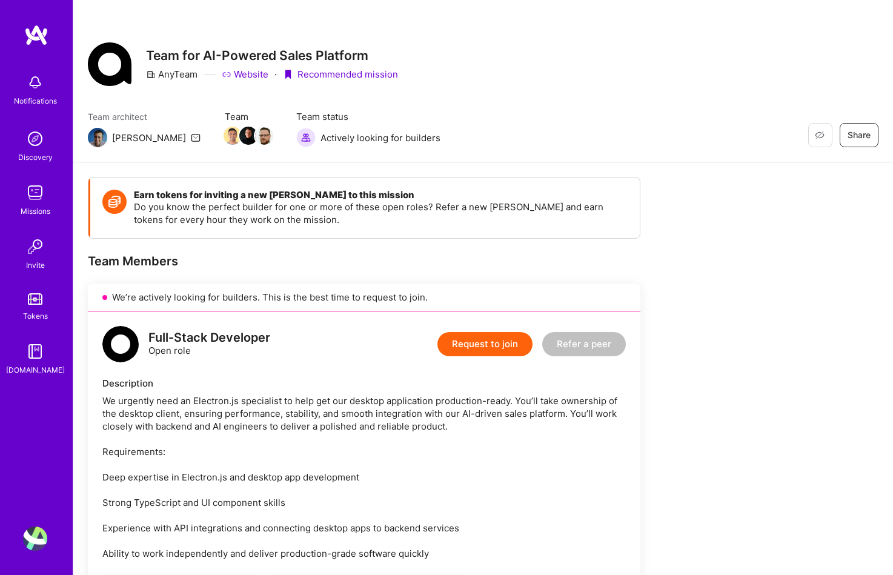
click at [516, 350] on button "Request to join" at bounding box center [485, 344] width 95 height 24
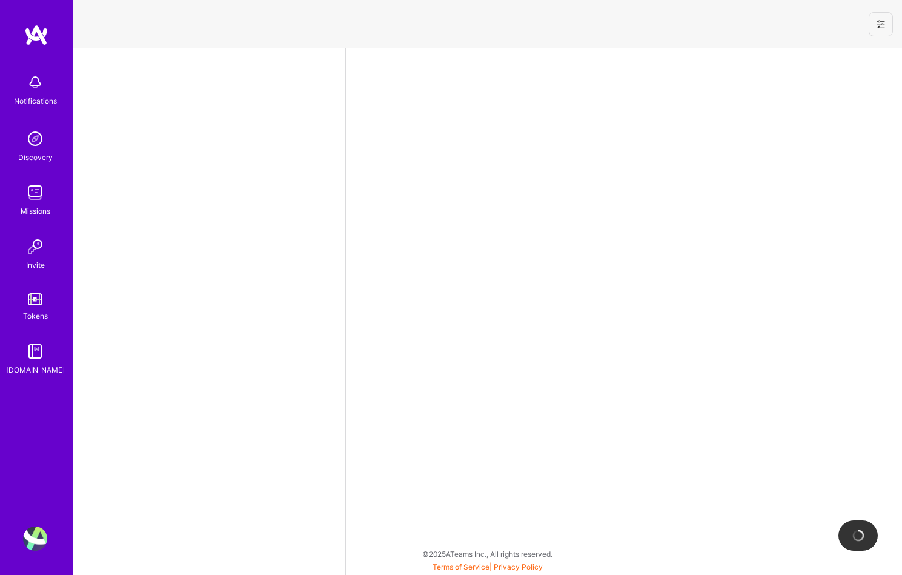
select select "RO"
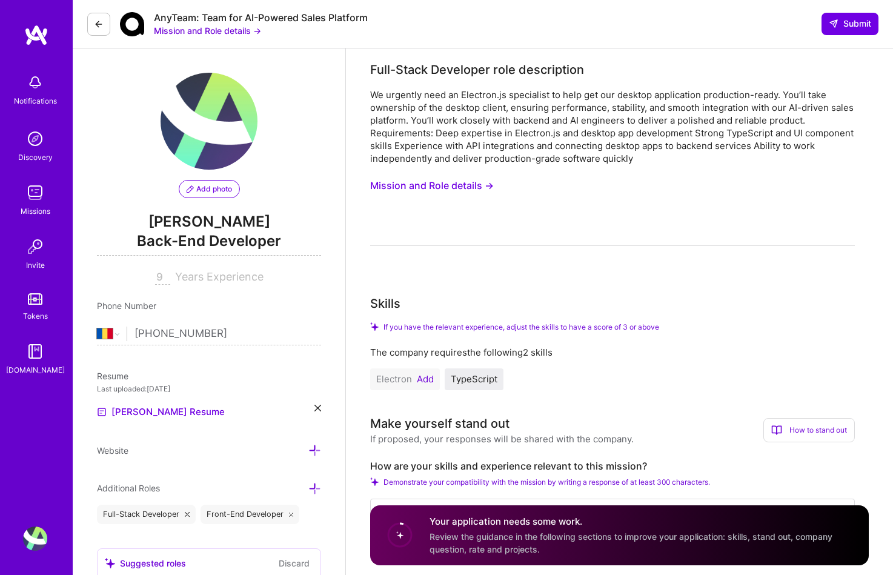
click at [110, 25] on button at bounding box center [98, 24] width 23 height 23
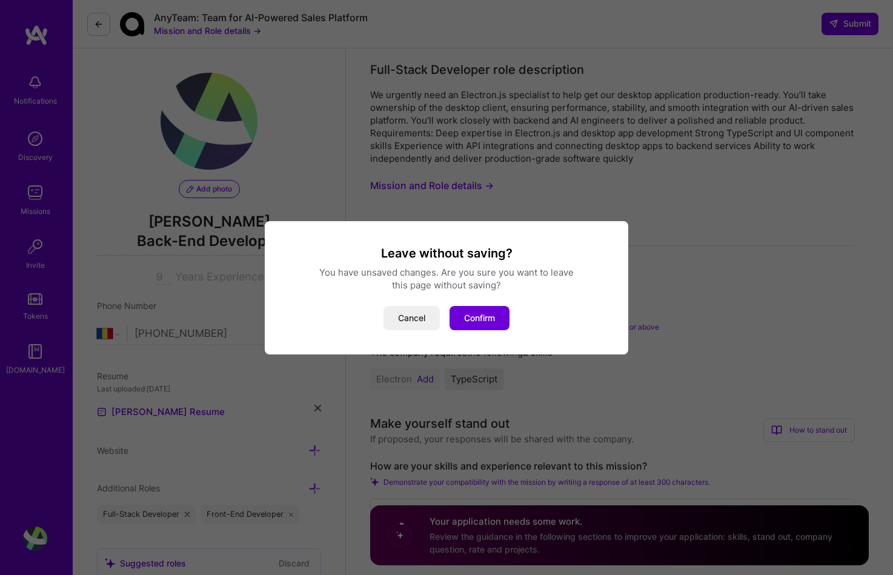
click at [510, 329] on div "Cancel Confirm" at bounding box center [446, 318] width 334 height 24
click at [496, 318] on button "Confirm" at bounding box center [480, 318] width 60 height 24
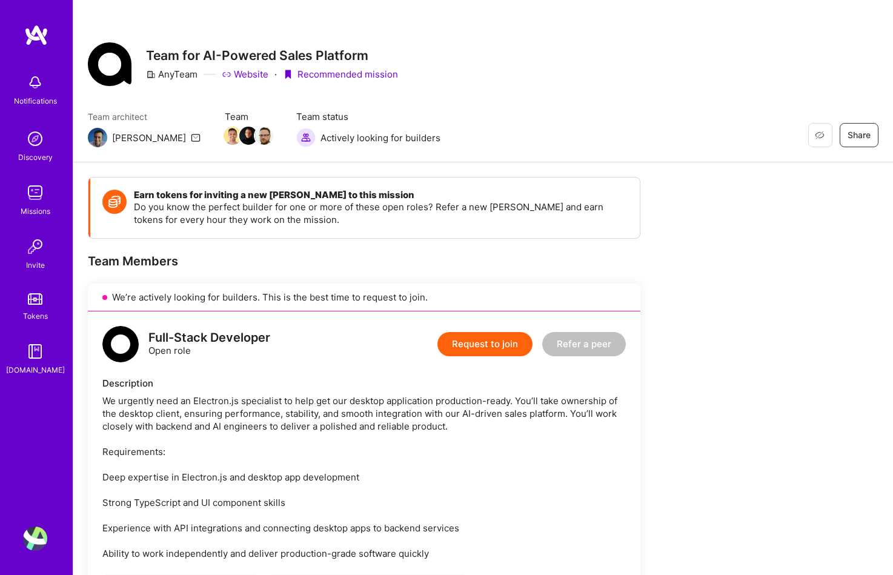
click at [41, 202] on img at bounding box center [35, 193] width 24 height 24
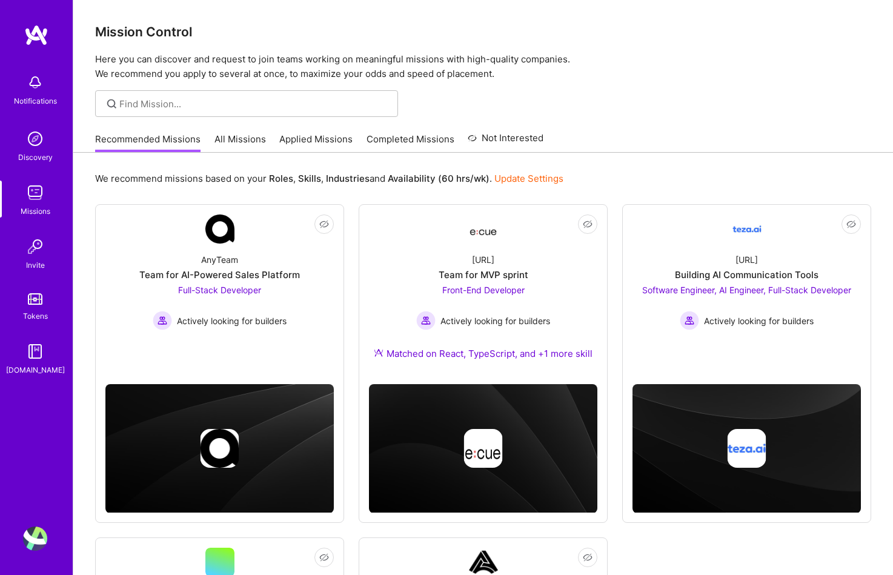
click at [35, 147] on img at bounding box center [35, 139] width 24 height 24
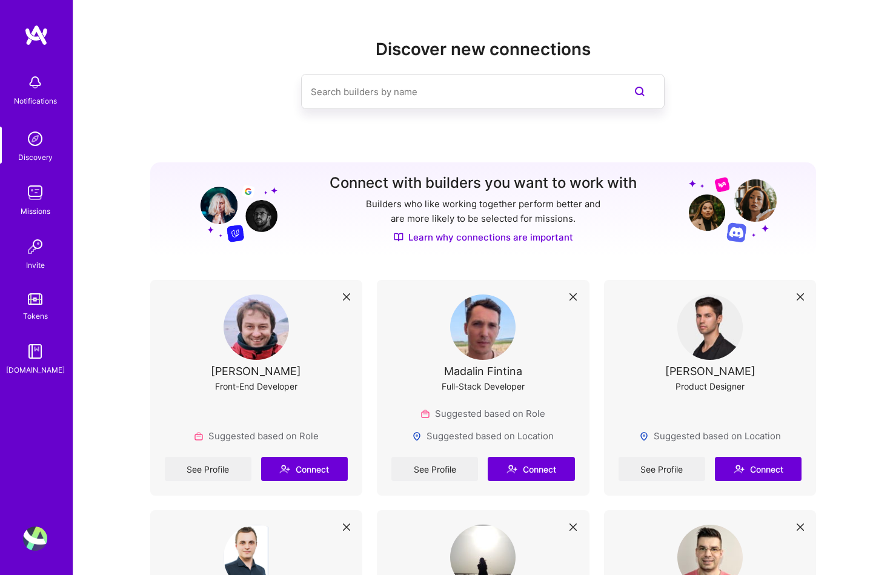
click at [36, 205] on div "Missions" at bounding box center [36, 211] width 30 height 13
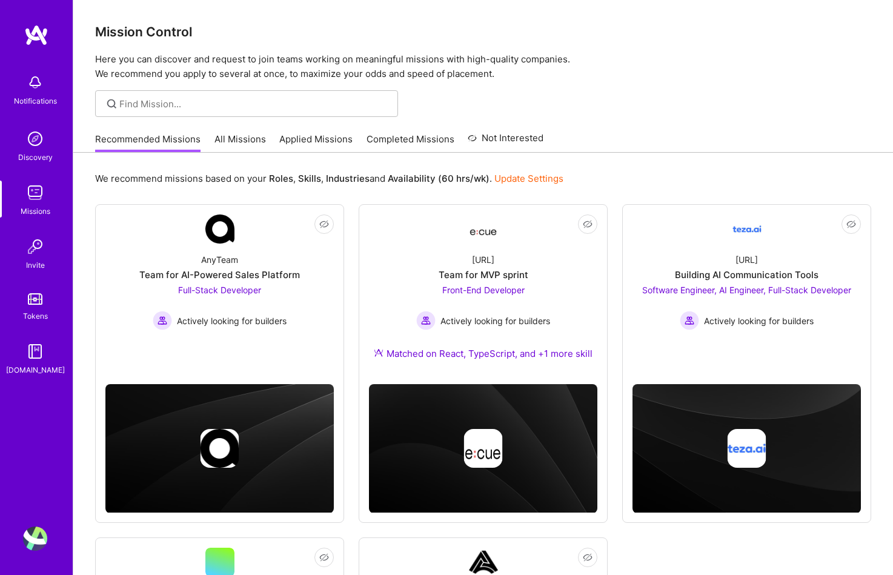
click at [27, 250] on img at bounding box center [35, 247] width 24 height 24
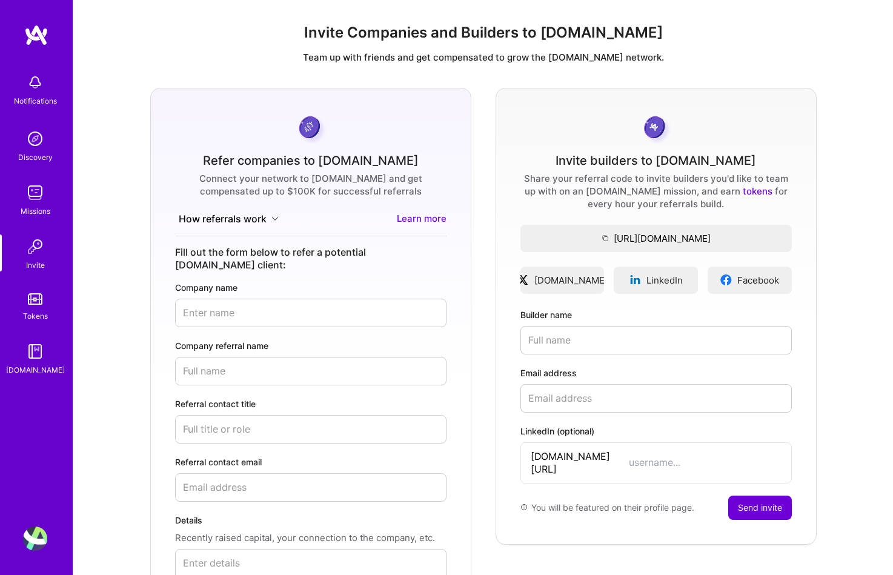
click at [39, 194] on img at bounding box center [35, 193] width 24 height 24
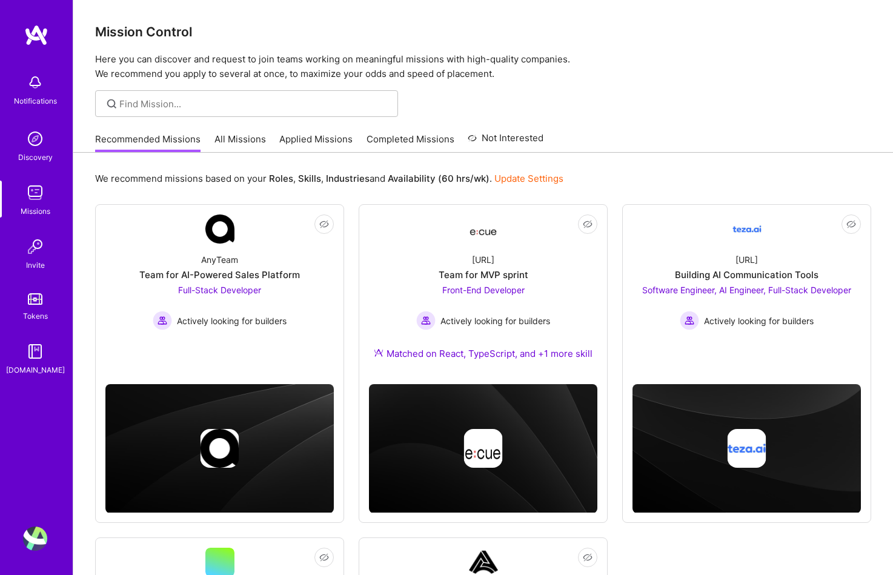
click at [253, 136] on link "All Missions" at bounding box center [241, 143] width 52 height 20
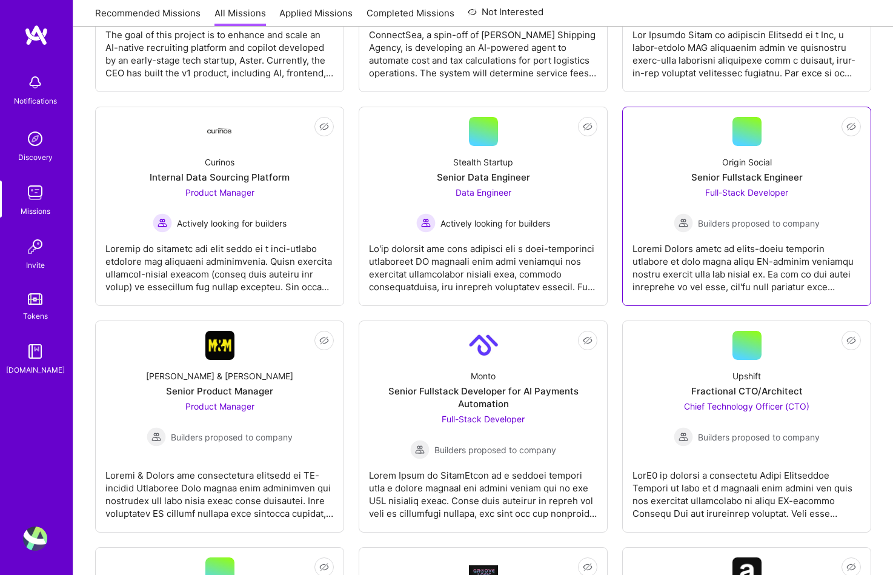
scroll to position [337, 0]
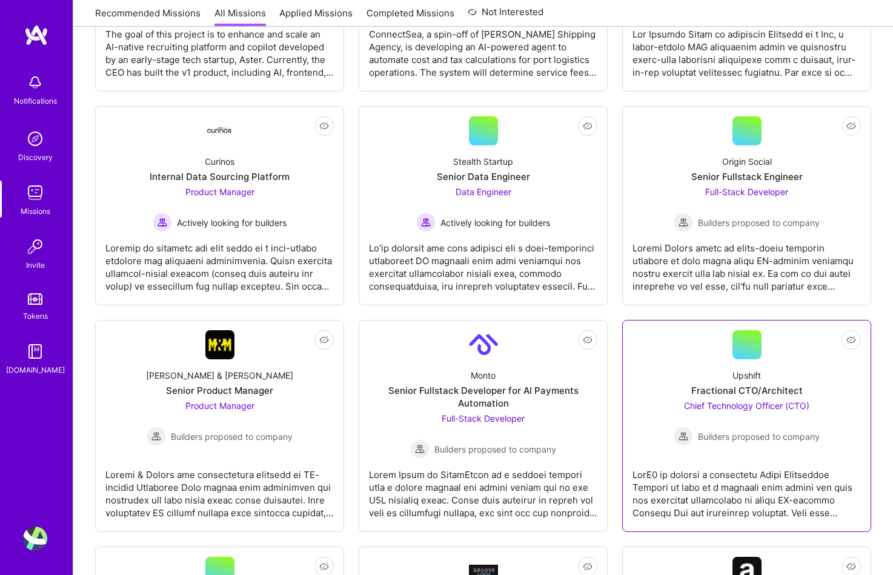
click at [684, 461] on div at bounding box center [747, 489] width 228 height 61
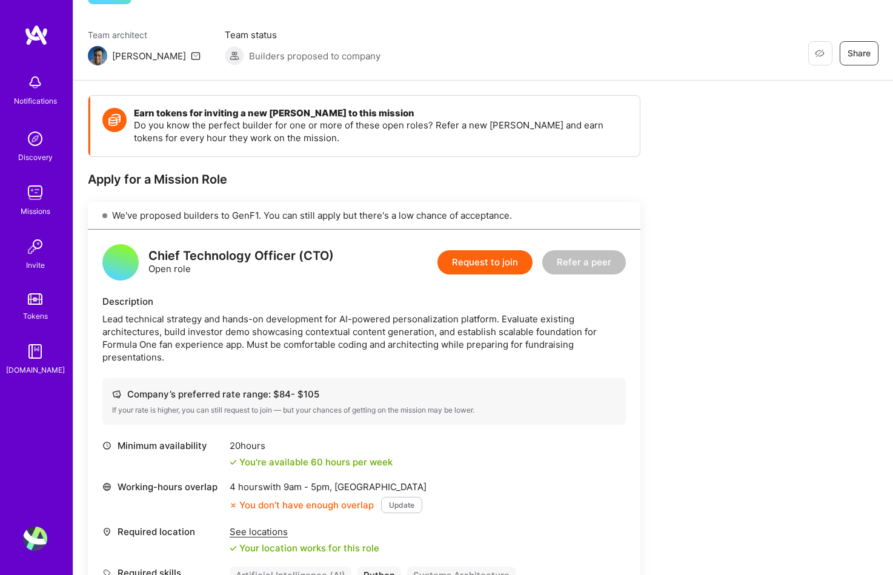
scroll to position [201, 0]
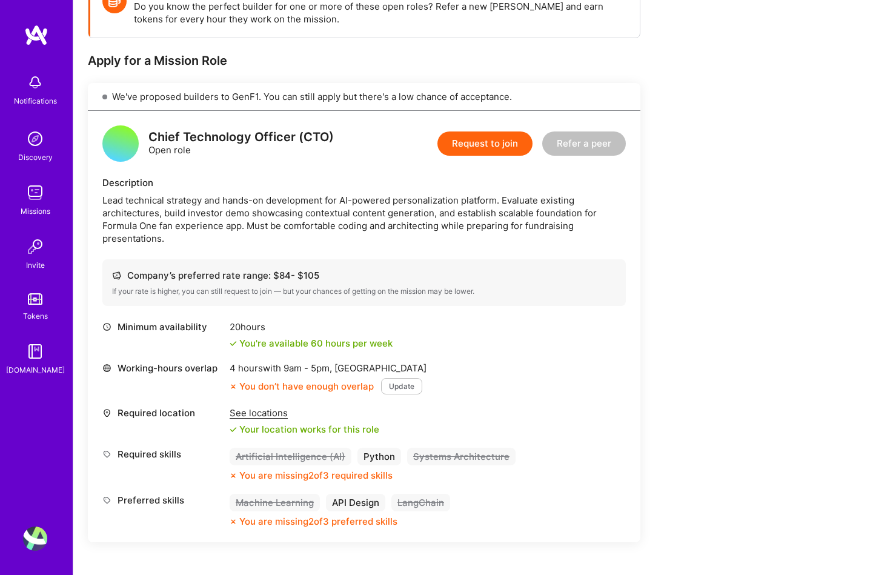
click at [402, 388] on button "Update" at bounding box center [401, 386] width 41 height 16
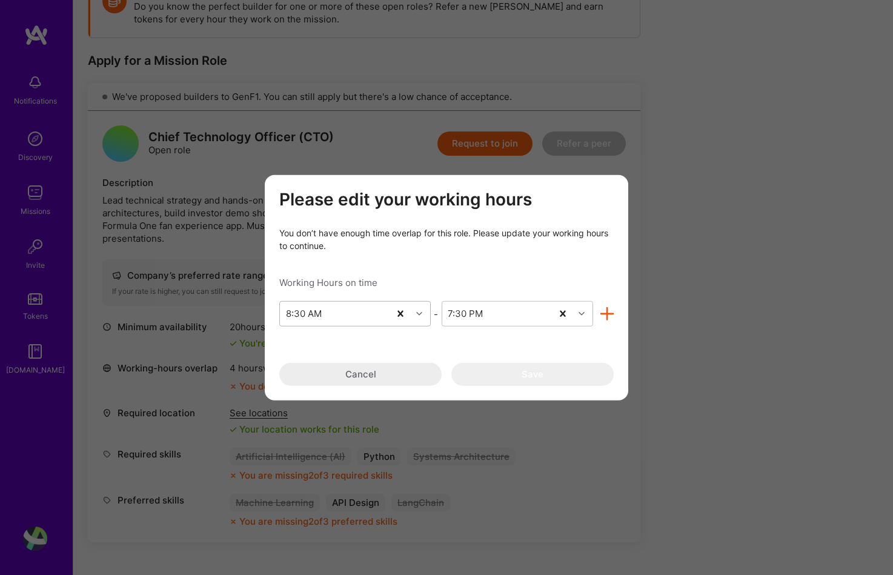
click at [417, 314] on icon "modal" at bounding box center [419, 314] width 6 height 6
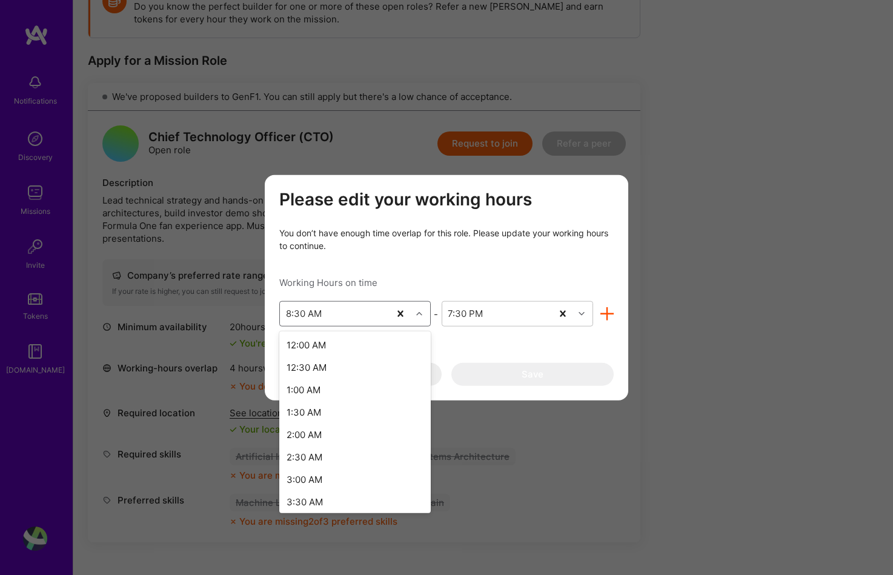
scroll to position [231, 0]
click at [346, 344] on div "5:00 AM" at bounding box center [354, 338] width 151 height 22
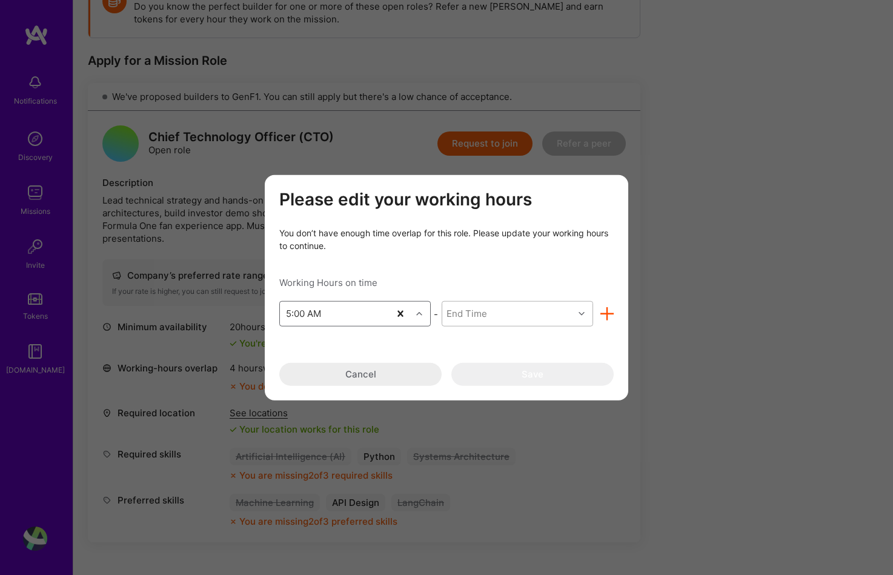
click at [500, 314] on div "End Time" at bounding box center [507, 314] width 131 height 24
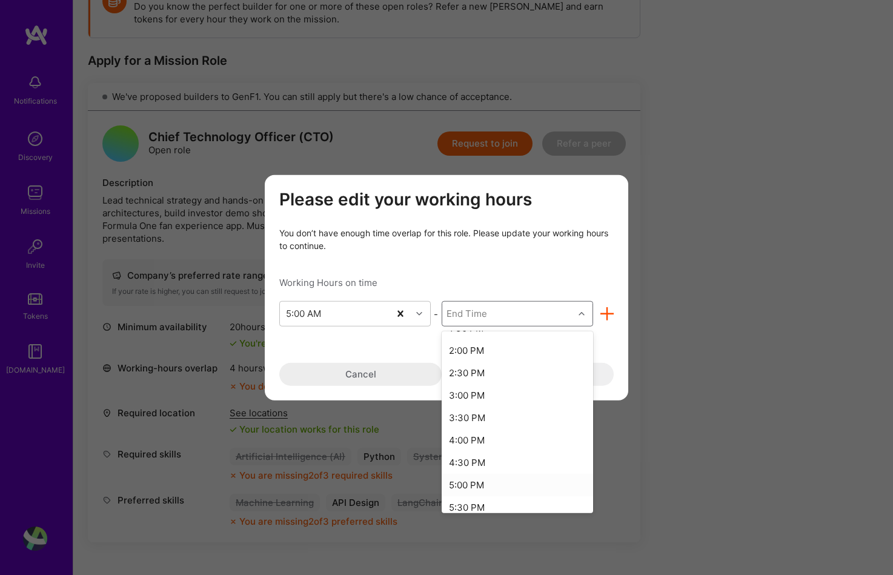
scroll to position [570, 0]
click at [503, 448] on div "8:00 PM" at bounding box center [517, 447] width 151 height 22
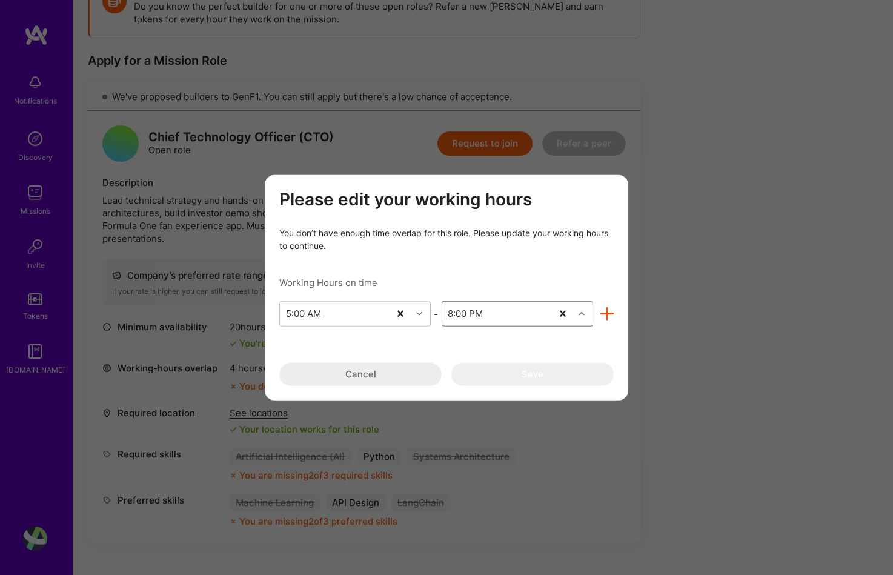
click at [608, 314] on icon "modal" at bounding box center [608, 314] width 14 height 14
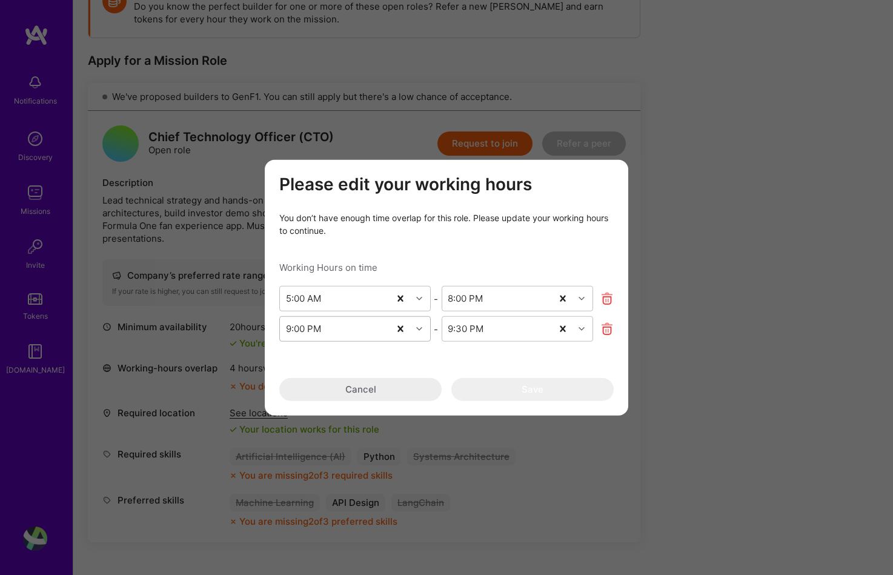
click at [421, 330] on icon "modal" at bounding box center [419, 329] width 6 height 6
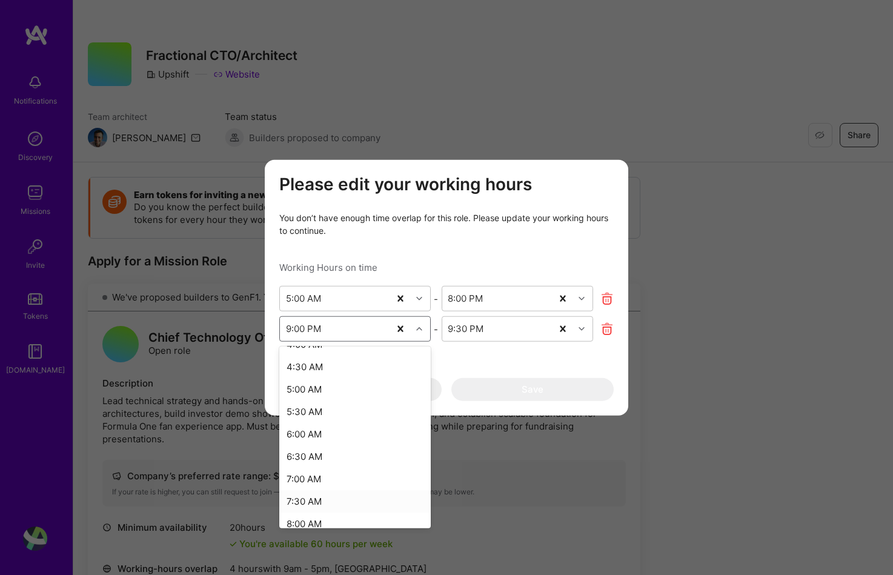
scroll to position [563, 0]
click at [314, 497] on div "11:30 AM" at bounding box center [354, 492] width 151 height 22
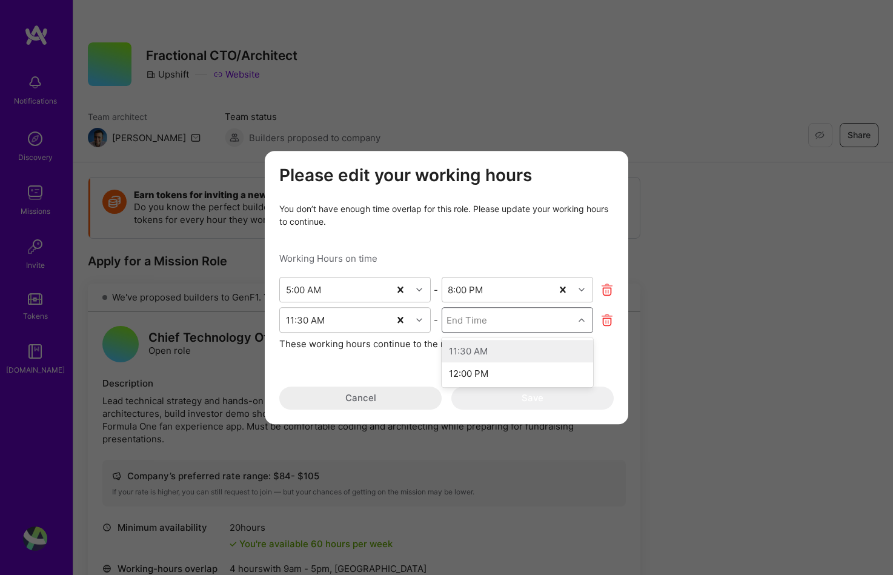
click at [519, 318] on div "End Time" at bounding box center [507, 320] width 131 height 24
click at [487, 373] on div "12:00 PM" at bounding box center [517, 373] width 151 height 22
click at [405, 405] on button "Cancel" at bounding box center [360, 398] width 162 height 23
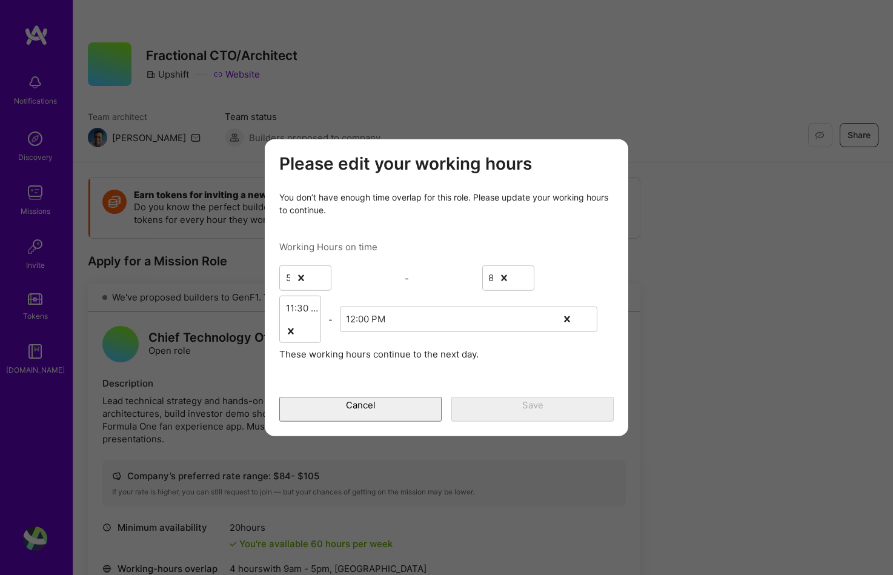
scroll to position [299, 0]
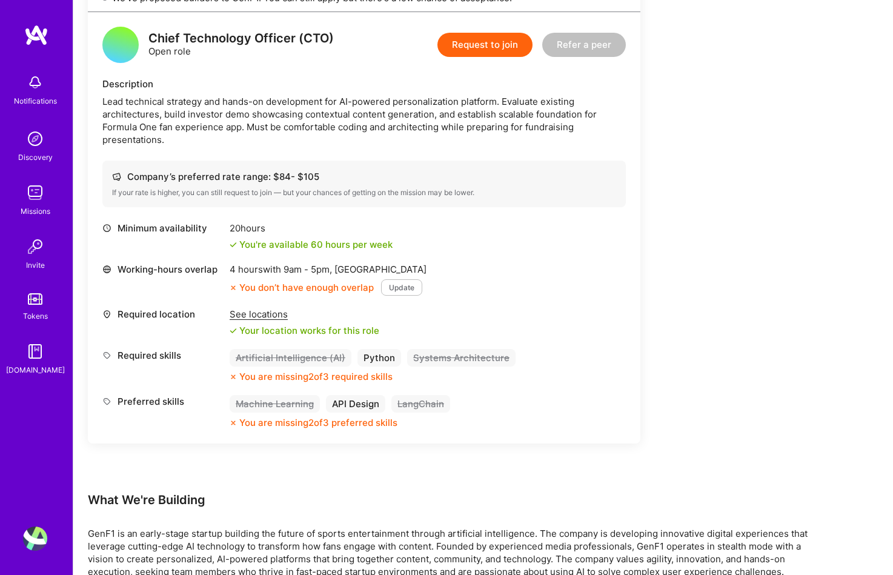
click at [388, 286] on button "Update" at bounding box center [401, 287] width 41 height 16
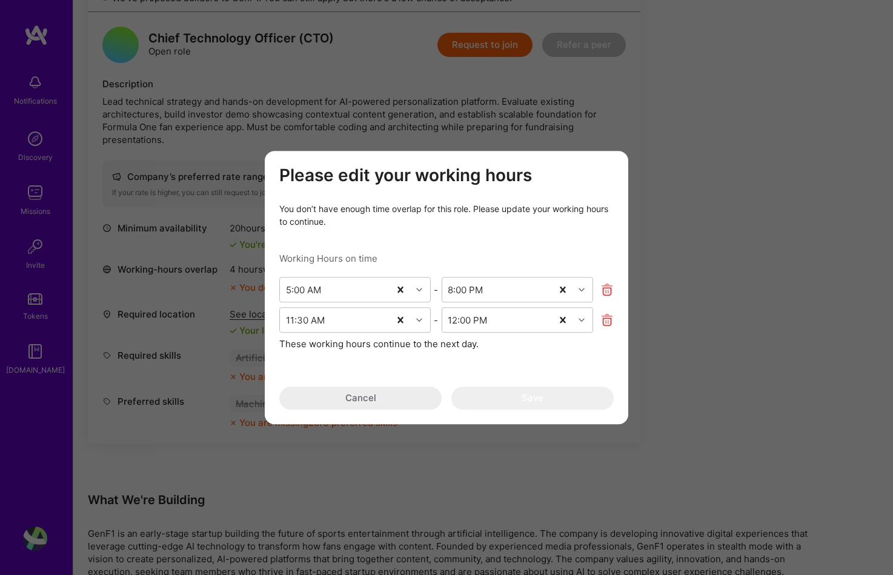
click at [296, 182] on h3 "Please edit your working hours" at bounding box center [446, 175] width 334 height 21
drag, startPoint x: 105, startPoint y: 227, endPoint x: 106, endPoint y: 215, distance: 12.2
click at [106, 215] on div "Please edit your working hours You don’t have enough time overlap for this role…" at bounding box center [446, 287] width 893 height 575
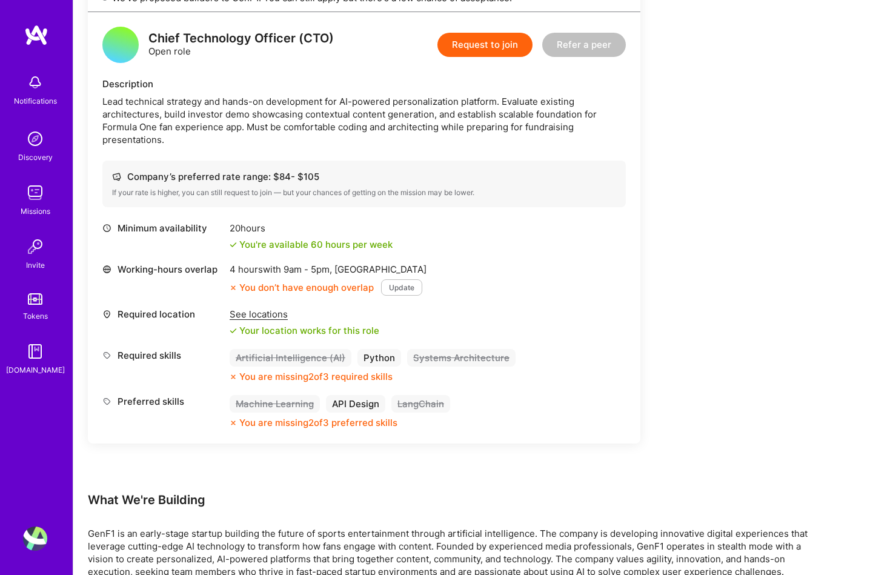
click at [394, 293] on button "Update" at bounding box center [401, 287] width 41 height 16
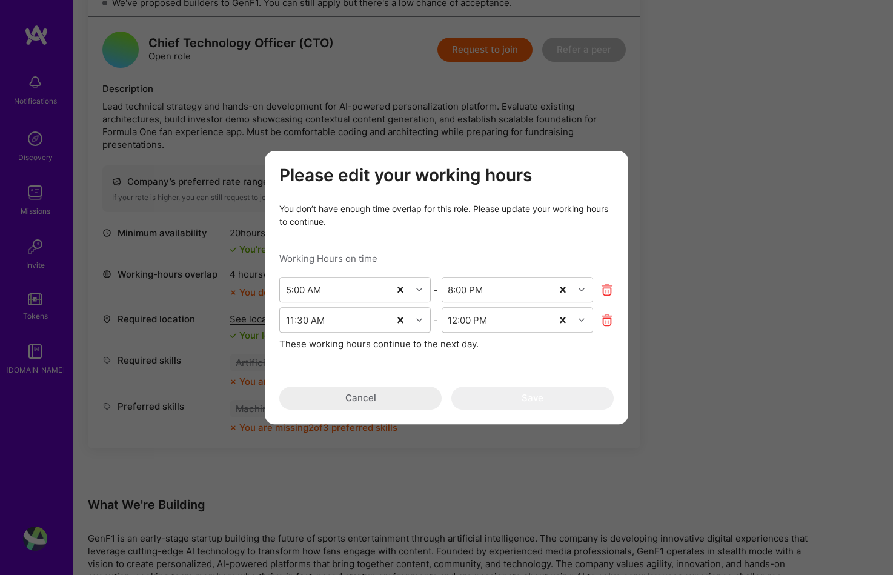
scroll to position [286, 0]
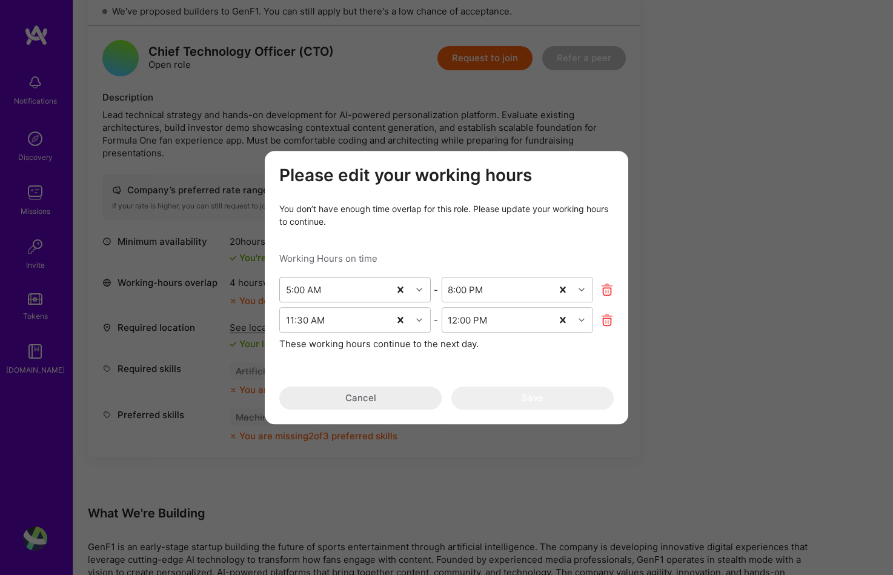
click at [422, 293] on div "modal" at bounding box center [420, 290] width 19 height 16
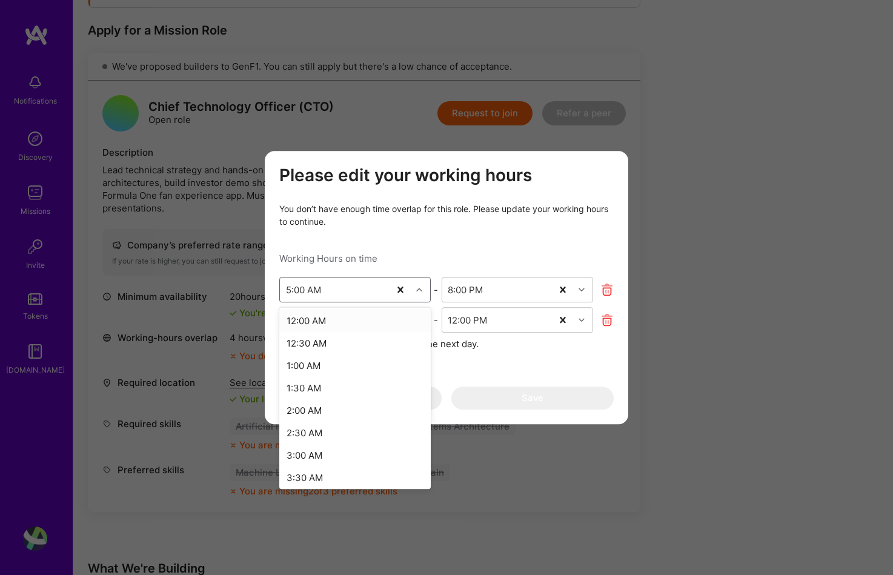
scroll to position [181, 0]
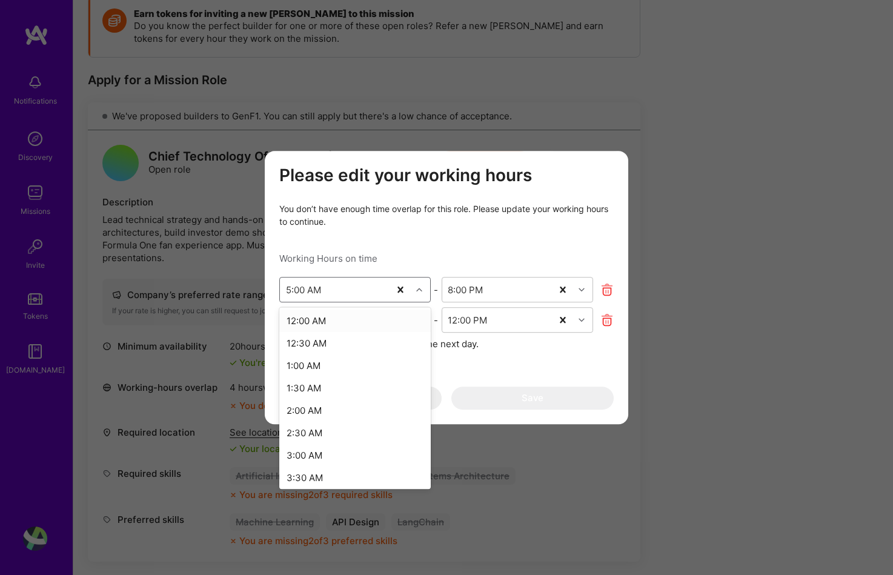
click at [321, 320] on div "12:00 AM" at bounding box center [354, 321] width 151 height 22
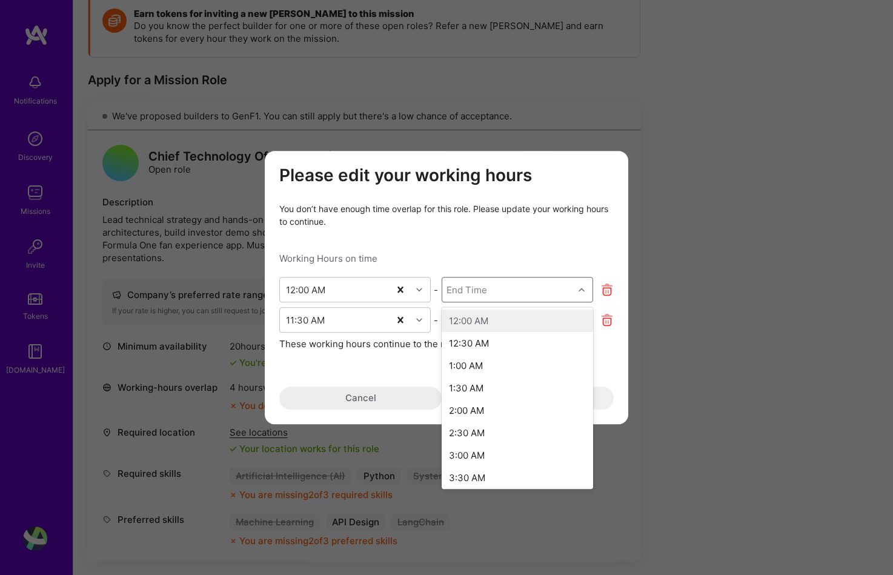
click at [580, 285] on div "modal" at bounding box center [583, 290] width 19 height 16
click at [509, 473] on div "11:30 PM" at bounding box center [517, 475] width 151 height 22
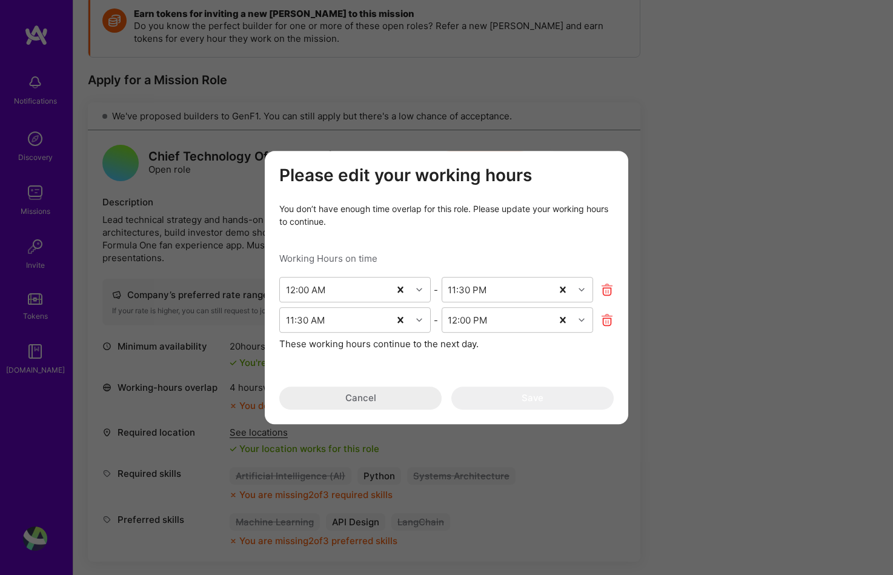
click at [153, 347] on div "Please edit your working hours You don’t have enough time overlap for this role…" at bounding box center [446, 287] width 893 height 575
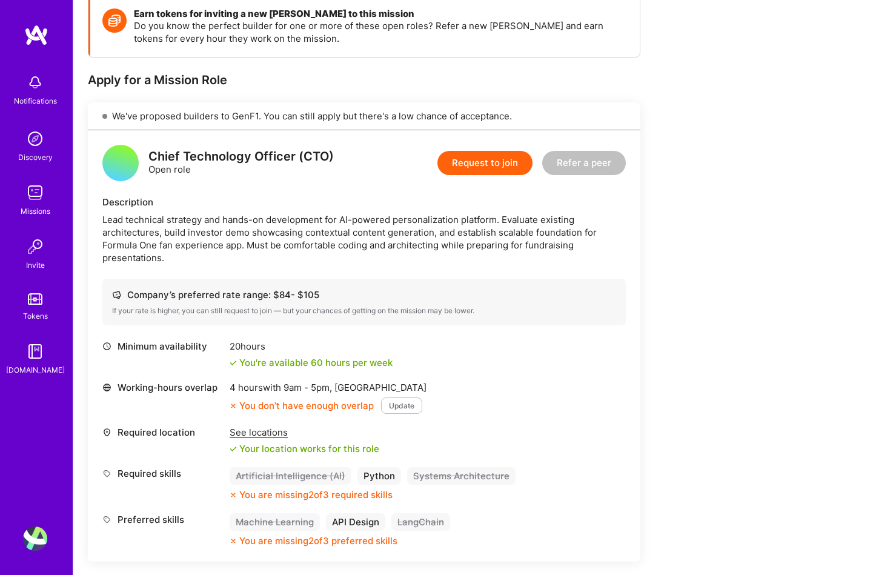
click at [296, 389] on span "9am - 5pm ," at bounding box center [307, 388] width 53 height 12
click at [252, 402] on div "You don’t have enough overlap" at bounding box center [302, 405] width 144 height 13
click at [403, 408] on button "Update" at bounding box center [401, 406] width 41 height 16
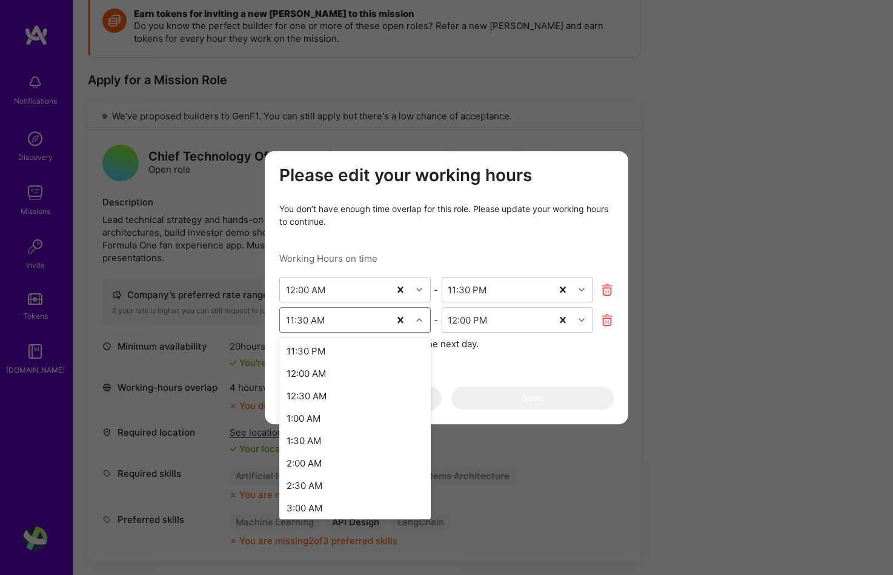
click at [374, 316] on div "11:30 AM" at bounding box center [335, 320] width 110 height 24
click at [328, 356] on div "11:30 PM" at bounding box center [354, 351] width 151 height 22
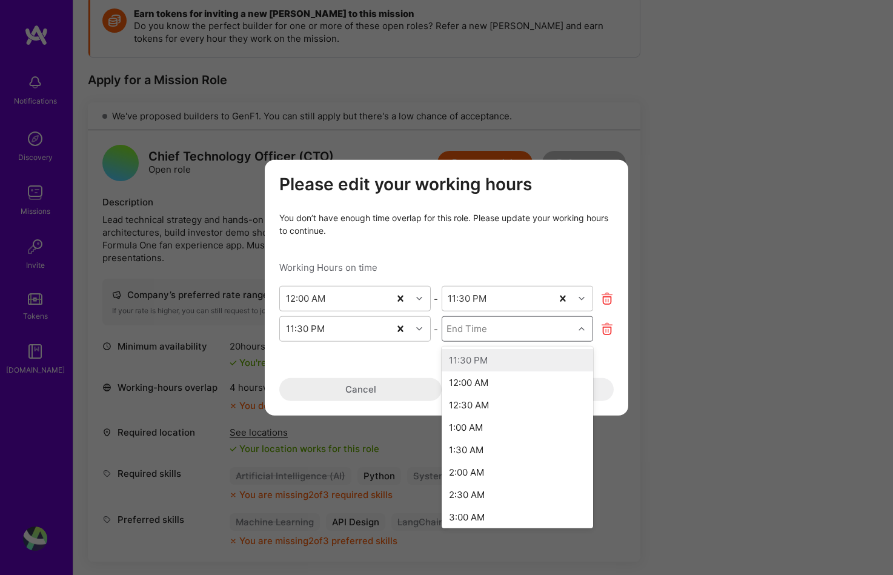
click at [528, 328] on div "End Time" at bounding box center [507, 329] width 131 height 24
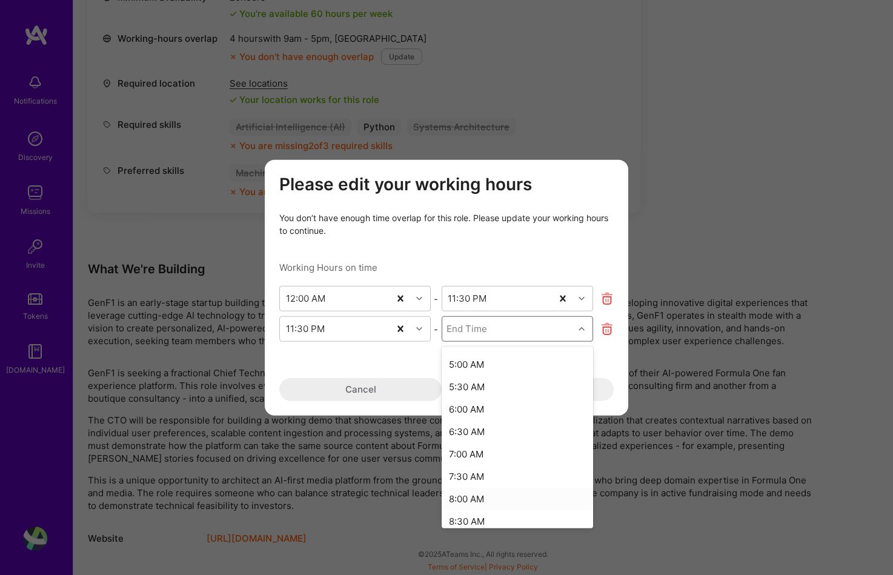
scroll to position [406, 0]
click at [499, 517] on div "12:00 PM" at bounding box center [517, 515] width 151 height 22
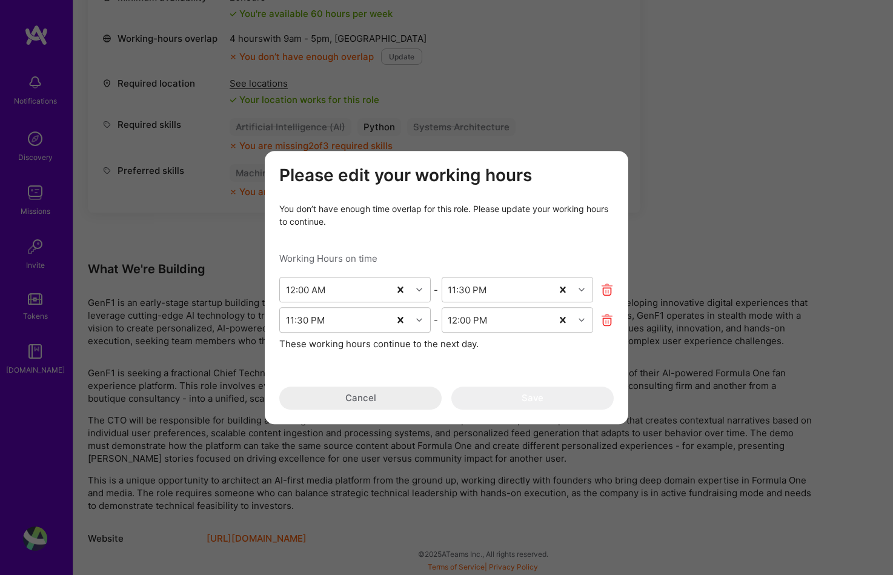
click at [233, 408] on div "Please edit your working hours You don’t have enough time overlap for this role…" at bounding box center [446, 287] width 893 height 575
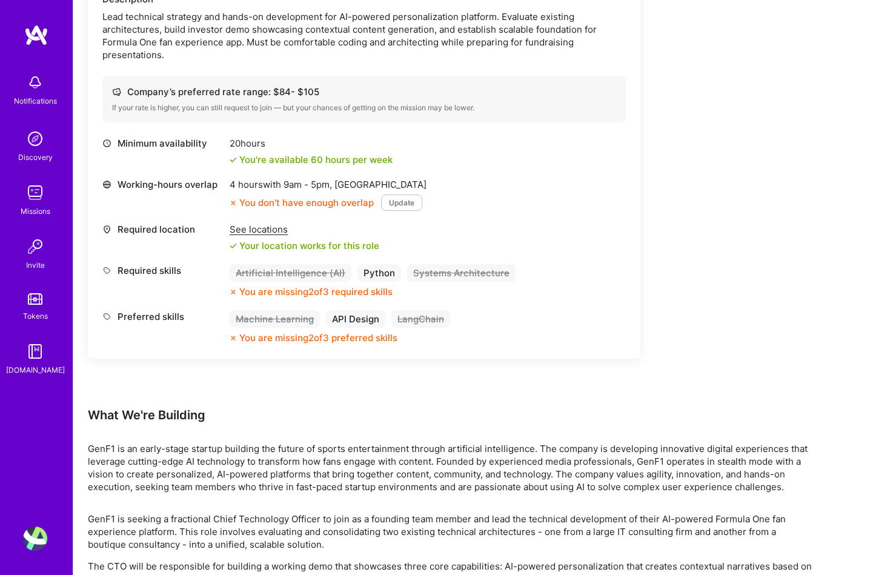
scroll to position [285, 0]
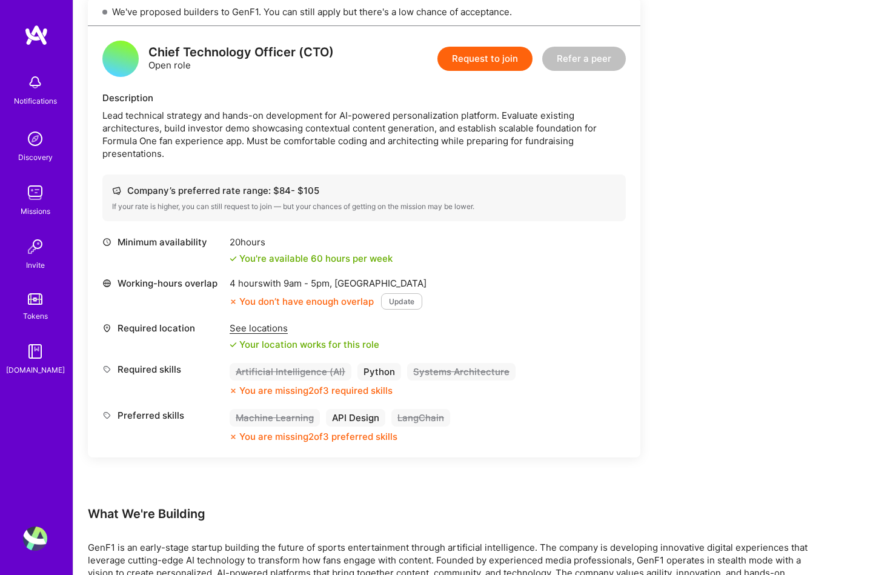
click at [498, 48] on button "Request to join" at bounding box center [485, 59] width 95 height 24
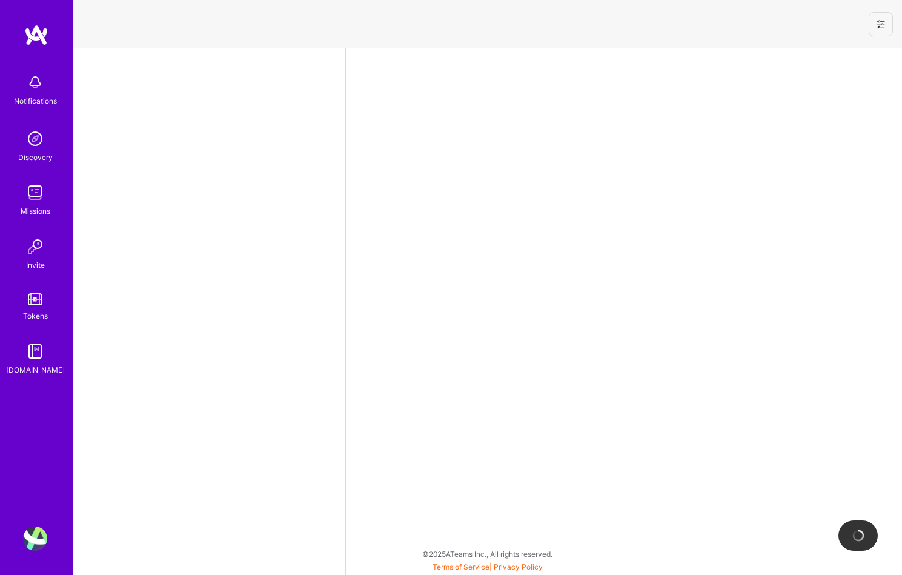
select select "RO"
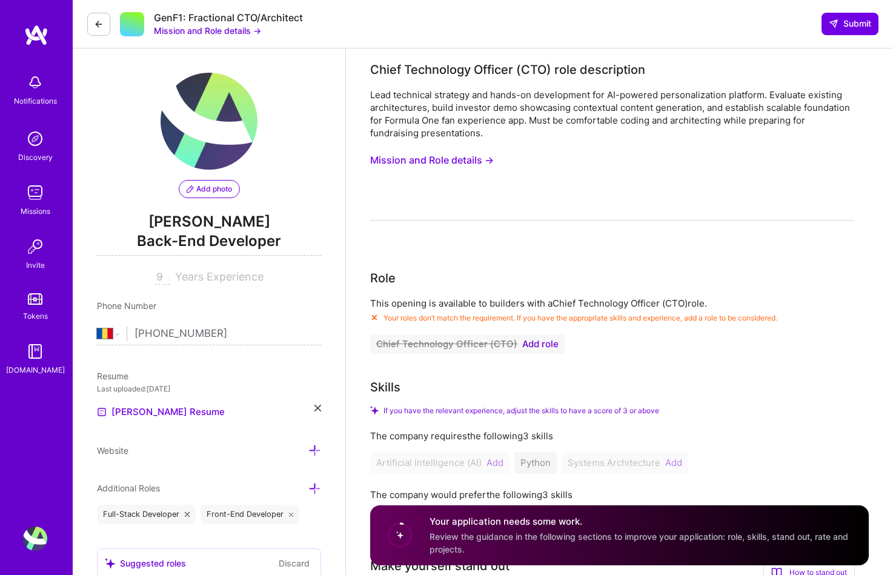
click at [539, 343] on span "Add role" at bounding box center [540, 344] width 36 height 10
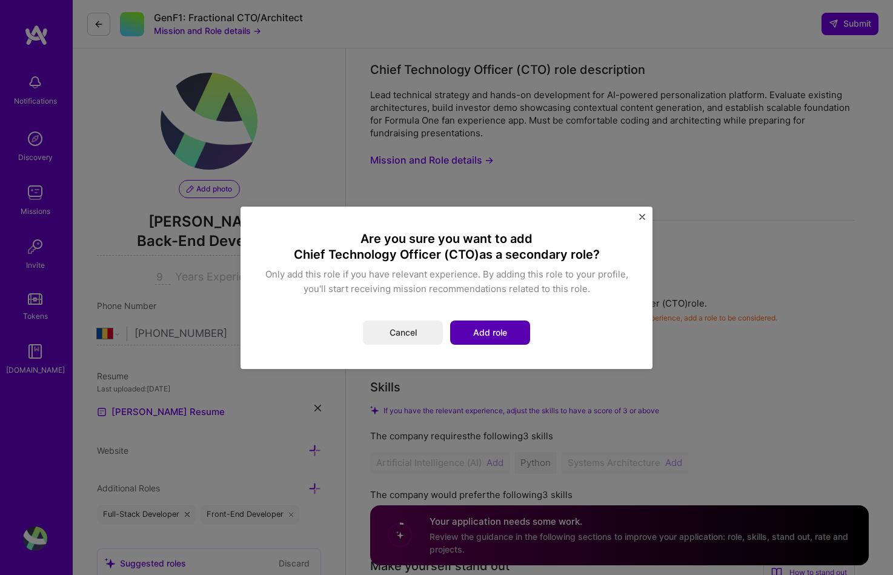
click at [496, 333] on button "Add role" at bounding box center [490, 333] width 80 height 24
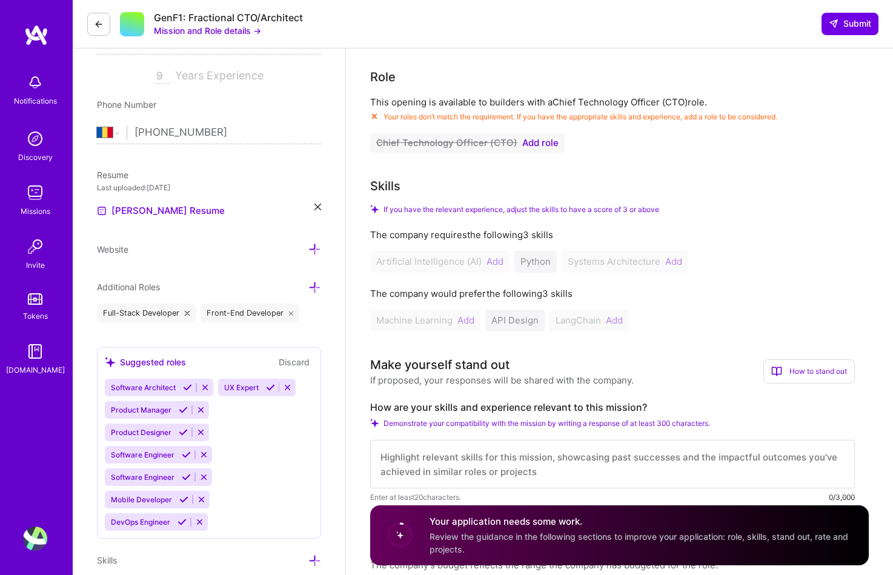
scroll to position [201, 0]
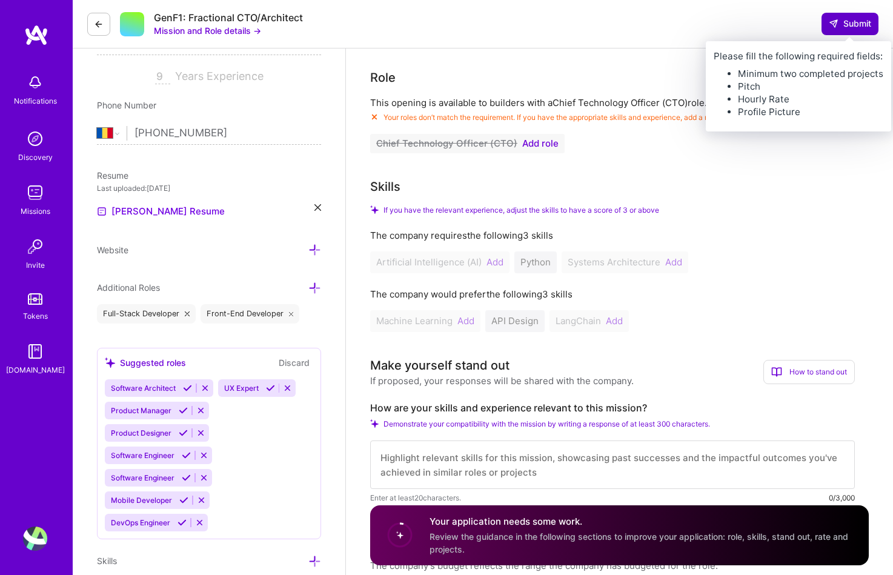
click at [836, 32] on button "Submit" at bounding box center [850, 24] width 57 height 22
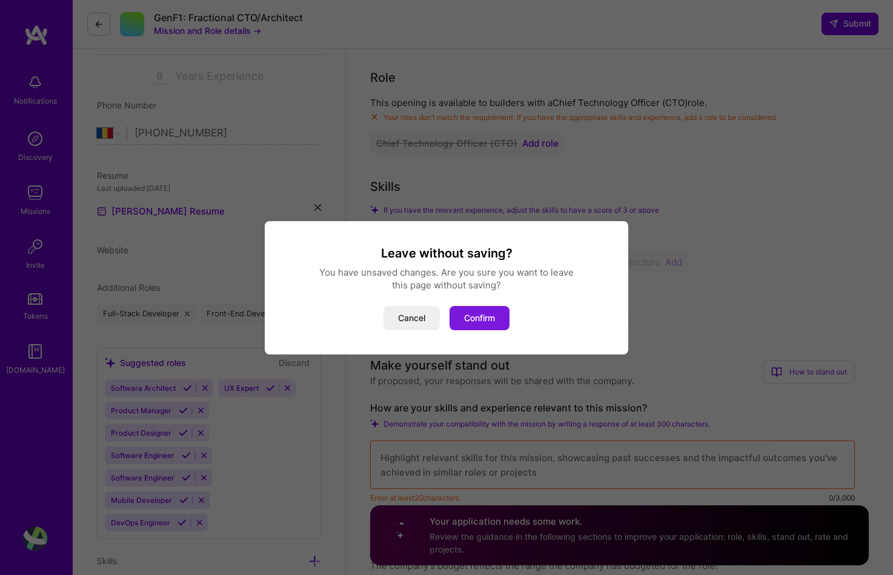
click at [464, 319] on button "Confirm" at bounding box center [480, 318] width 60 height 24
